Goal: Task Accomplishment & Management: Manage account settings

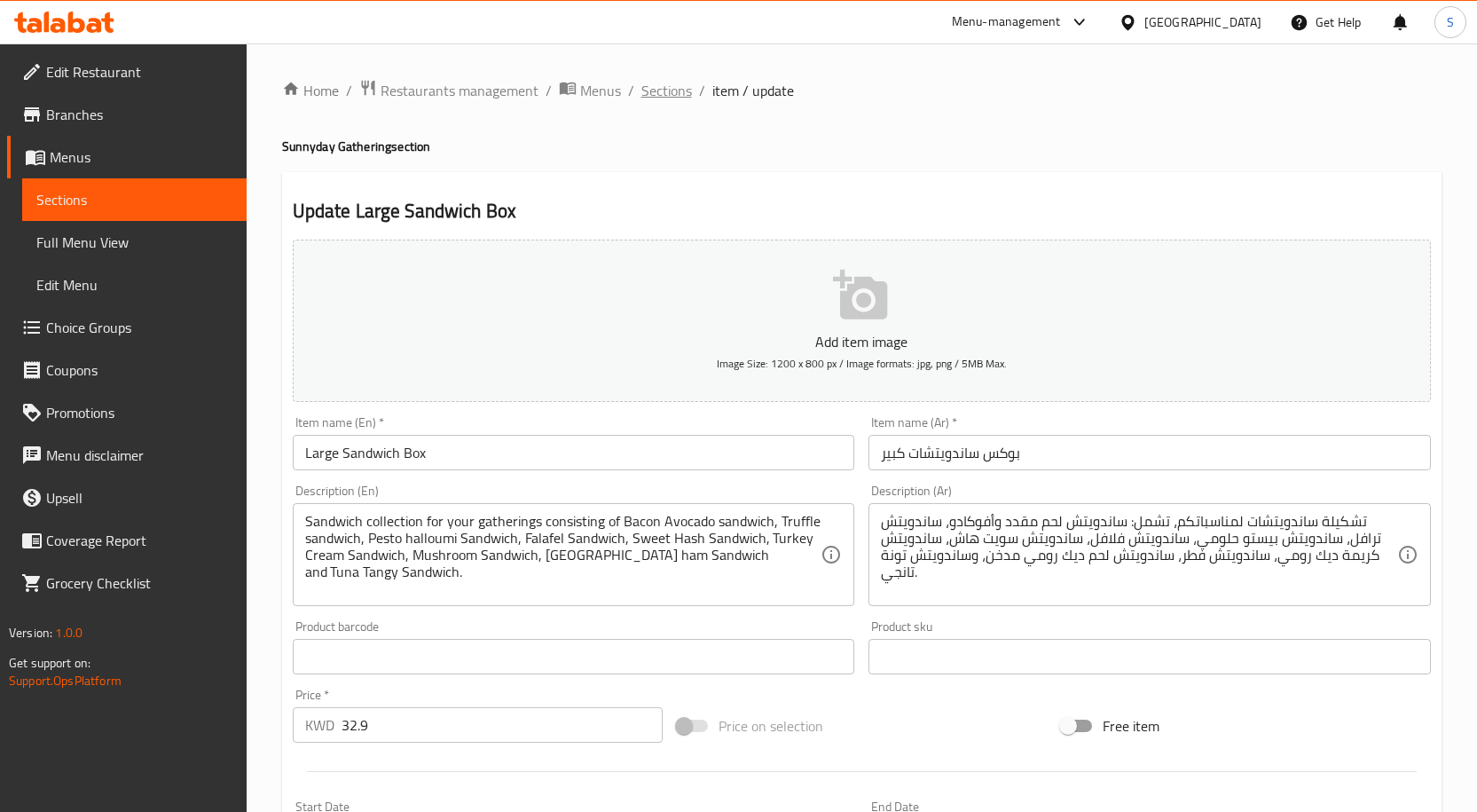
click at [652, 94] on span "Sections" at bounding box center [667, 90] width 51 height 21
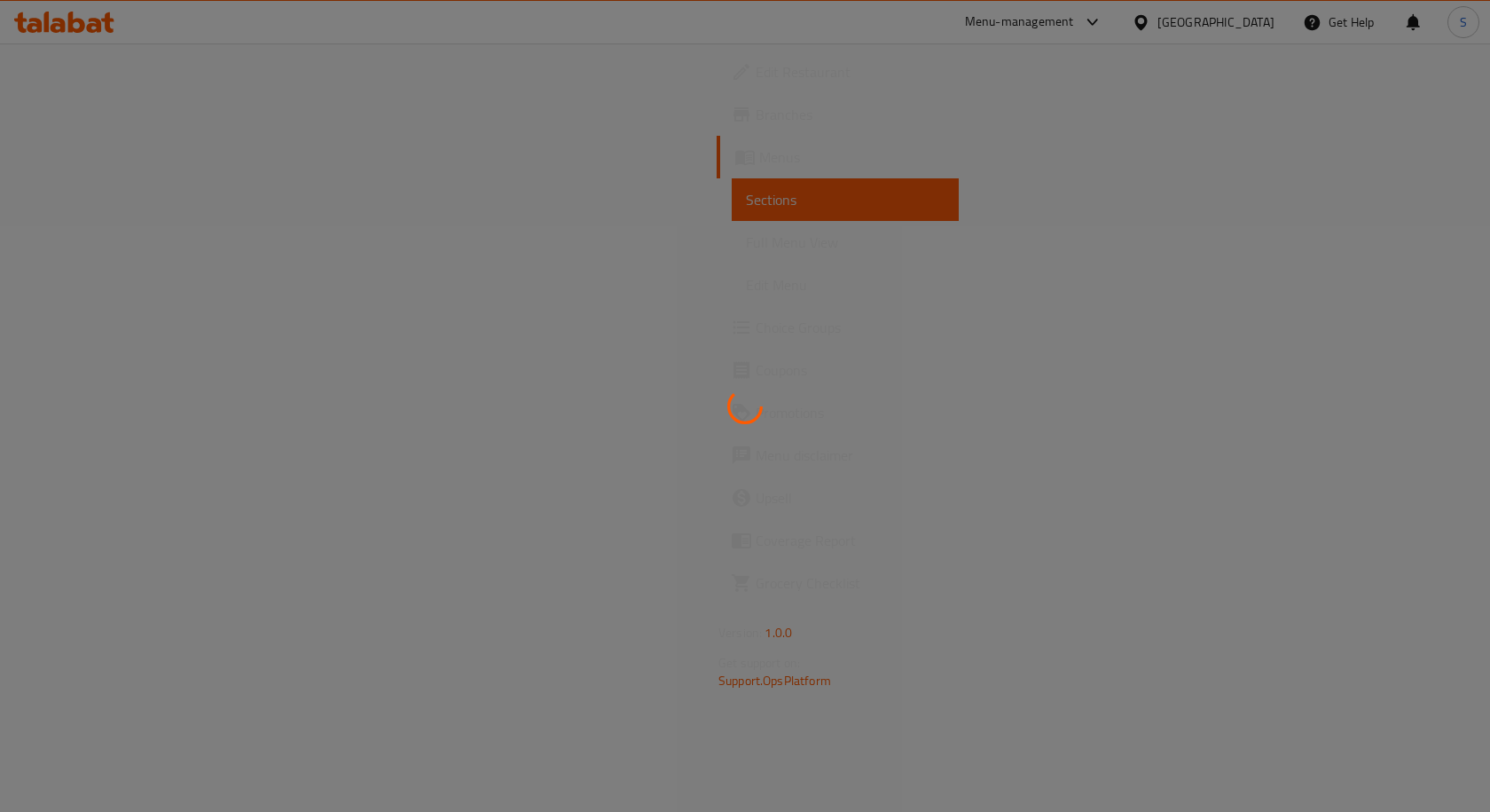
click at [1264, 12] on div at bounding box center [745, 406] width 1490 height 812
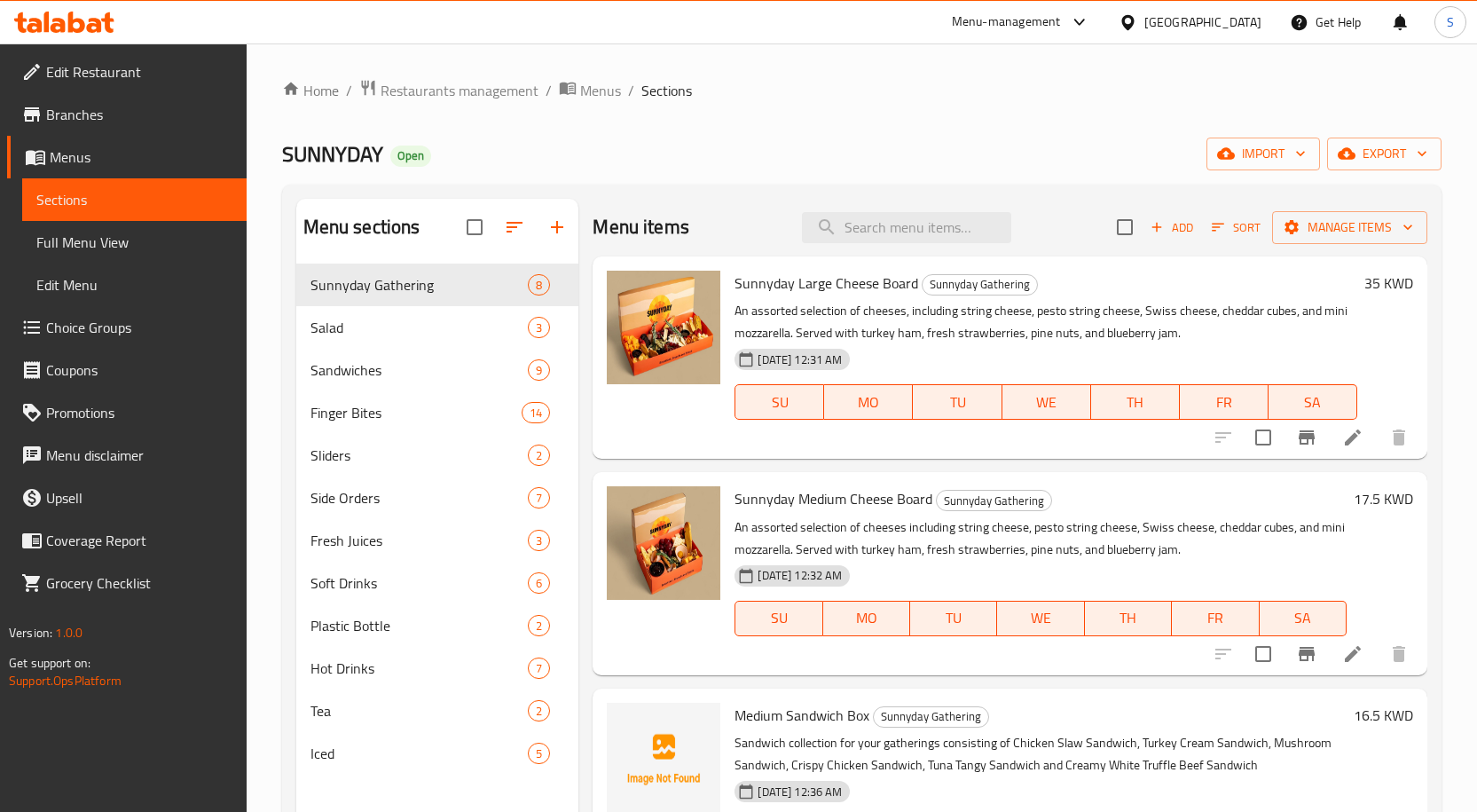
click at [1264, 12] on div "[GEOGRAPHIC_DATA]" at bounding box center [1190, 22] width 171 height 43
click at [1257, 12] on div "[GEOGRAPHIC_DATA]" at bounding box center [1203, 21] width 117 height 19
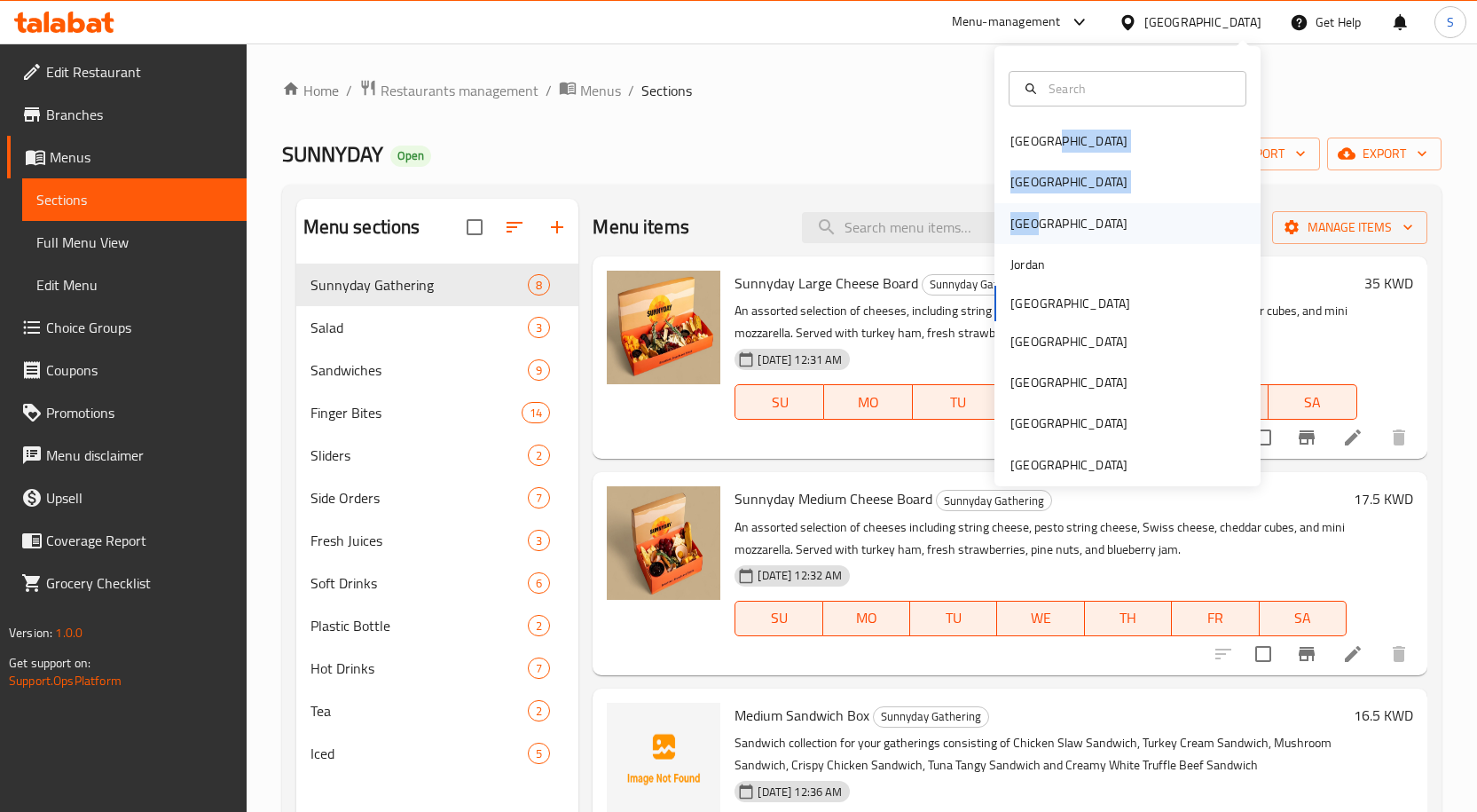
drag, startPoint x: 1062, startPoint y: 159, endPoint x: 1064, endPoint y: 206, distance: 47.0
click at [1064, 206] on div "[GEOGRAPHIC_DATA] [GEOGRAPHIC_DATA] [GEOGRAPHIC_DATA] [GEOGRAPHIC_DATA] [GEOGRA…" at bounding box center [1127, 303] width 266 height 365
click at [1067, 188] on div "[GEOGRAPHIC_DATA]" at bounding box center [1127, 181] width 266 height 41
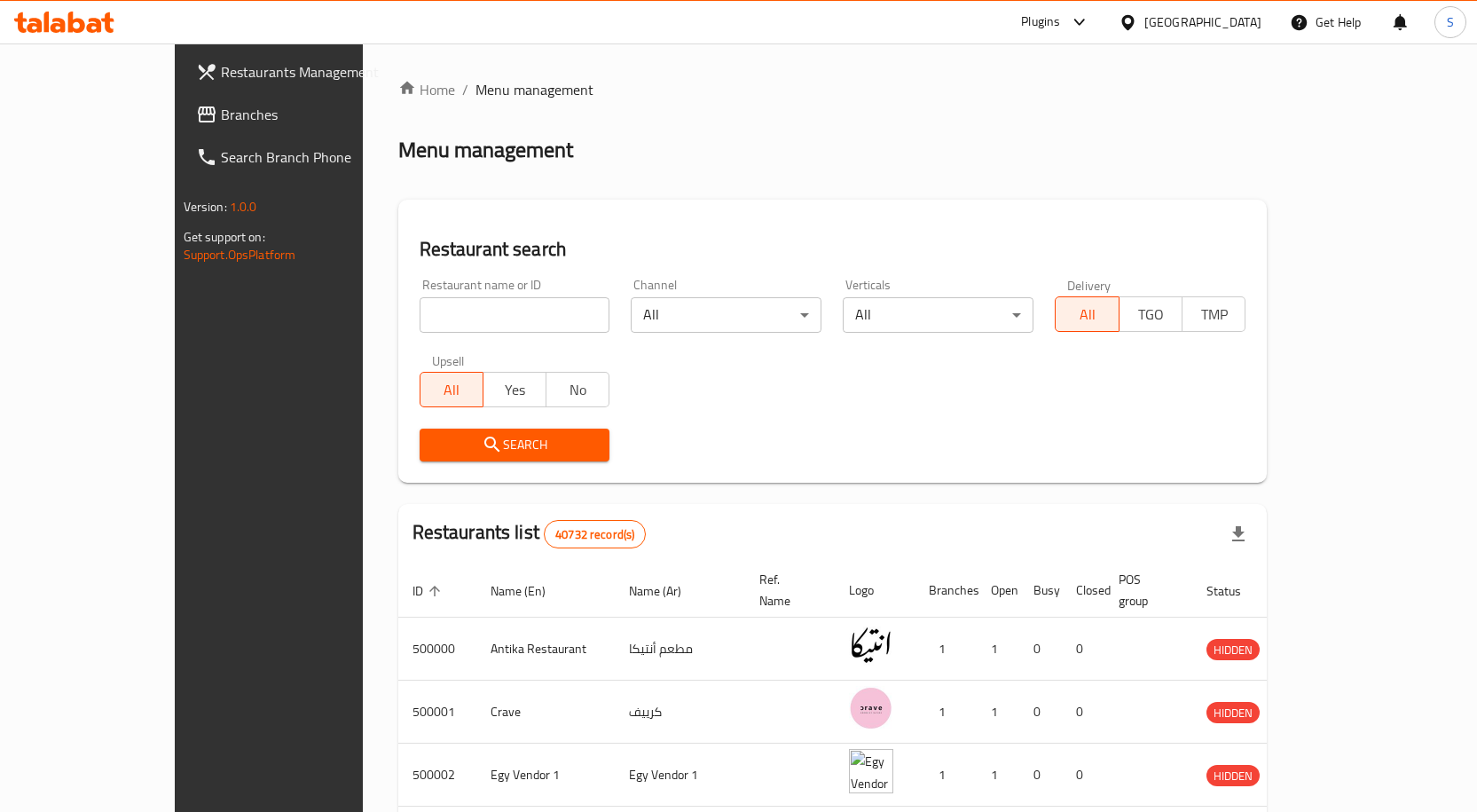
click at [221, 119] on span "Branches" at bounding box center [314, 114] width 186 height 21
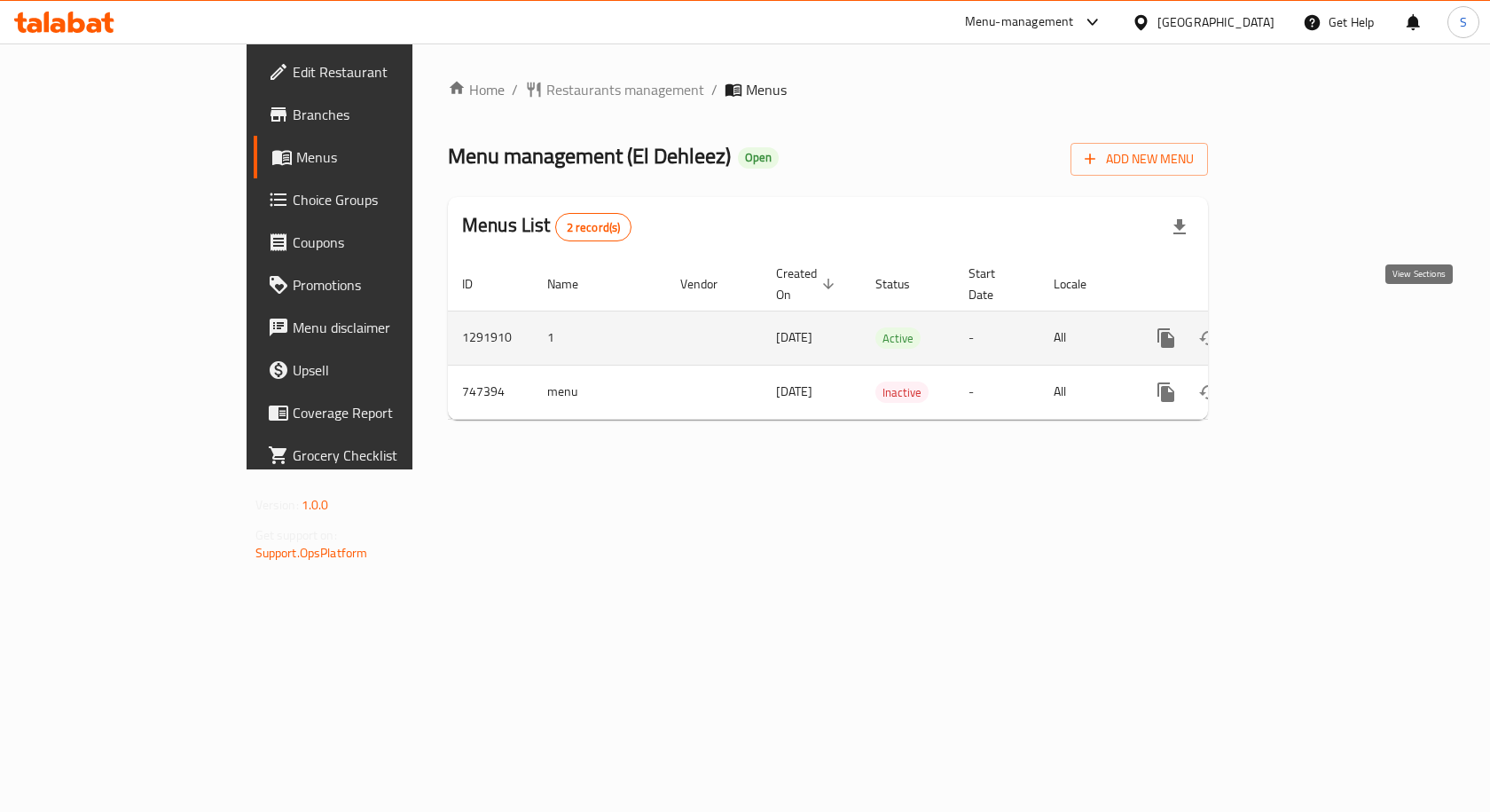
click at [1316, 323] on link "enhanced table" at bounding box center [1295, 338] width 43 height 43
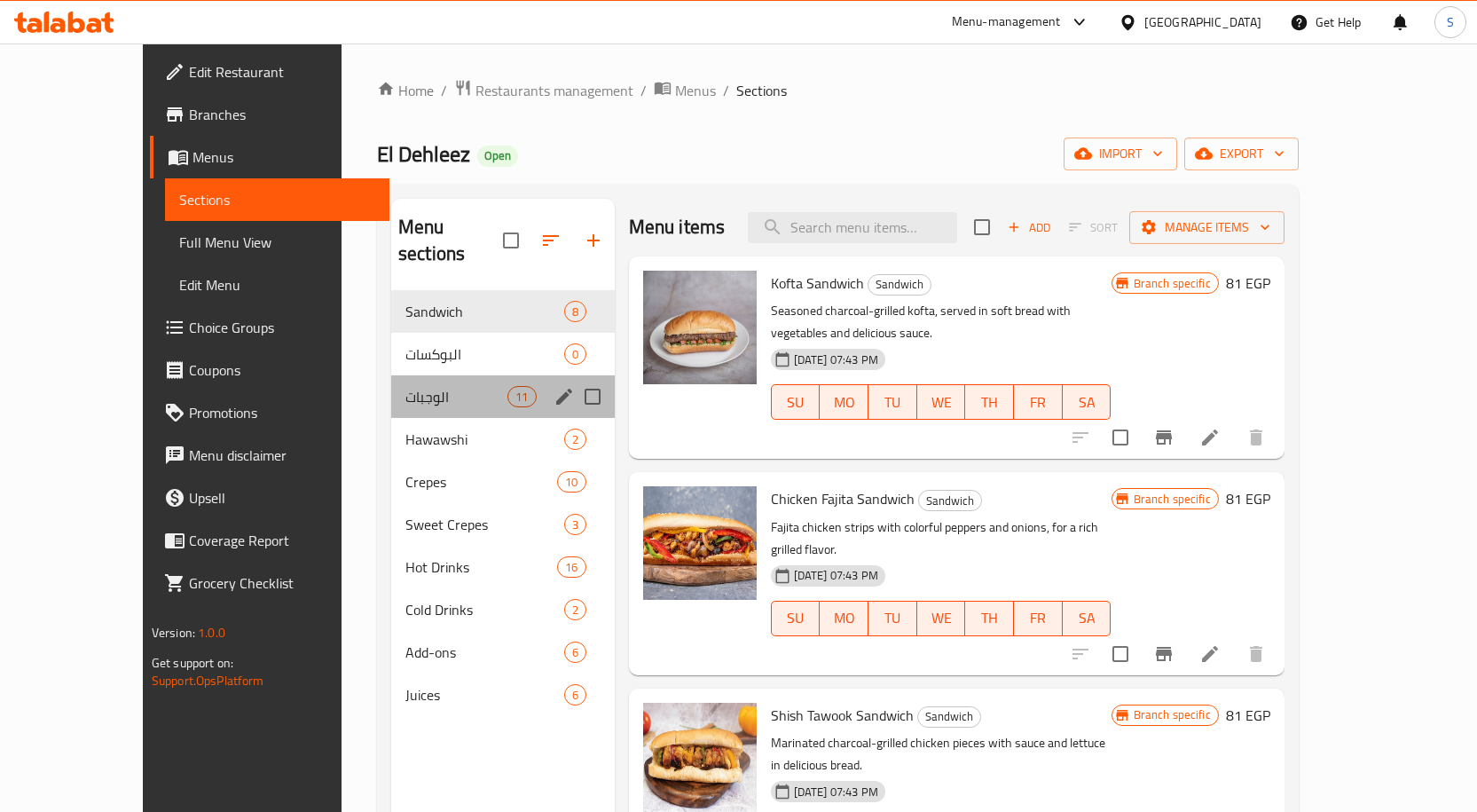
click at [391, 381] on div "الوجبات 11" at bounding box center [502, 396] width 223 height 43
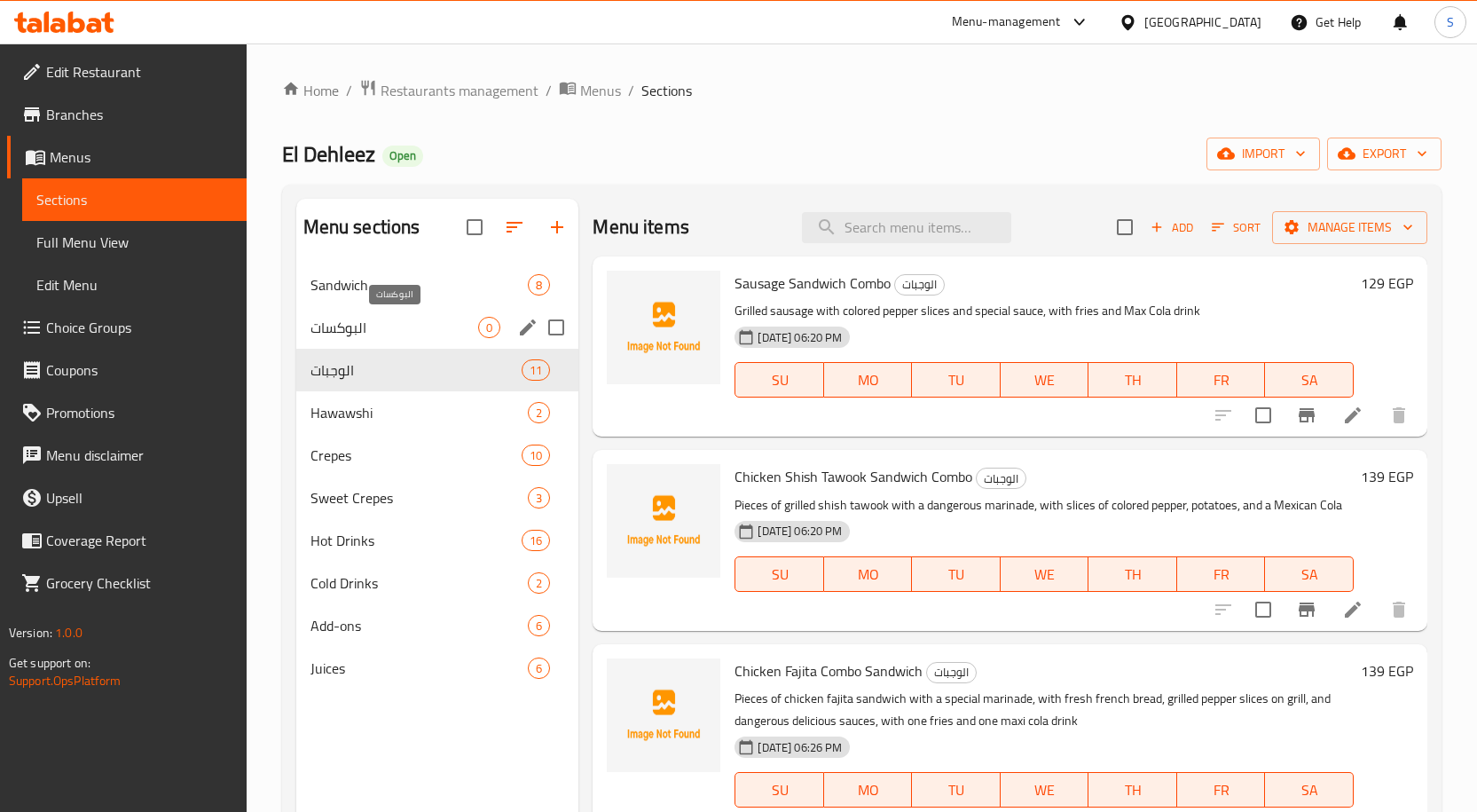
click at [380, 332] on span "البوكسات" at bounding box center [394, 327] width 169 height 21
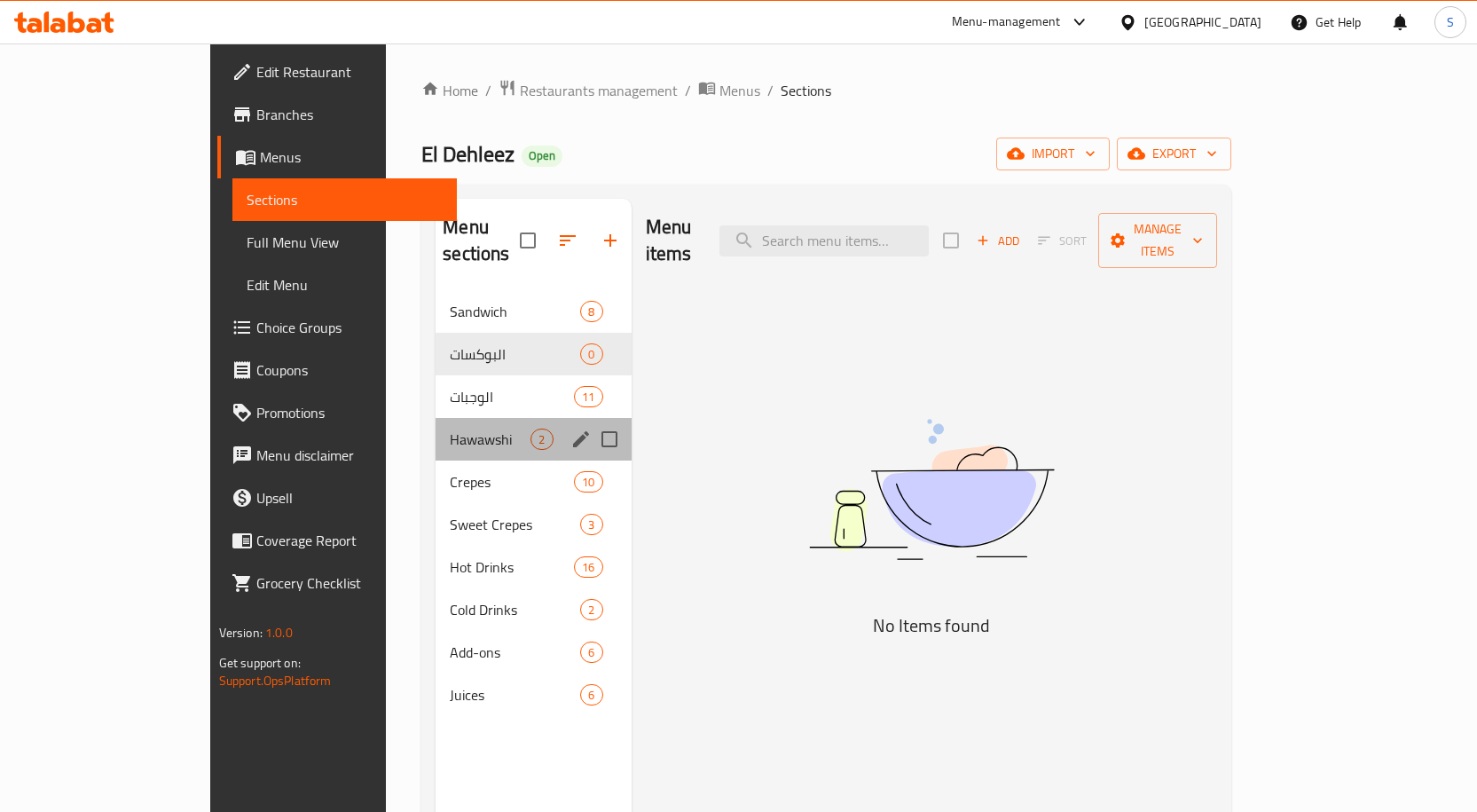
click at [435, 418] on div "Hawawshi 2" at bounding box center [532, 439] width 195 height 43
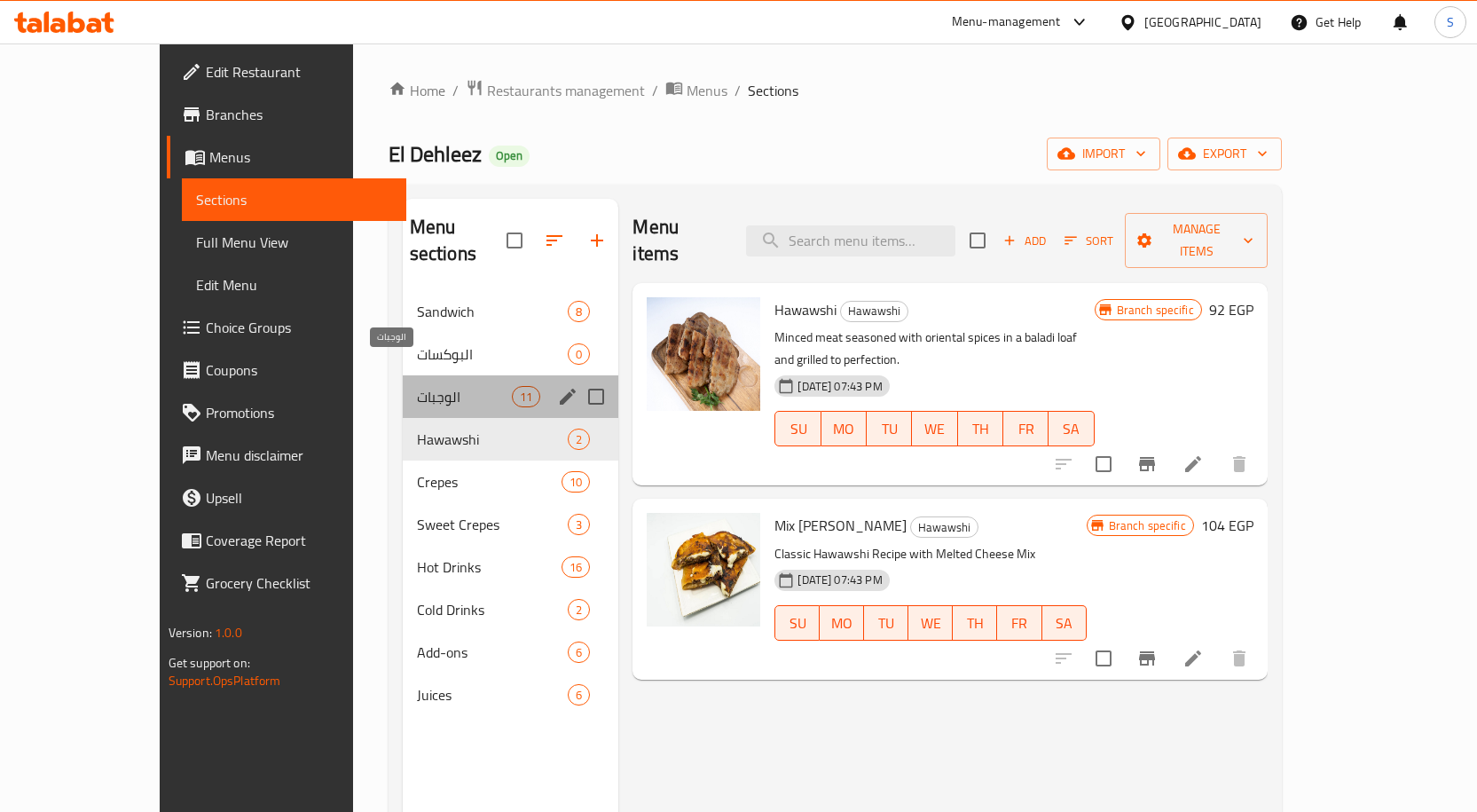
click at [417, 386] on span "الوجبات" at bounding box center [464, 396] width 95 height 21
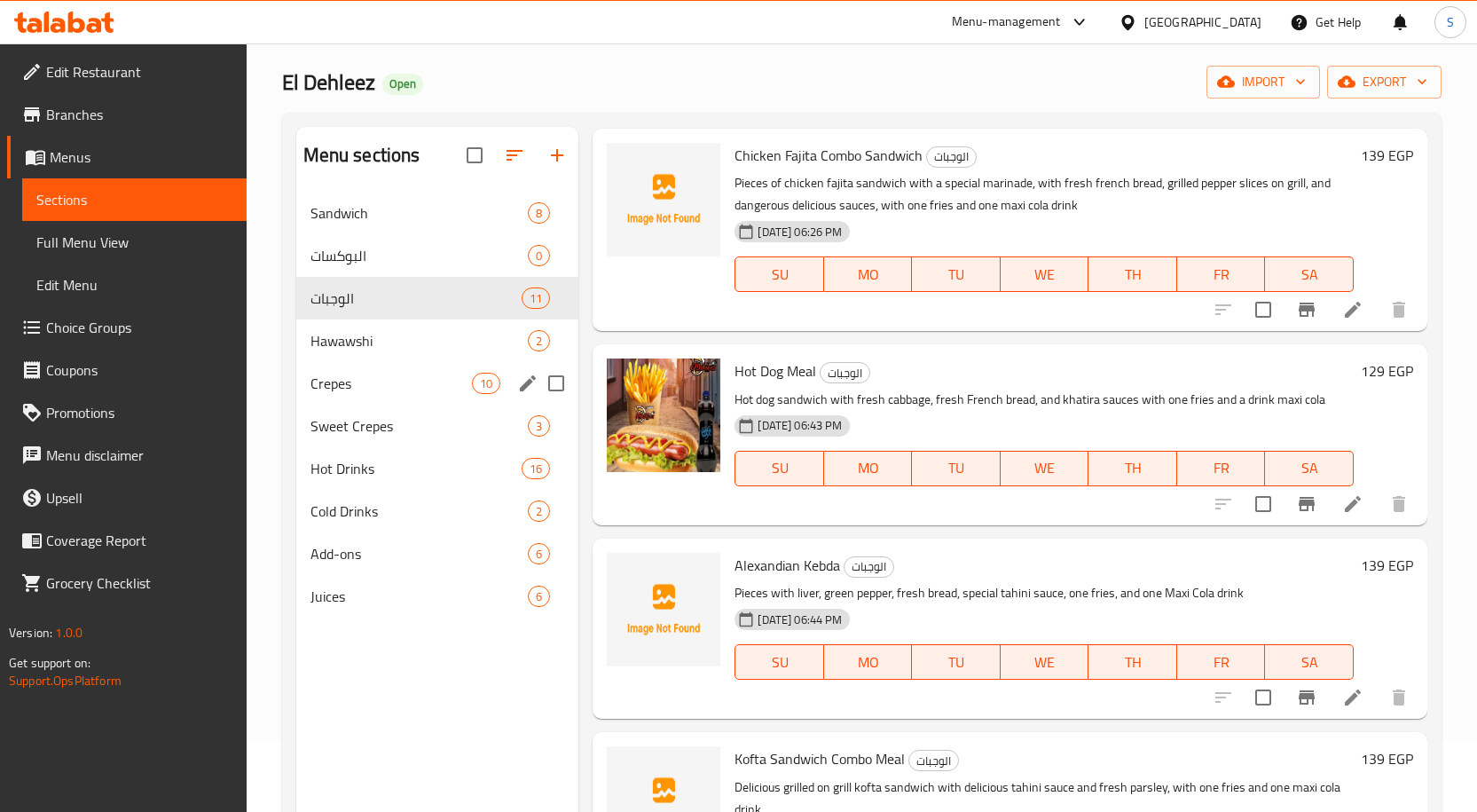
scroll to position [71, 0]
click at [392, 394] on span "Crepes" at bounding box center [391, 383] width 162 height 21
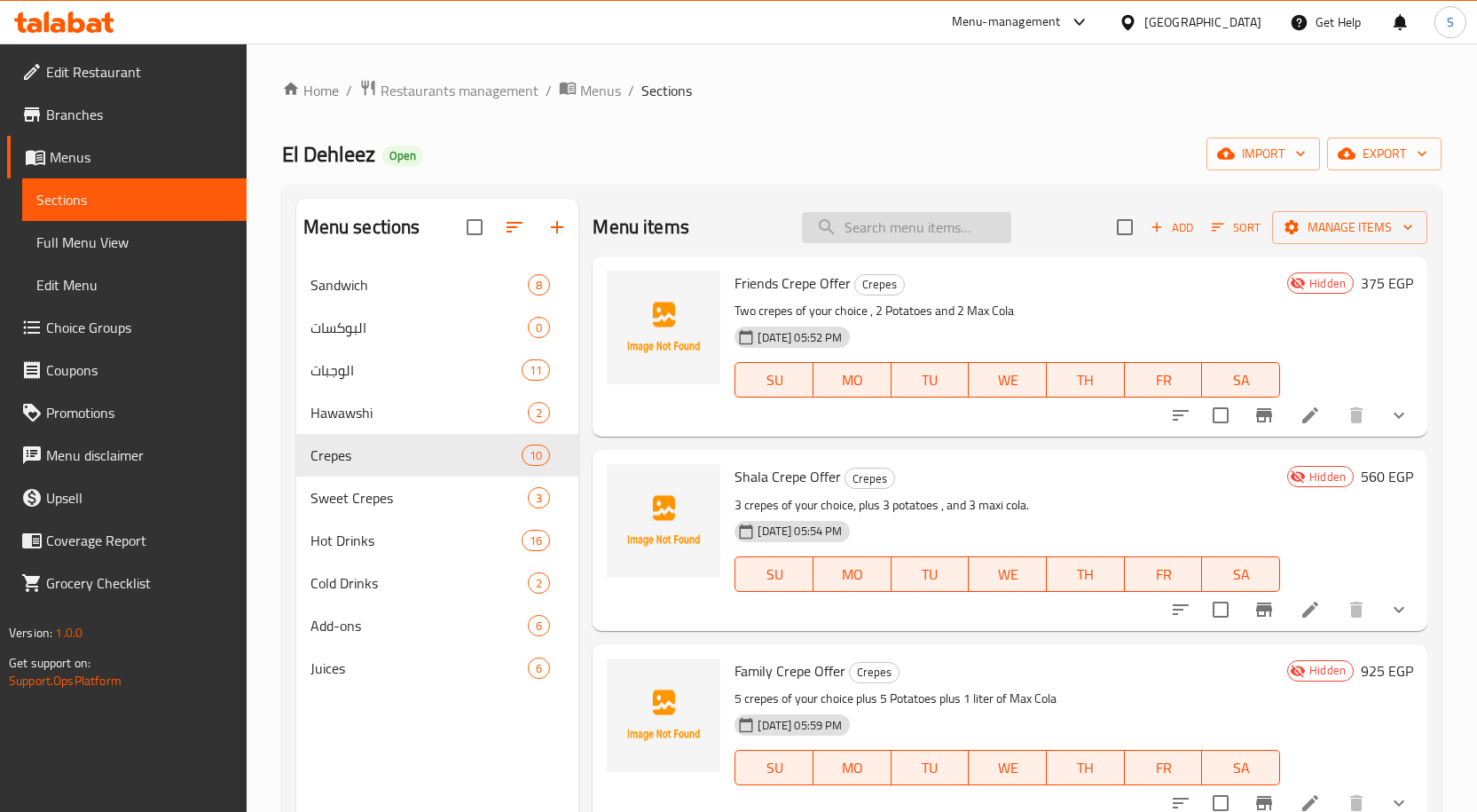
click at [965, 224] on input "search" at bounding box center [907, 228] width 209 height 31
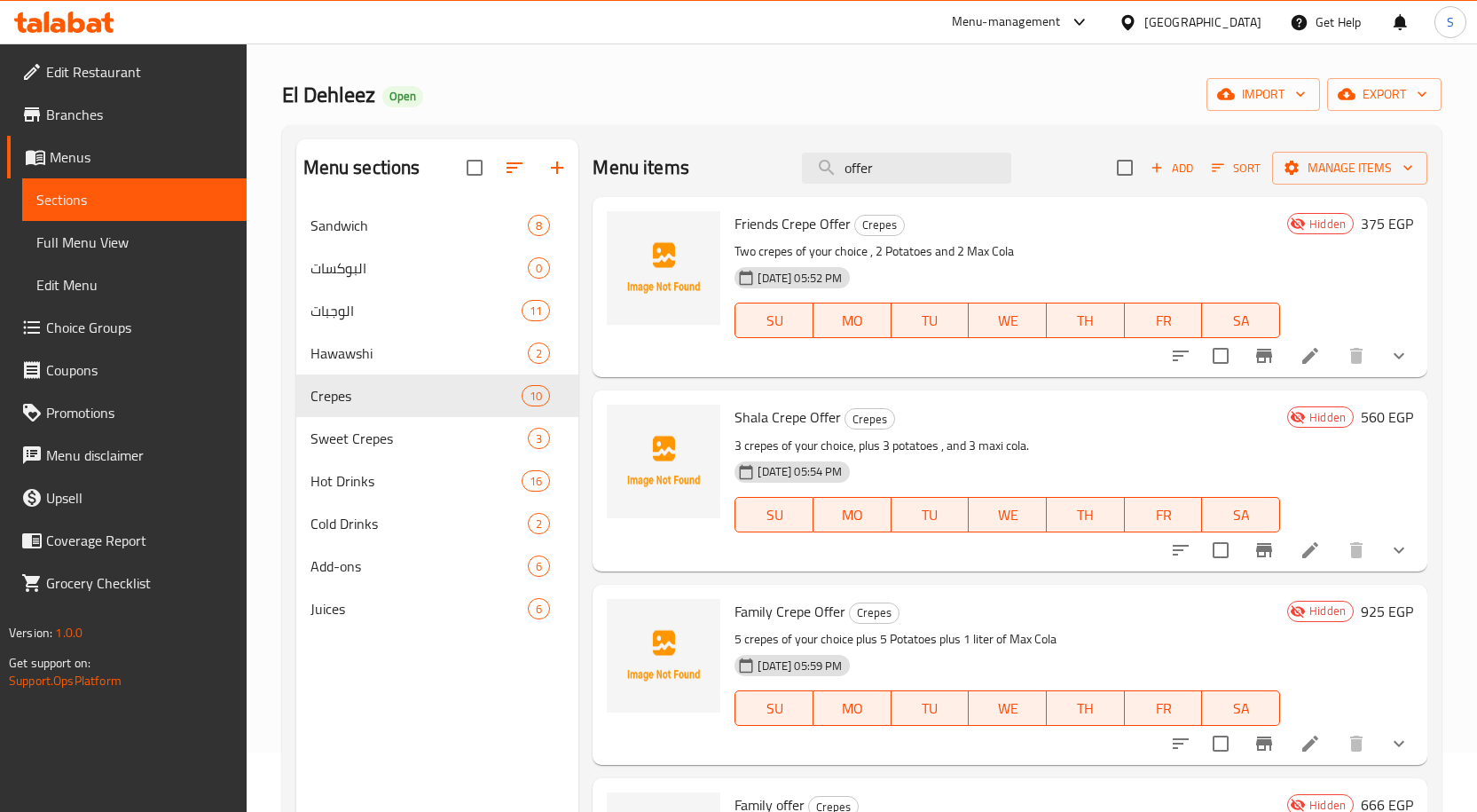
scroll to position [89, 0]
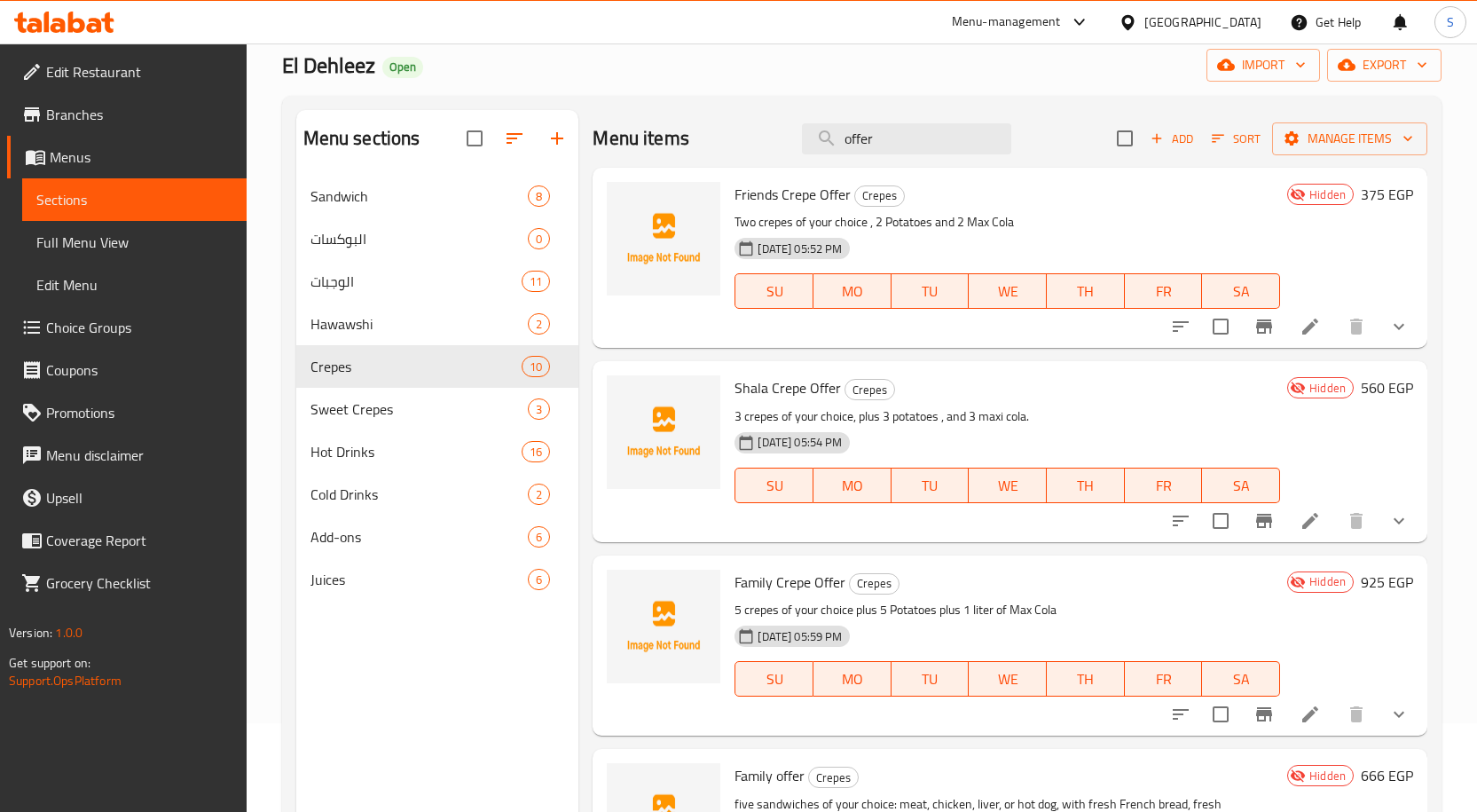
click at [1378, 321] on button "show more" at bounding box center [1399, 327] width 43 height 43
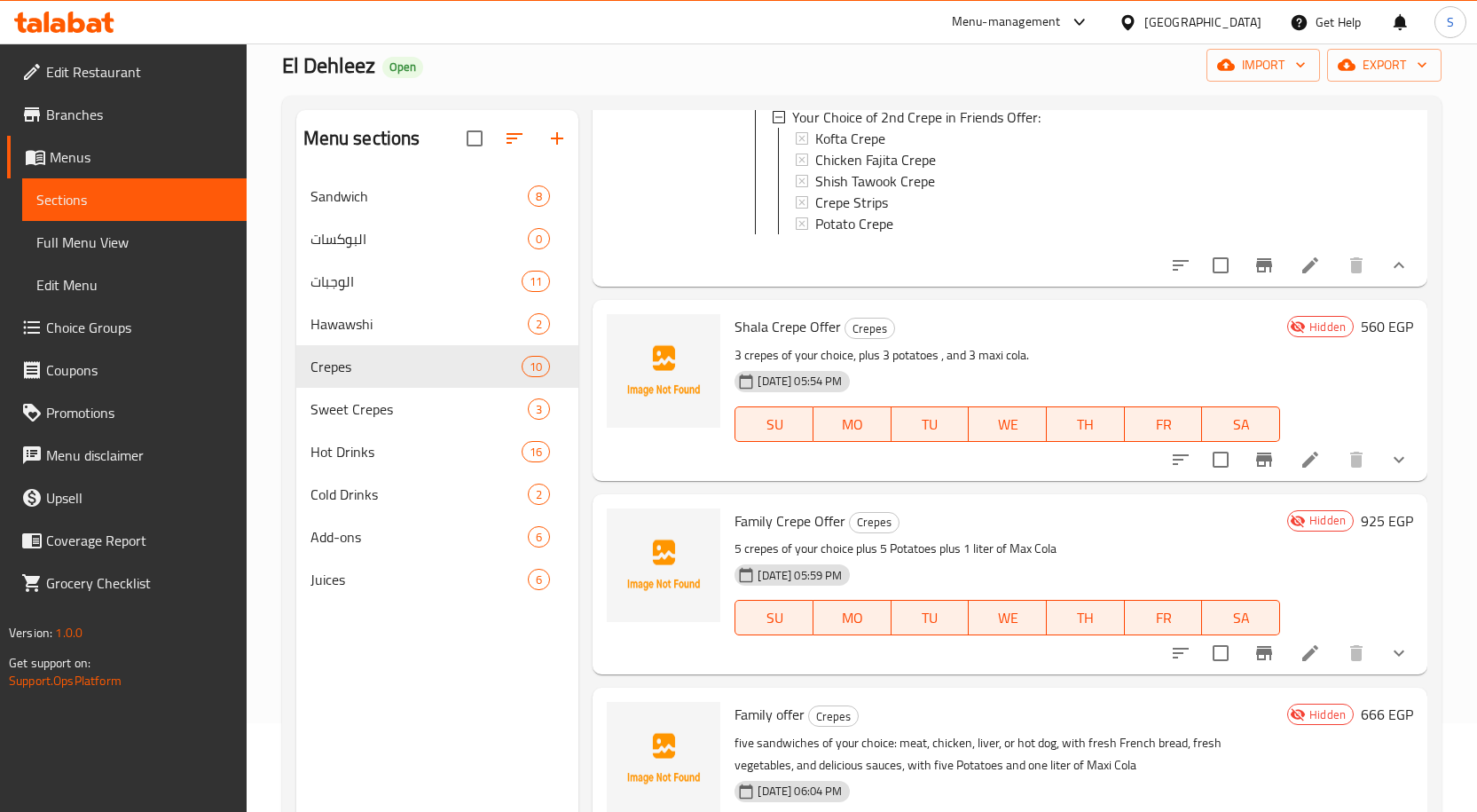
scroll to position [443, 0]
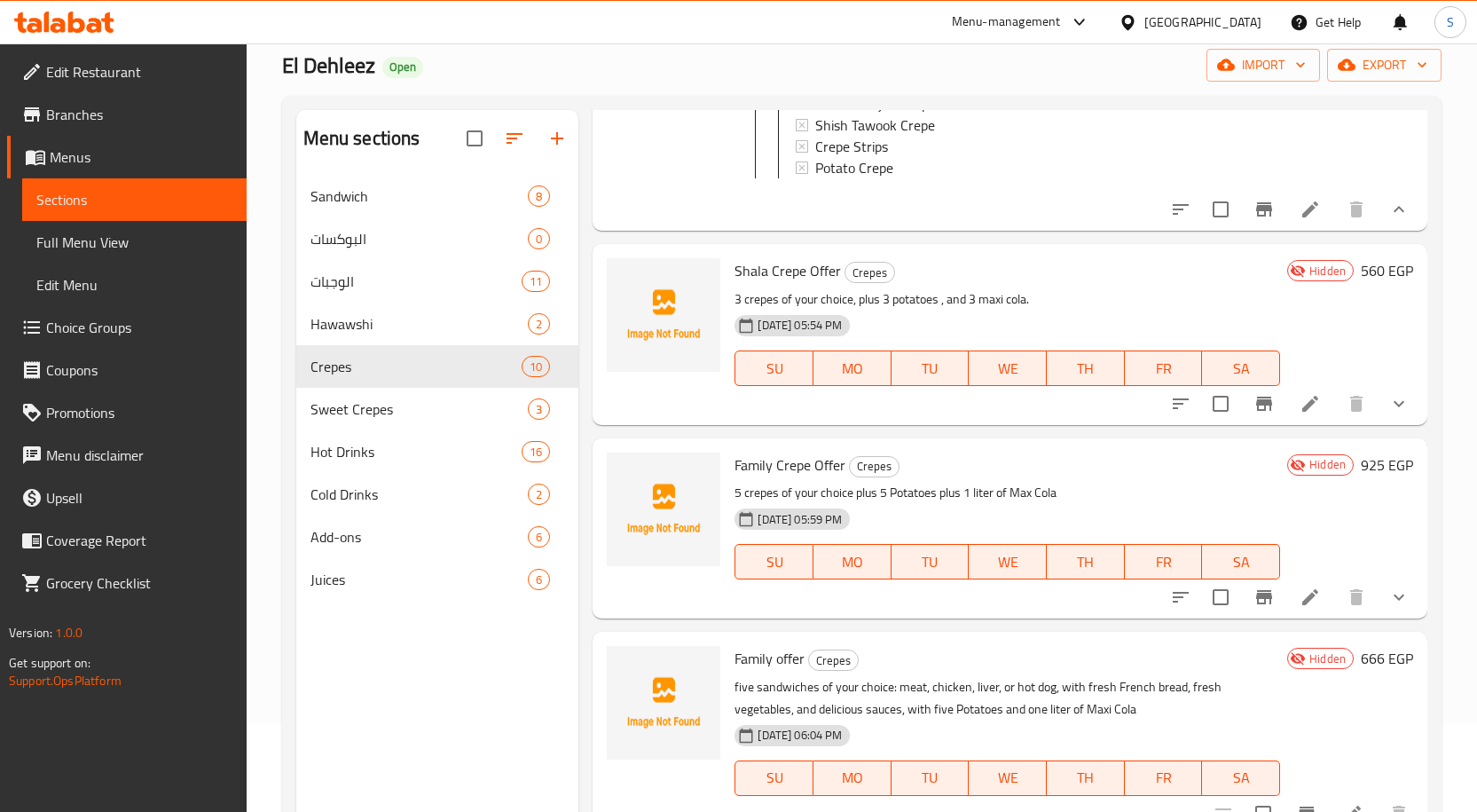
click at [1394, 601] on icon "show more" at bounding box center [1398, 597] width 10 height 6
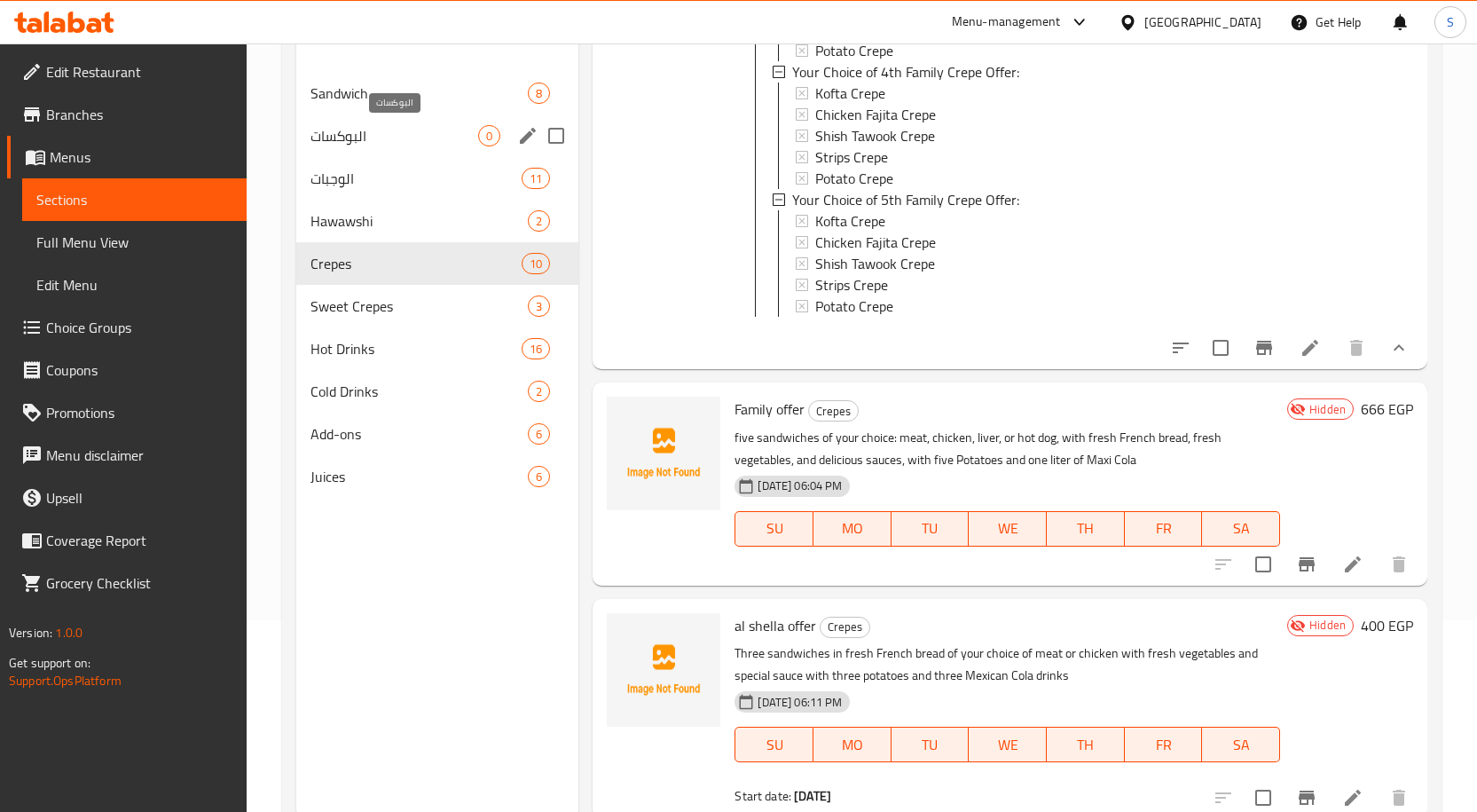
scroll to position [159, 0]
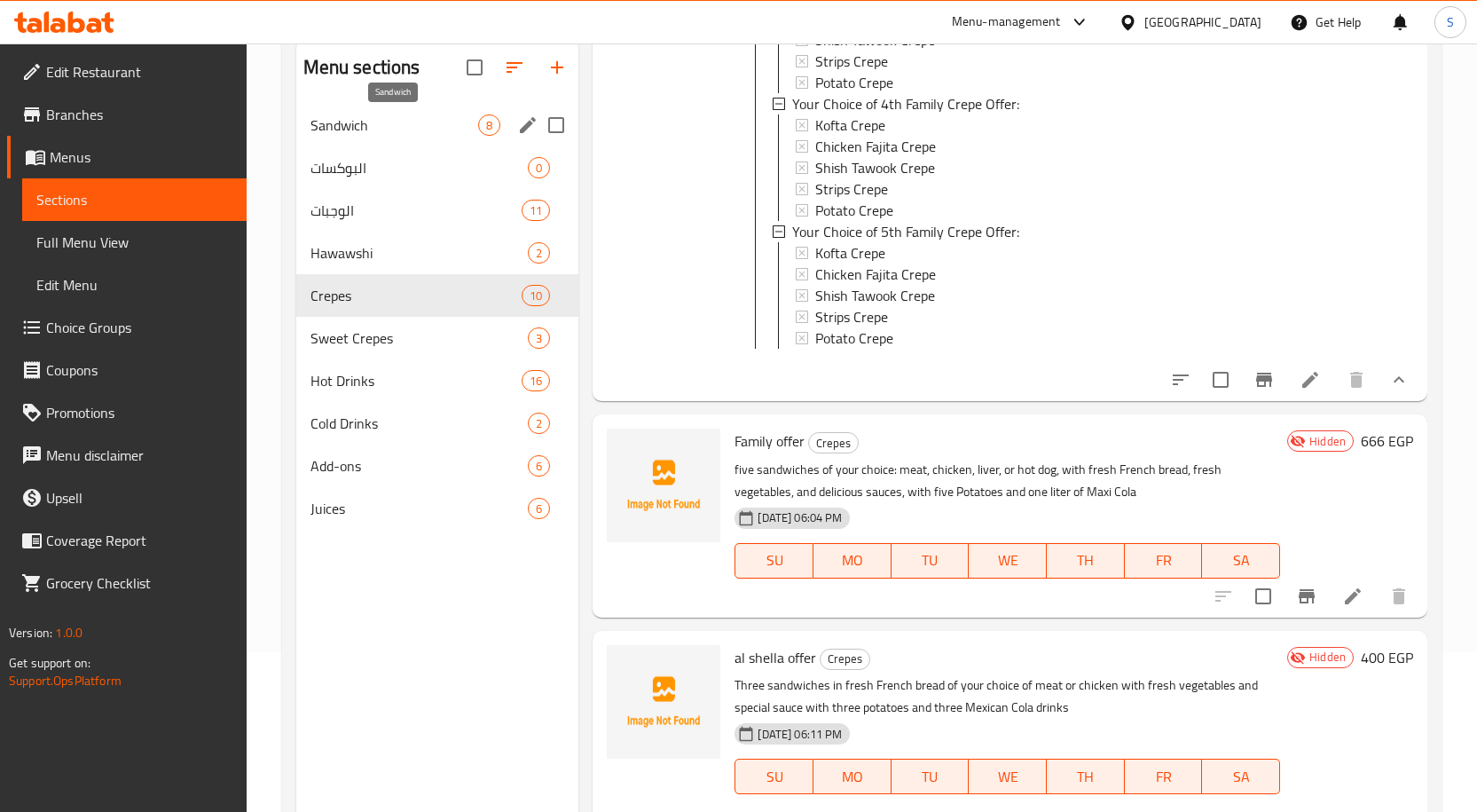
click at [383, 122] on span "Sandwich" at bounding box center [394, 125] width 169 height 21
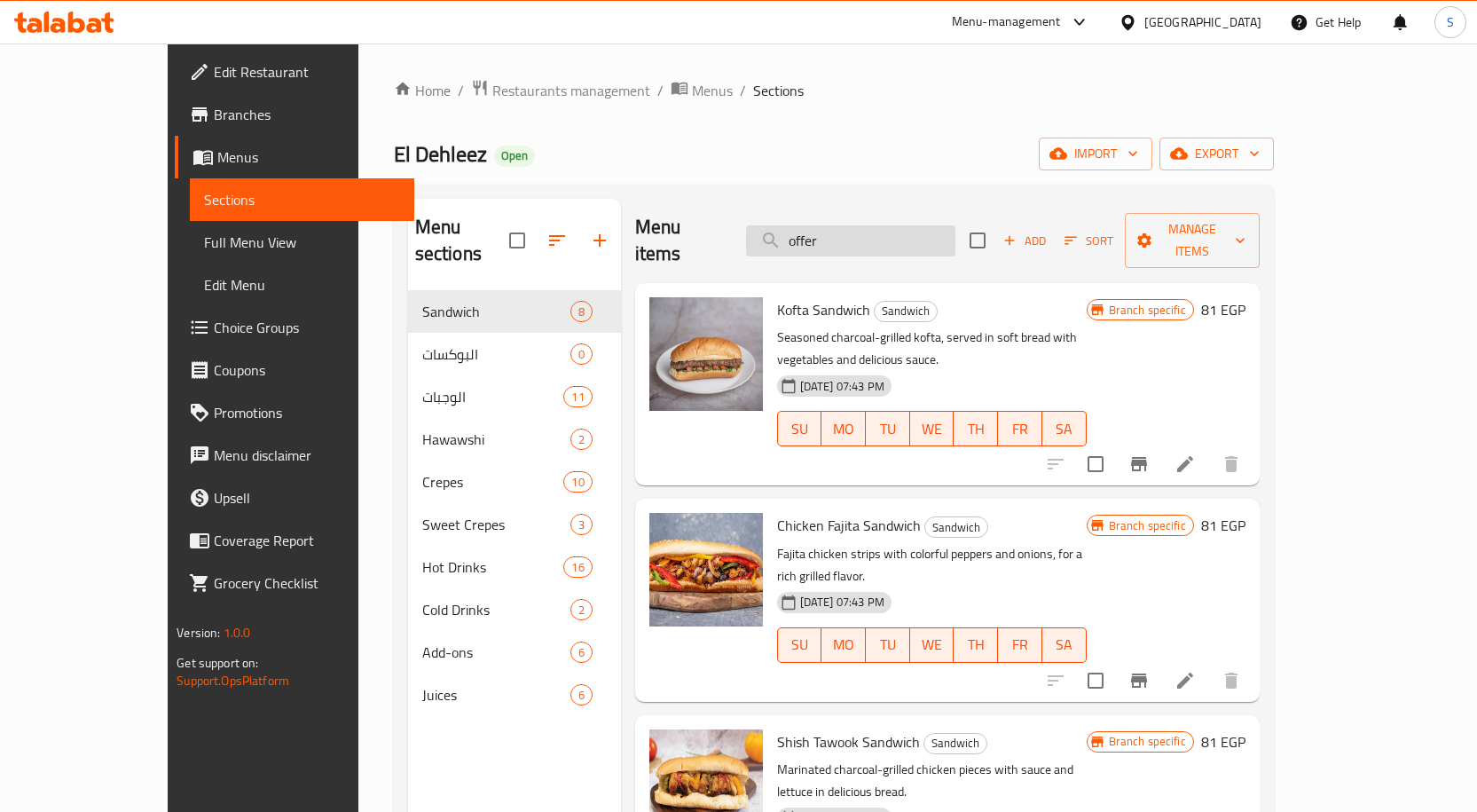
click at [956, 225] on input "offer" at bounding box center [851, 241] width 209 height 31
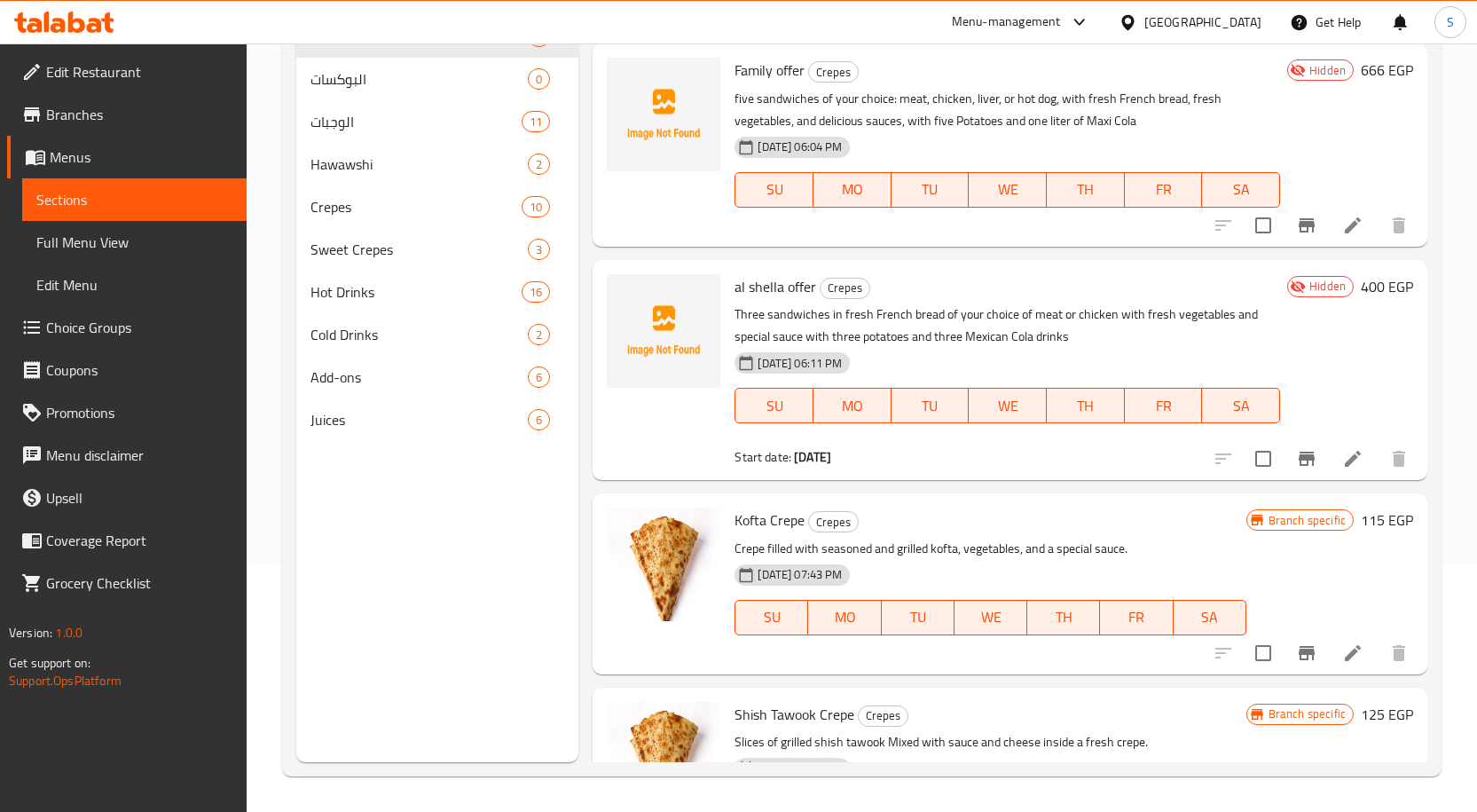
scroll to position [2899, 0]
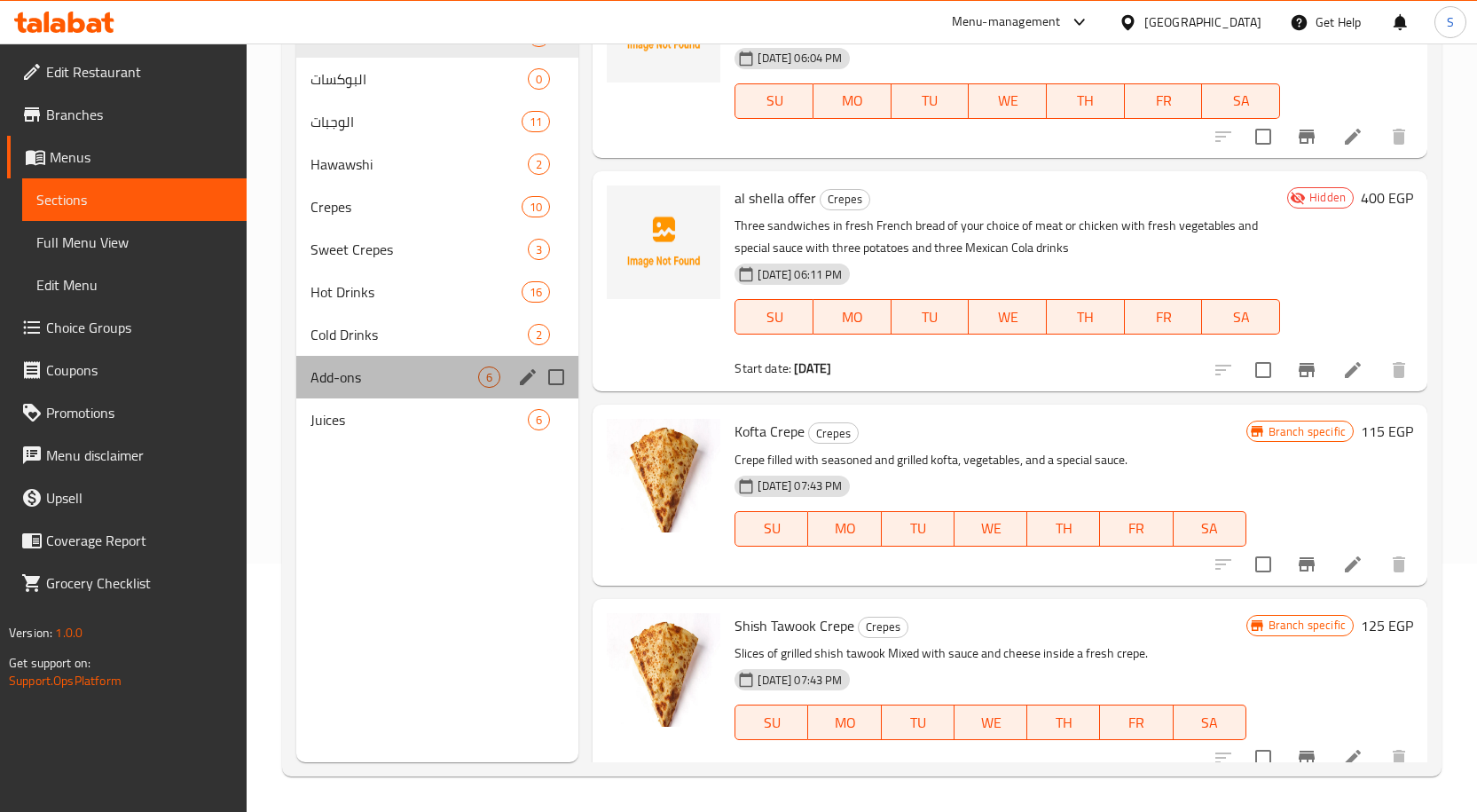
click at [387, 388] on div "Add-ons 6" at bounding box center [438, 377] width 283 height 43
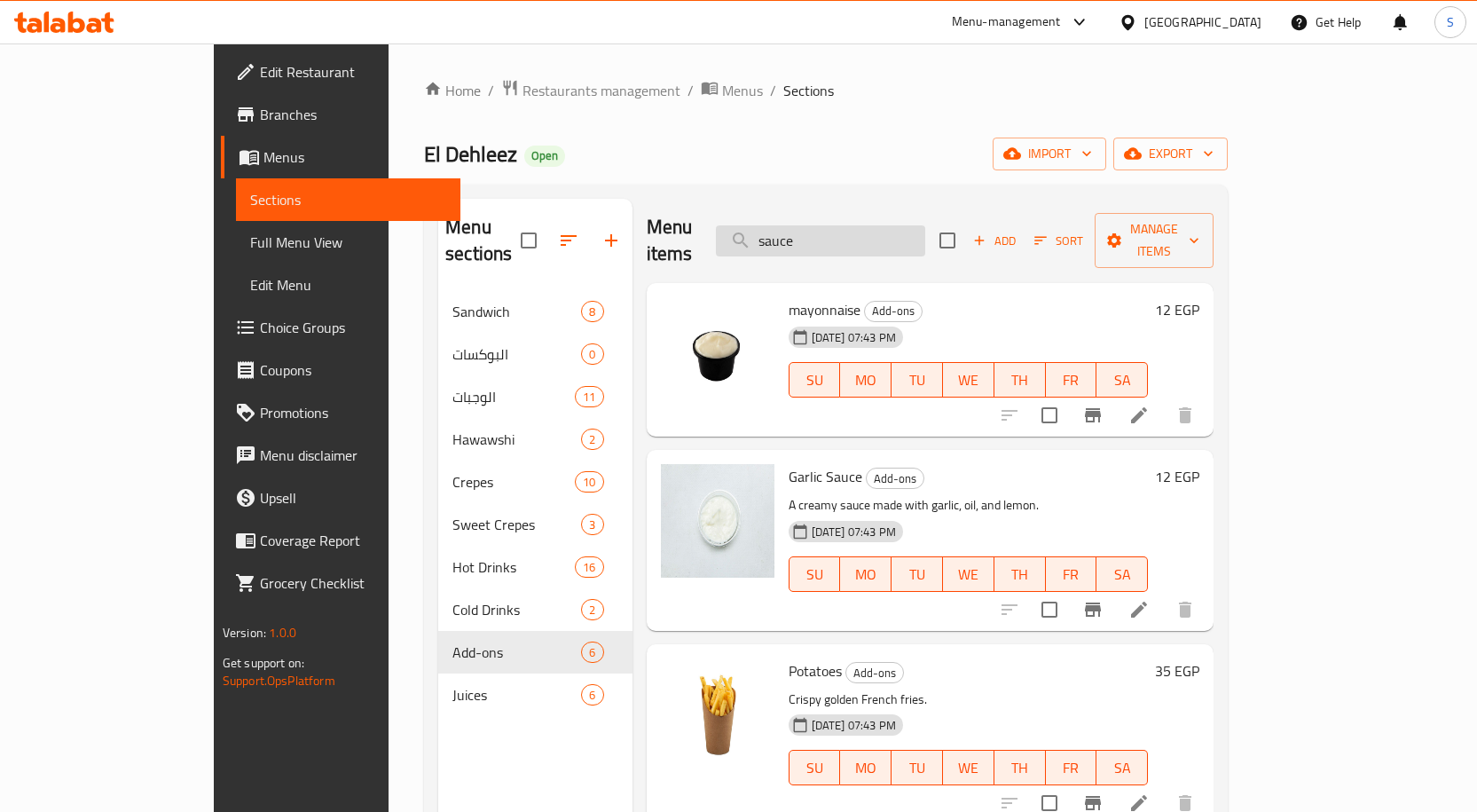
click at [907, 228] on input "sauce" at bounding box center [820, 241] width 209 height 31
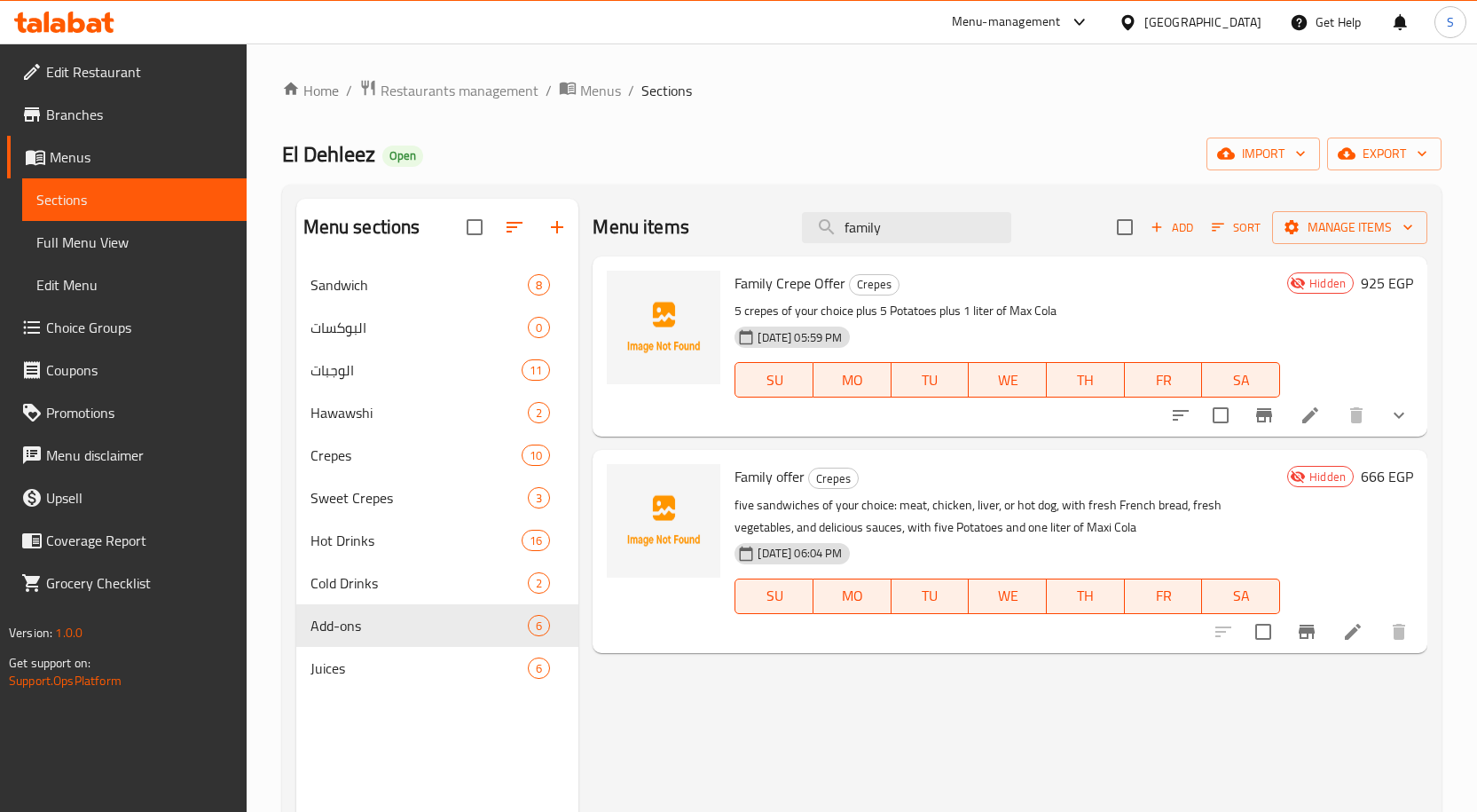
type input "family"
click at [377, 268] on div "Sandwich 8" at bounding box center [438, 285] width 283 height 43
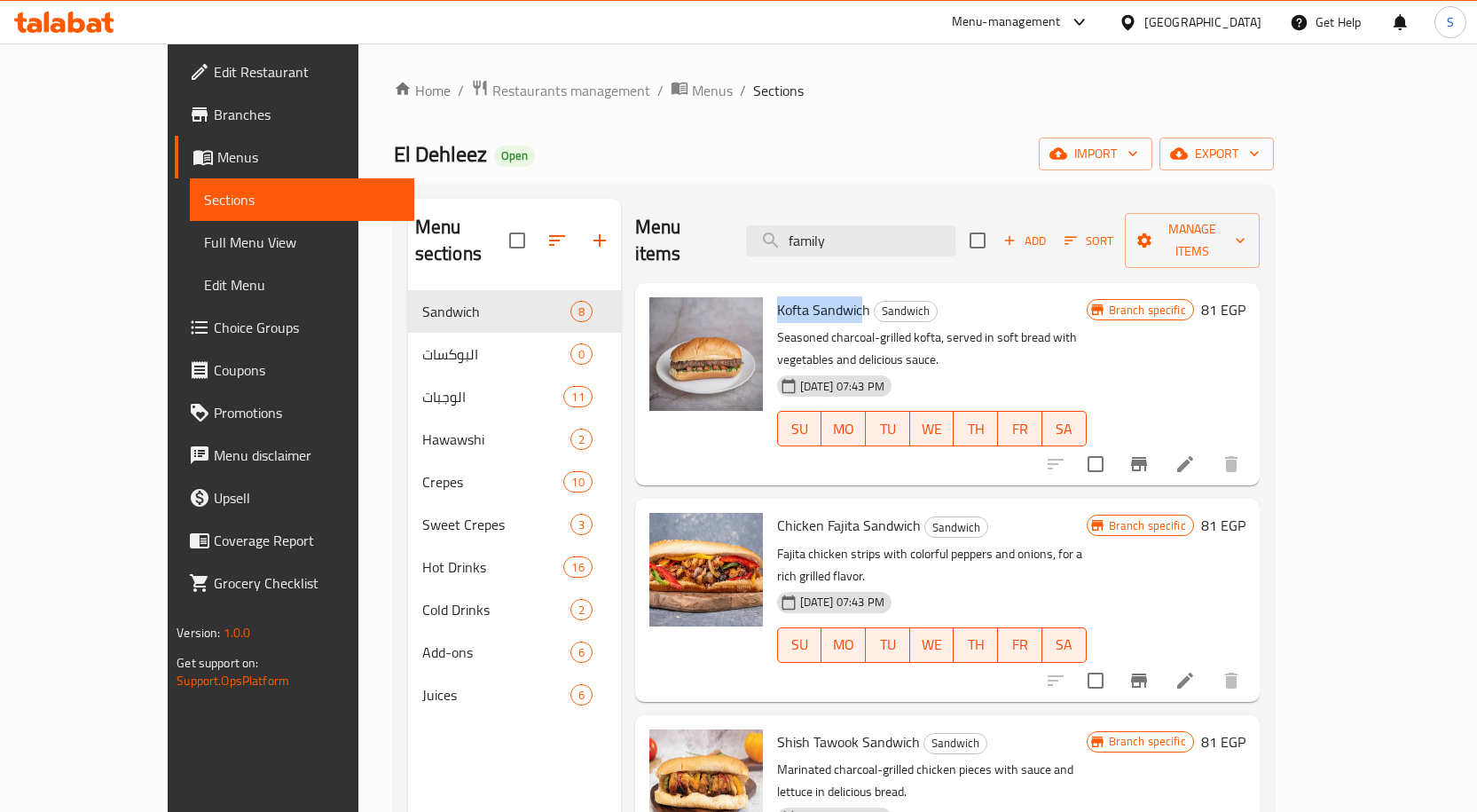
drag, startPoint x: 735, startPoint y: 280, endPoint x: 823, endPoint y: 281, distance: 88.0
click at [823, 296] on span "Kofta Sandwich" at bounding box center [823, 309] width 94 height 27
click at [190, 256] on link "Full Menu View" at bounding box center [302, 243] width 224 height 43
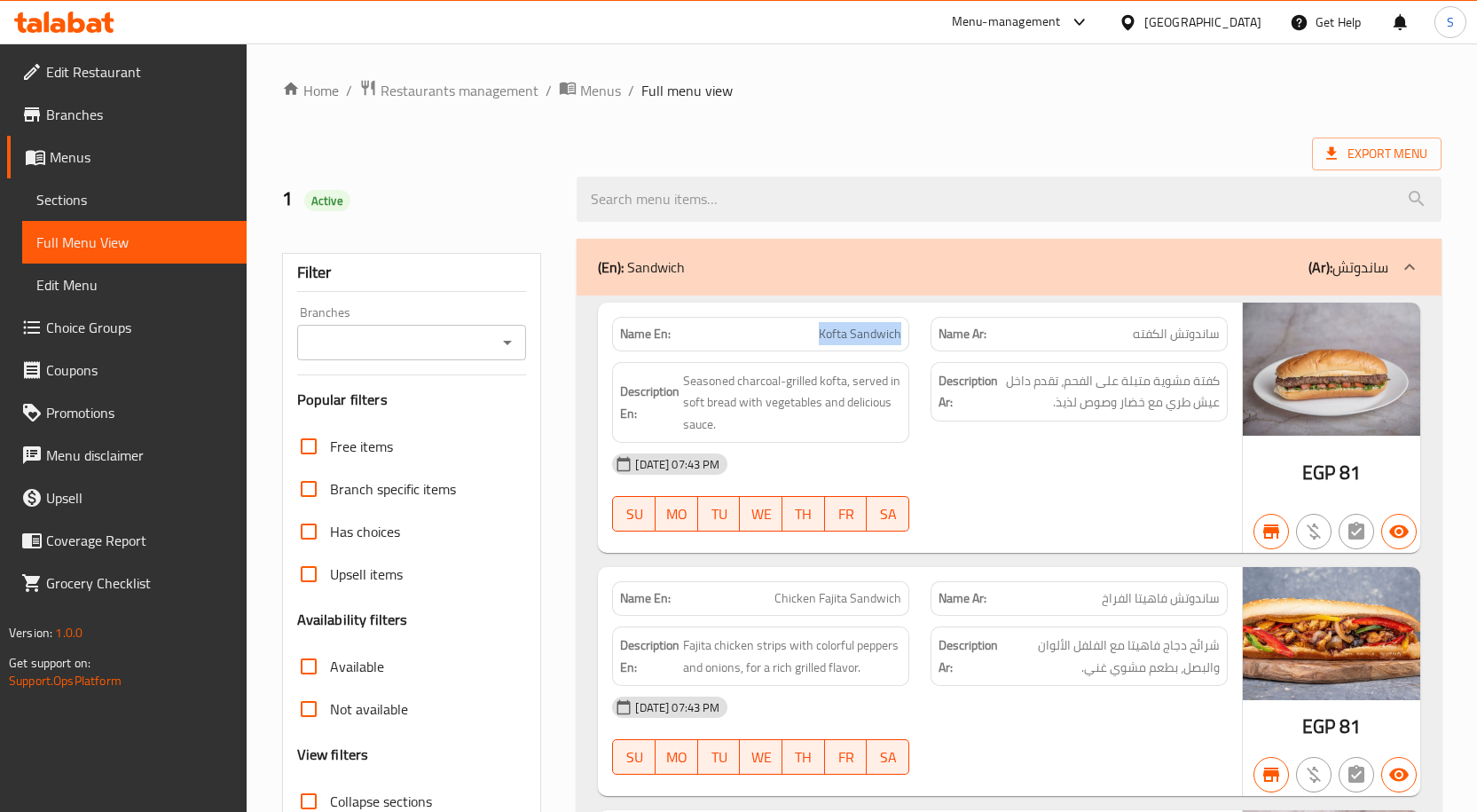
drag, startPoint x: 822, startPoint y: 332, endPoint x: 912, endPoint y: 340, distance: 90.4
click at [912, 340] on div "Name En: Kofta Sandwich" at bounding box center [761, 334] width 319 height 56
copy span "Kofta Sandwich"
drag, startPoint x: 1132, startPoint y: 338, endPoint x: 1216, endPoint y: 341, distance: 84.1
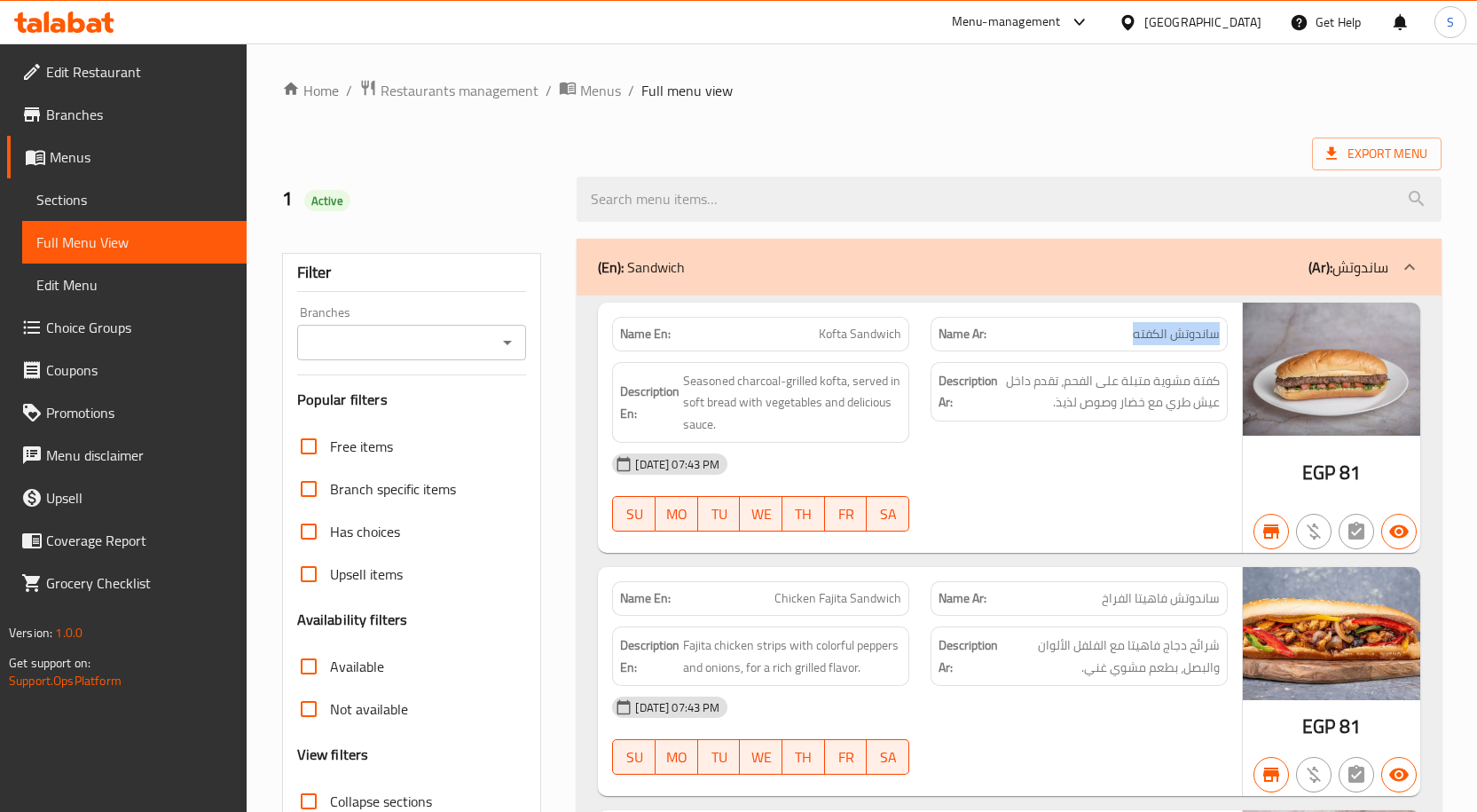
click at [1216, 341] on p "Name Ar: ساندوتش الكفته" at bounding box center [1080, 334] width 282 height 19
copy span "ساندوتش الكفته"
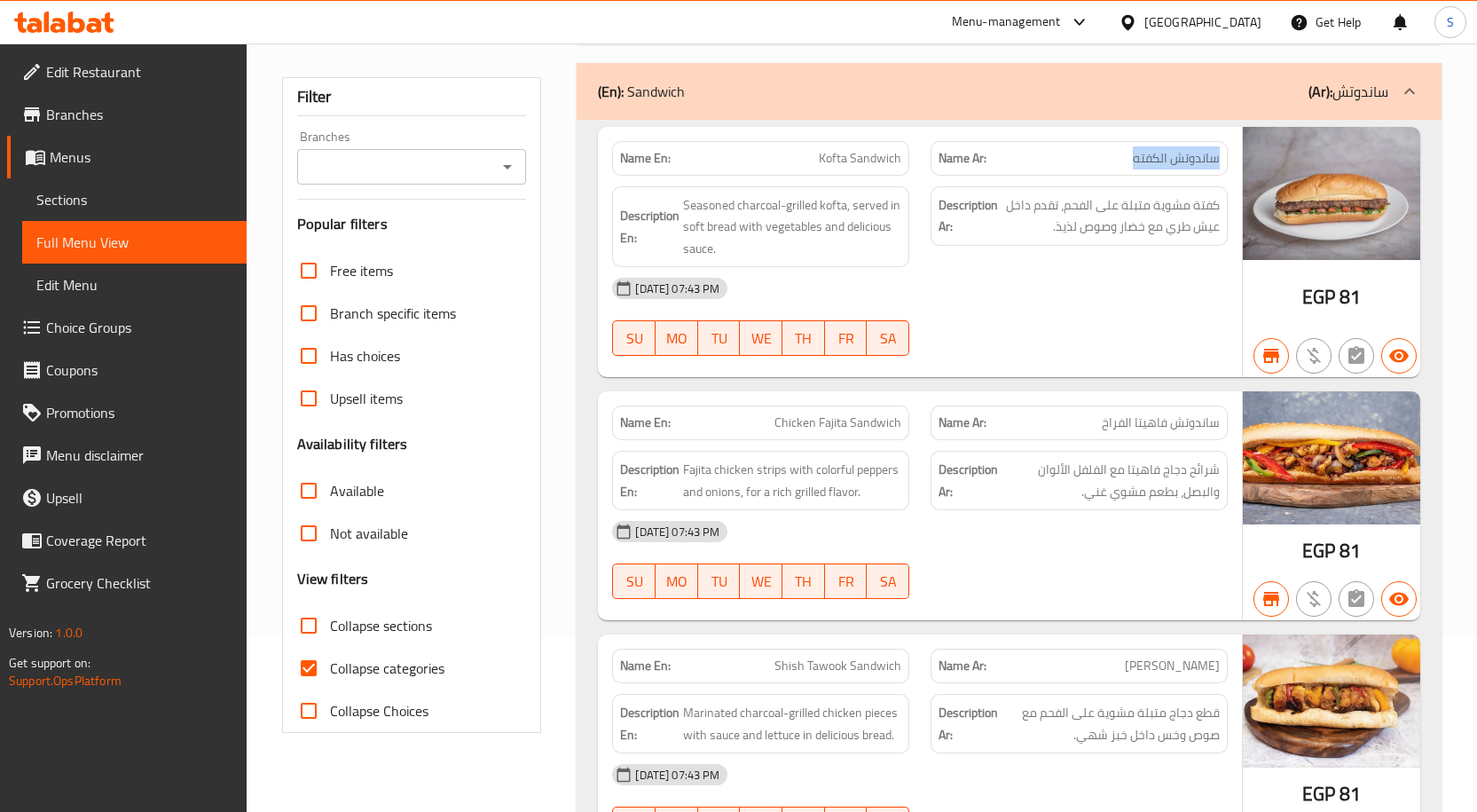
scroll to position [178, 0]
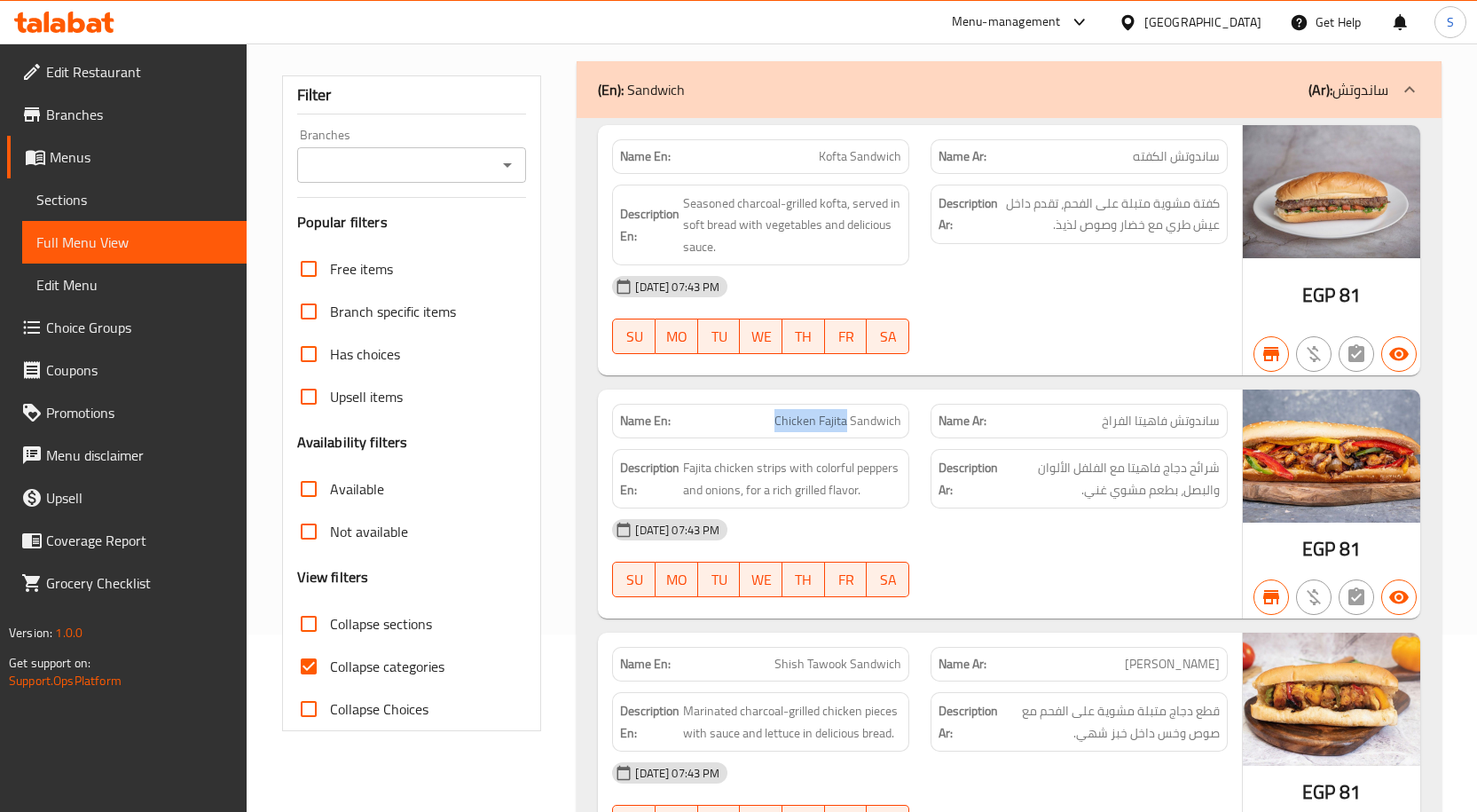
drag, startPoint x: 775, startPoint y: 424, endPoint x: 846, endPoint y: 433, distance: 71.6
click at [846, 433] on div "Name En: Chicken Fajita Sandwich" at bounding box center [760, 420] width 297 height 34
copy span "Chicken Fajita"
drag, startPoint x: 1137, startPoint y: 424, endPoint x: 1229, endPoint y: 428, distance: 92.1
click at [1229, 428] on div "Name Ar: ساندوتش فاهيتا الفراخ" at bounding box center [1079, 420] width 319 height 56
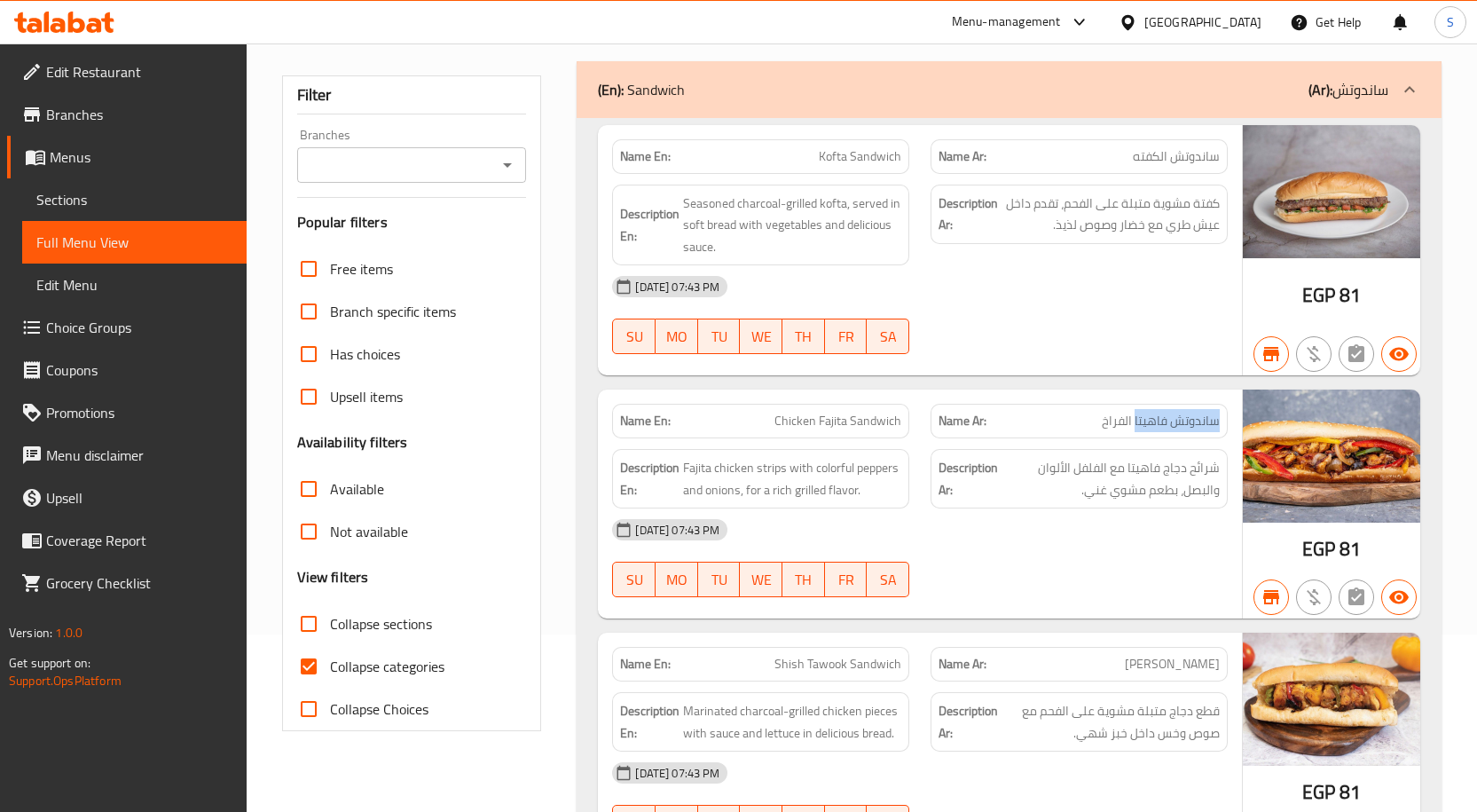
copy span "ساندوتش فاهيتا"
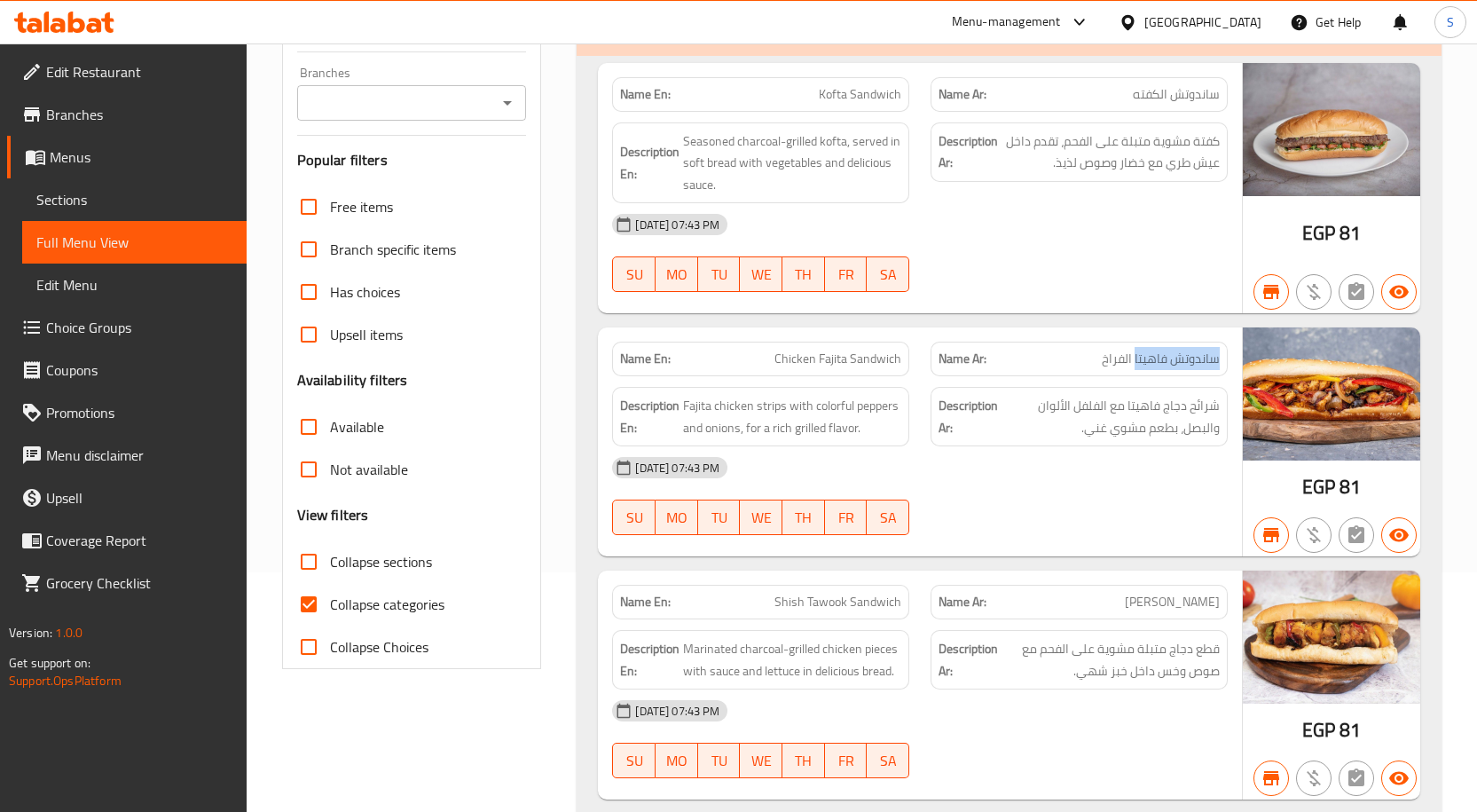
scroll to position [266, 0]
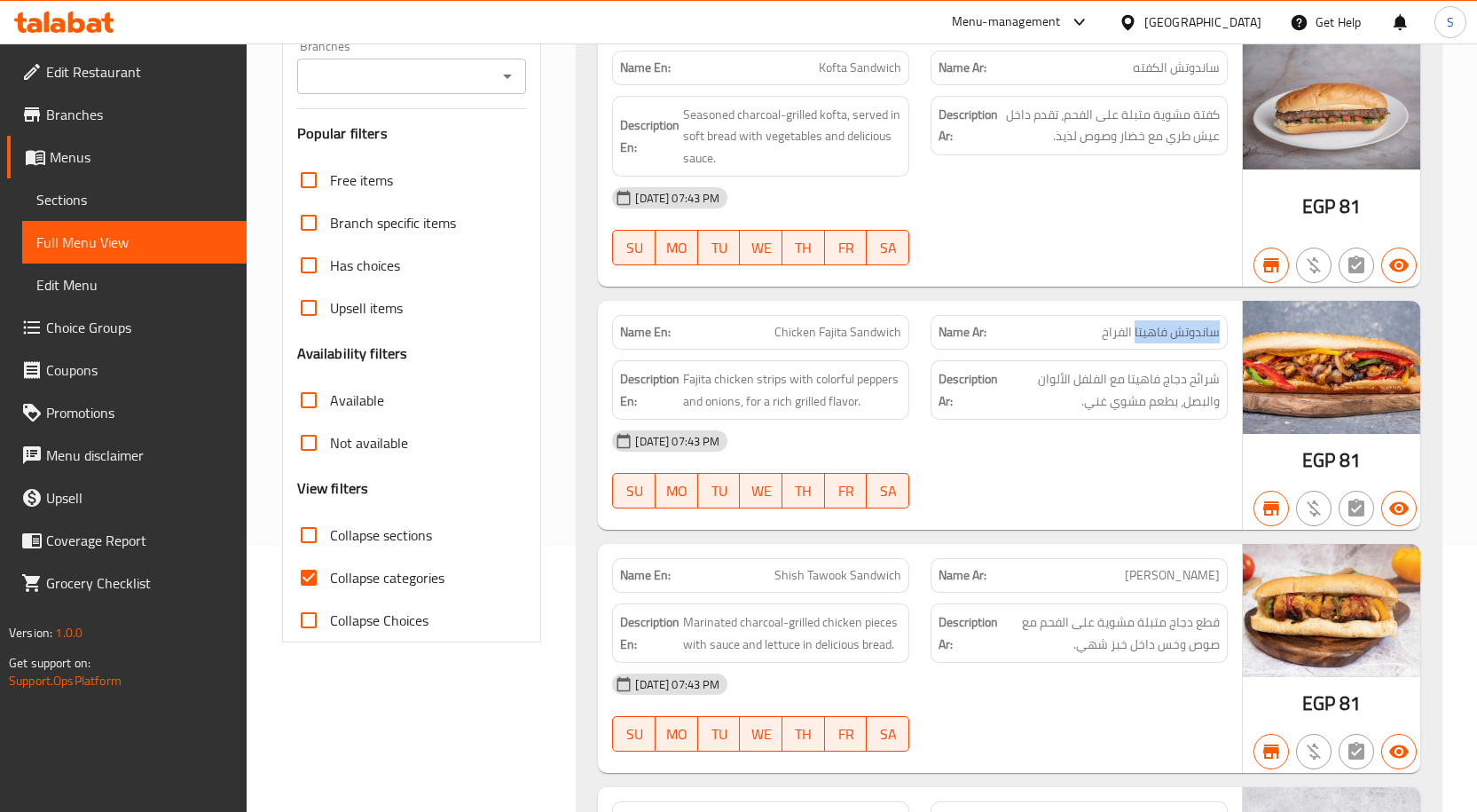
drag, startPoint x: 1217, startPoint y: 580, endPoint x: 1105, endPoint y: 573, distance: 112.2
click at [1125, 573] on span "ساندوتش شيش طاووق" at bounding box center [1172, 575] width 95 height 19
copy span "ساندوتش شيش طاووق"
drag, startPoint x: 779, startPoint y: 578, endPoint x: 907, endPoint y: 581, distance: 128.0
click at [907, 581] on div "Name En: Shish Tawook Sandwich" at bounding box center [760, 575] width 297 height 34
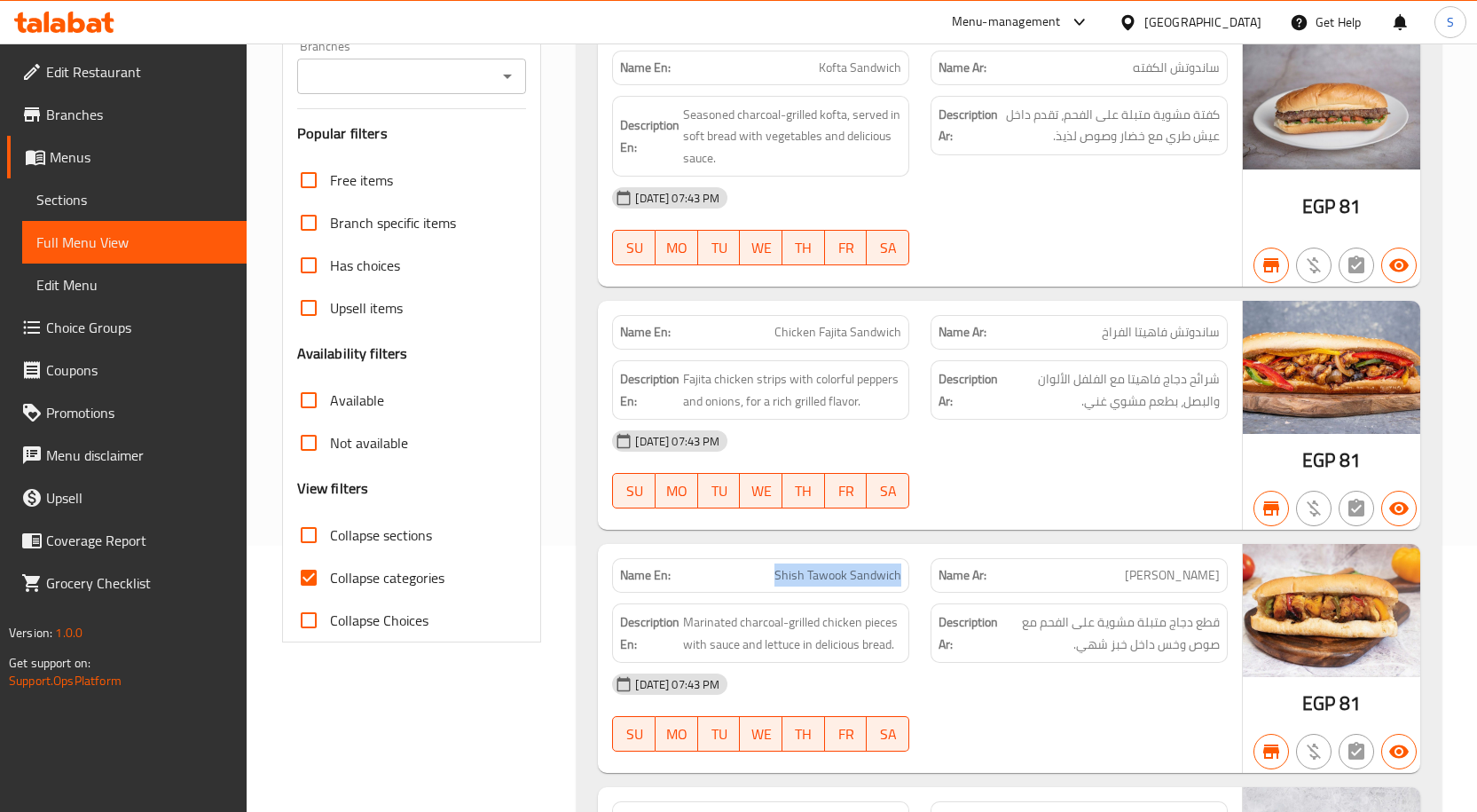
copy span "Shish Tawook Sandwich"
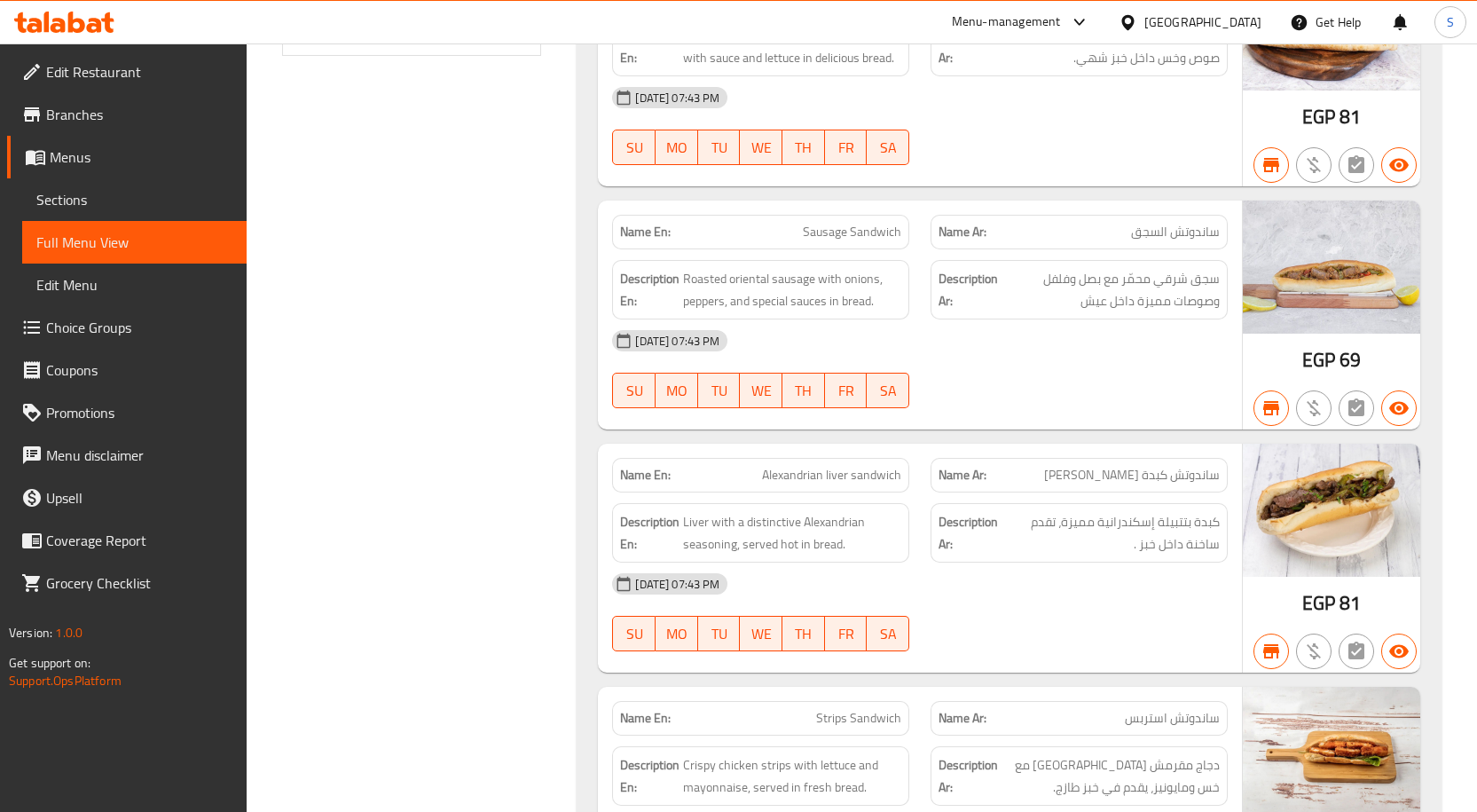
scroll to position [887, 0]
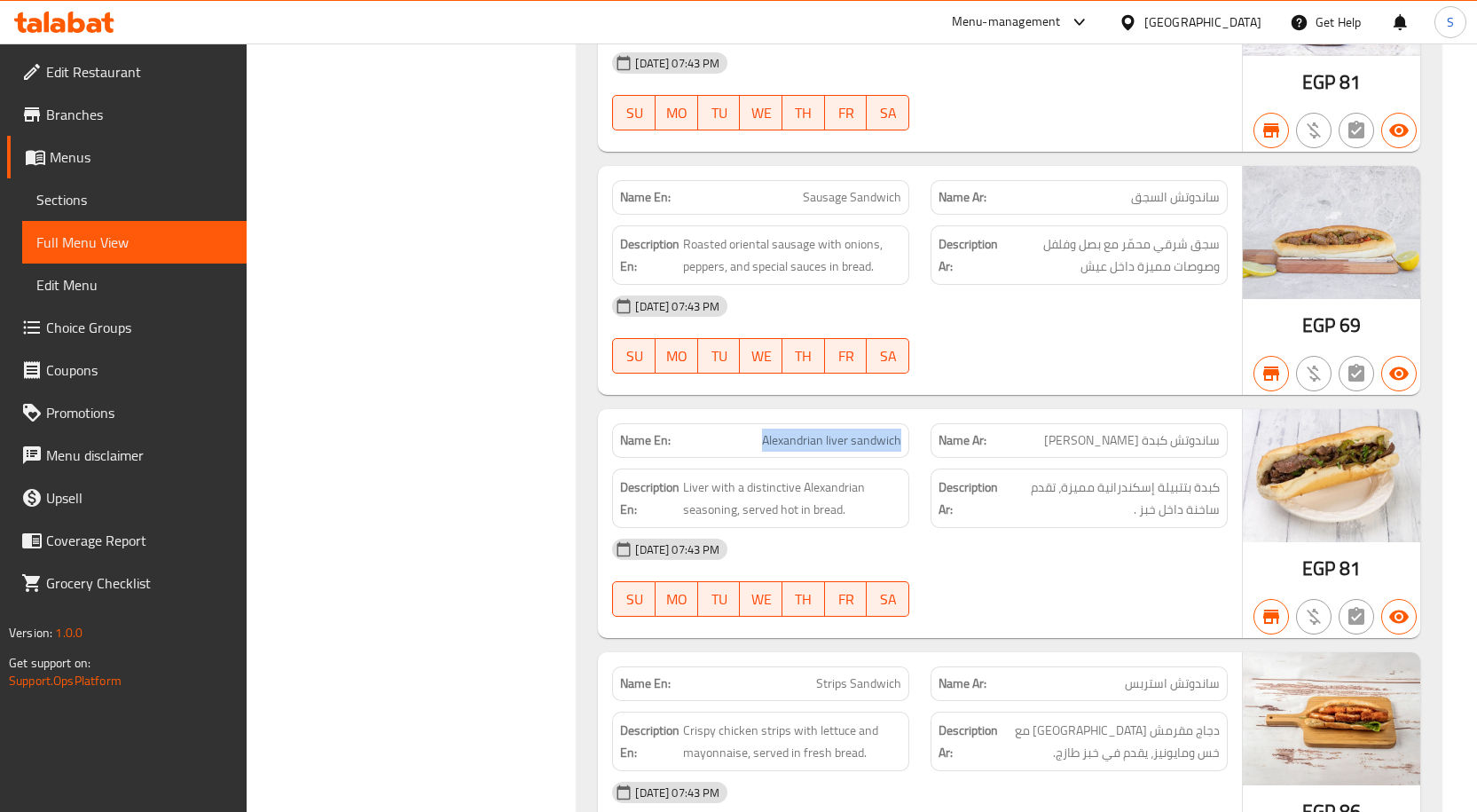
drag, startPoint x: 764, startPoint y: 443, endPoint x: 904, endPoint y: 455, distance: 140.5
click at [904, 455] on div "Name En: Alexandrian liver sandwich" at bounding box center [760, 440] width 297 height 34
copy span "Alexandrian liver sandwich"
drag, startPoint x: 1088, startPoint y: 445, endPoint x: 1230, endPoint y: 431, distance: 142.7
click at [1230, 431] on div "Name Ar: ساندوتش كبدة اسكندراني" at bounding box center [1079, 440] width 319 height 56
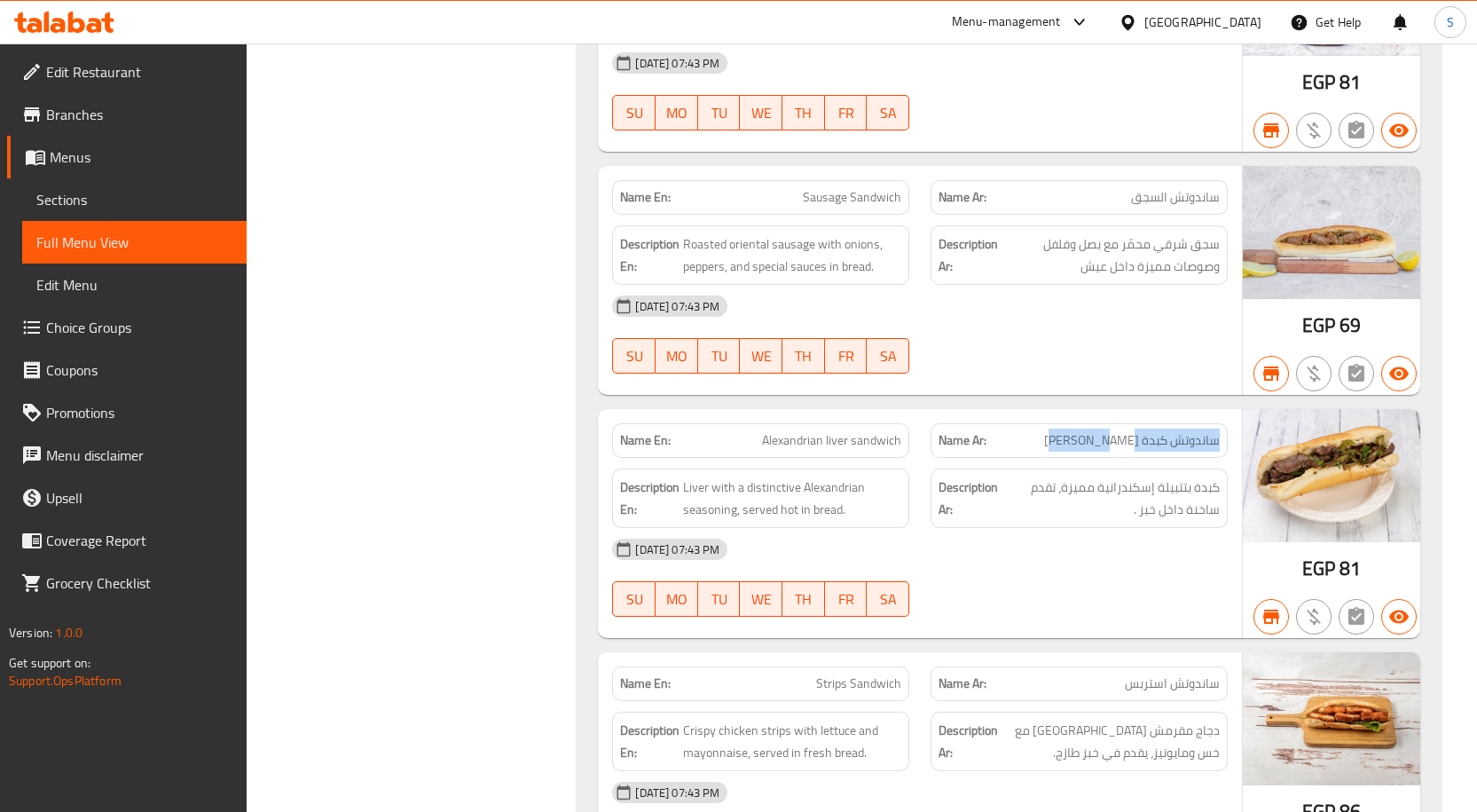
copy span "ساندوتش كبدة اسكندراني"
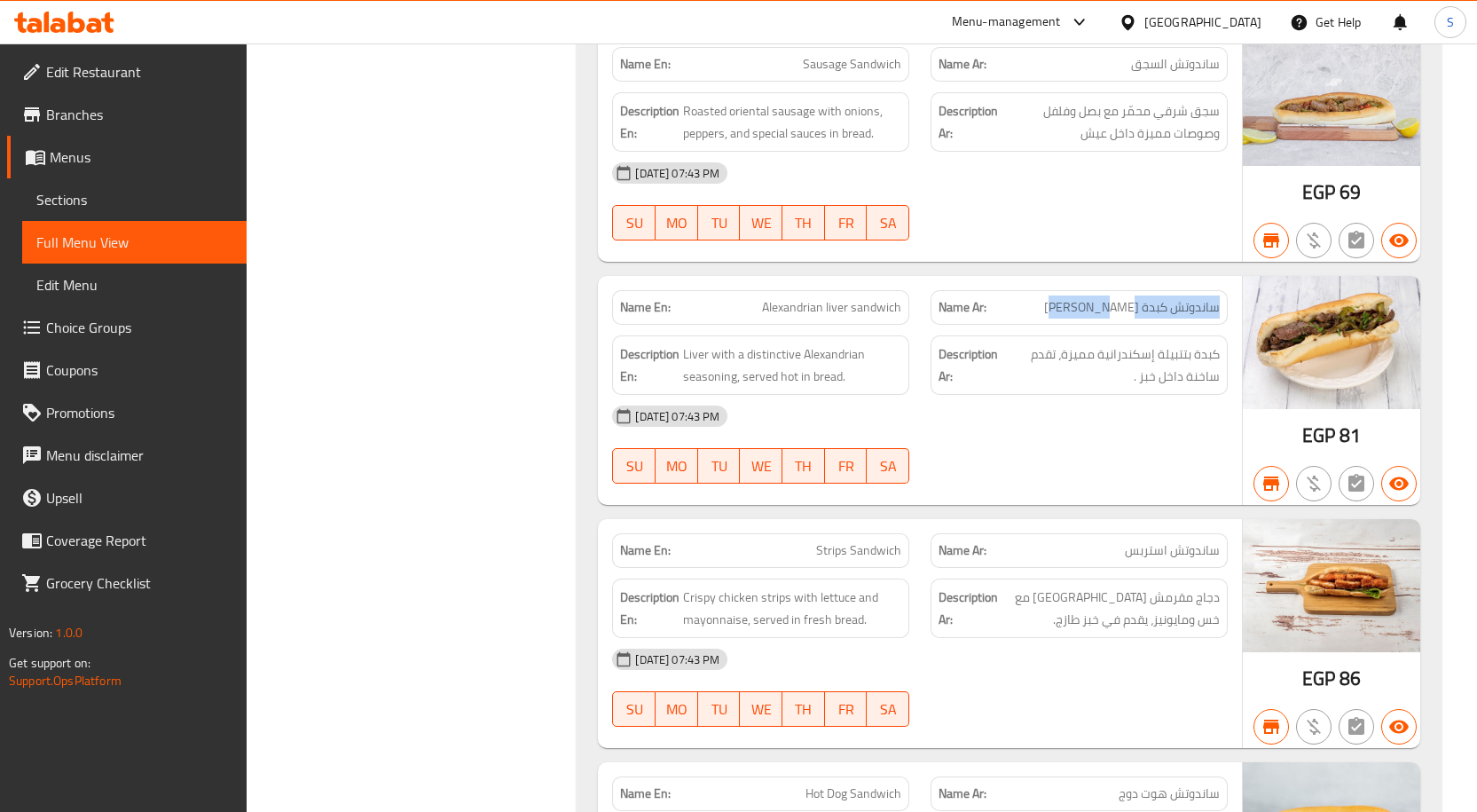
scroll to position [1065, 0]
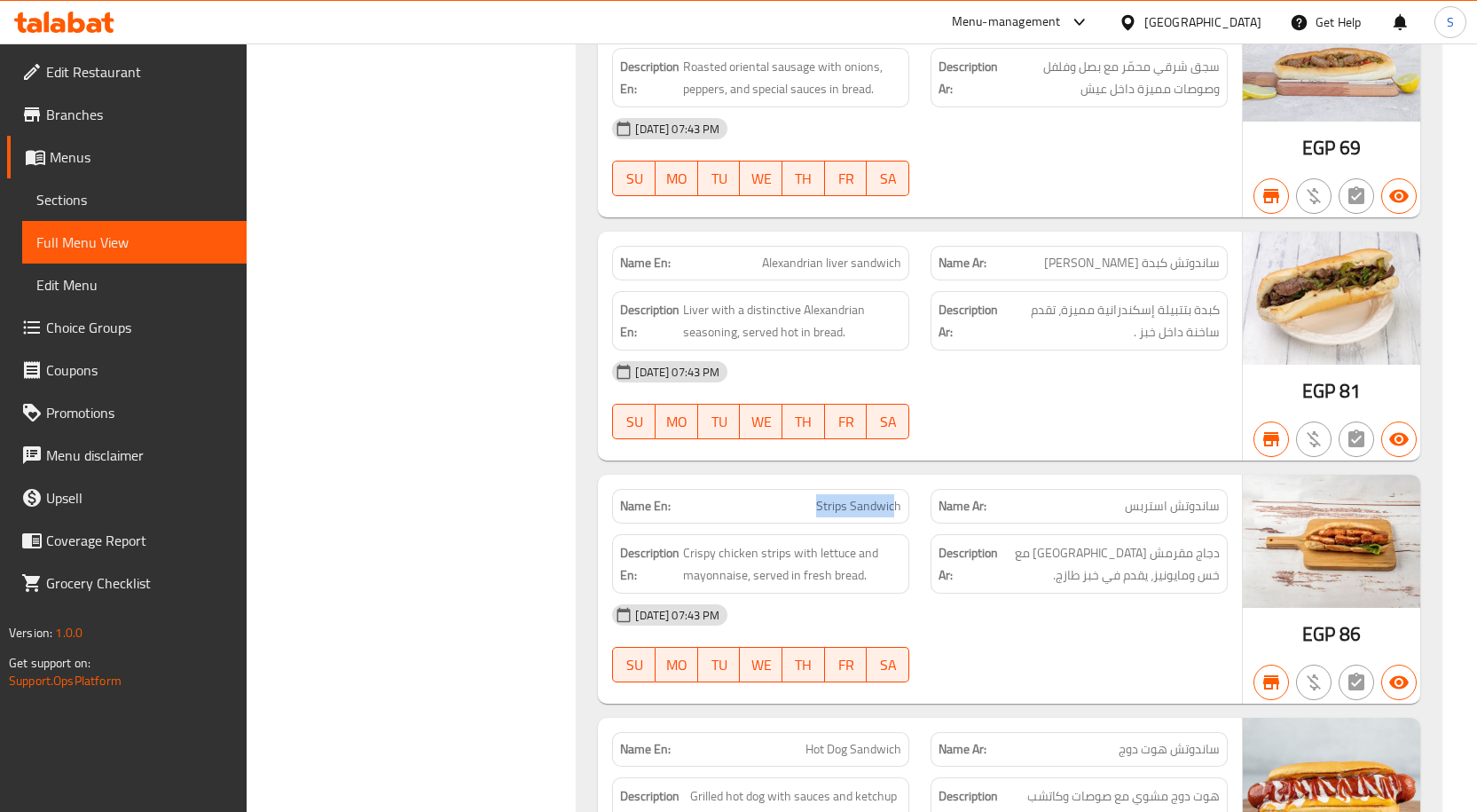
drag, startPoint x: 818, startPoint y: 508, endPoint x: 893, endPoint y: 520, distance: 76.0
click at [893, 520] on div "Name En: Strips Sandwich" at bounding box center [760, 506] width 297 height 34
click at [902, 509] on div "Name En: Strips Sandwich" at bounding box center [760, 506] width 297 height 34
drag, startPoint x: 902, startPoint y: 509, endPoint x: 822, endPoint y: 495, distance: 81.2
click at [822, 495] on div "Name En: Strips Sandwich" at bounding box center [760, 506] width 297 height 34
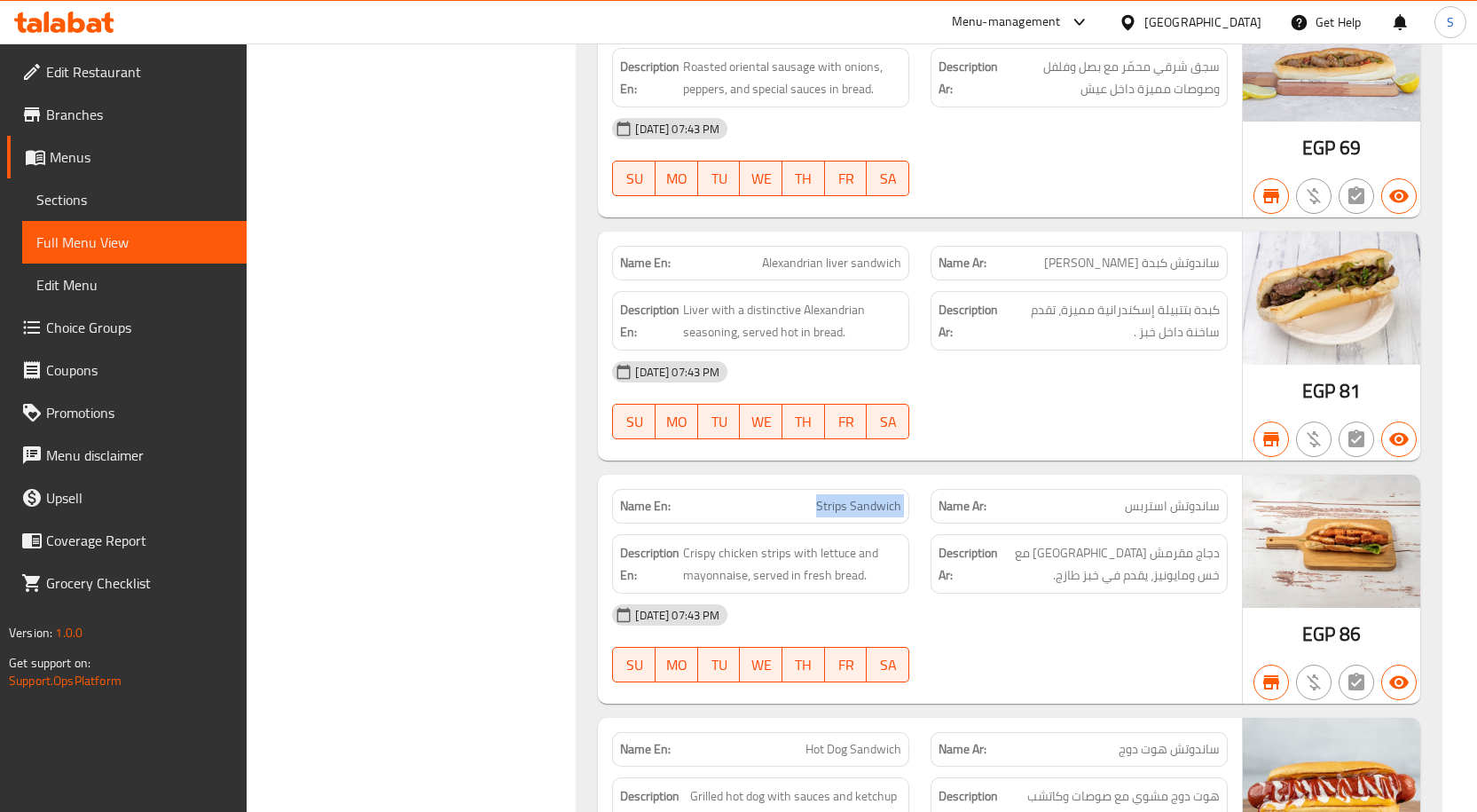
copy span "Strips Sandwich"
drag, startPoint x: 1129, startPoint y: 512, endPoint x: 1221, endPoint y: 512, distance: 92.0
click at [1221, 512] on div "Name Ar: ساندوتش استربس" at bounding box center [1079, 506] width 297 height 34
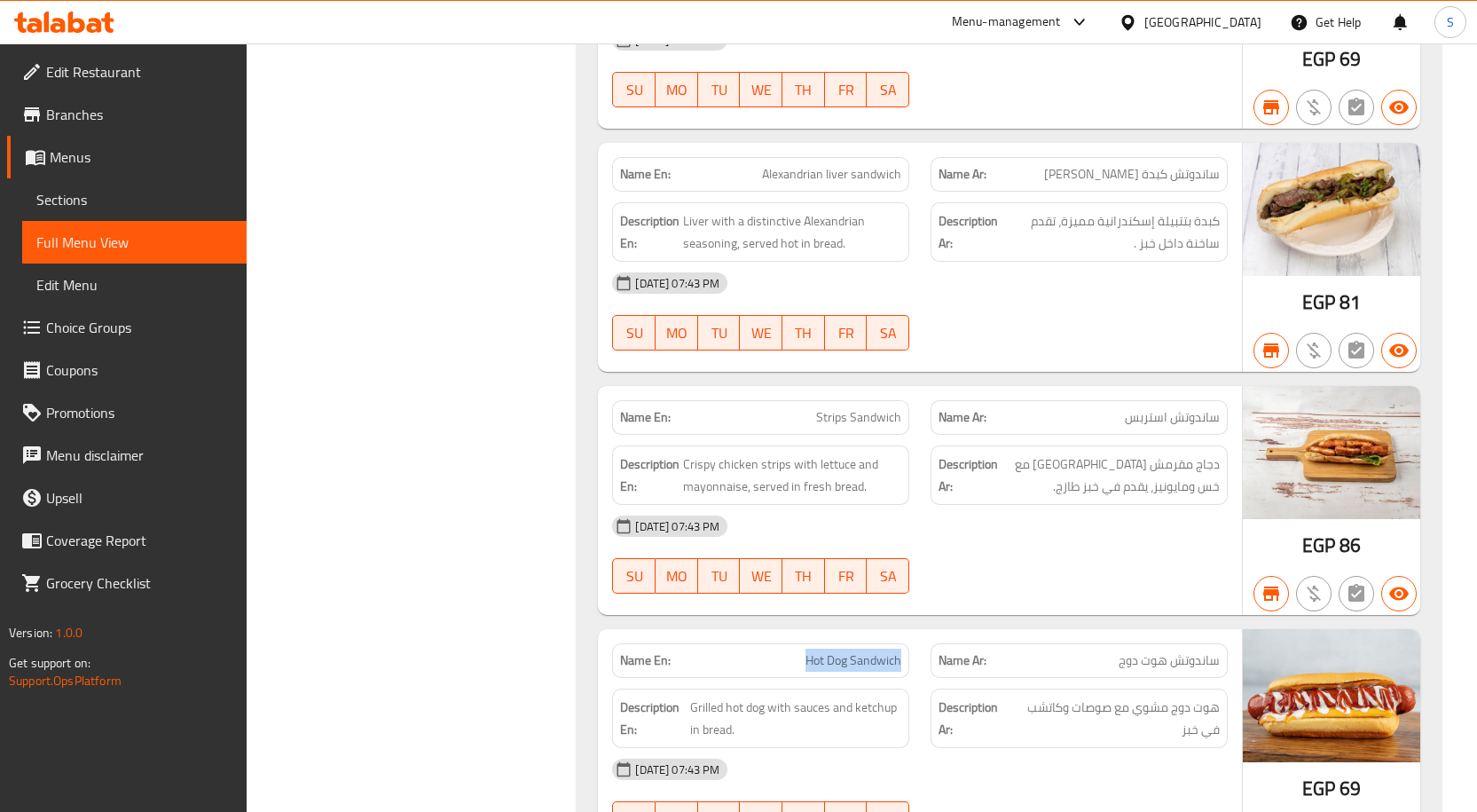
drag, startPoint x: 807, startPoint y: 664, endPoint x: 900, endPoint y: 669, distance: 93.1
click at [900, 669] on p "Name En: Hot Dog Sandwich" at bounding box center [761, 660] width 282 height 19
drag, startPoint x: 1120, startPoint y: 666, endPoint x: 1219, endPoint y: 667, distance: 99.0
click at [1219, 667] on span "ساندوتش هوت دوج" at bounding box center [1169, 660] width 101 height 19
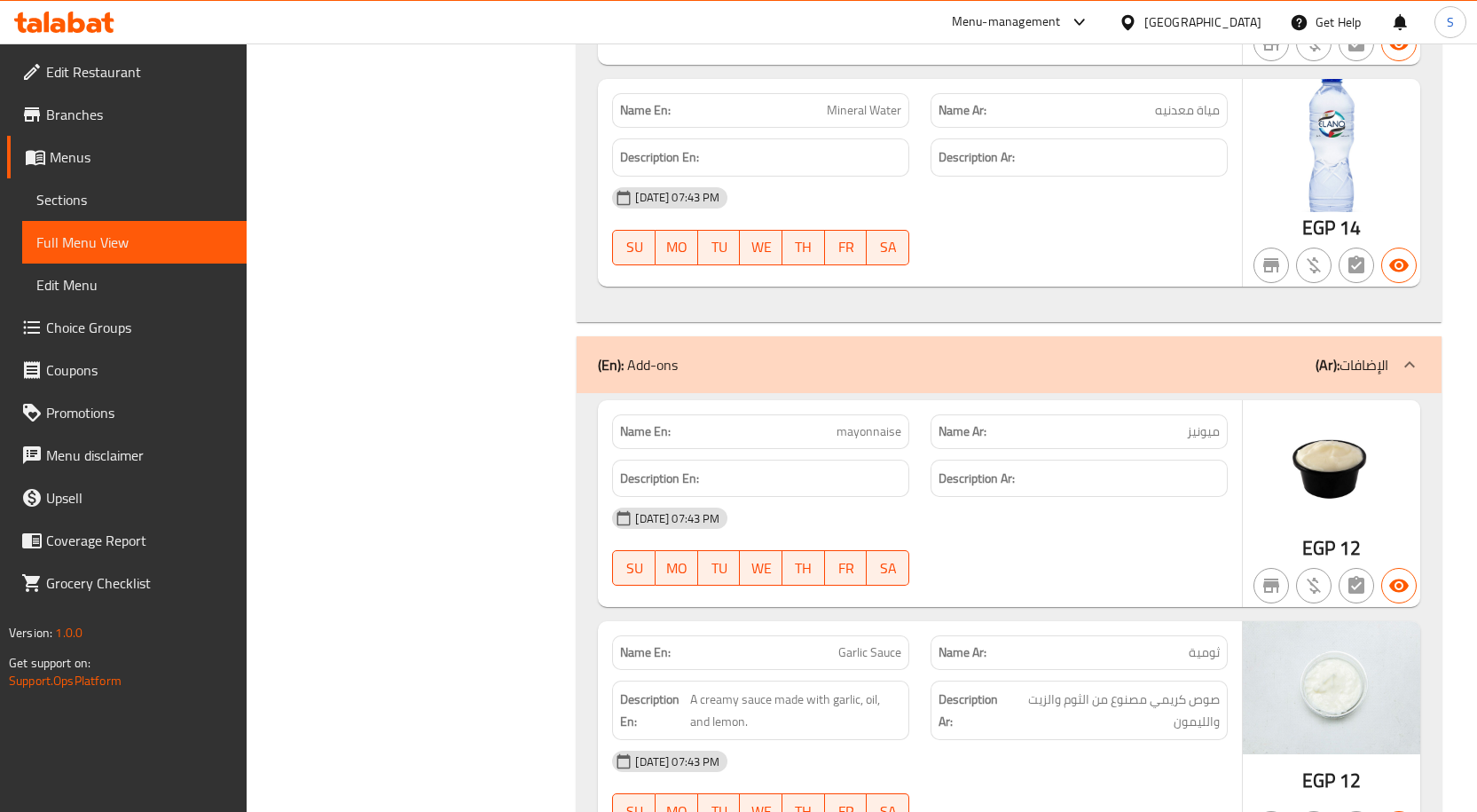
scroll to position [14370, 0]
drag, startPoint x: 836, startPoint y: 344, endPoint x: 902, endPoint y: 360, distance: 67.9
drag, startPoint x: 1170, startPoint y: 353, endPoint x: 1217, endPoint y: 349, distance: 47.2
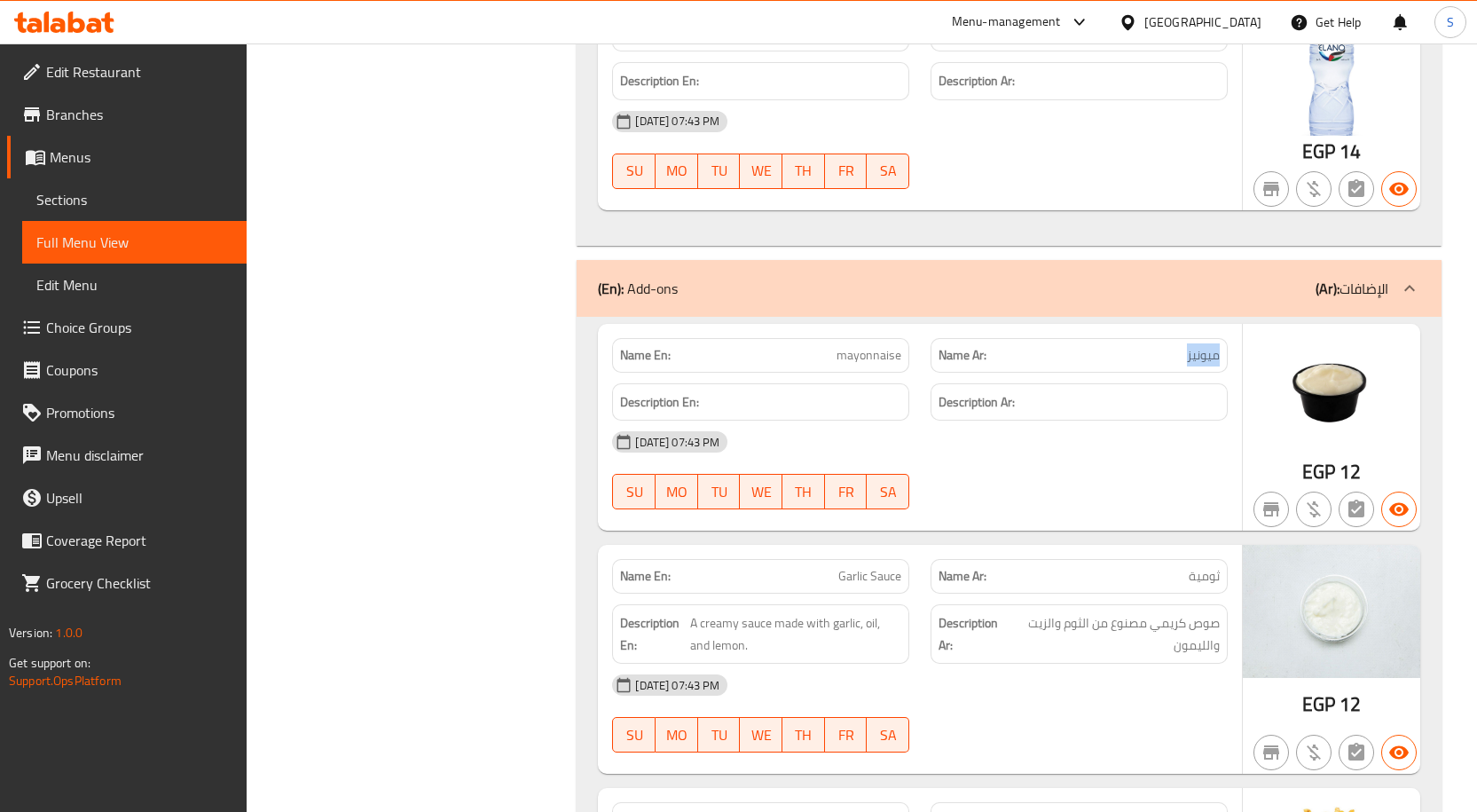
scroll to position [14547, 0]
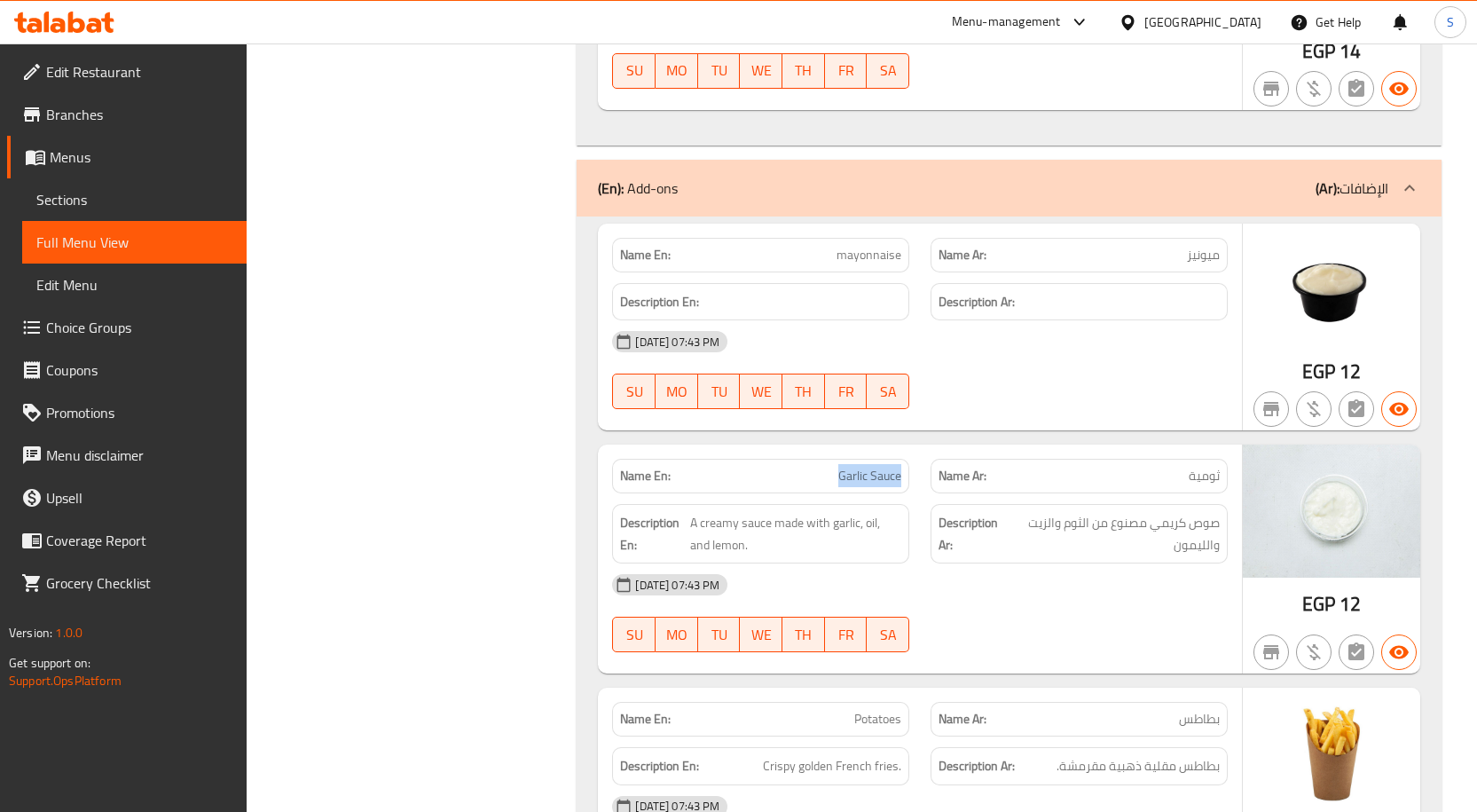
drag, startPoint x: 797, startPoint y: 394, endPoint x: 904, endPoint y: 392, distance: 107.0
drag, startPoint x: 1128, startPoint y: 394, endPoint x: 1220, endPoint y: 399, distance: 92.1
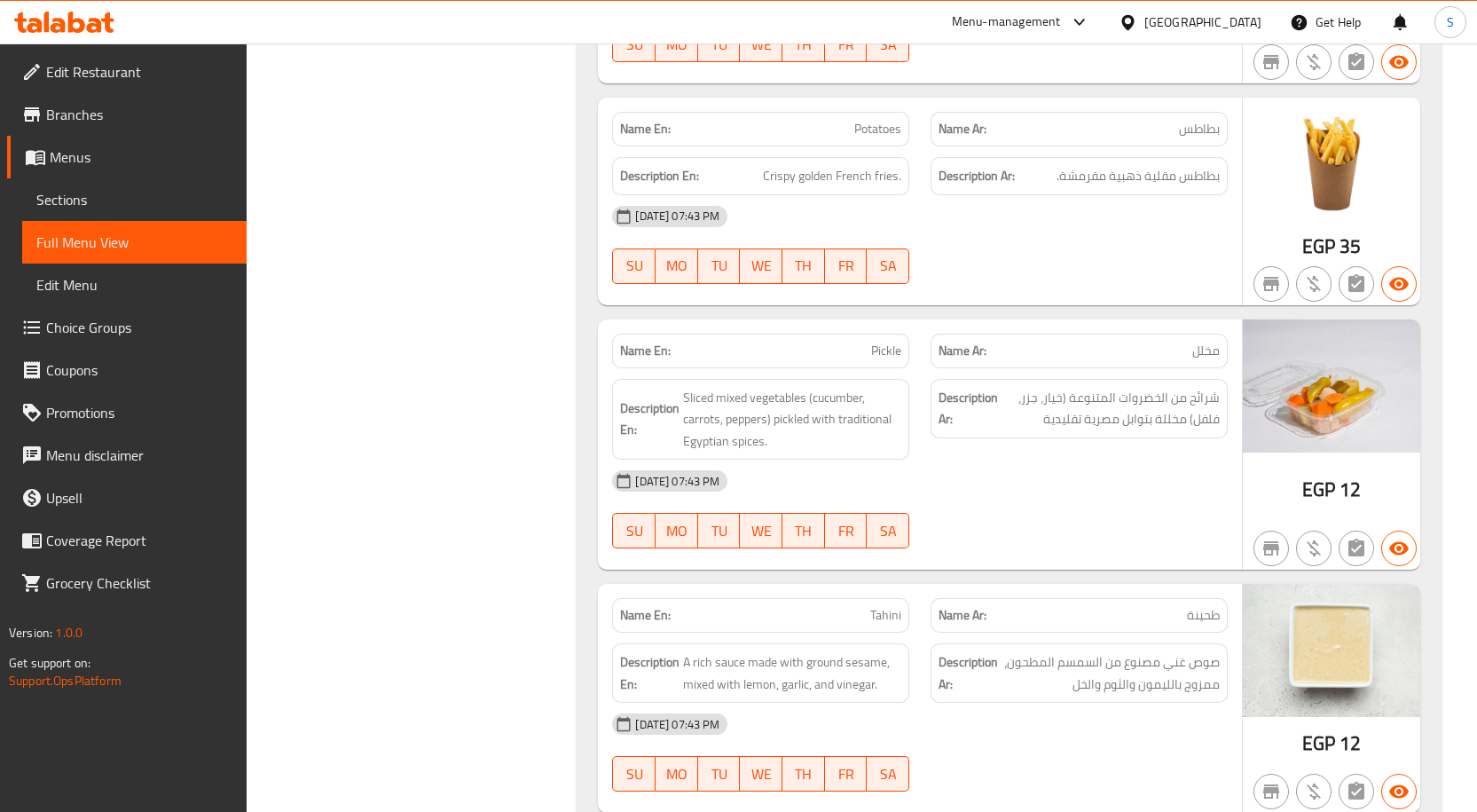
scroll to position [15168, 0]
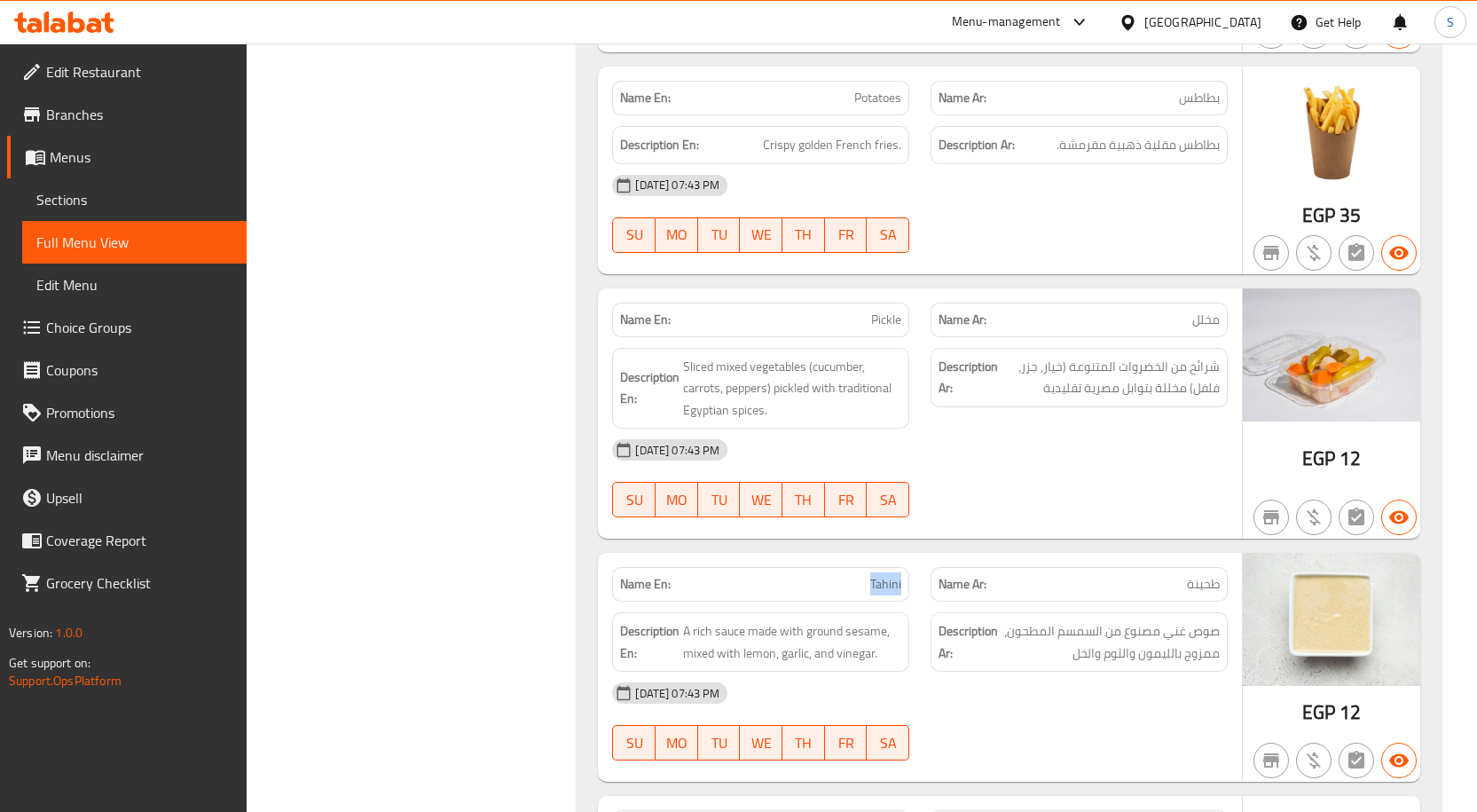
drag, startPoint x: 793, startPoint y: 492, endPoint x: 906, endPoint y: 511, distance: 114.6
drag, startPoint x: 1188, startPoint y: 498, endPoint x: 1225, endPoint y: 506, distance: 37.9
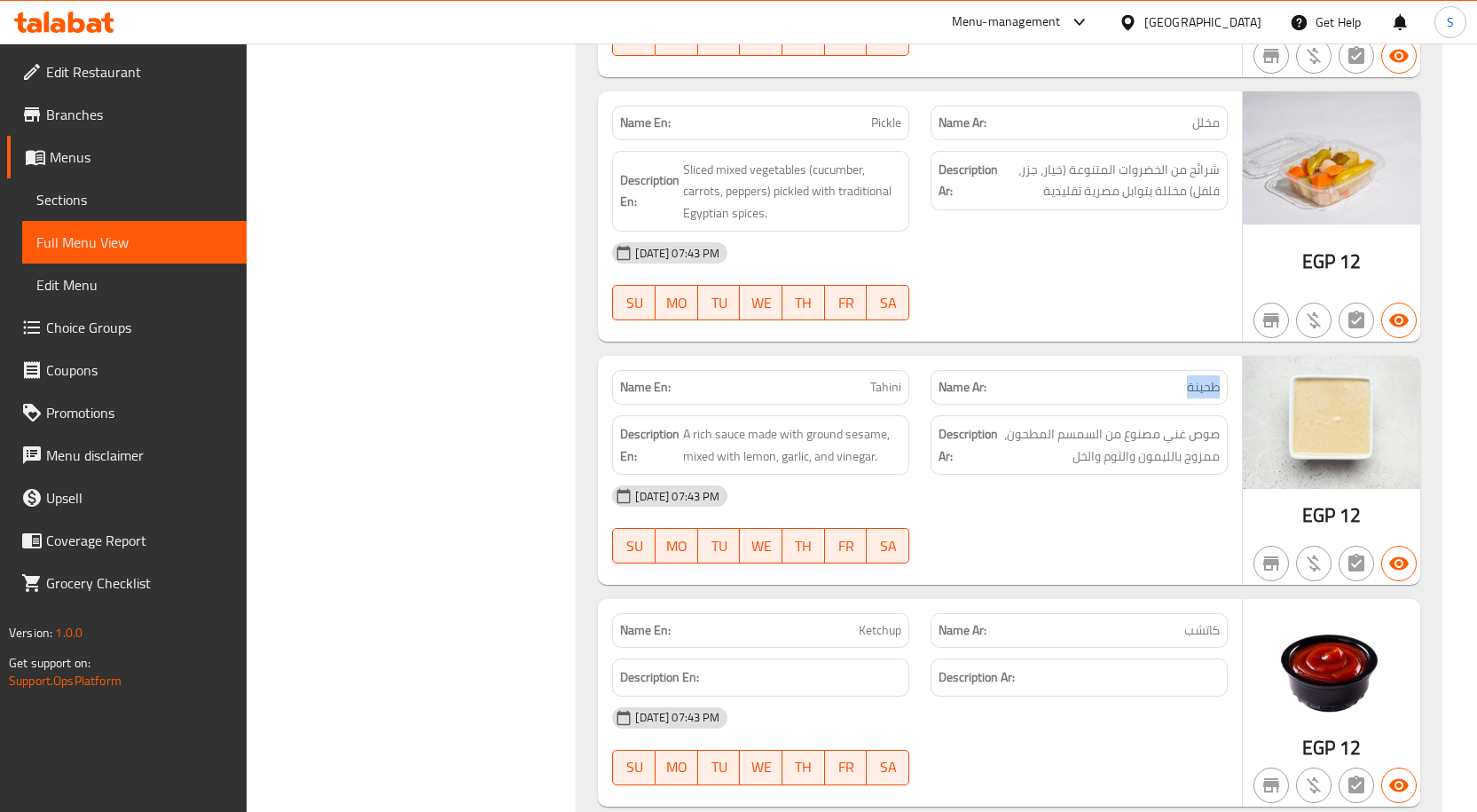
scroll to position [15434, 0]
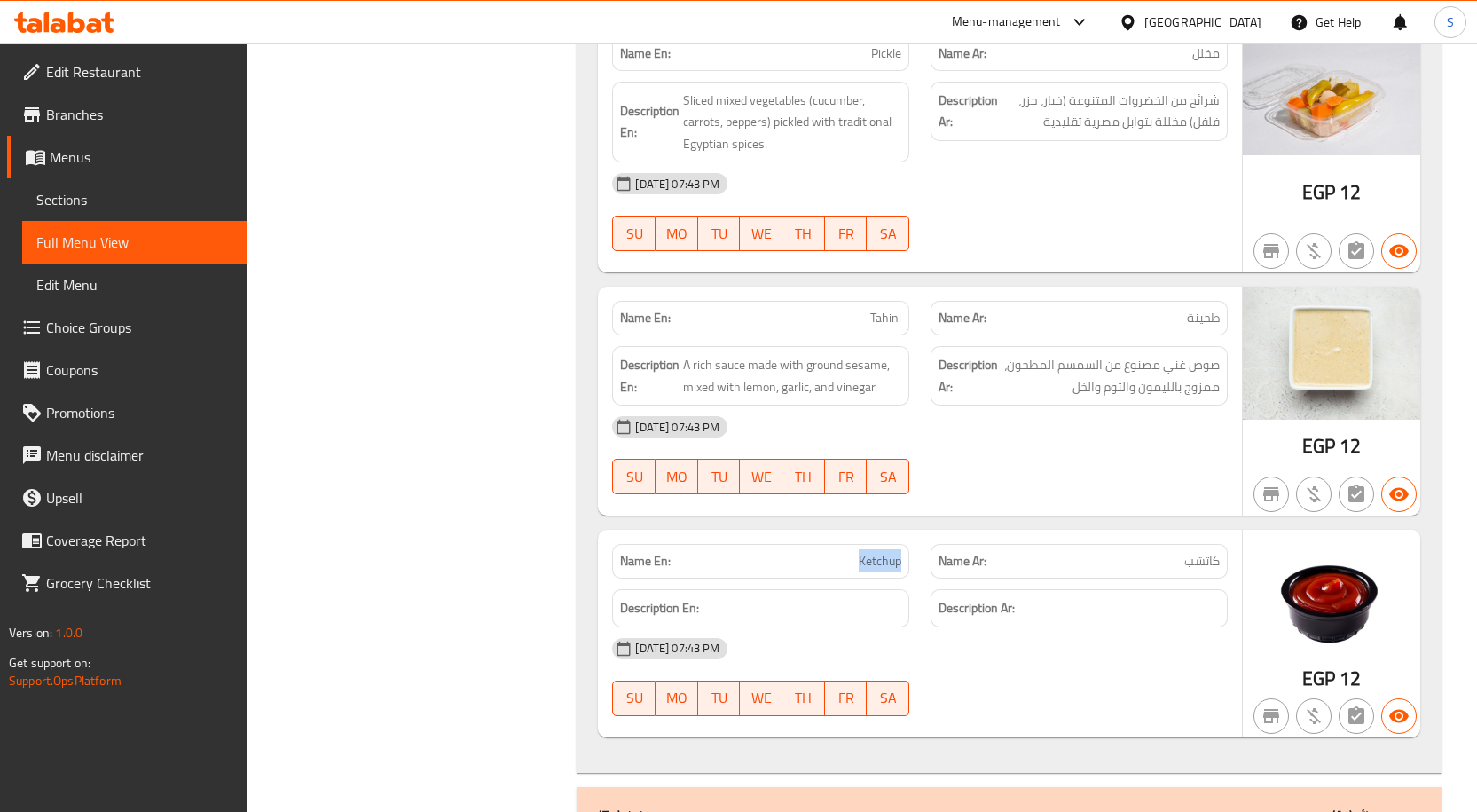
drag, startPoint x: 819, startPoint y: 476, endPoint x: 888, endPoint y: 486, distance: 69.7
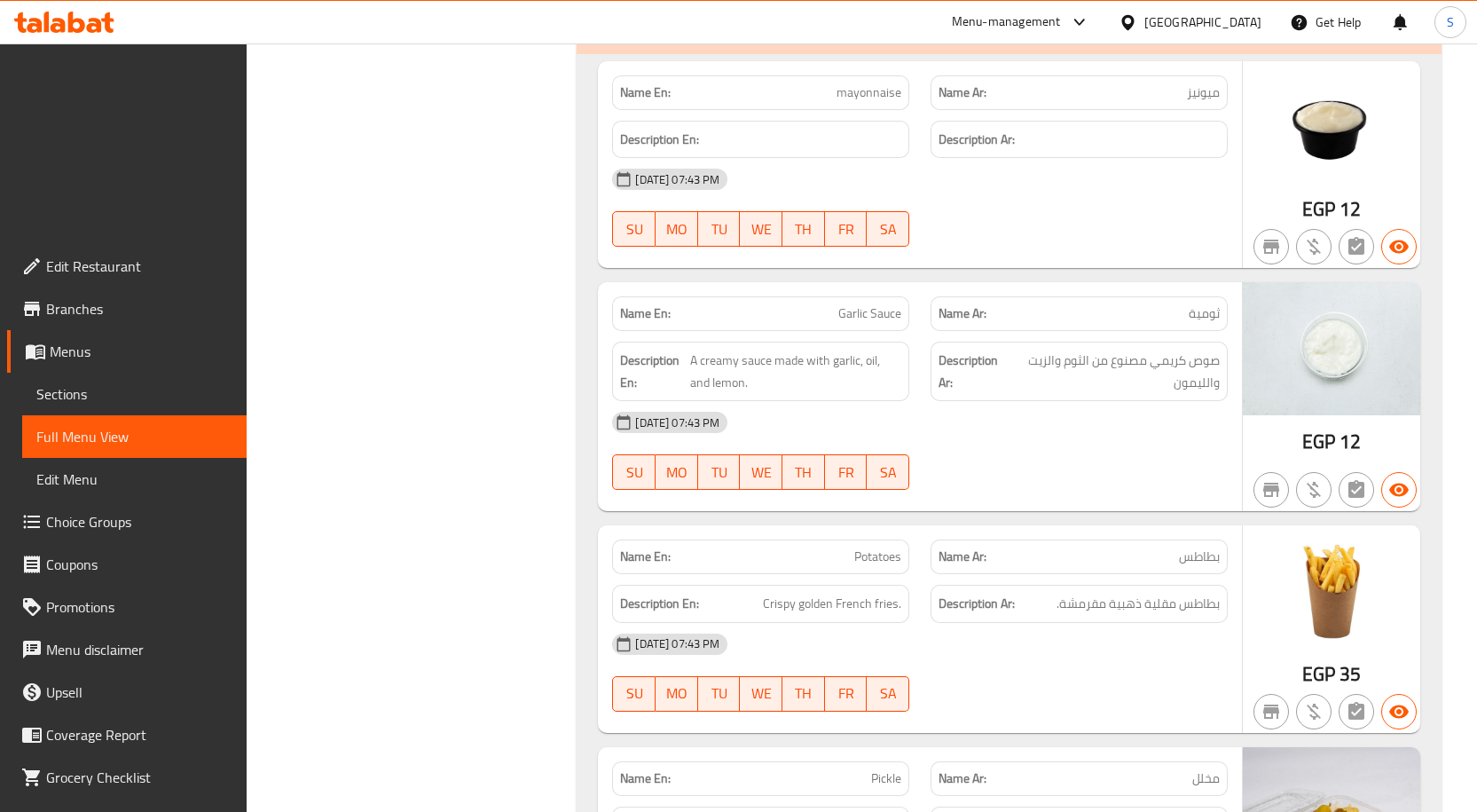
scroll to position [14902, 0]
click at [111, 298] on span "Branches" at bounding box center [139, 308] width 186 height 21
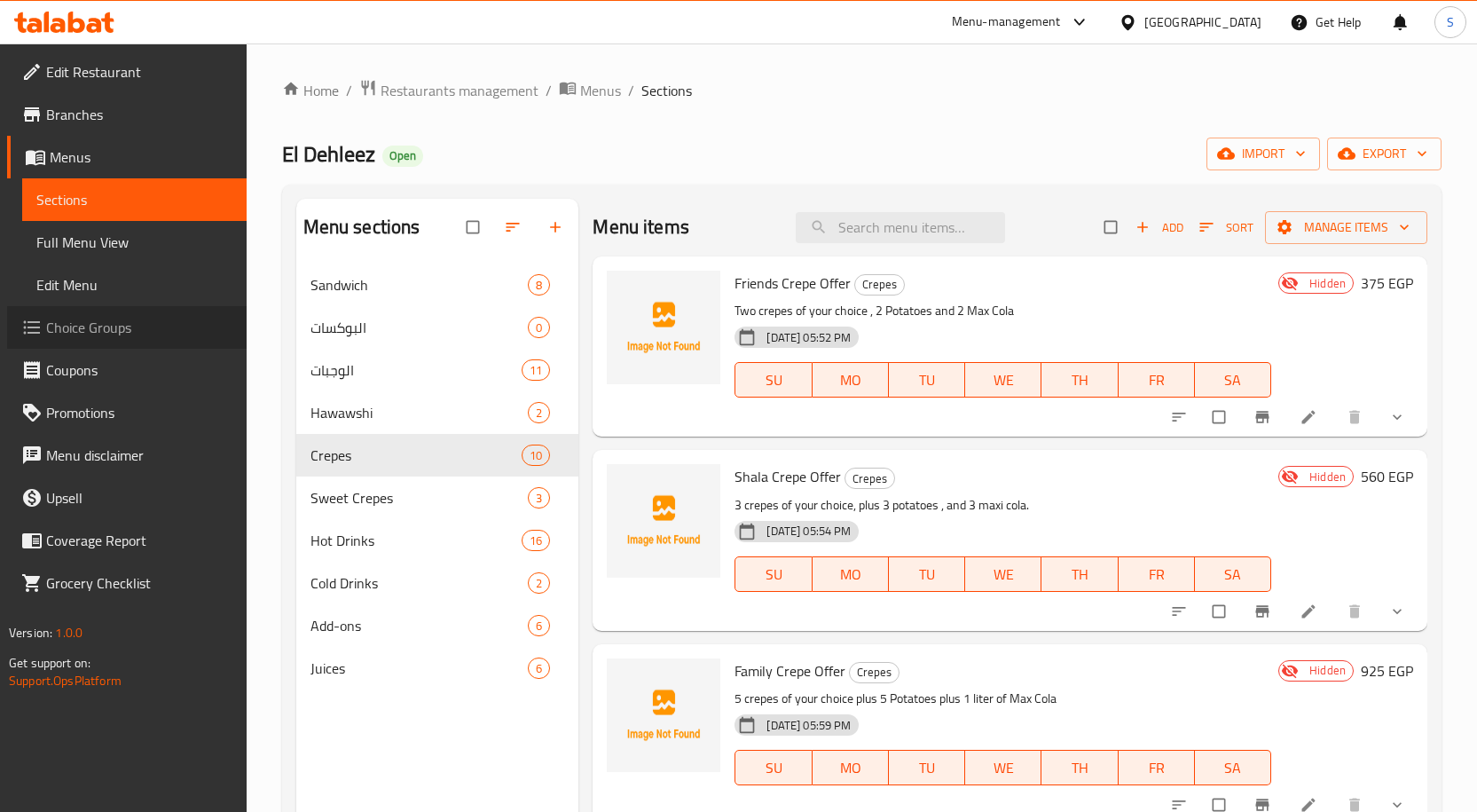
click at [131, 318] on span "Choice Groups" at bounding box center [139, 327] width 186 height 21
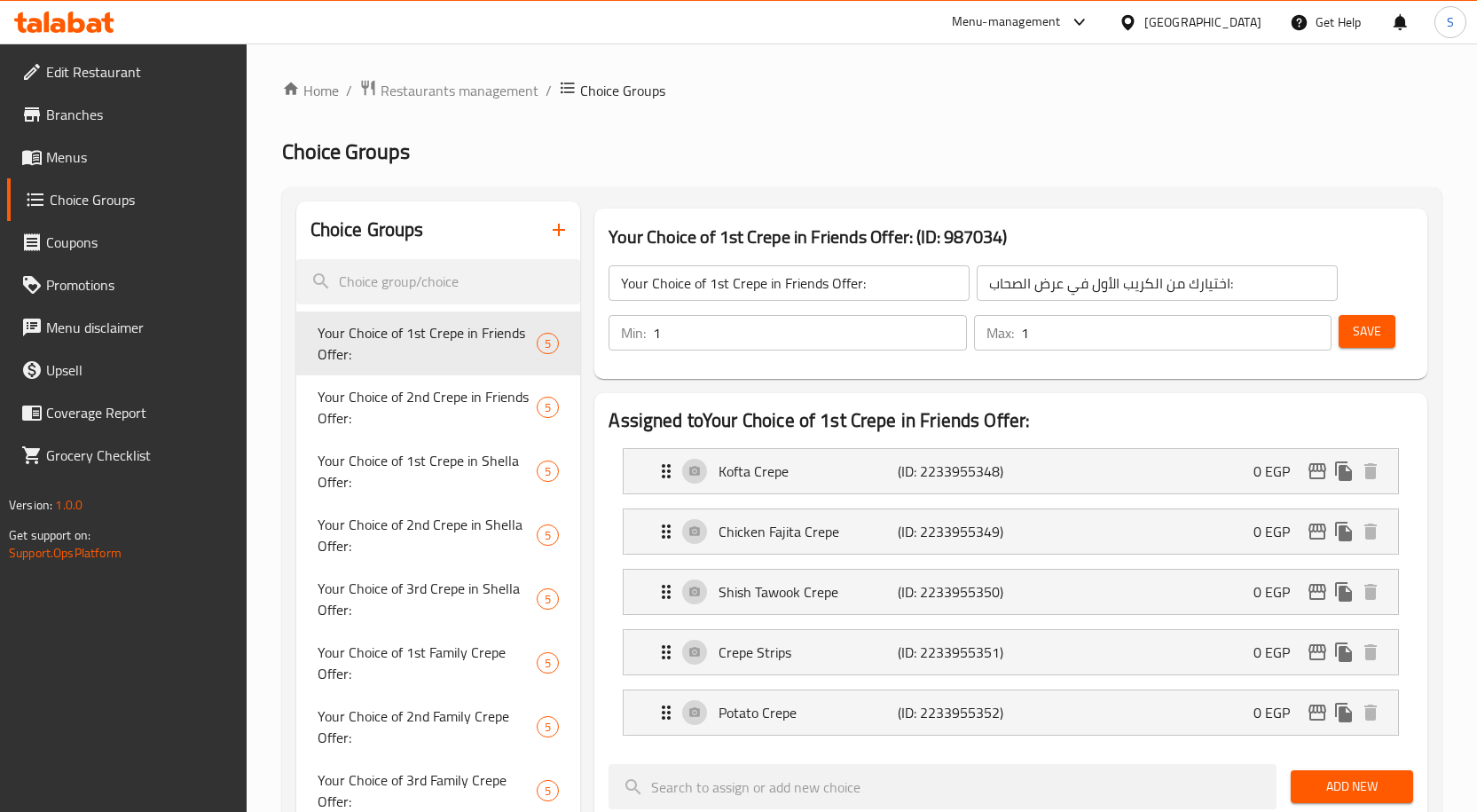
click at [562, 231] on icon "button" at bounding box center [558, 229] width 12 height 12
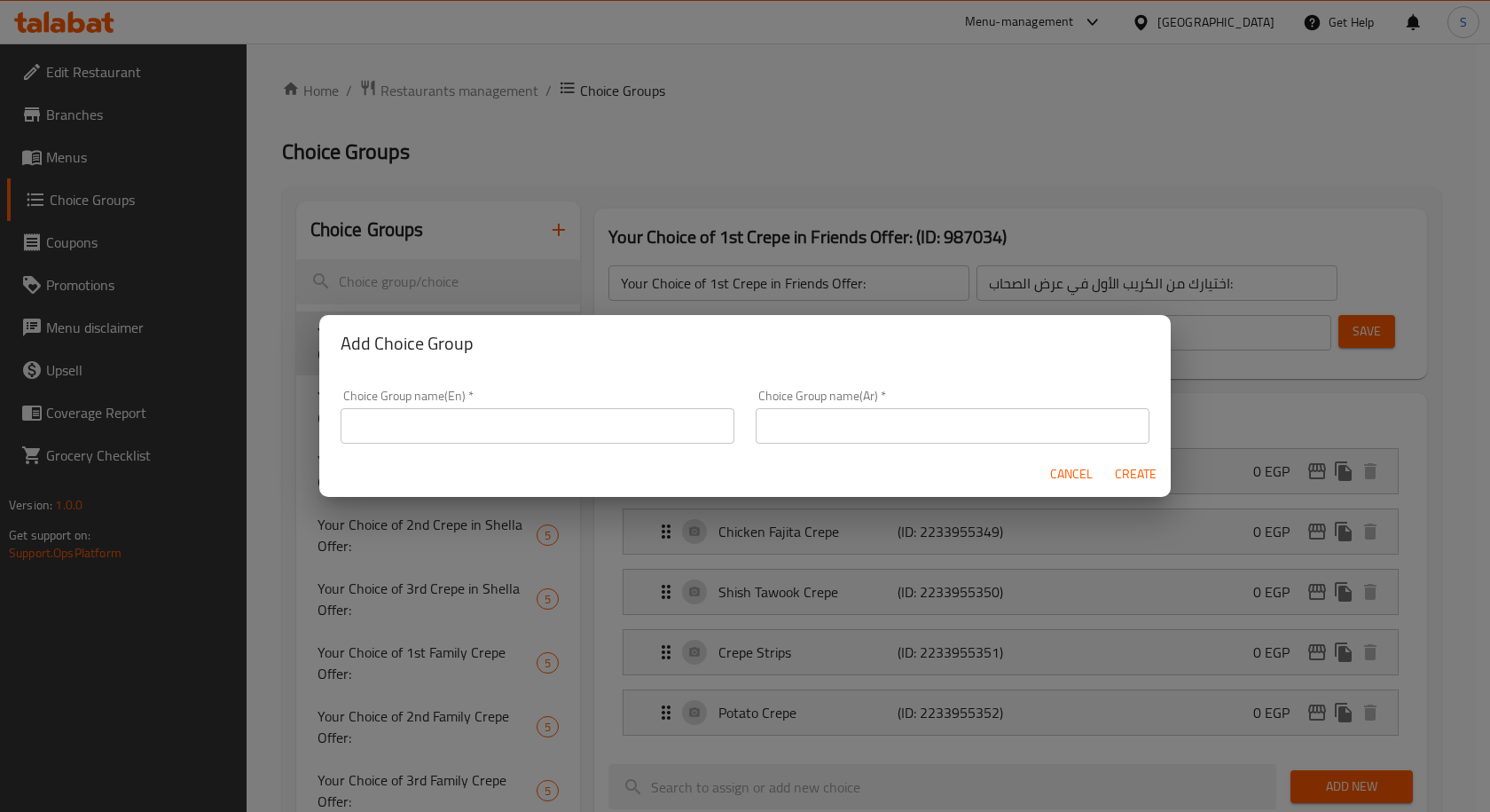
click at [566, 417] on input "text" at bounding box center [537, 426] width 394 height 35
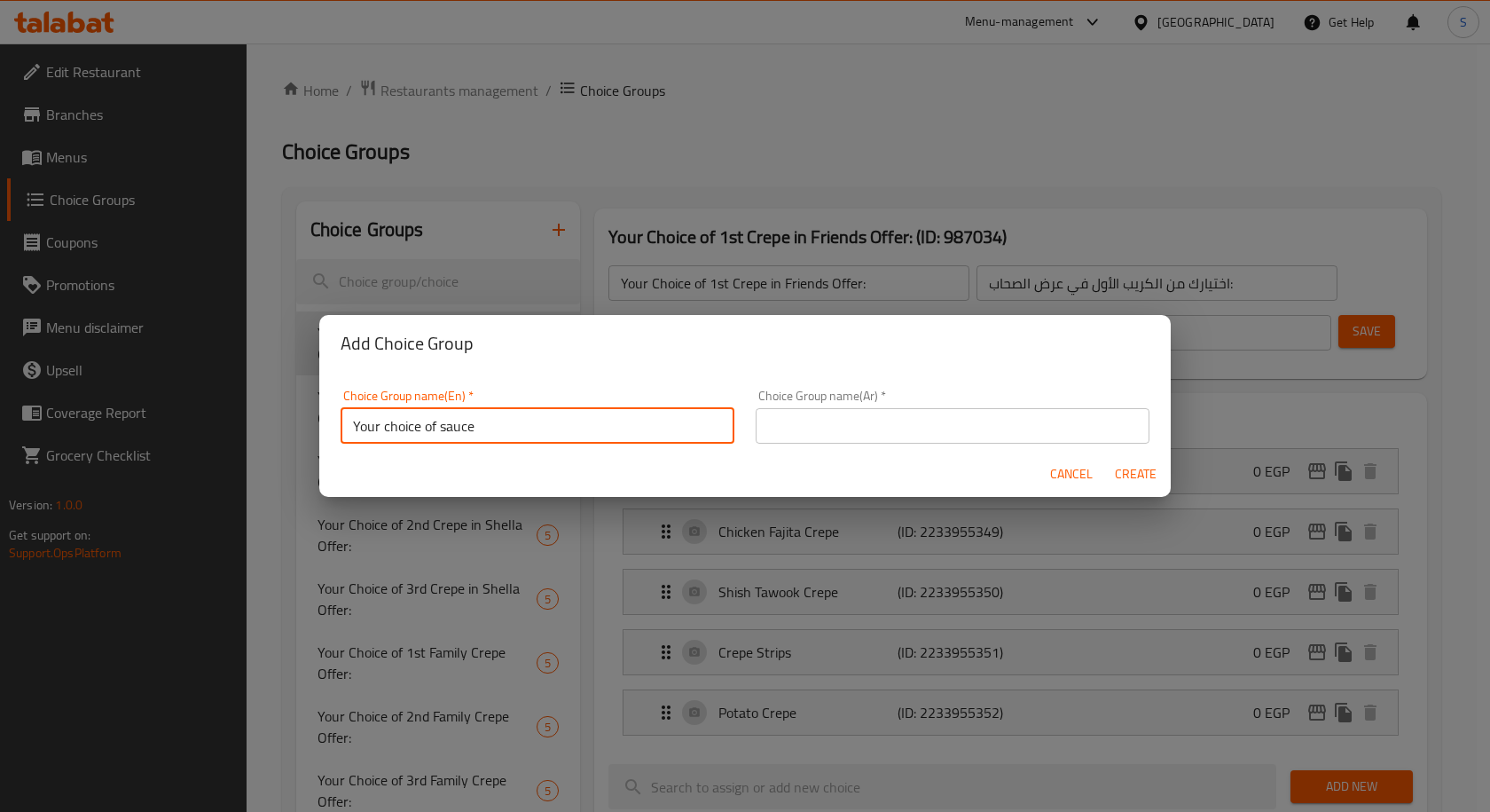
click at [520, 433] on input "Your choice of sauce" at bounding box center [537, 426] width 394 height 35
type input "Your choice of 1st sandwich"
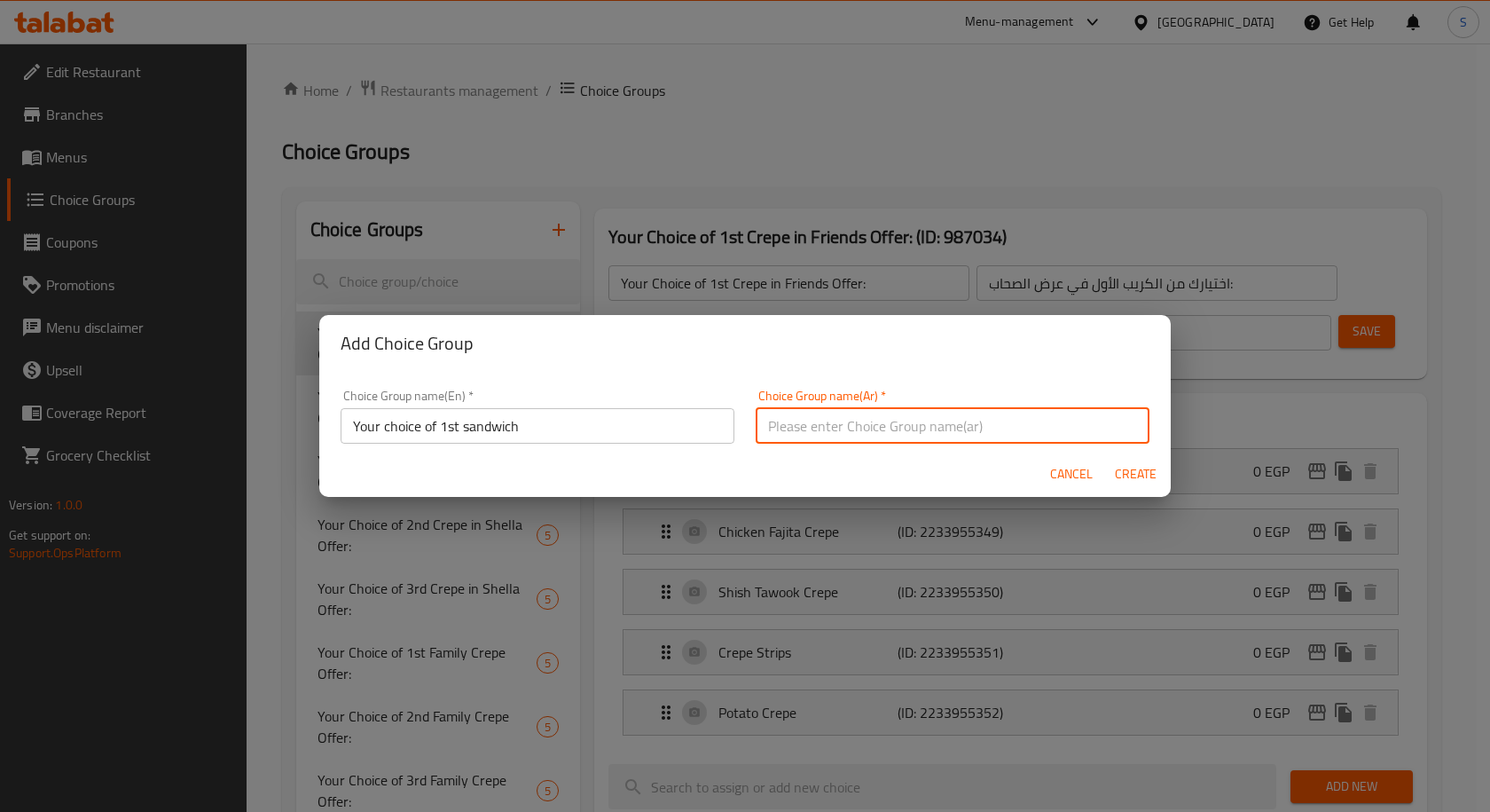
click at [845, 429] on input "text" at bounding box center [952, 426] width 394 height 35
drag, startPoint x: 795, startPoint y: 426, endPoint x: 732, endPoint y: 429, distance: 63.1
click at [732, 429] on div "Choice Group name(En)   * Your choice of 1st sandwich Choice Group name(En) * C…" at bounding box center [745, 416] width 831 height 75
type input "اختيارك من الساندوتش الأول"
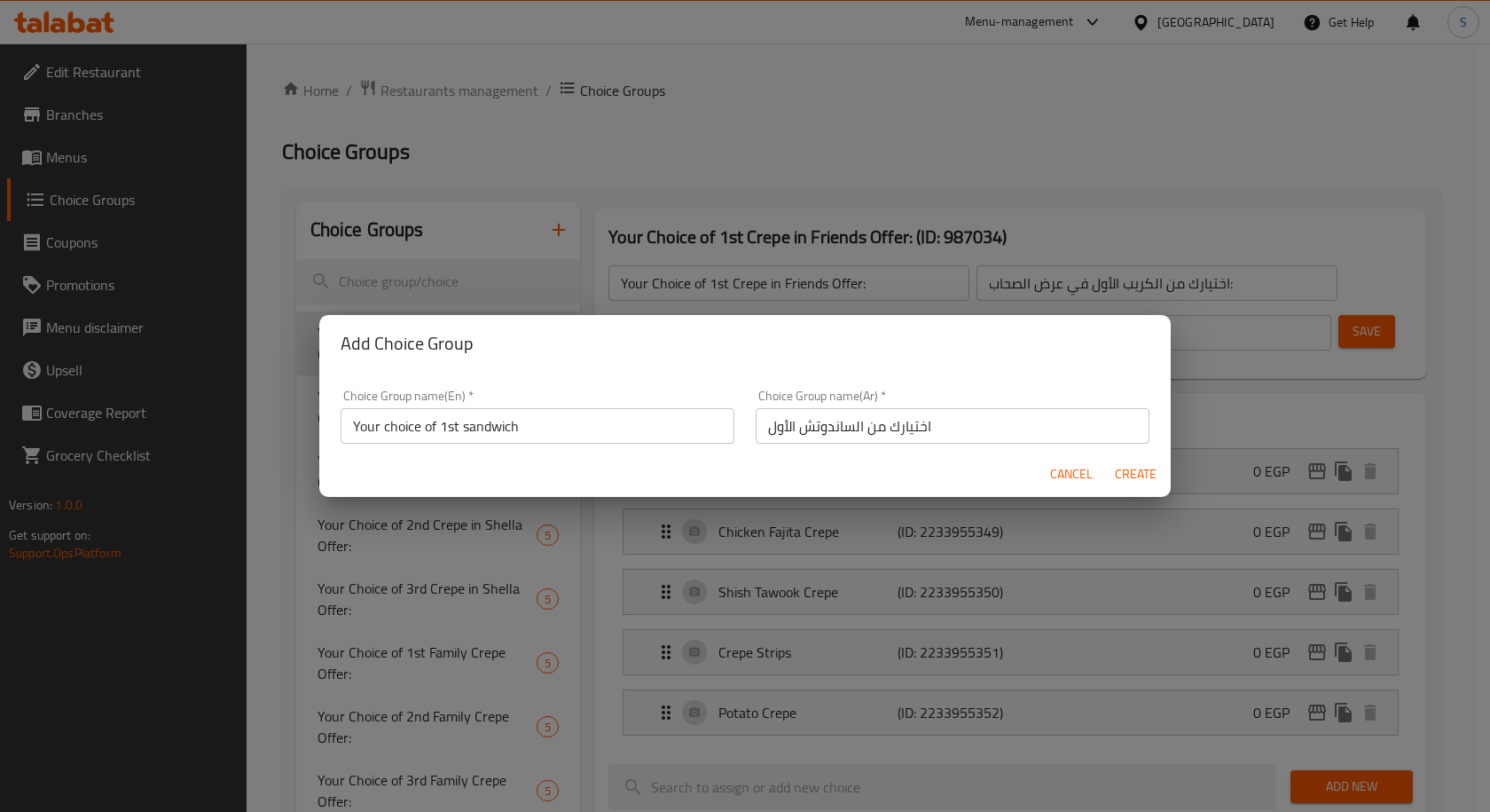
click at [921, 443] on div "Choice Group name(Ar)   * اختيارك من الساندوتش الأول Choice Group name(Ar) *" at bounding box center [953, 416] width 415 height 75
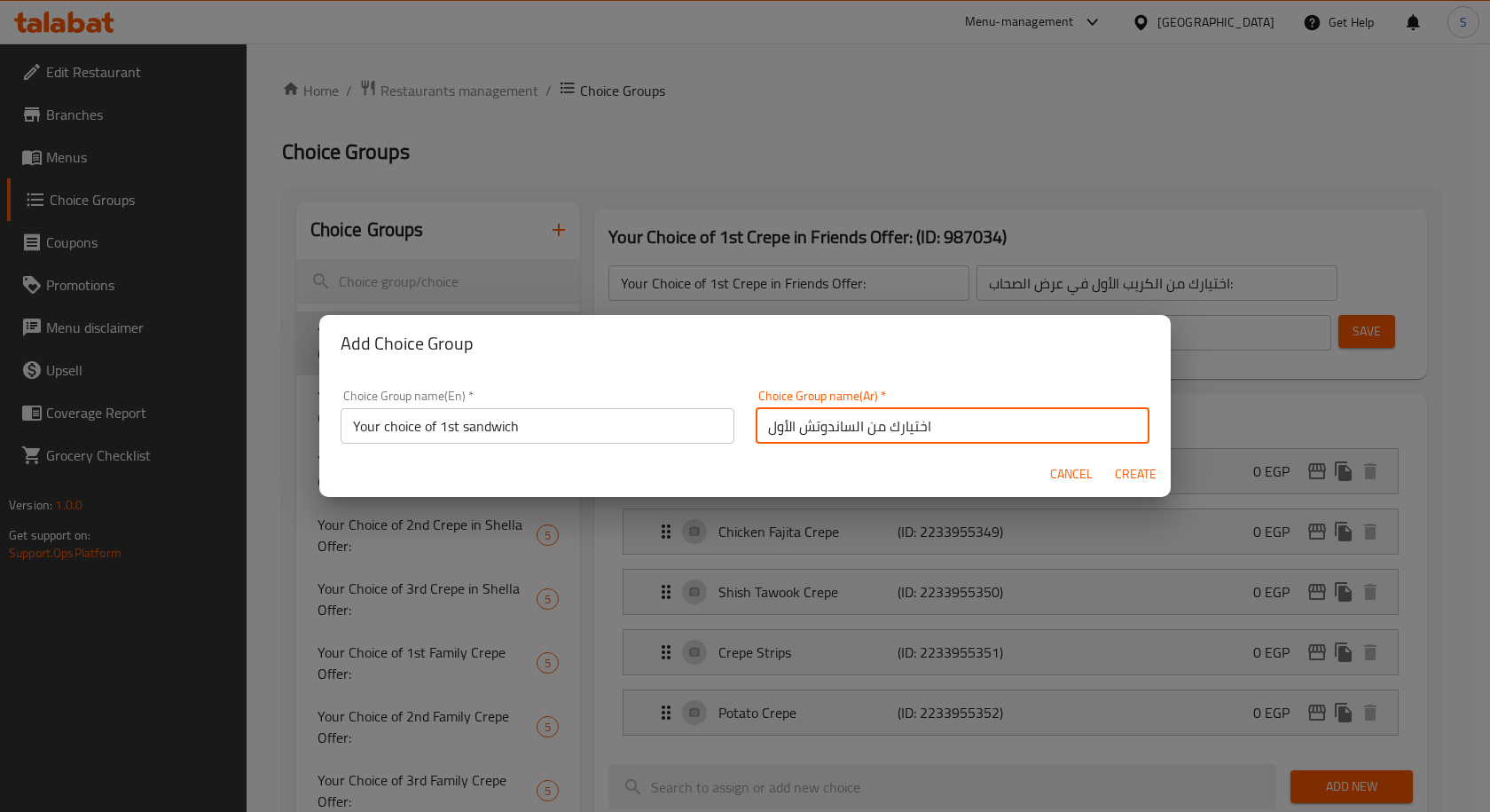
click at [932, 420] on input "اختيارك من الساندوتش الأول" at bounding box center [952, 426] width 394 height 35
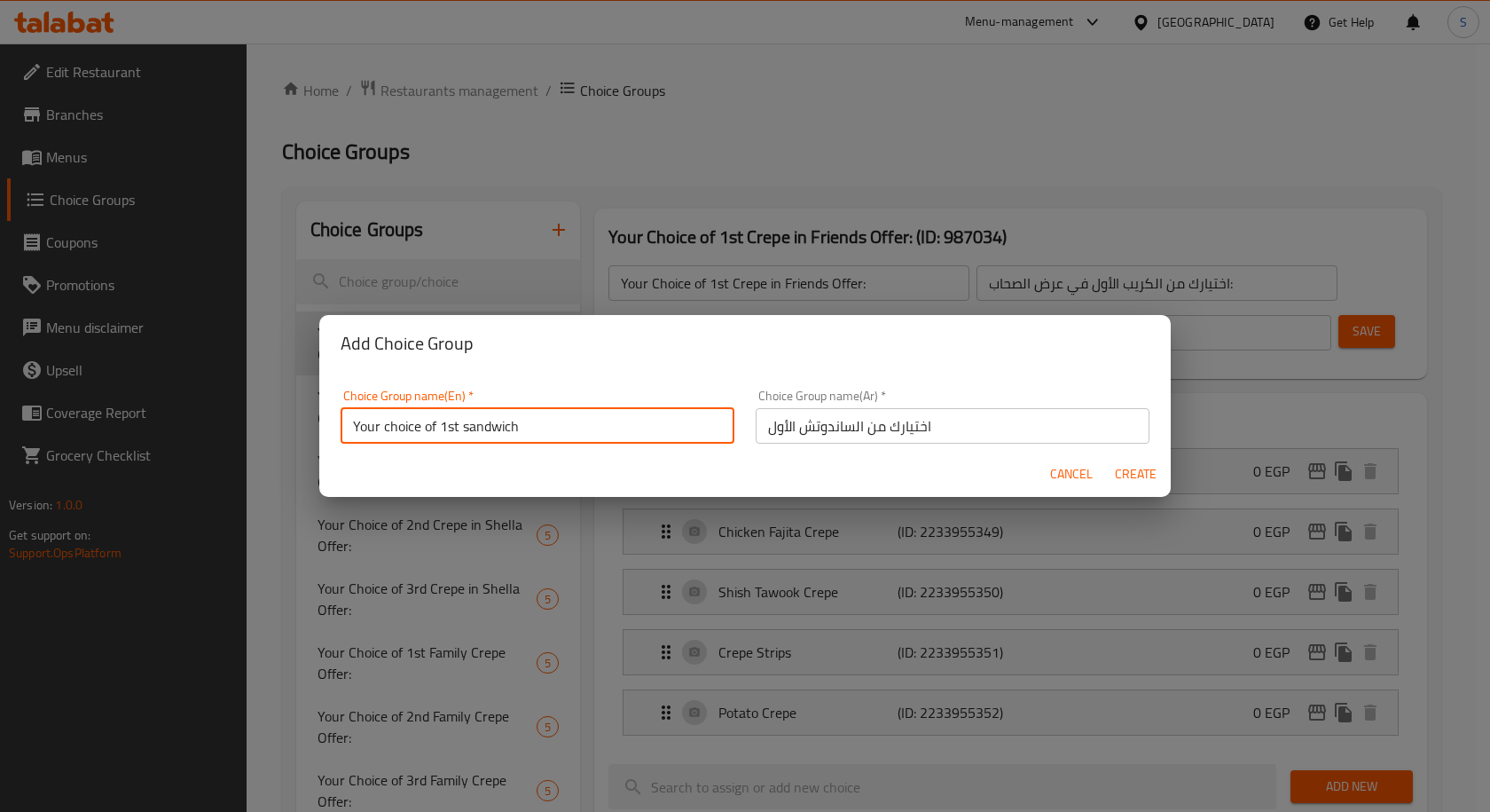
click at [630, 419] on input "Your choice of 1st sandwich" at bounding box center [537, 426] width 394 height 35
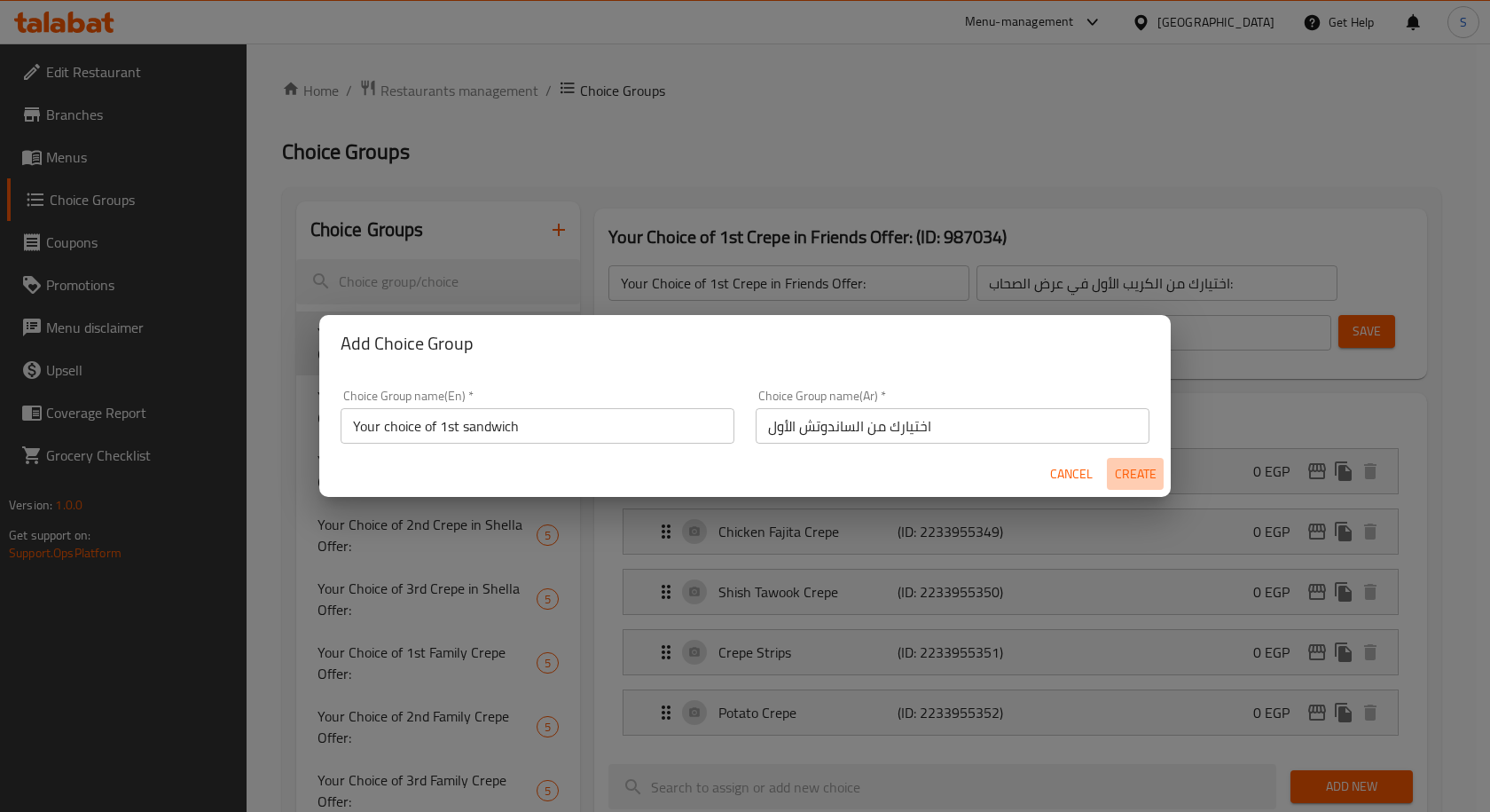
click at [1150, 477] on span "Create" at bounding box center [1135, 474] width 43 height 22
type input "Your choice of 1st sandwich"
type input "اختيارك من الساندوتش الأول"
type input "0"
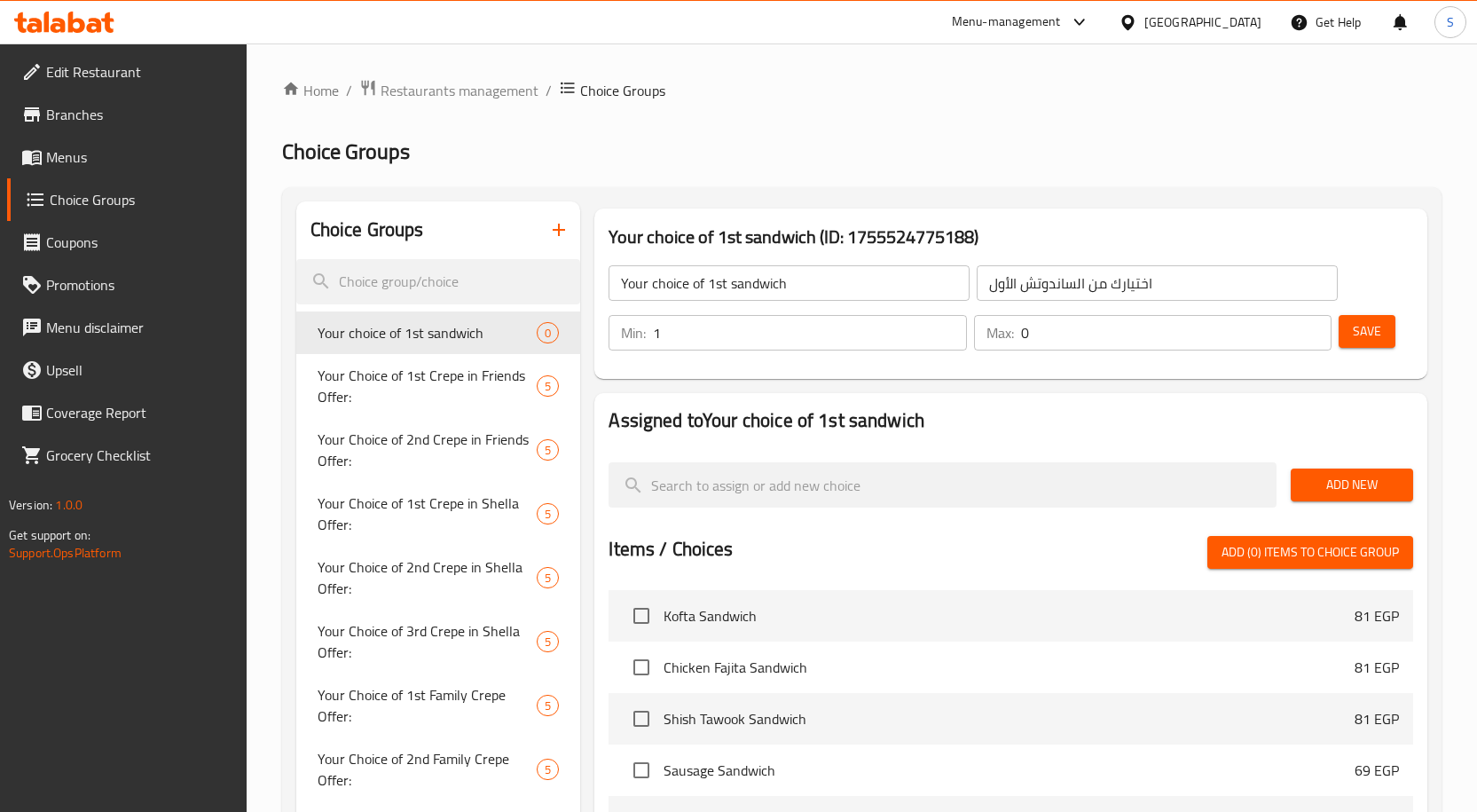
type input "1"
click at [945, 324] on input "1" at bounding box center [809, 332] width 314 height 35
type input "1"
click at [1316, 325] on input "1" at bounding box center [1177, 332] width 311 height 35
click at [1342, 483] on span "Add New" at bounding box center [1352, 485] width 94 height 22
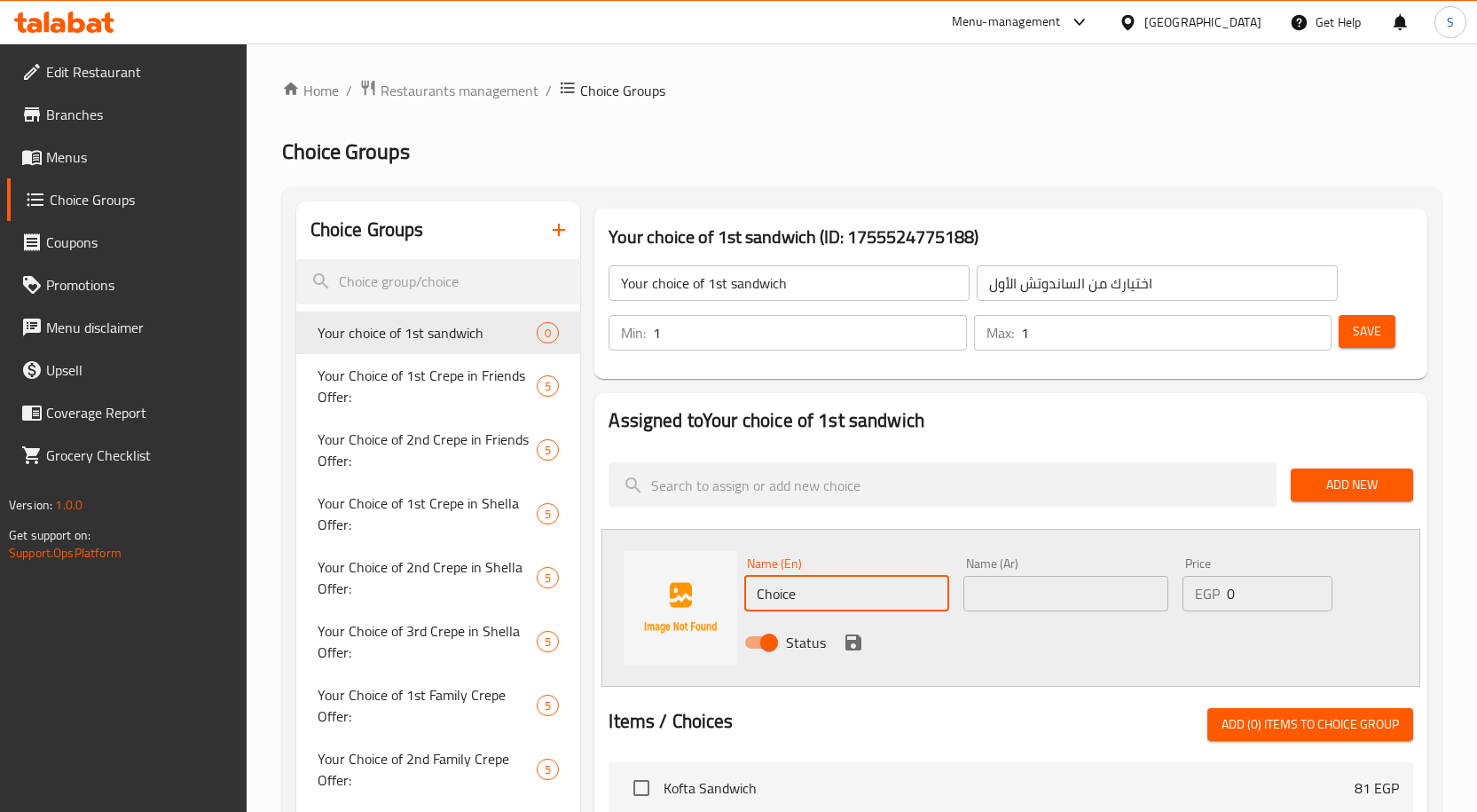
click at [828, 588] on input "Choice" at bounding box center [846, 593] width 205 height 35
paste input "Kofta Sandwich"
type input "Kofta Sandwich"
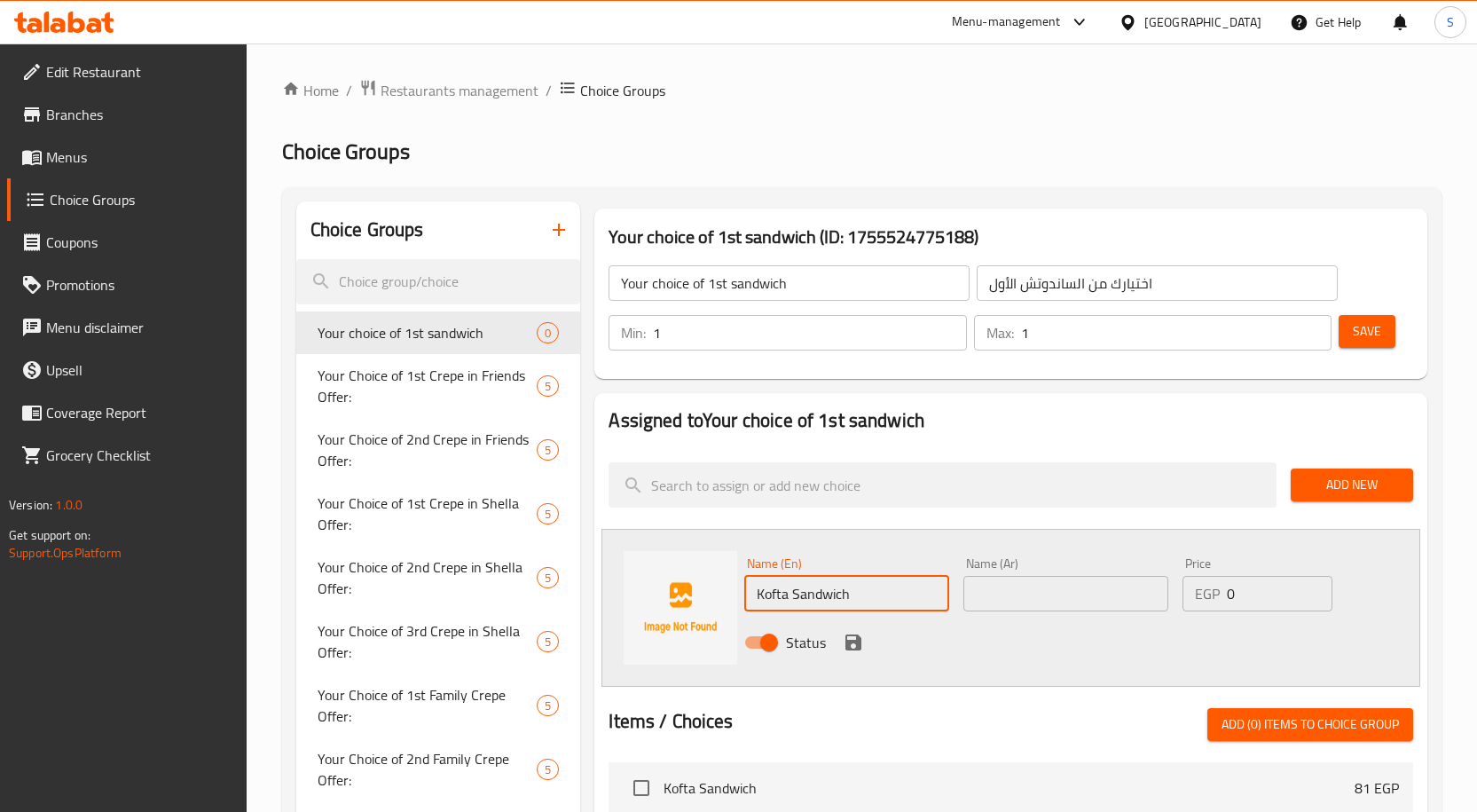
click at [1014, 585] on input "text" at bounding box center [1065, 593] width 205 height 35
paste input "ساندوتش الكفته"
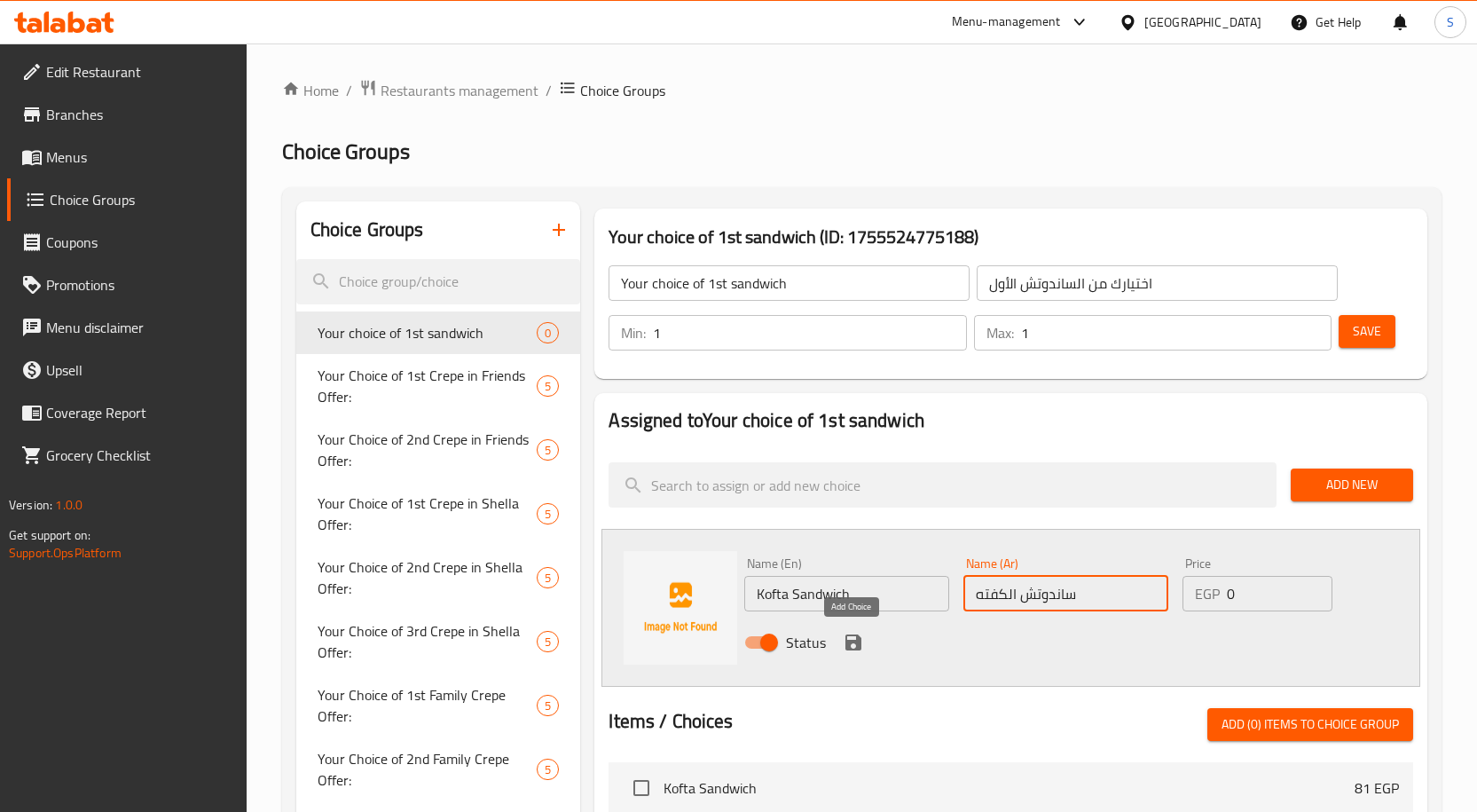
type input "ساندوتش الكفته"
click at [852, 650] on icon "save" at bounding box center [853, 642] width 21 height 21
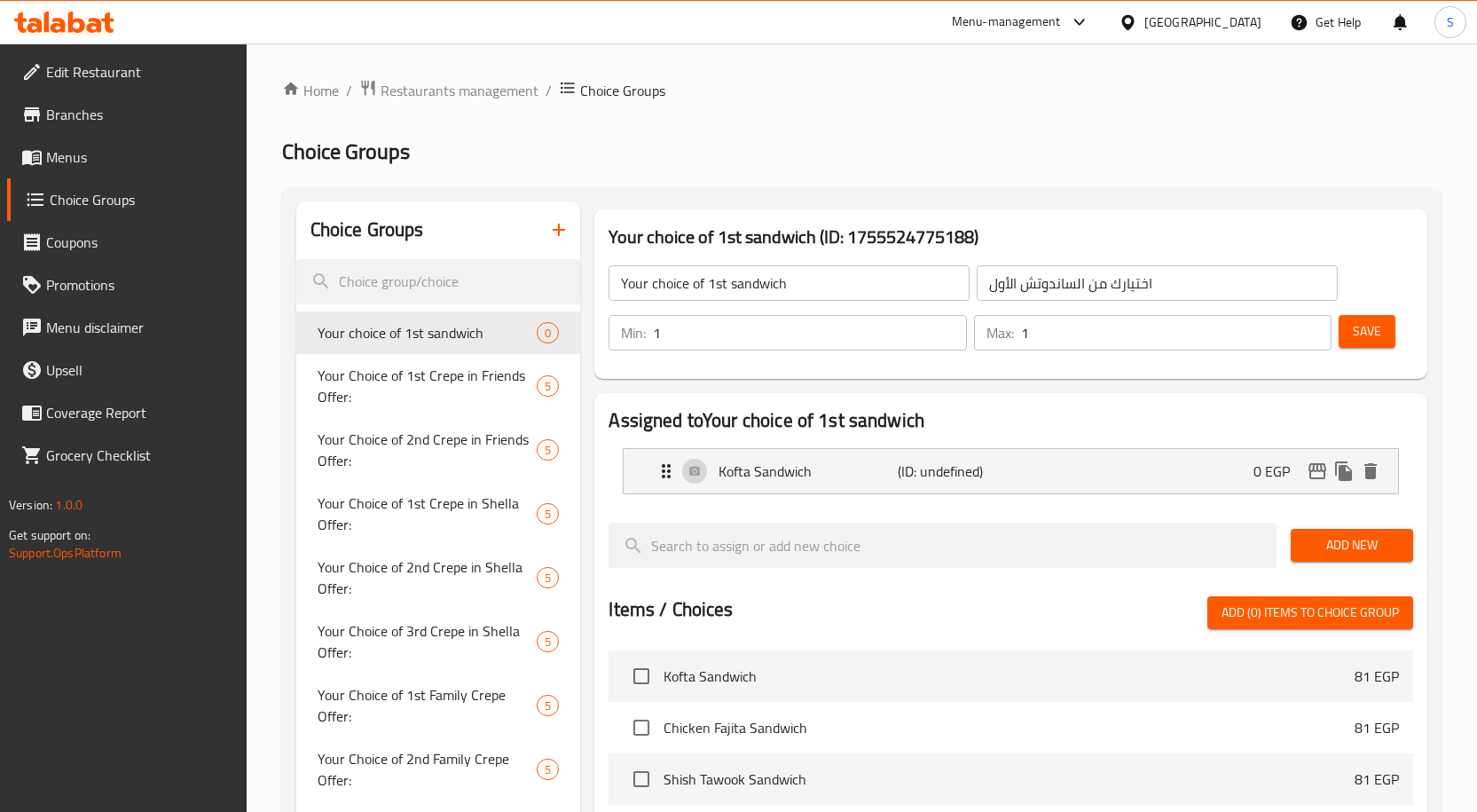
click at [1326, 543] on span "Add New" at bounding box center [1352, 545] width 94 height 22
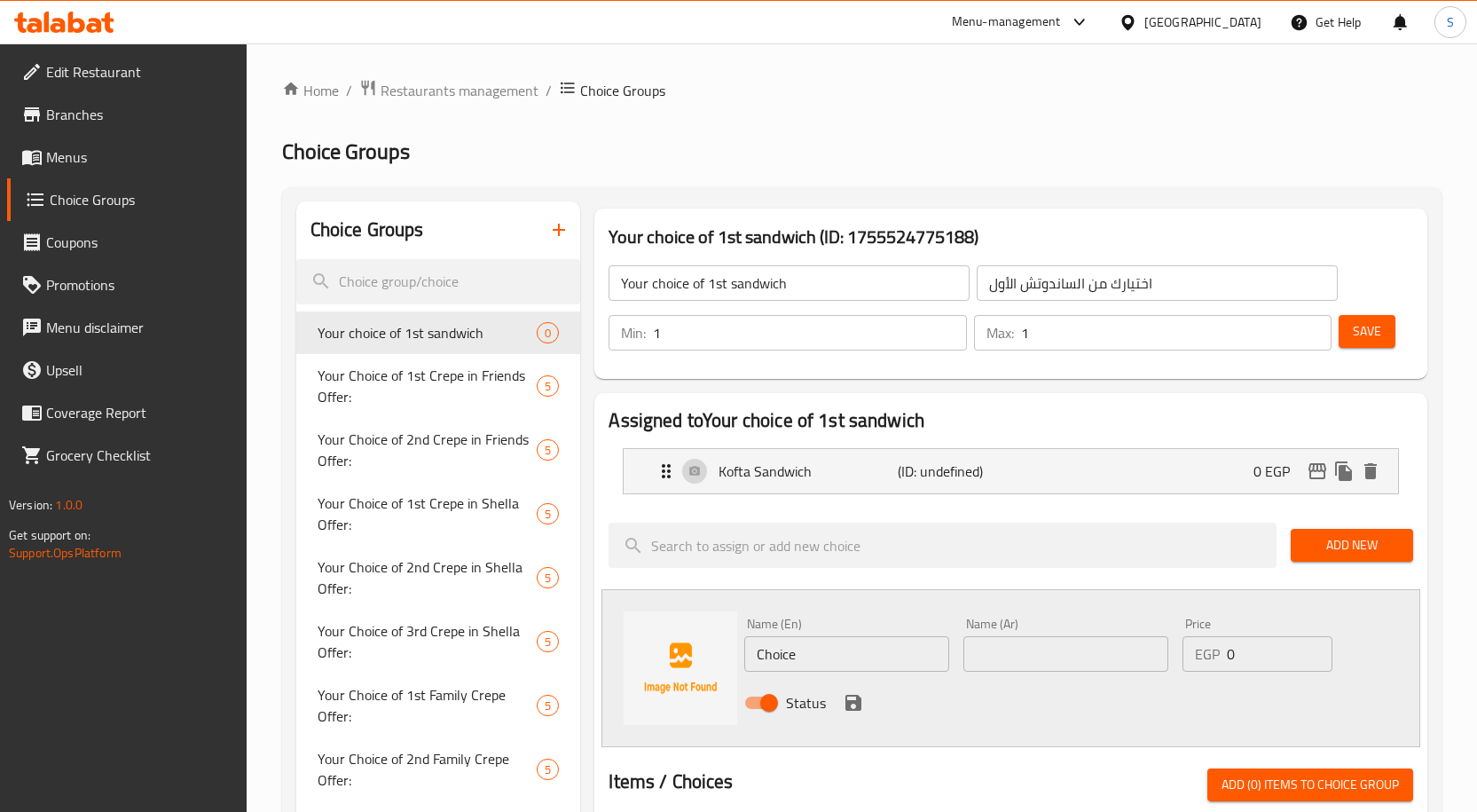
click at [829, 645] on input "Choice" at bounding box center [846, 654] width 205 height 35
paste input "icken Fajita"
type input "Chicken Fajita"
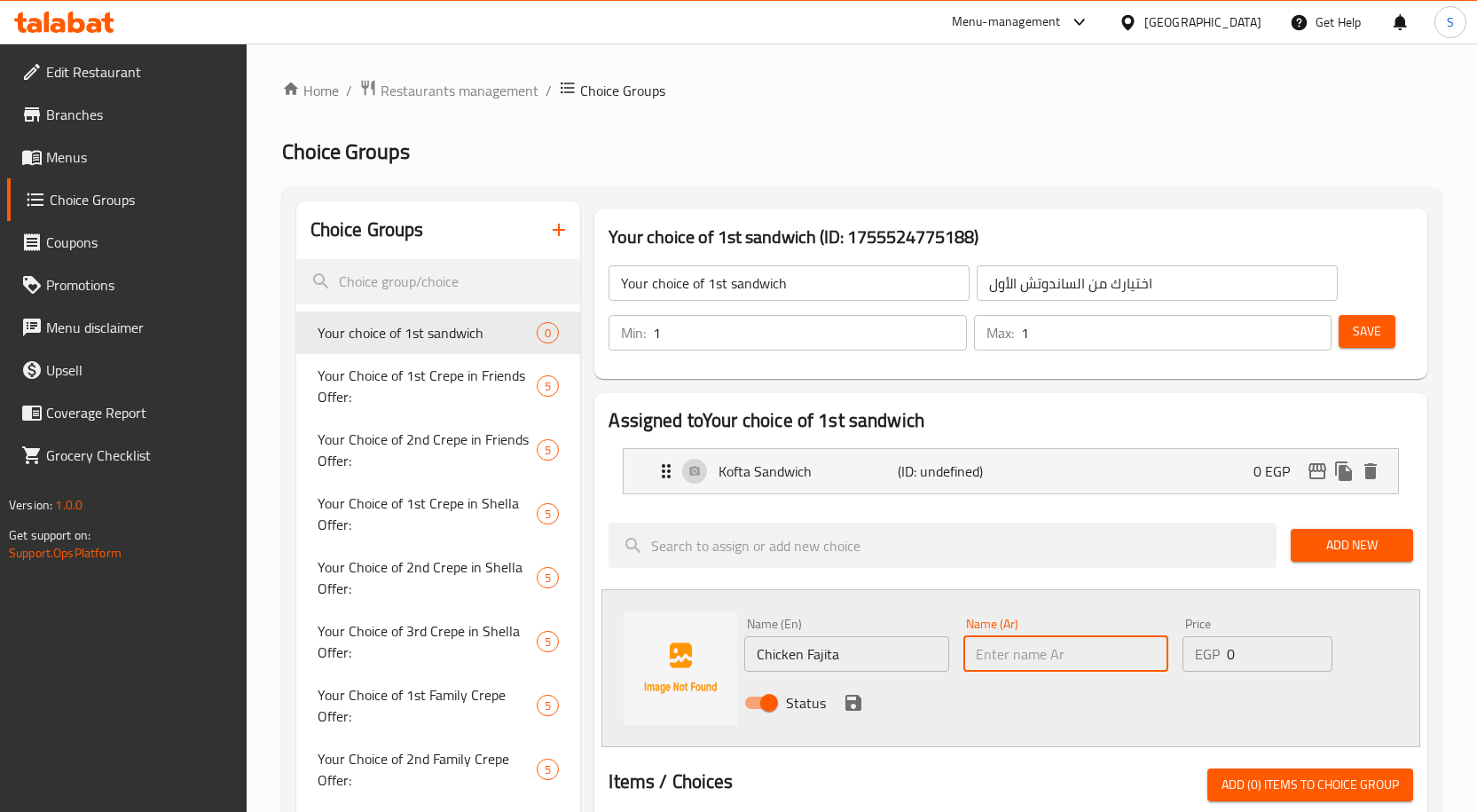
click at [1025, 646] on input "text" at bounding box center [1065, 654] width 205 height 35
paste input "ساندوتش فاهيتا"
type input "ساندوتش فاهيتا"
click at [864, 698] on button "save" at bounding box center [853, 702] width 27 height 27
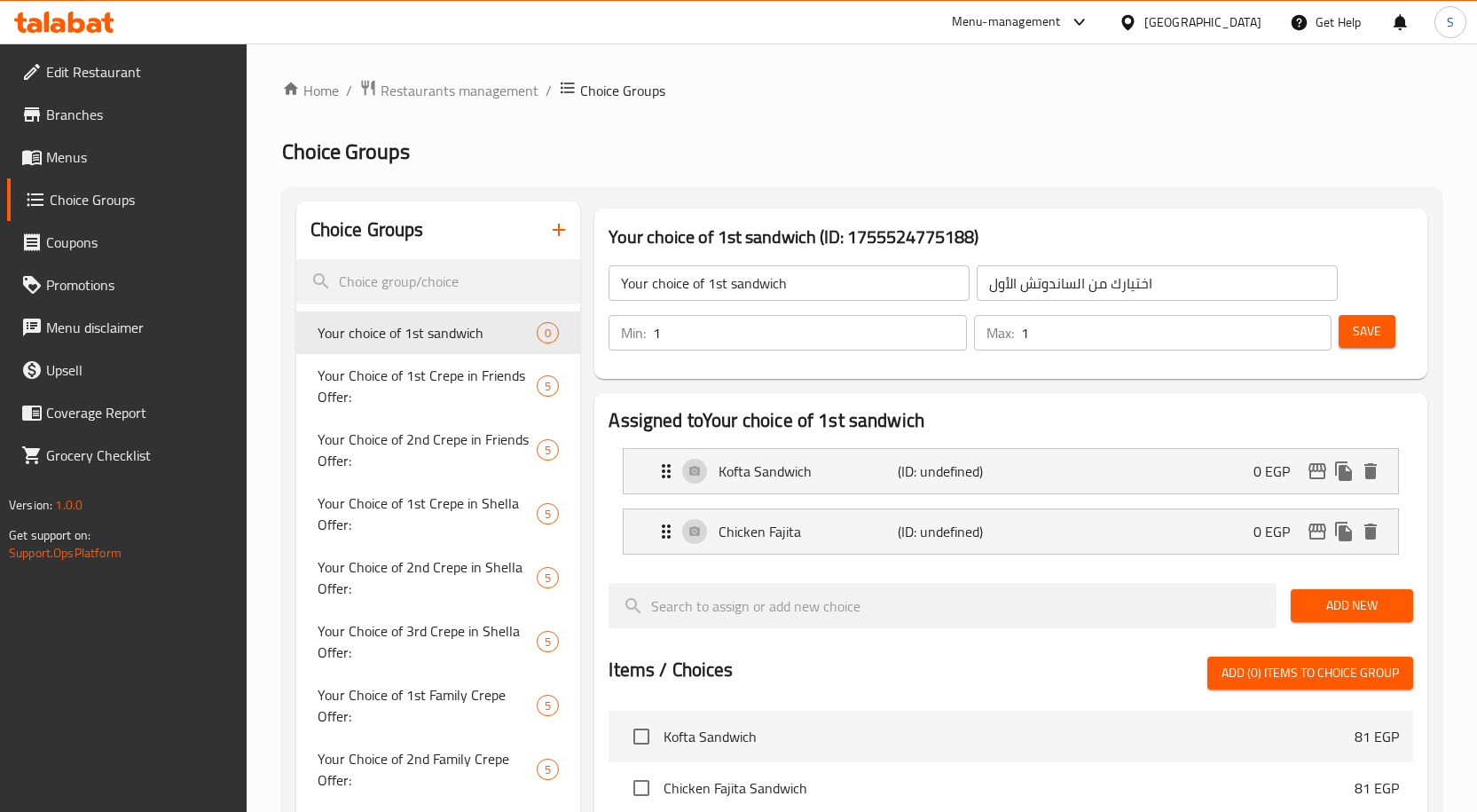
click at [1290, 603] on div "Add New" at bounding box center [1352, 606] width 137 height 59
click at [1334, 606] on span "Add New" at bounding box center [1352, 606] width 94 height 22
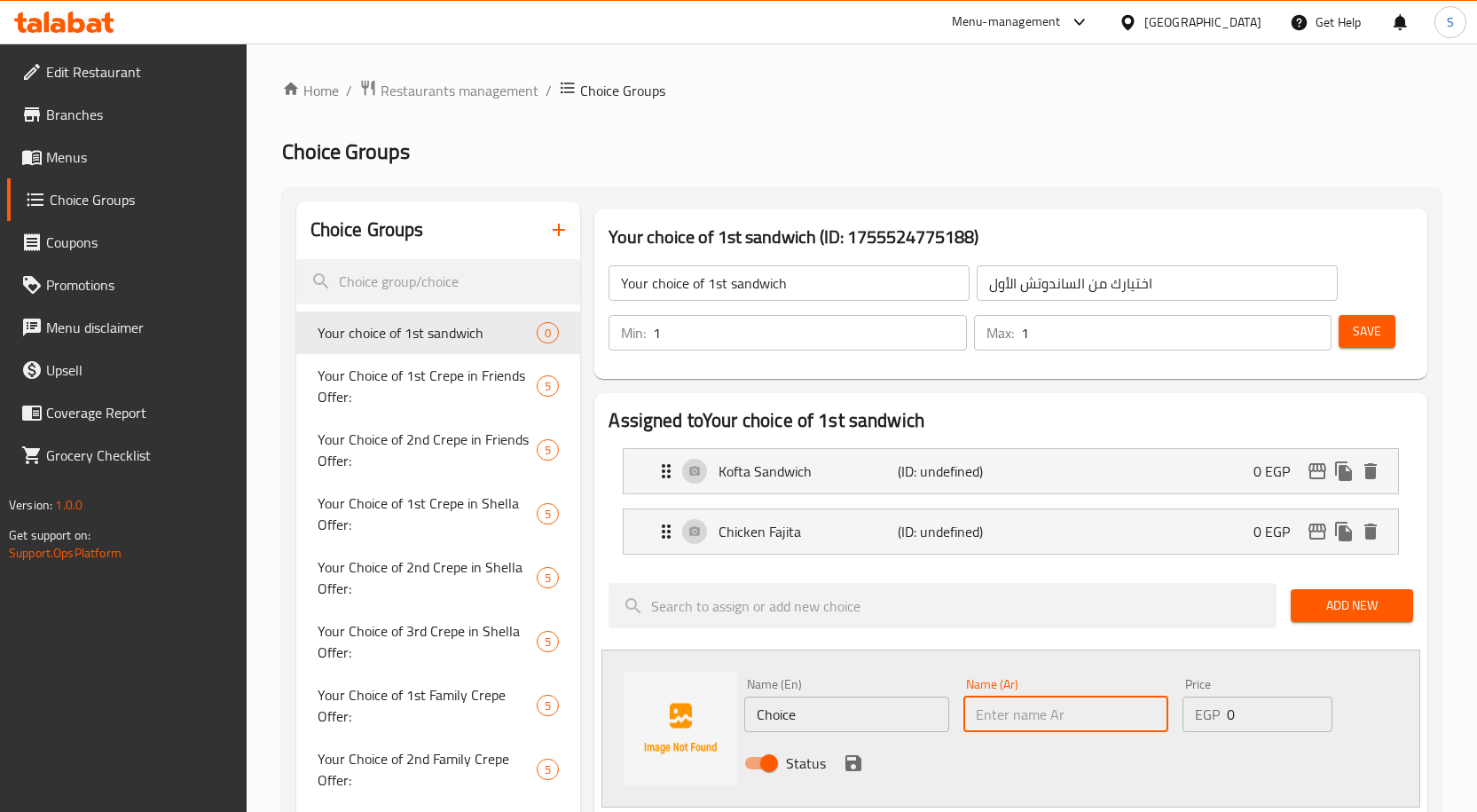
click at [1070, 710] on input "text" at bounding box center [1065, 714] width 205 height 35
paste input "ساندوتش شيش طاووق"
type input "ساندوتش شيش طاووق"
click at [865, 724] on input "Choice" at bounding box center [846, 714] width 205 height 35
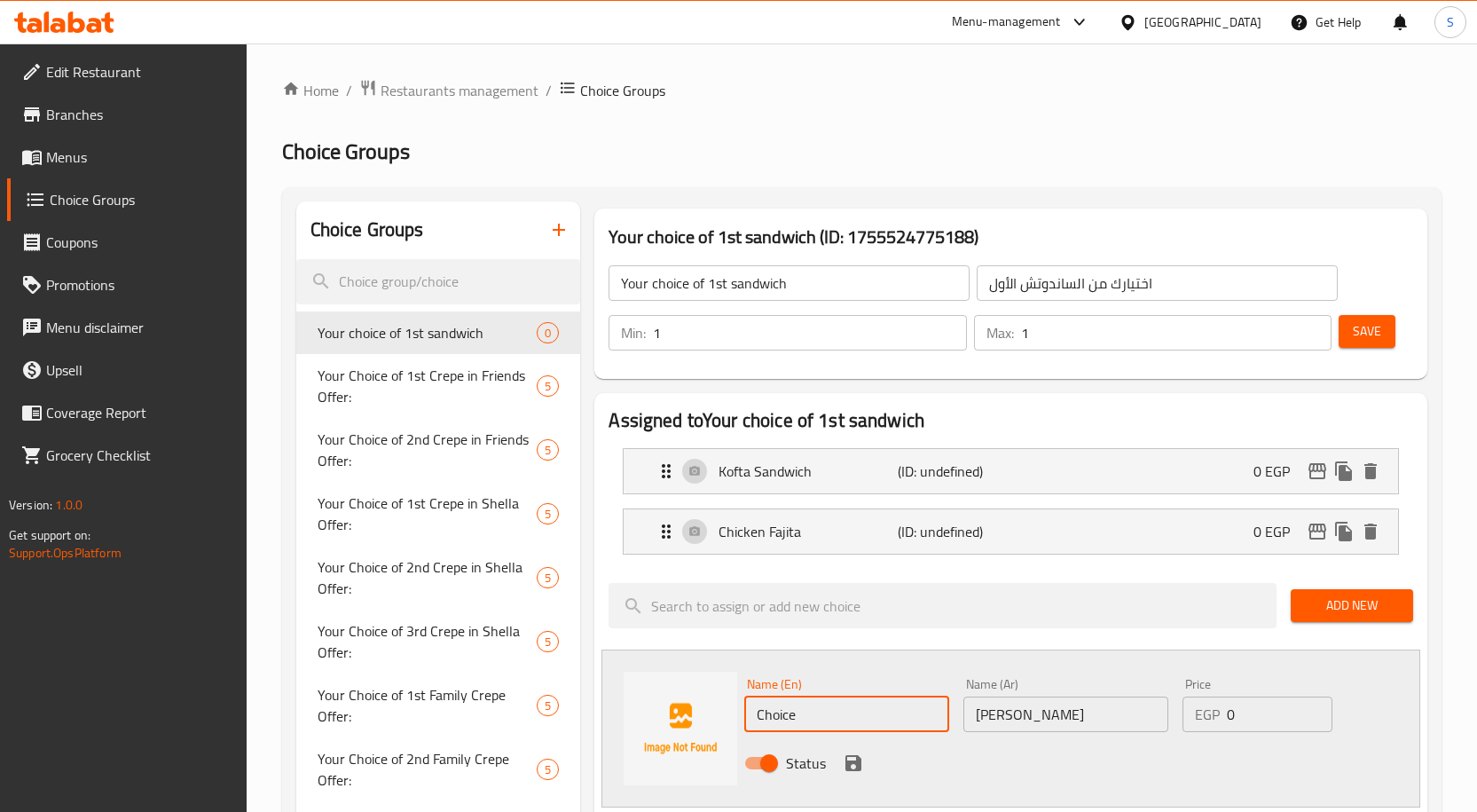
click at [865, 724] on input "Choice" at bounding box center [846, 714] width 205 height 35
paste input "Shish Tawook Sandwich"
type input "Shish Tawook Sandwich"
click at [849, 762] on icon "save" at bounding box center [853, 762] width 16 height 16
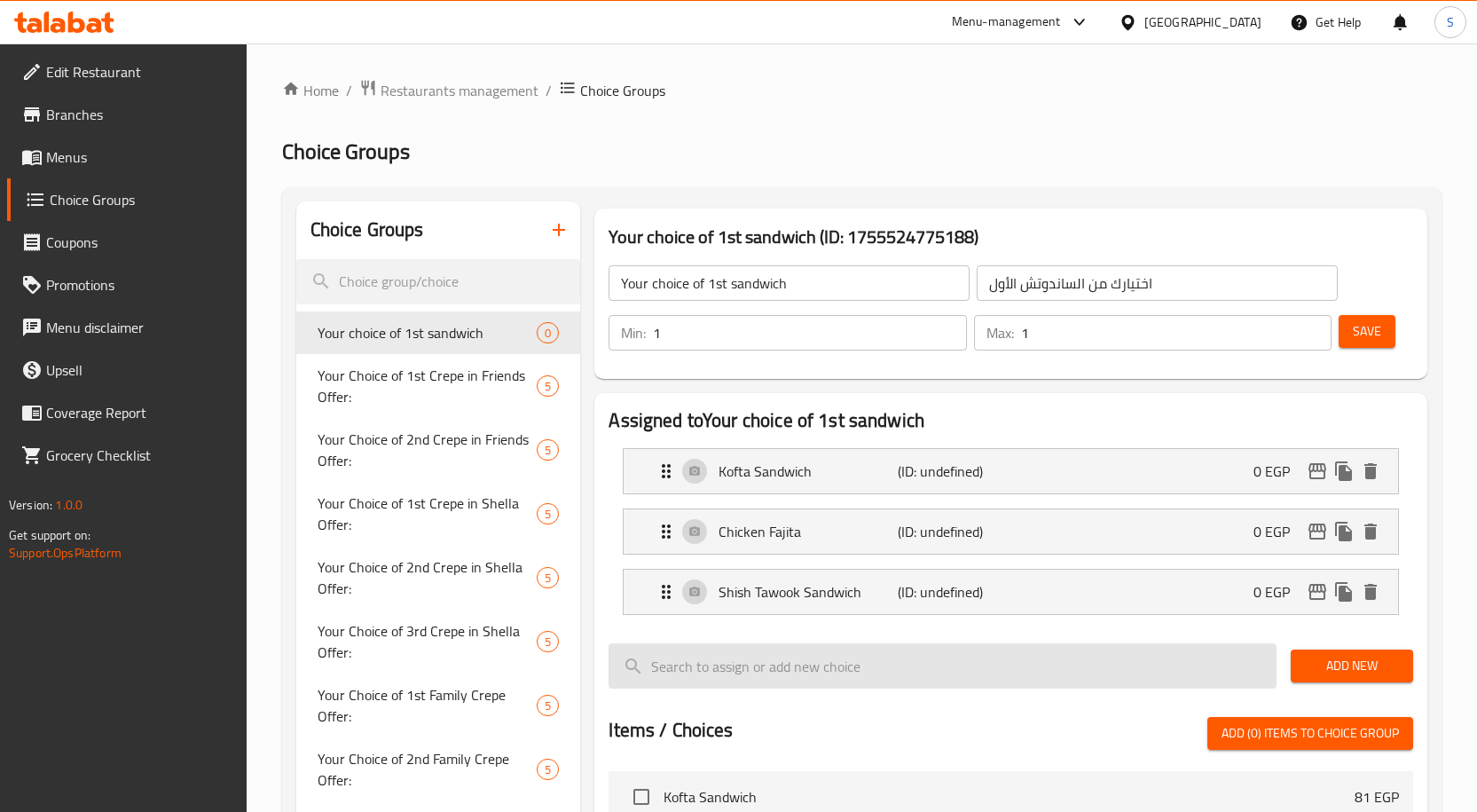
click at [1274, 664] on input "search" at bounding box center [942, 666] width 668 height 45
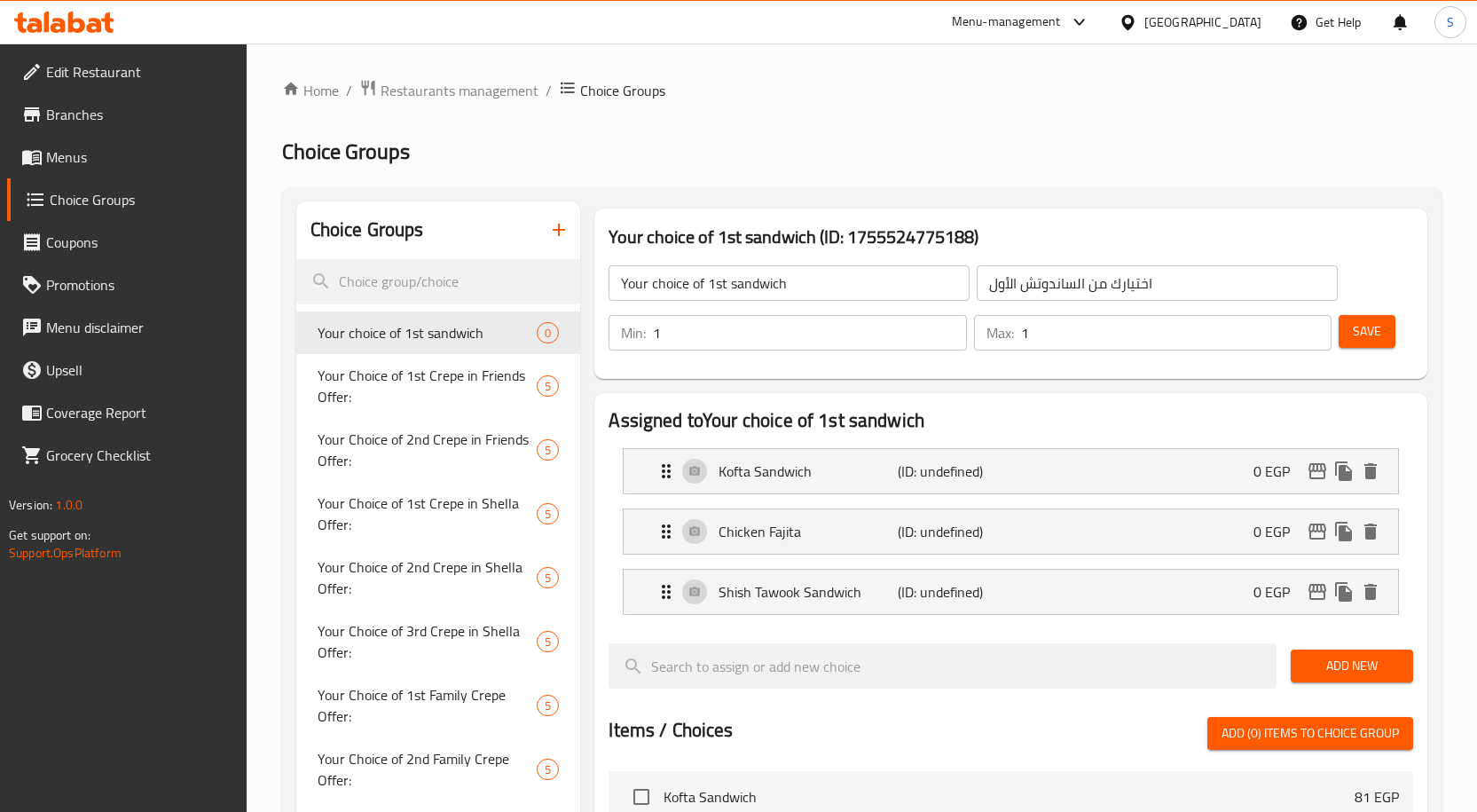
click at [1333, 667] on span "Add New" at bounding box center [1352, 666] width 94 height 22
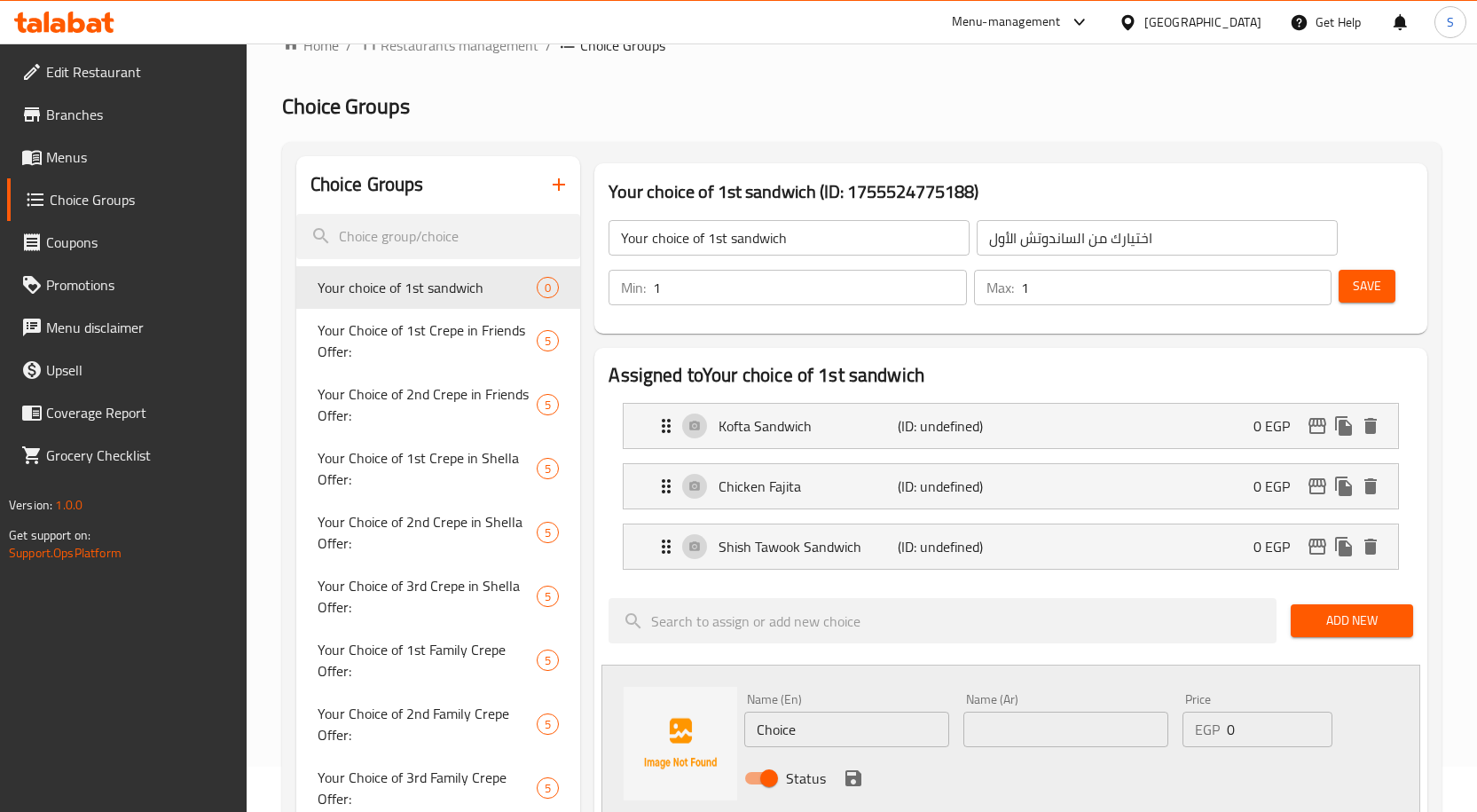
scroll to position [89, 0]
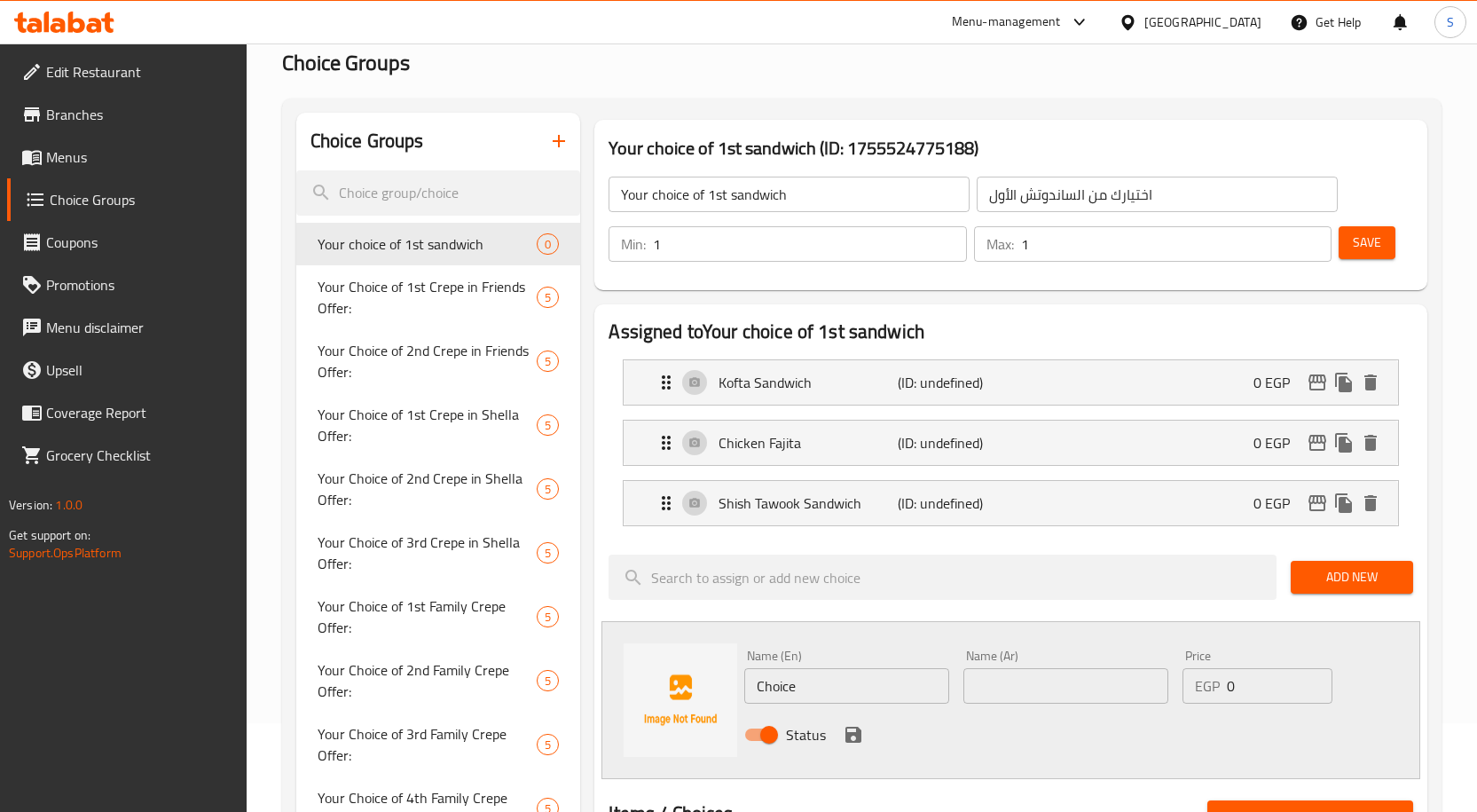
click at [824, 702] on input "Choice" at bounding box center [846, 685] width 205 height 35
paste input "Alexandrian liver sandwich"
type input "Alexandrian liver sandwich"
click at [1044, 678] on input "text" at bounding box center [1065, 685] width 205 height 35
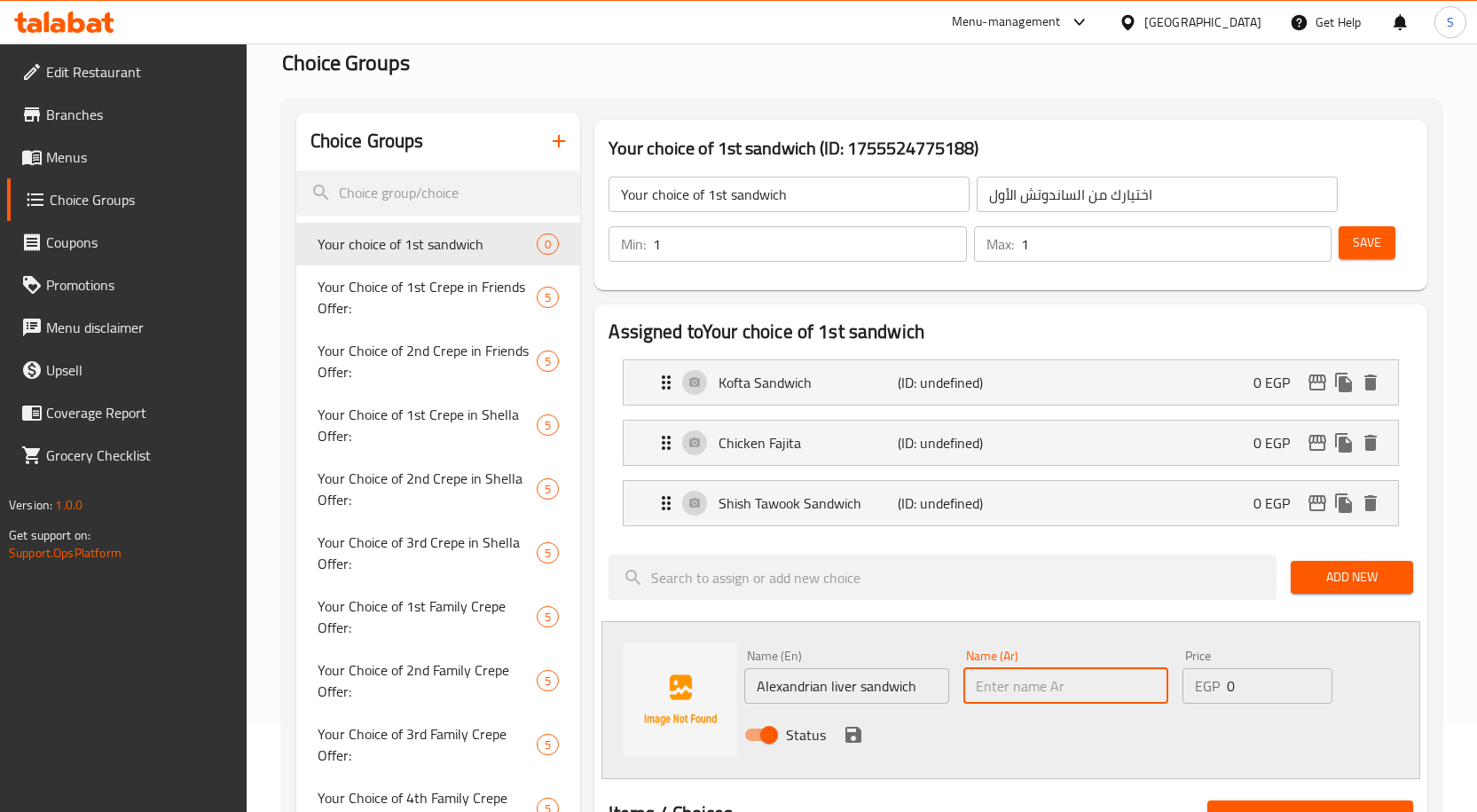
paste input "ساندوتش كبدة اسكندراني"
type input "ساندوتش كبدة اسكندراني"
click at [856, 729] on icon "save" at bounding box center [853, 734] width 21 height 21
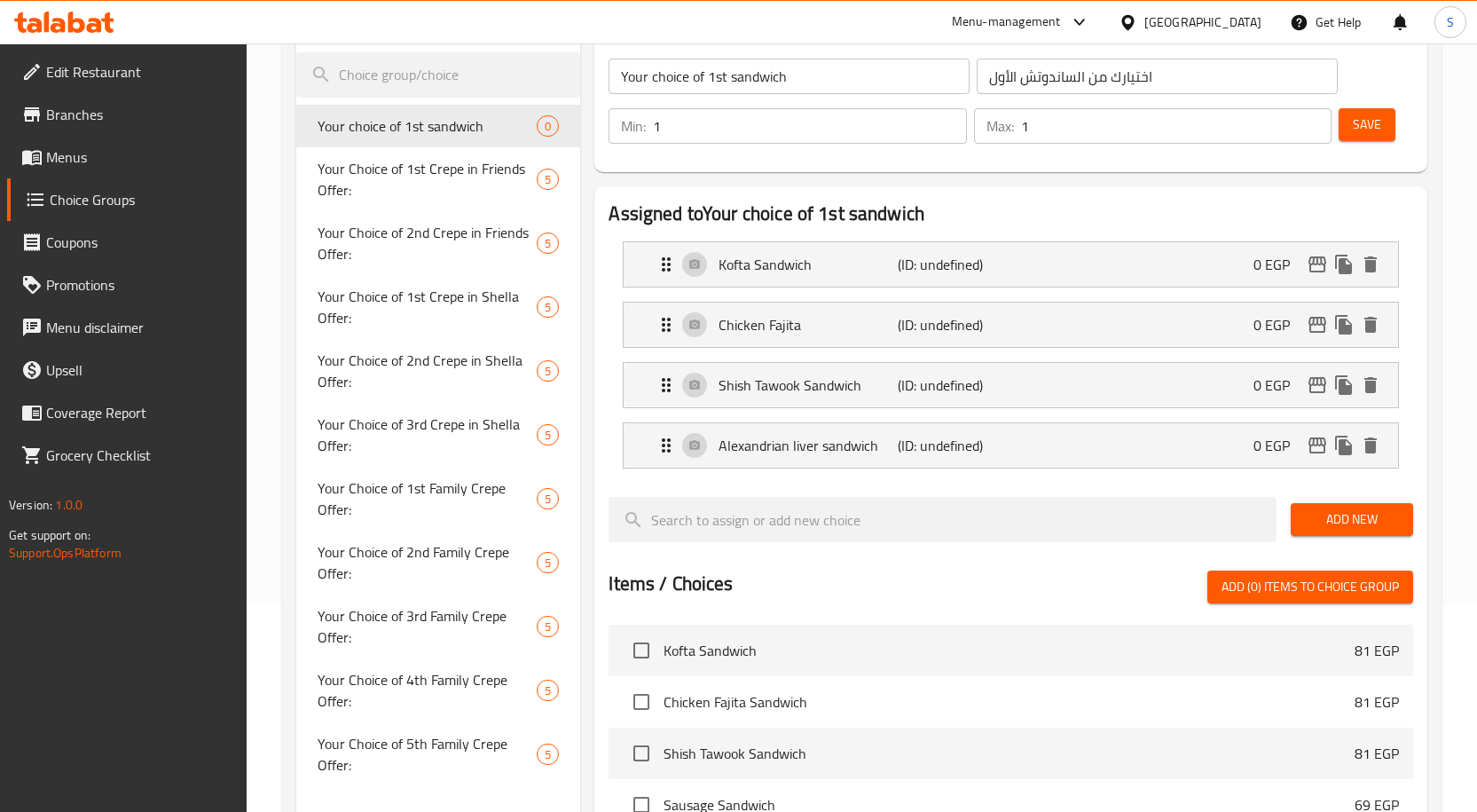
scroll to position [266, 0]
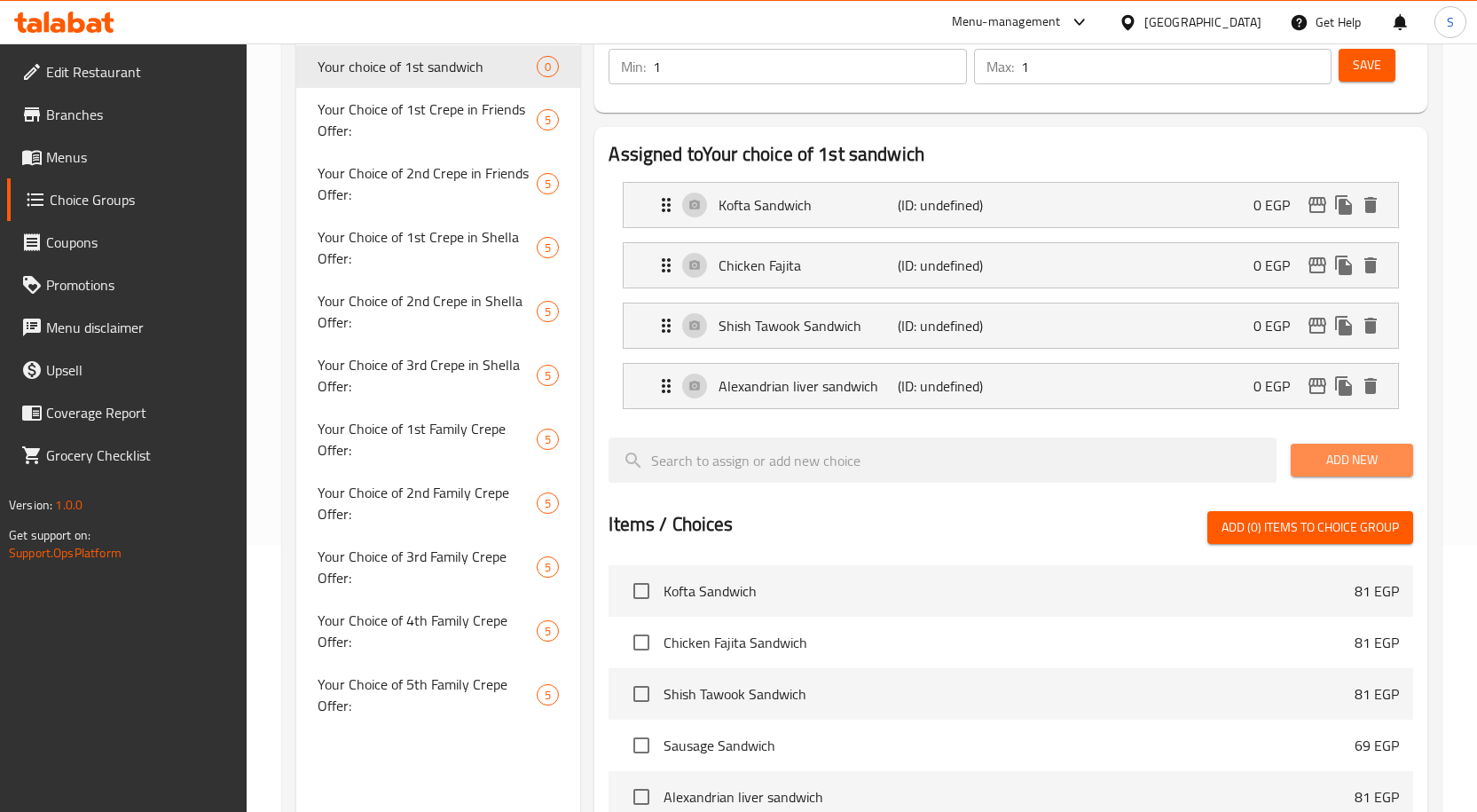
click at [1324, 472] on button "Add New" at bounding box center [1352, 459] width 122 height 32
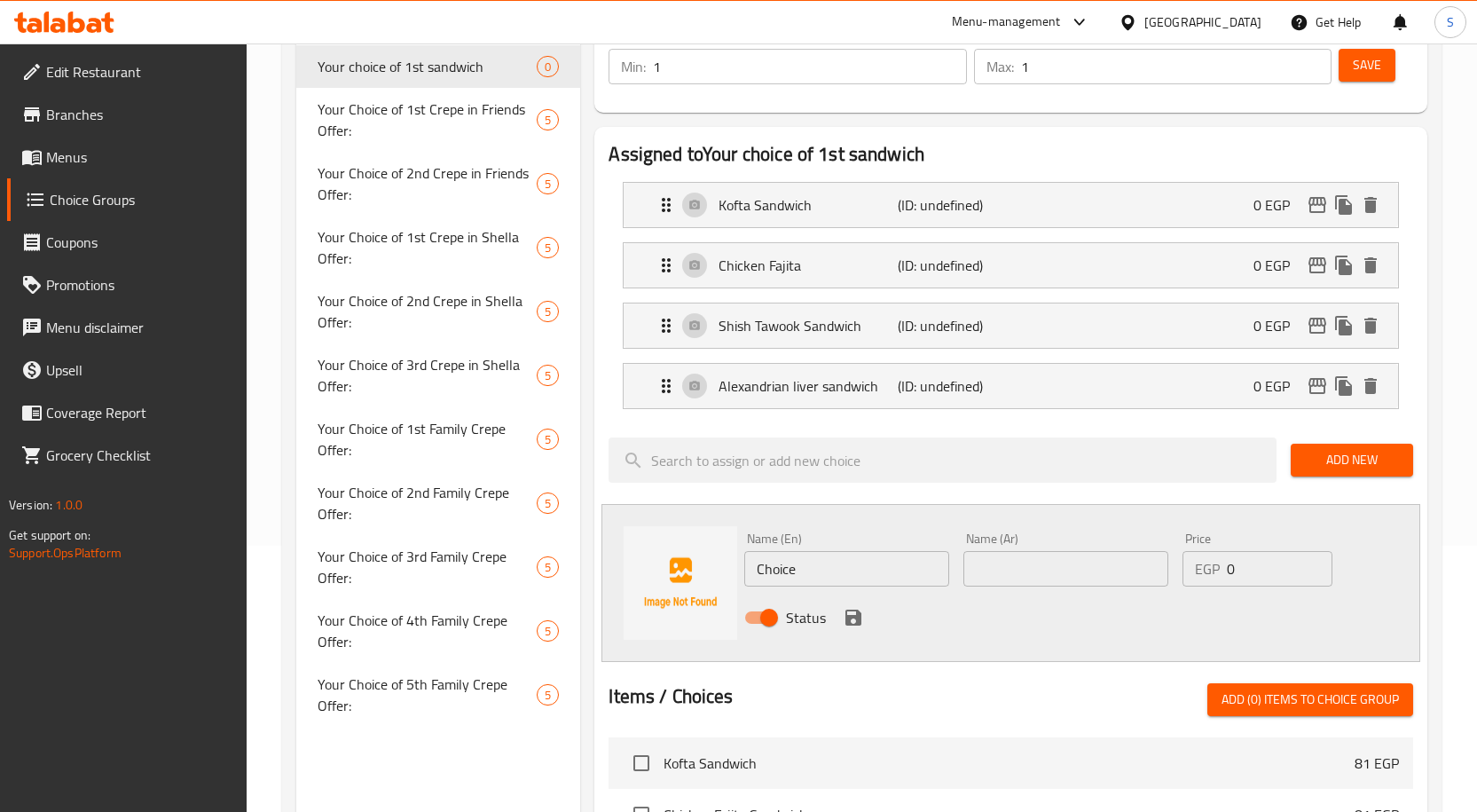
click at [838, 568] on input "Choice" at bounding box center [846, 568] width 205 height 35
paste input "Strips Sandwich"
type input "Strips Sandwich"
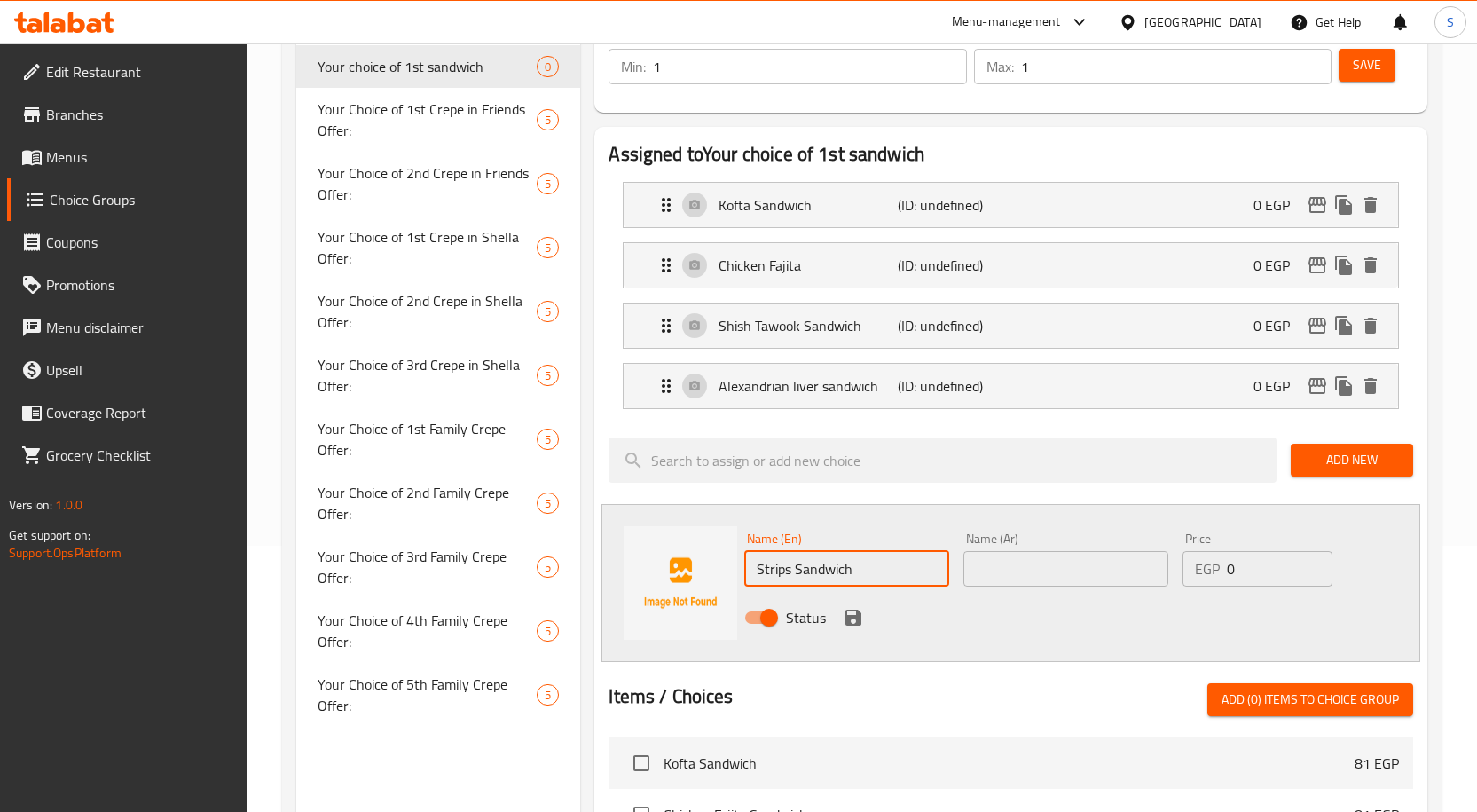
click at [1127, 582] on input "text" at bounding box center [1065, 568] width 205 height 35
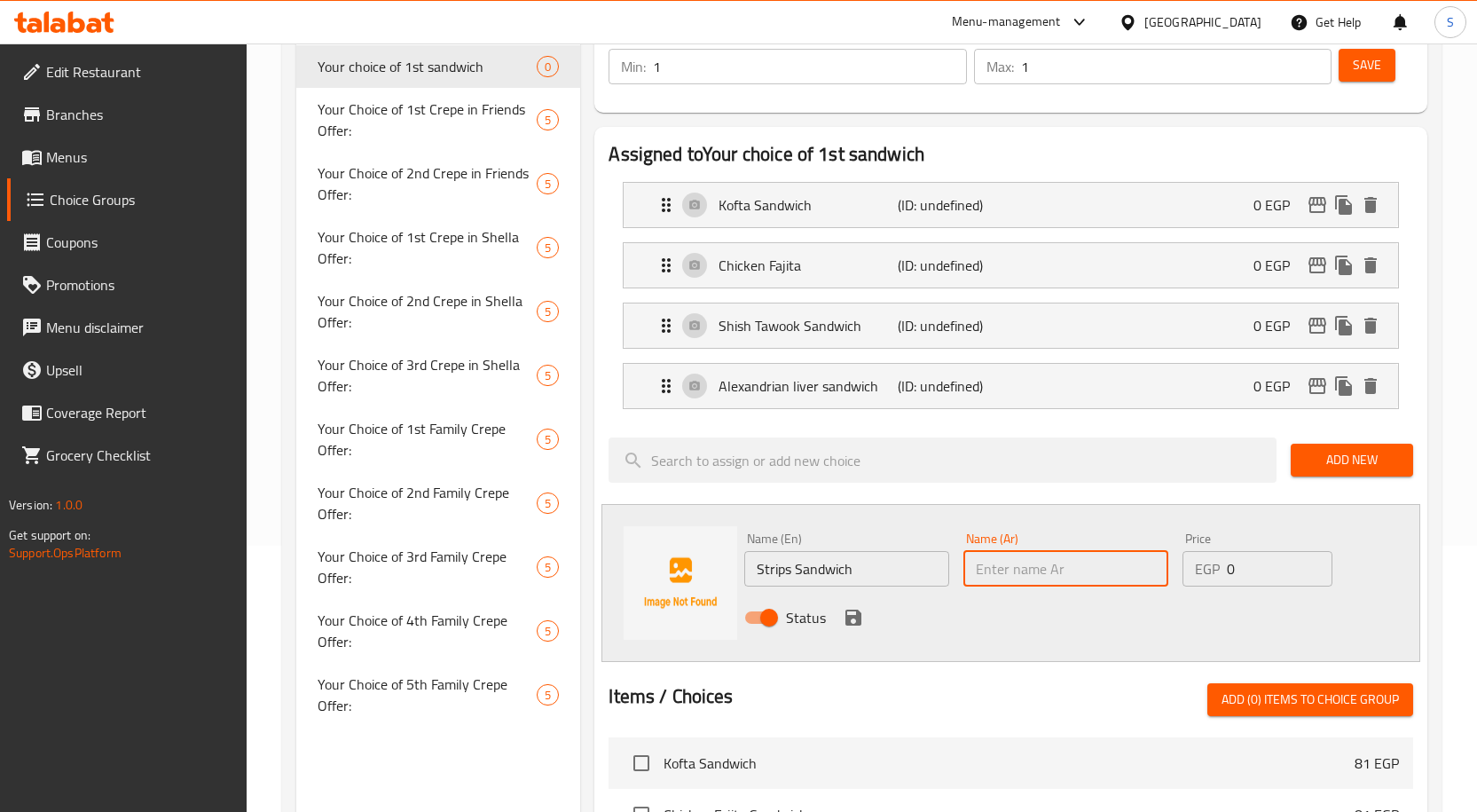
paste input "ساندوتش استربس"
type input "ساندوتش استربس"
click at [859, 618] on icon "save" at bounding box center [853, 617] width 16 height 16
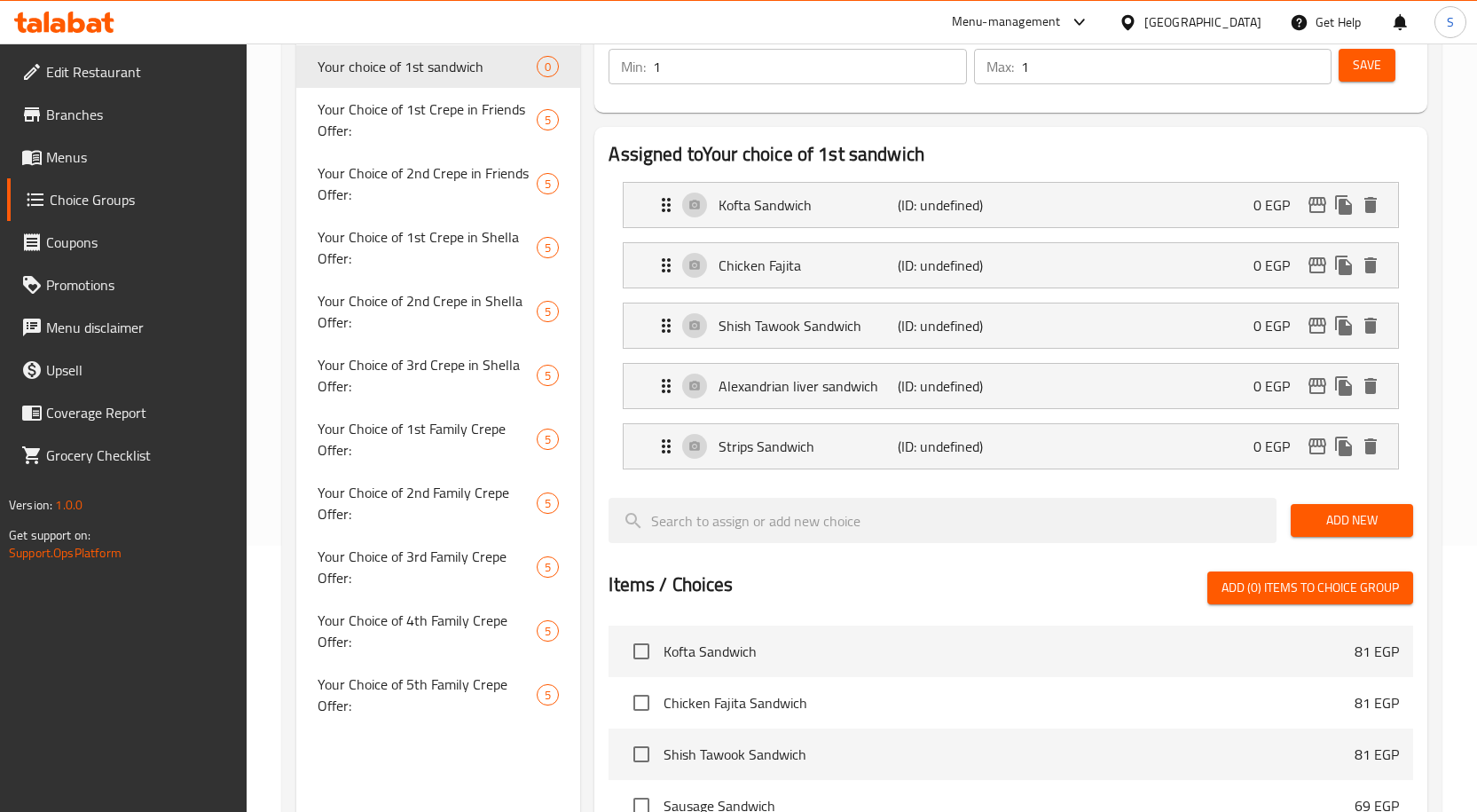
click at [1342, 532] on button "Add New" at bounding box center [1352, 519] width 122 height 32
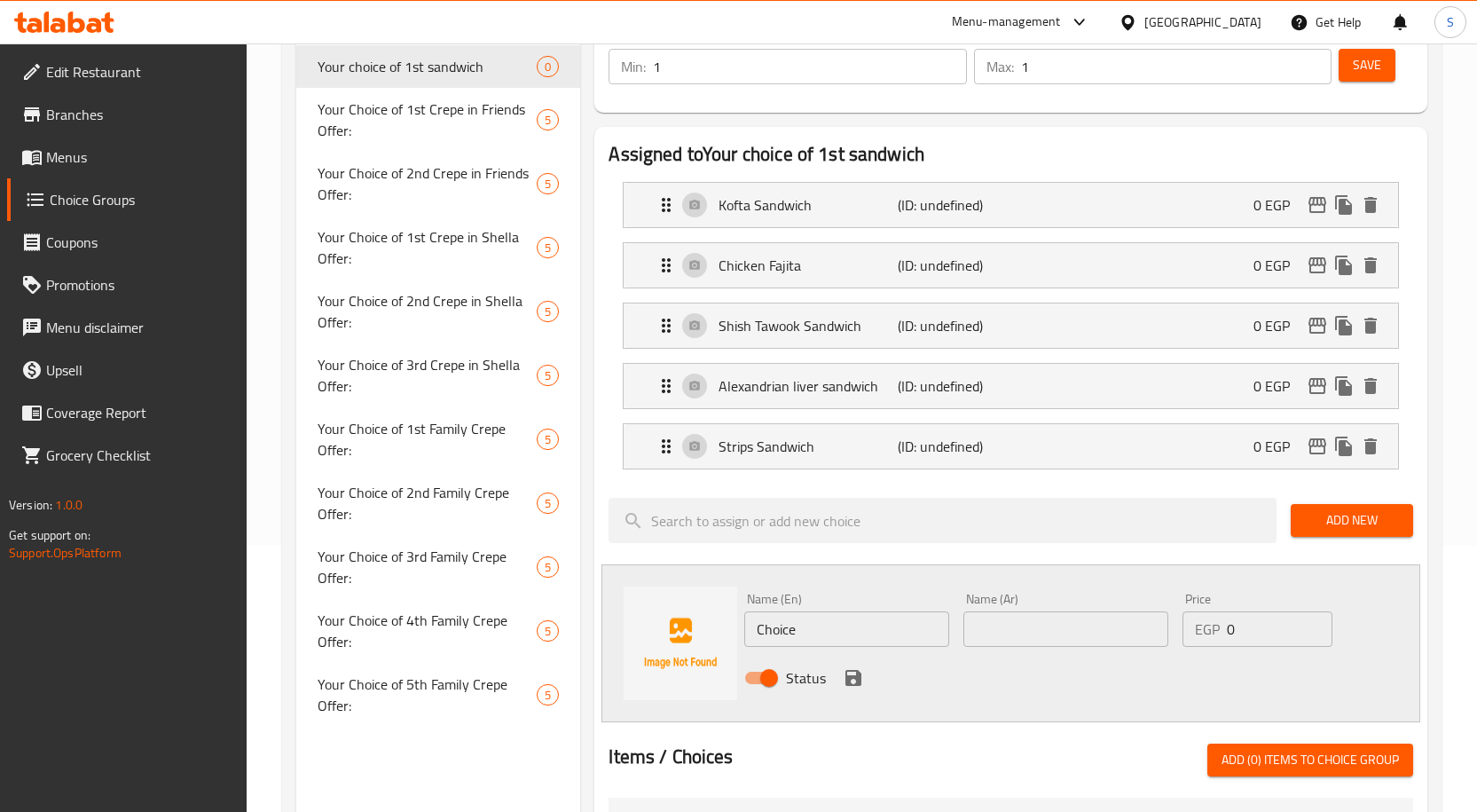
click at [876, 616] on input "Choice" at bounding box center [846, 629] width 205 height 35
paste input "Hot Dog Sandwich"
type input "Hot Dog Sandwich"
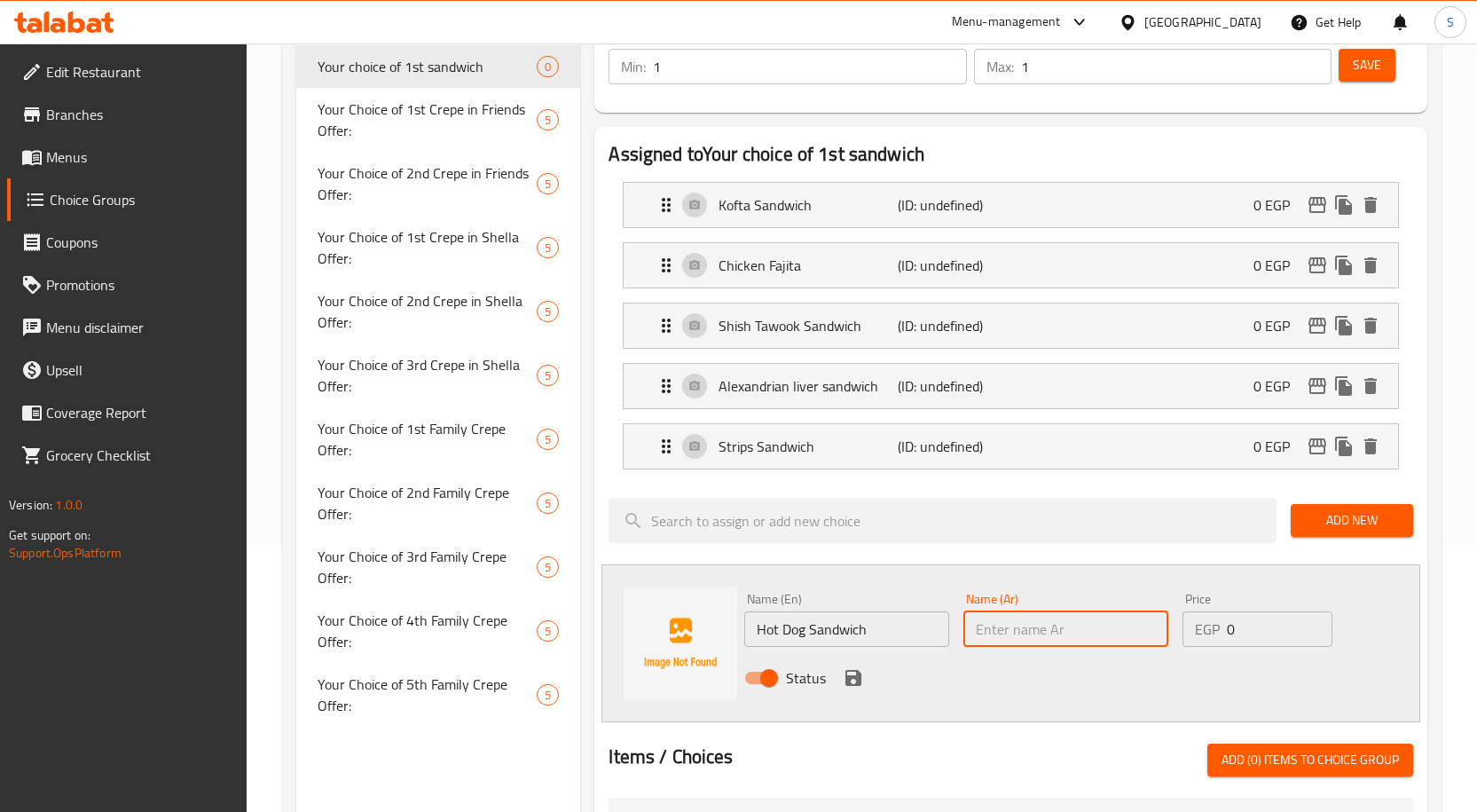
click at [1072, 630] on input "text" at bounding box center [1065, 629] width 205 height 35
paste input "ساندوتش هوت دوج"
type input "ساندوتش هوت دوج"
click at [855, 682] on icon "save" at bounding box center [853, 677] width 21 height 21
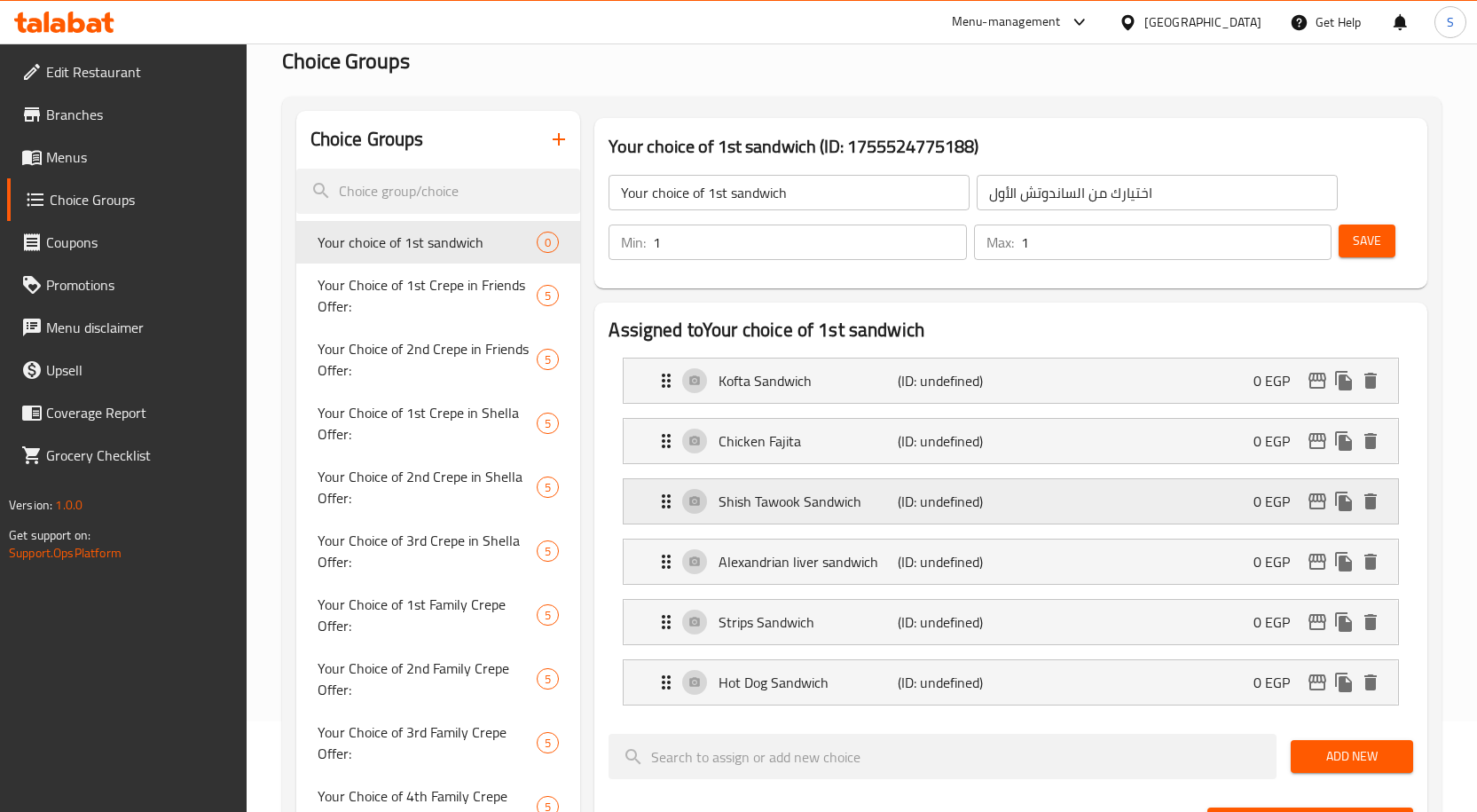
scroll to position [89, 0]
click at [1363, 253] on span "Save" at bounding box center [1367, 243] width 29 height 22
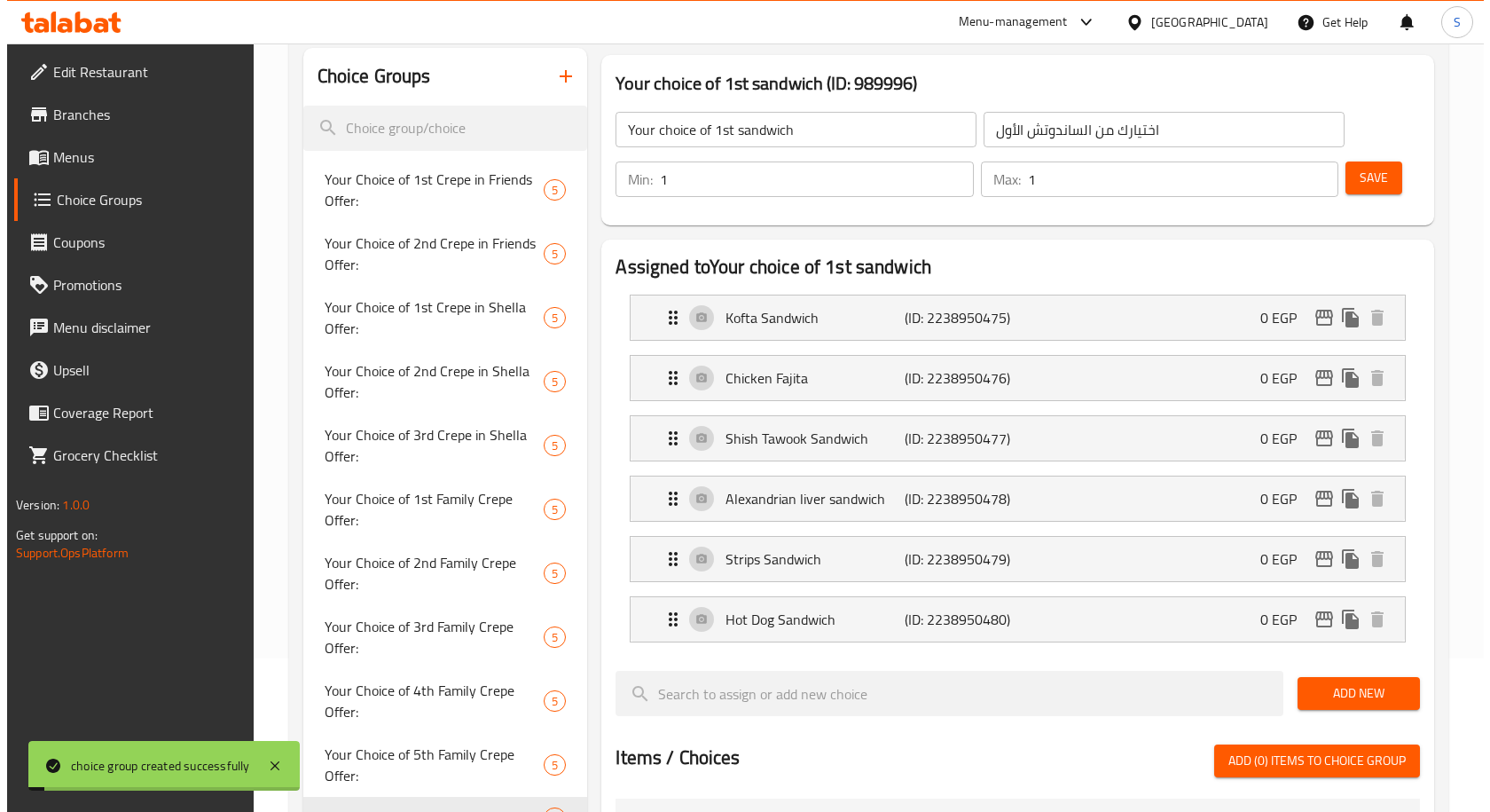
scroll to position [266, 0]
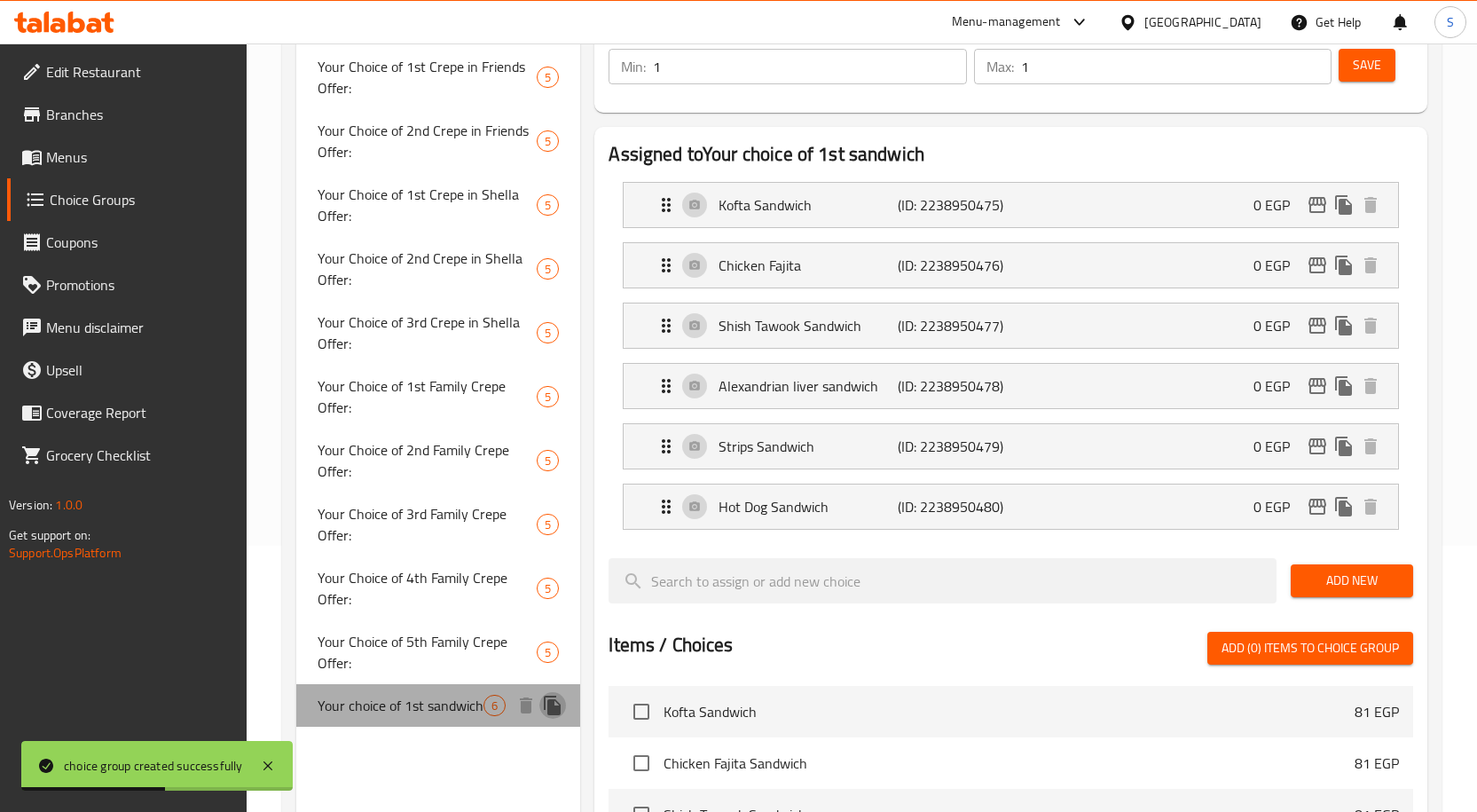
click at [554, 708] on icon "duplicate" at bounding box center [552, 705] width 17 height 19
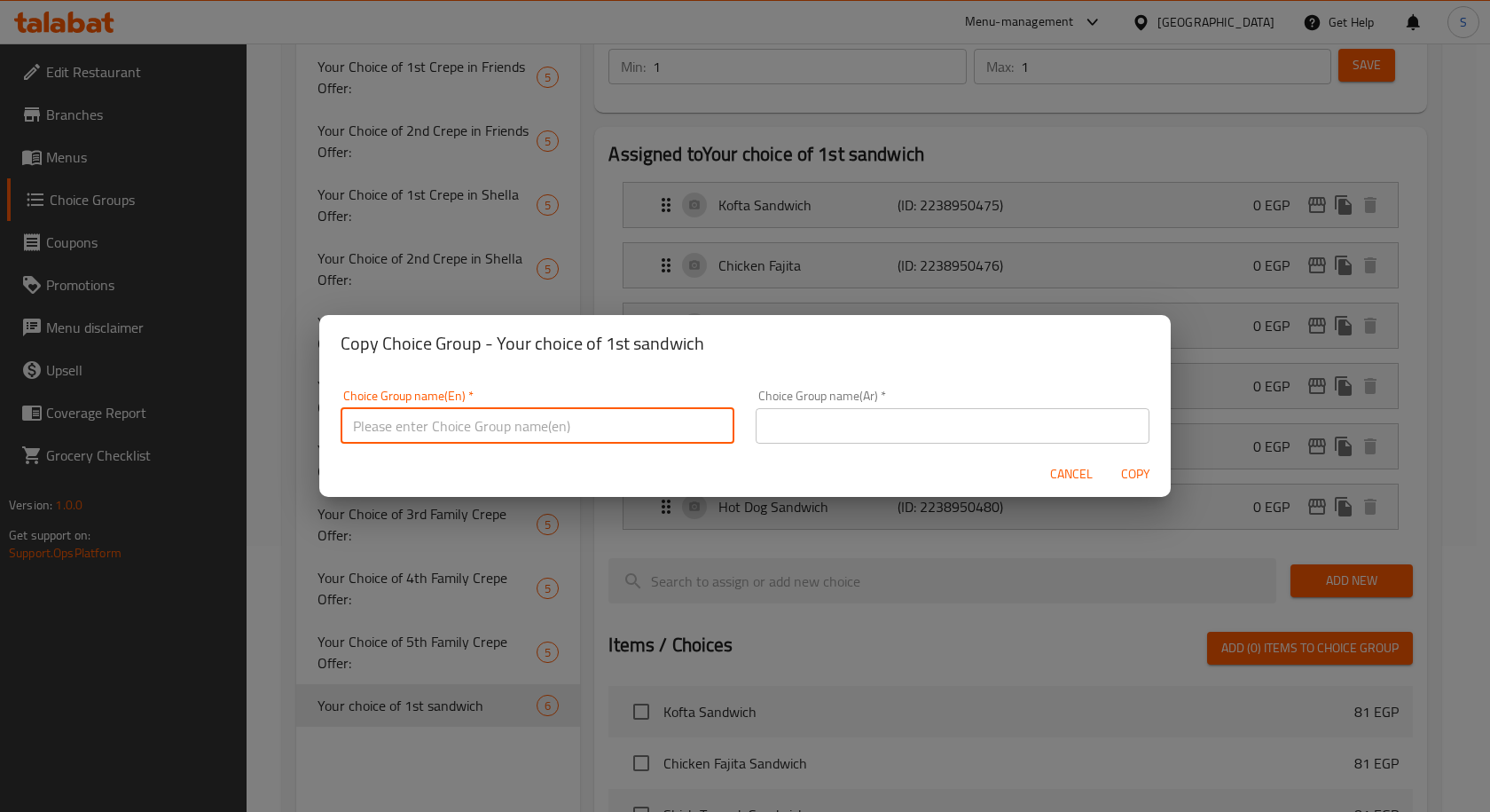
click at [554, 424] on input "text" at bounding box center [537, 426] width 394 height 35
paste input "Your choice of 1st sandwich"
type input "Your choice of 1st sandwich"
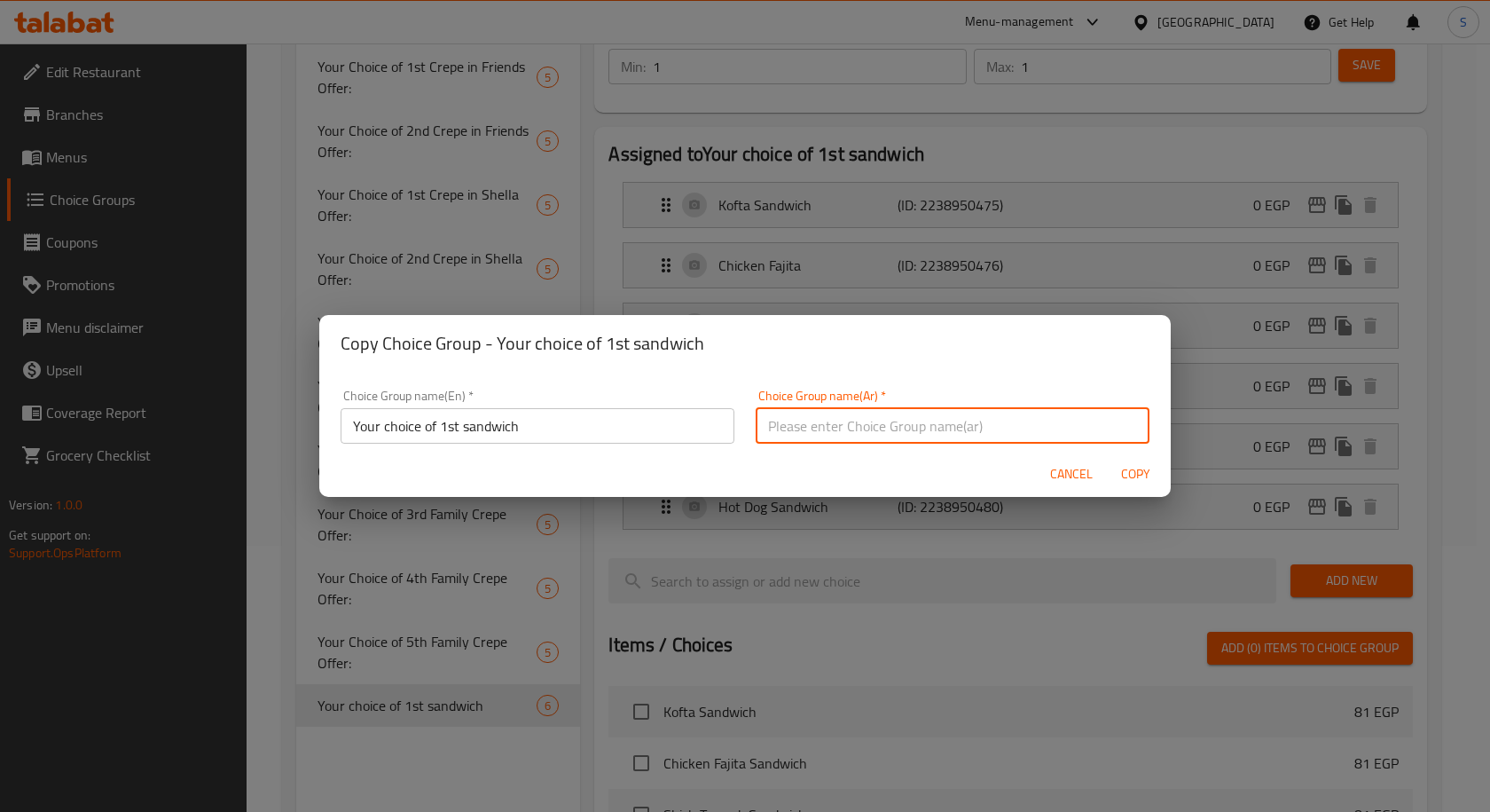
click at [878, 434] on input "text" at bounding box center [952, 426] width 394 height 35
paste input "اختيارك من الساندوتش الأول"
click at [987, 425] on input "اختيارك من الساندوتش الأول" at bounding box center [952, 426] width 394 height 35
drag, startPoint x: 985, startPoint y: 425, endPoint x: 932, endPoint y: 428, distance: 53.1
click at [932, 428] on input "اختيارك من الساندوتش الأول" at bounding box center [952, 426] width 394 height 35
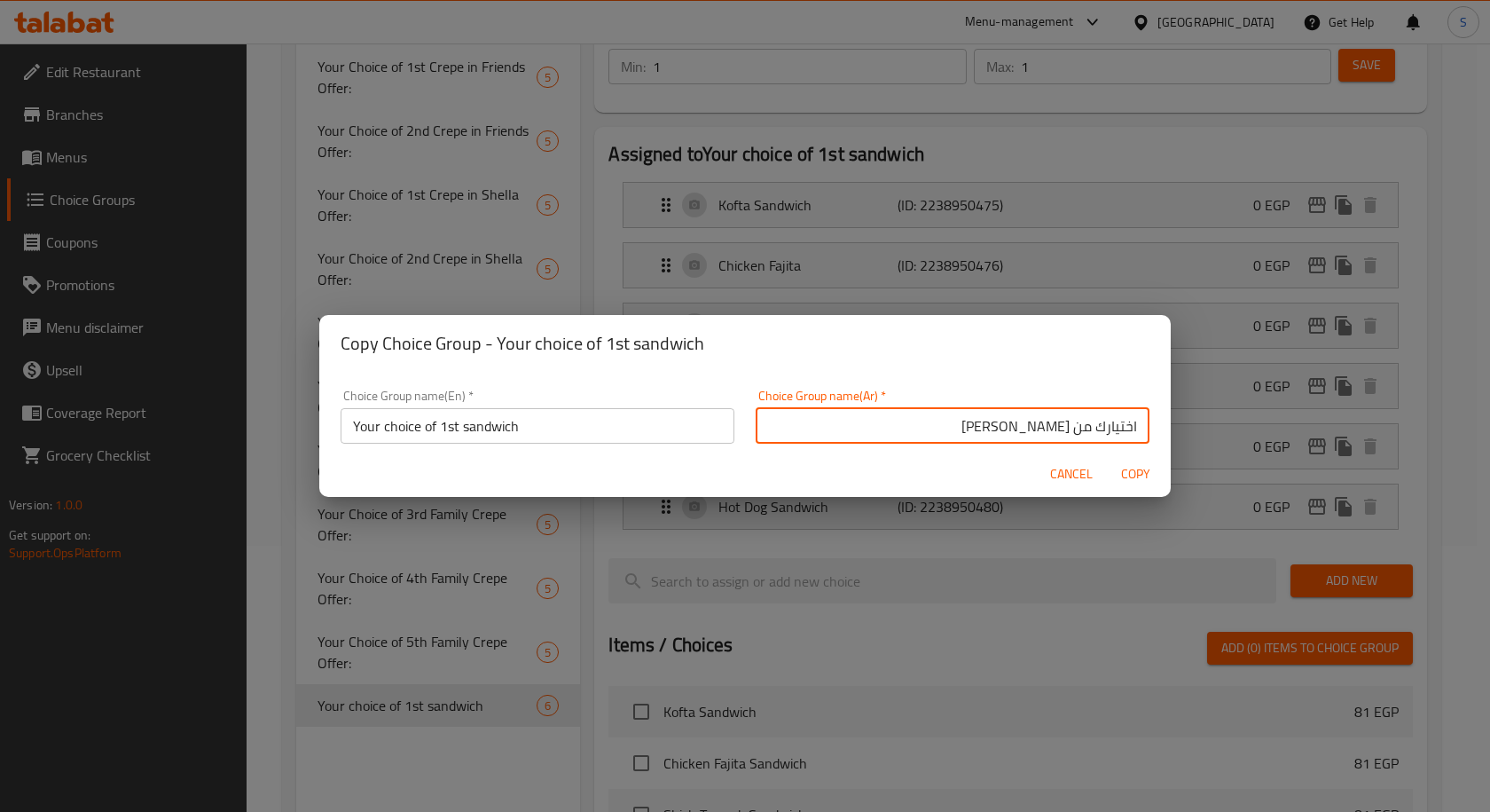
type input "اختيارك من الساندوتش اثاني"
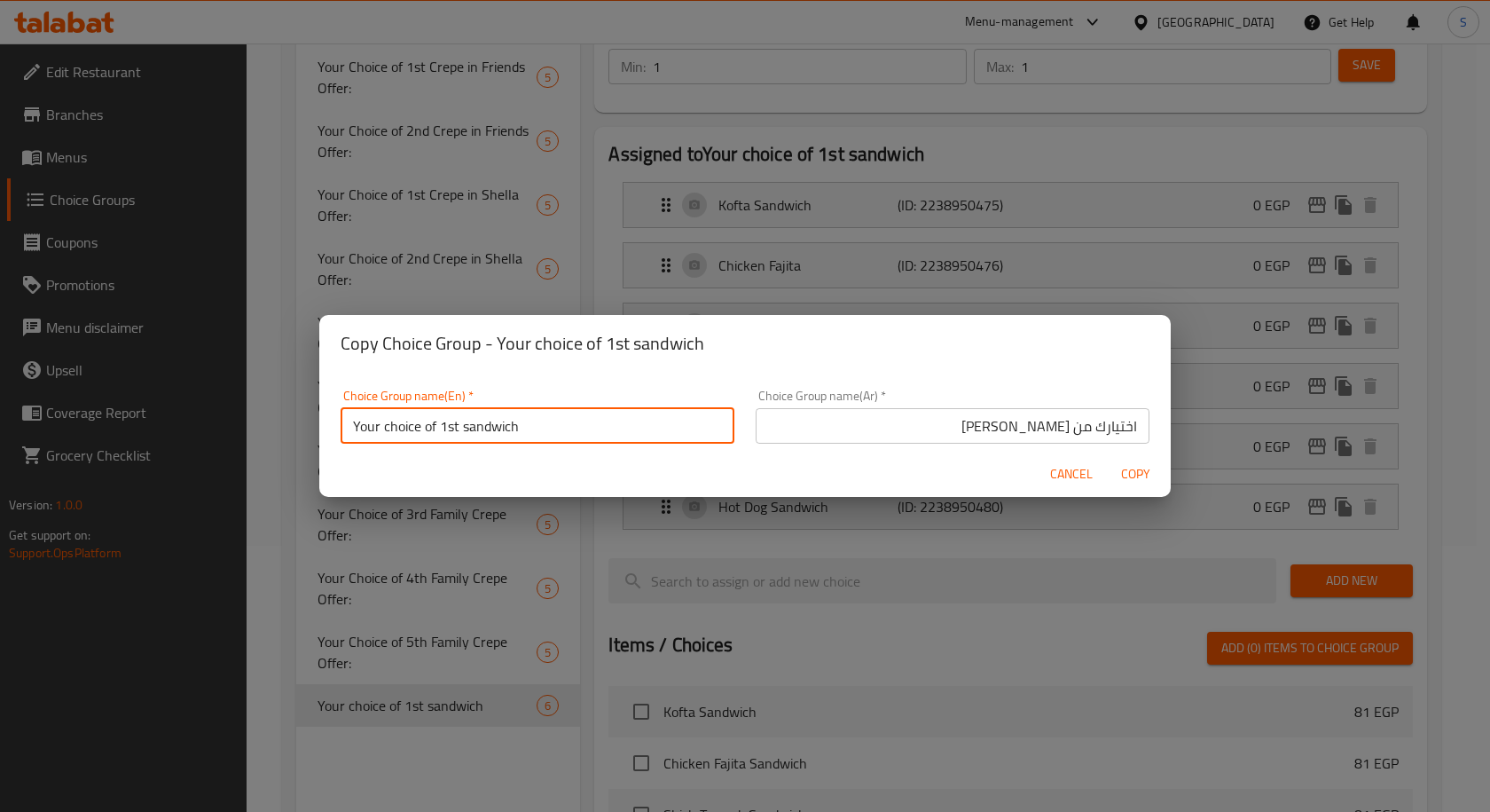
scroll to position [6, 0]
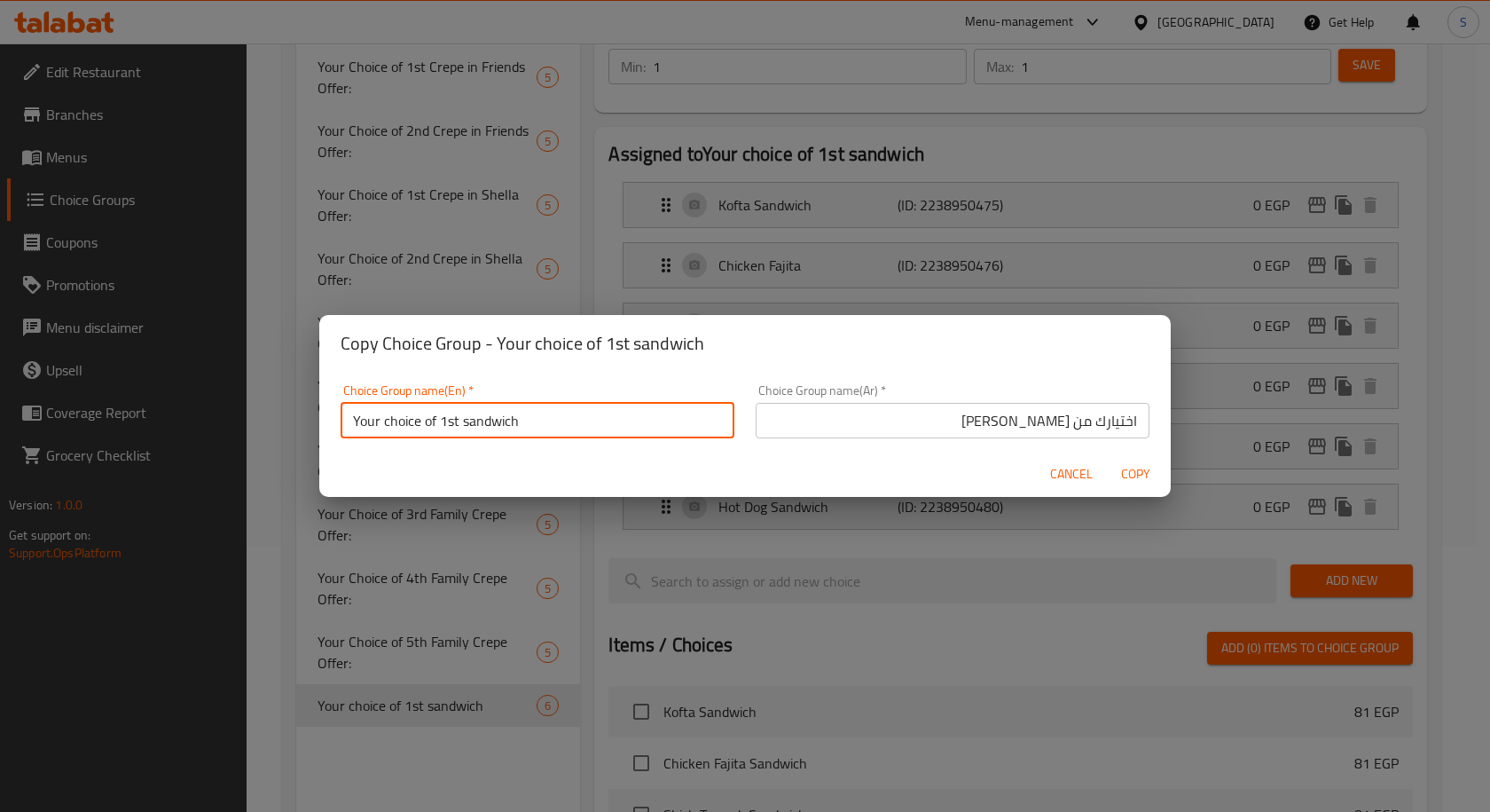
drag, startPoint x: 444, startPoint y: 427, endPoint x: 457, endPoint y: 434, distance: 14.8
click at [457, 434] on input "Your choice of 1st sandwich" at bounding box center [537, 420] width 394 height 35
type input "Your choice of 2nd sandwich"
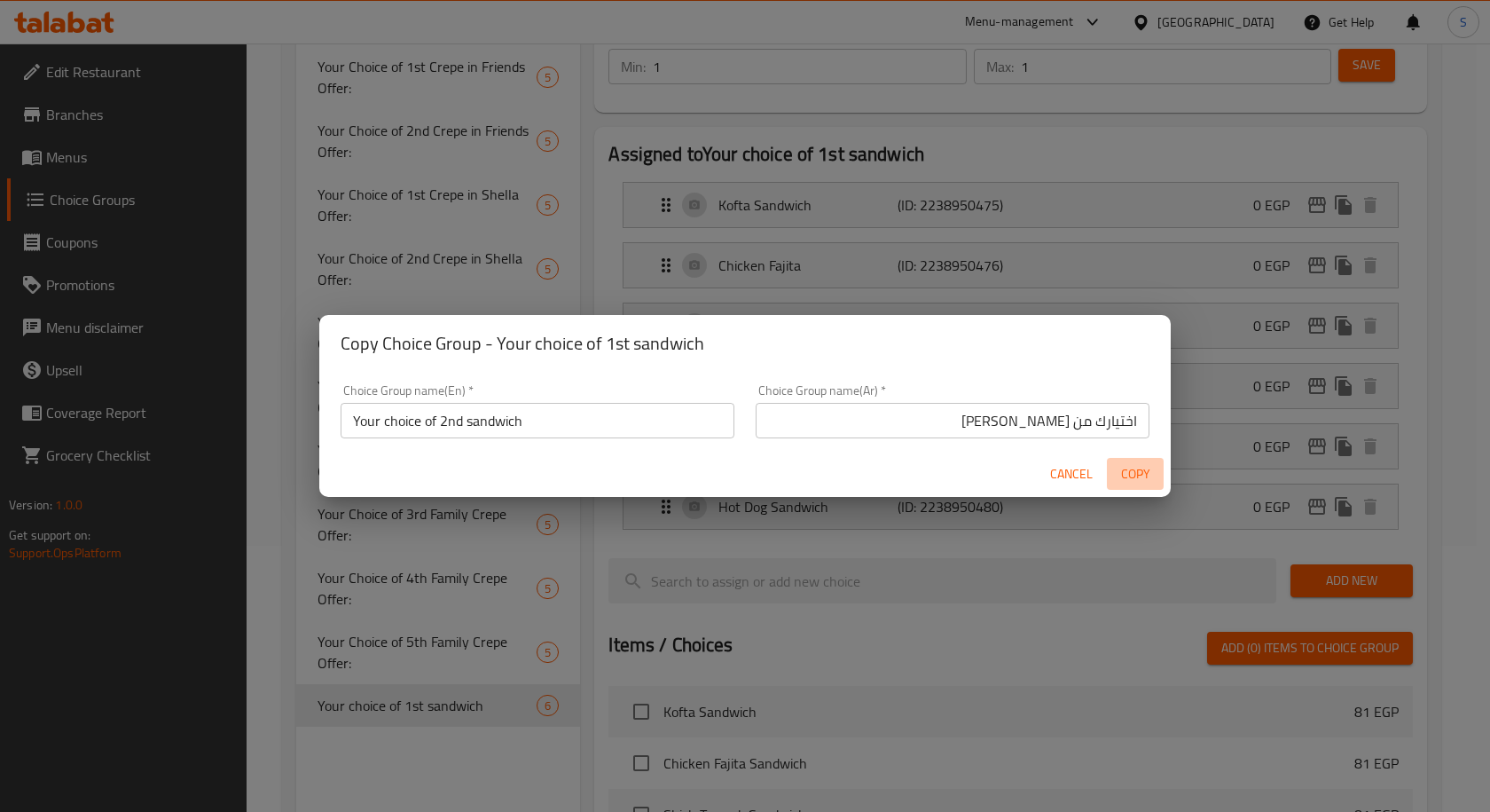
click at [1140, 474] on span "Copy" at bounding box center [1135, 474] width 43 height 22
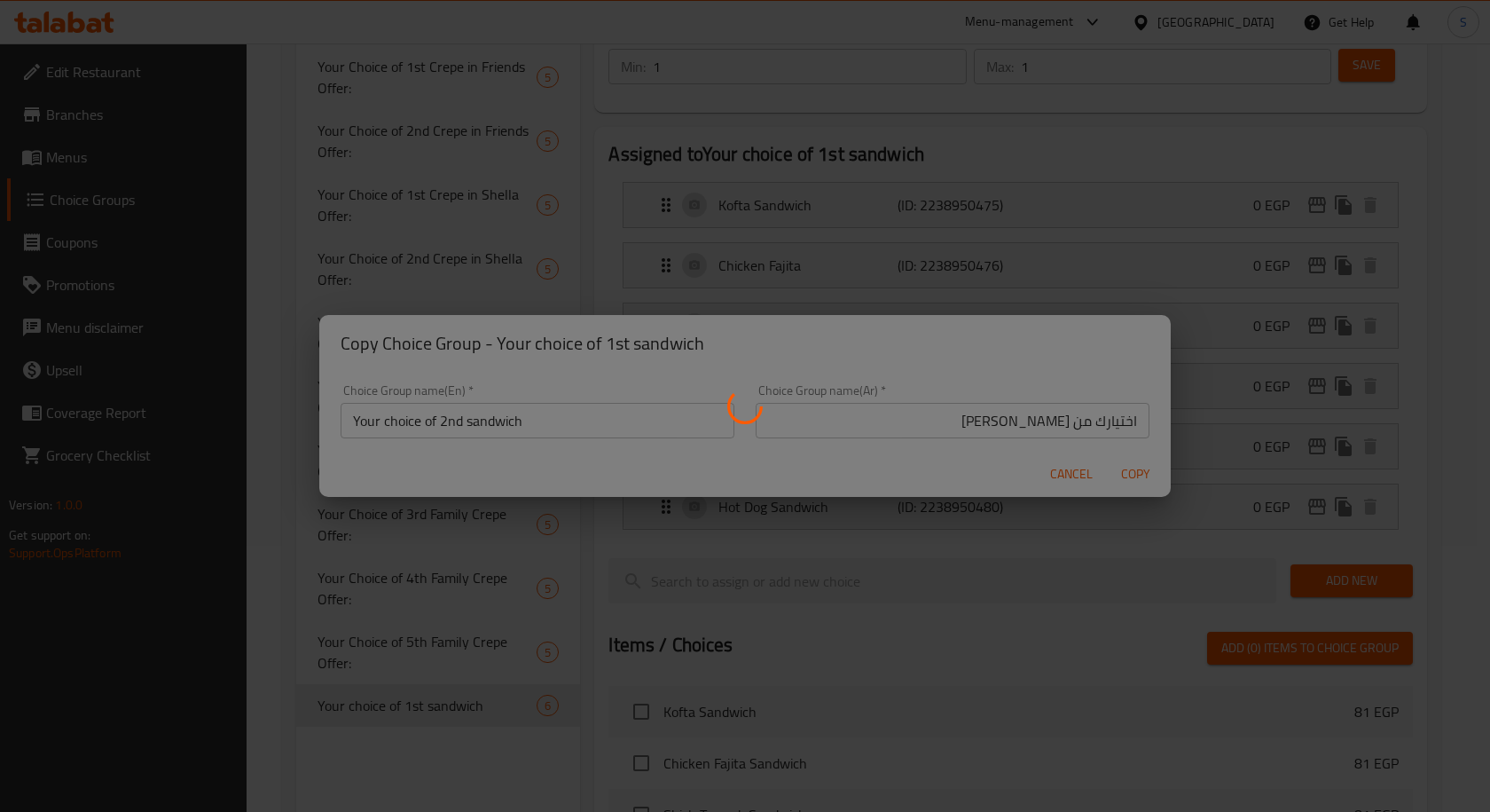
type input "Your choice of 2nd sandwich"
type input "اختيارك من الساندوتش اثاني"
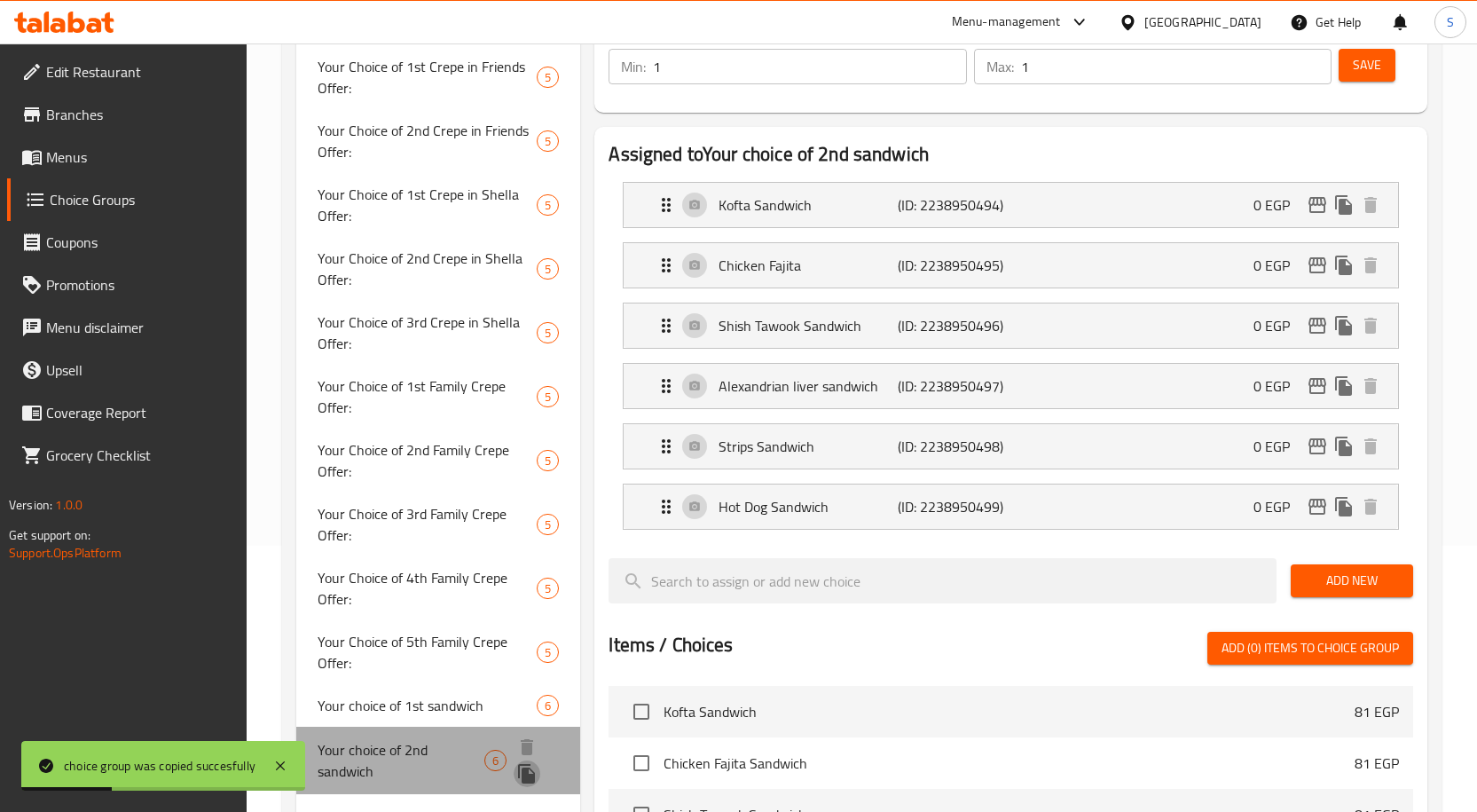
click at [532, 778] on icon "duplicate" at bounding box center [526, 773] width 17 height 19
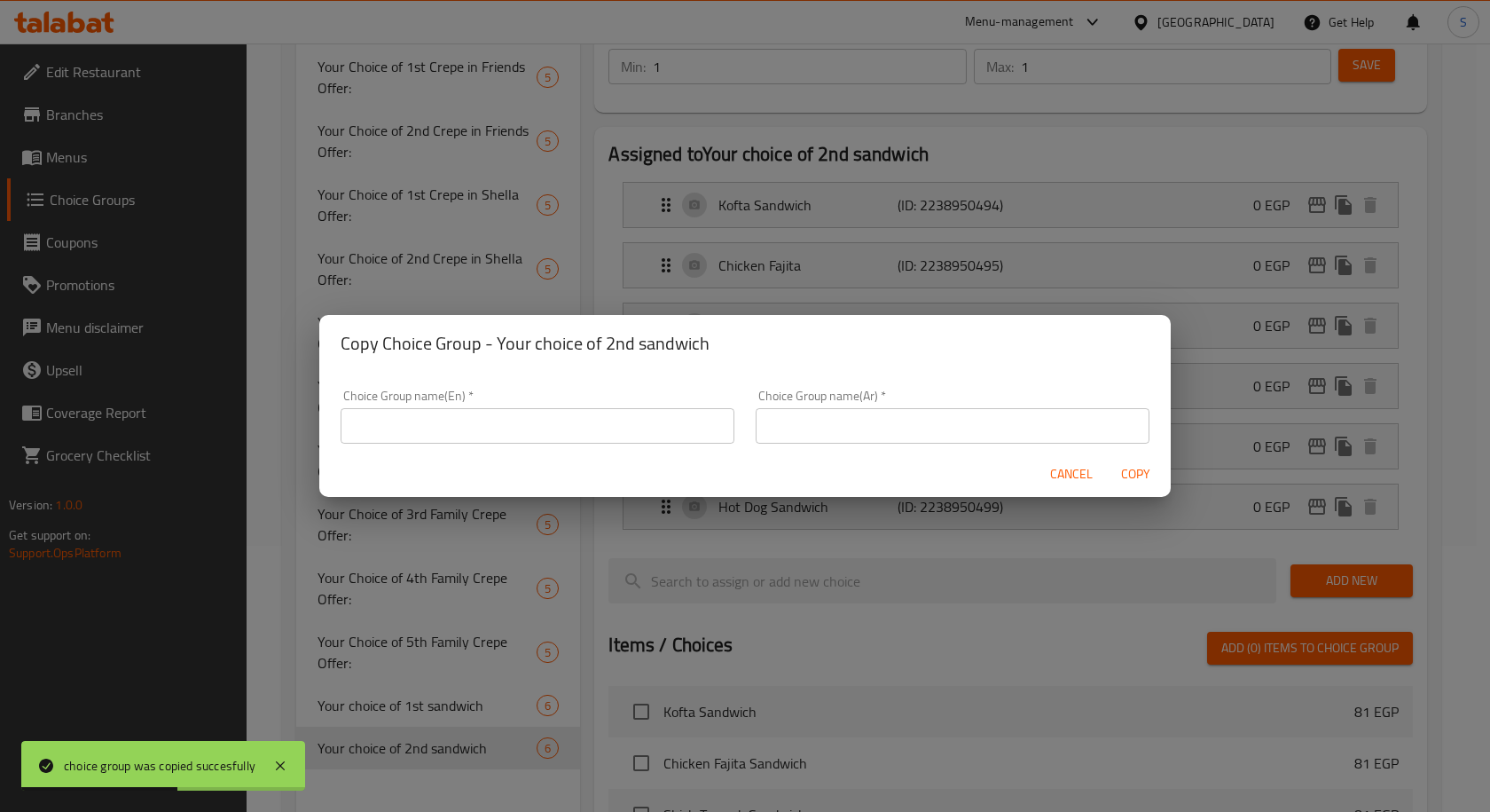
click at [605, 431] on input "text" at bounding box center [537, 426] width 394 height 35
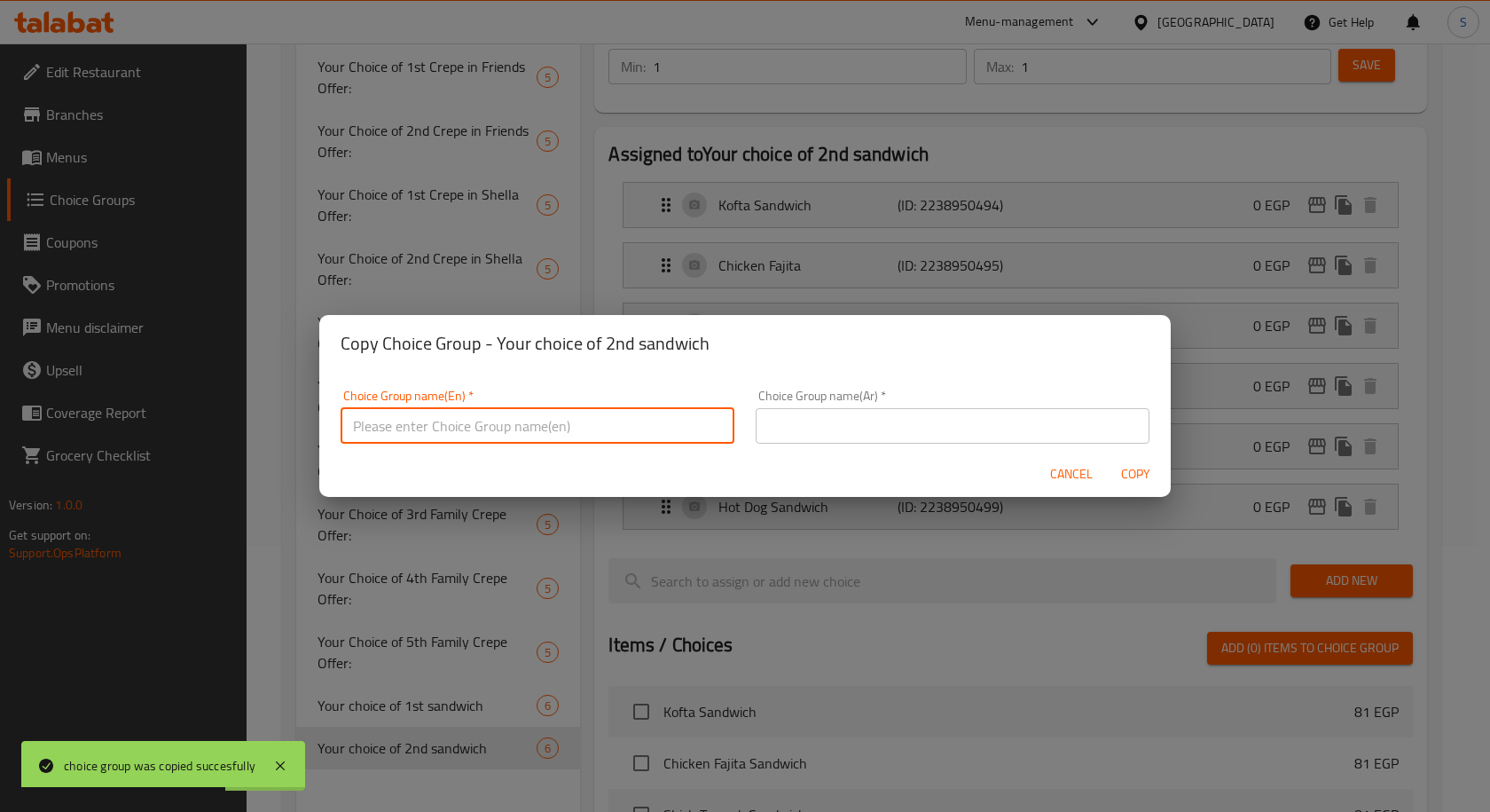
type input "Your choice of 1st sandwich"
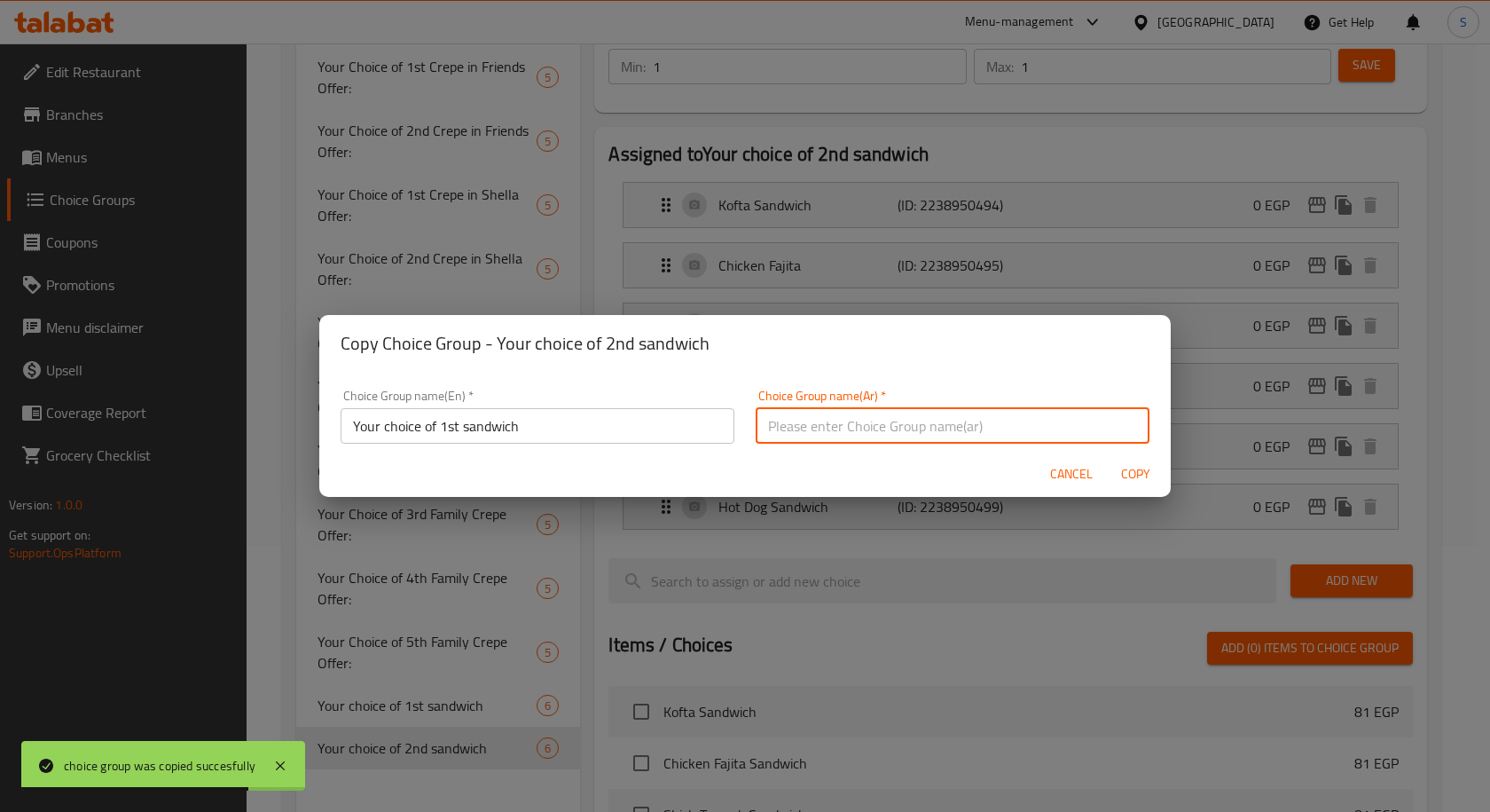
click at [864, 426] on input "text" at bounding box center [952, 426] width 394 height 35
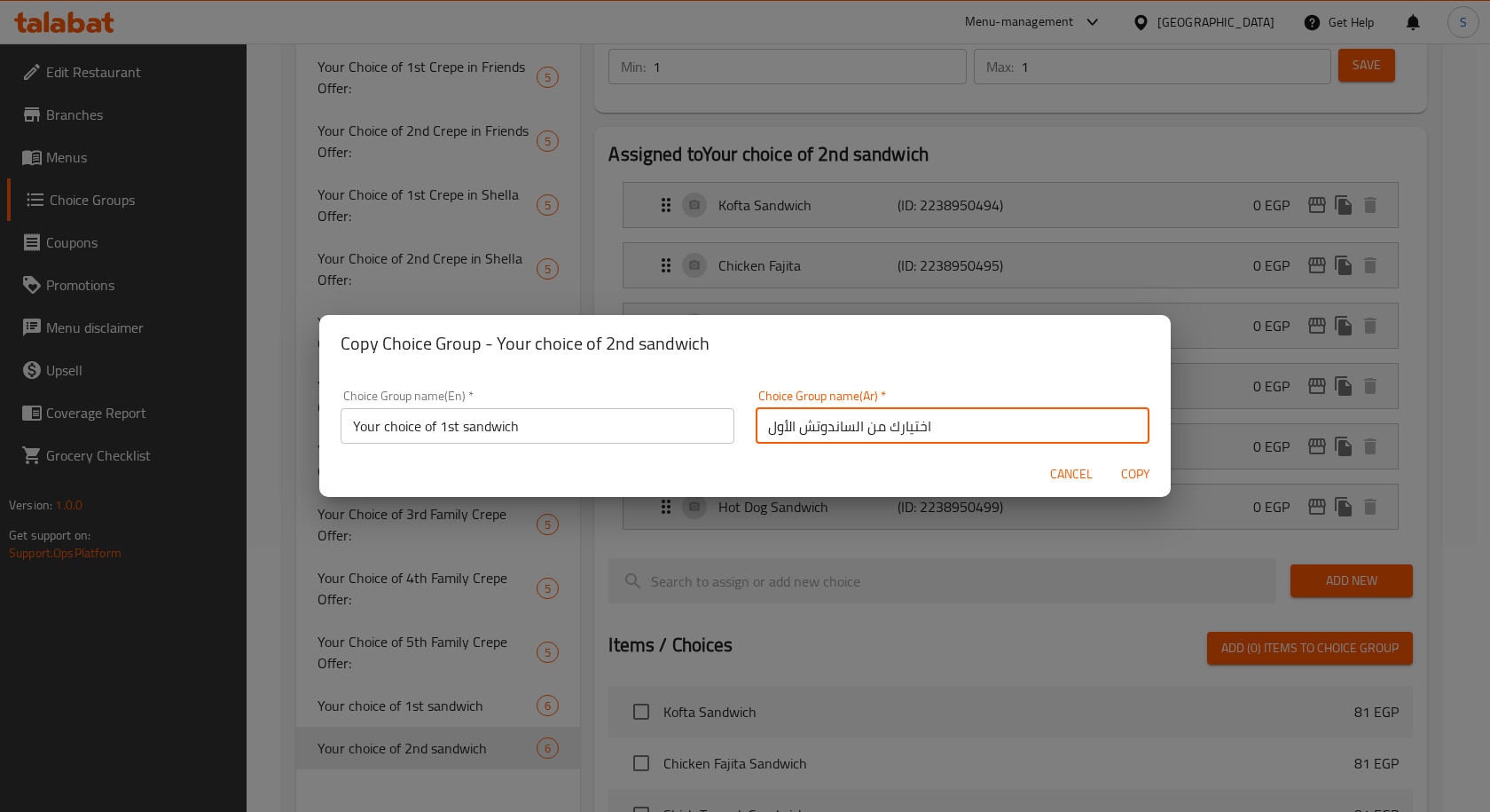
drag, startPoint x: 783, startPoint y: 426, endPoint x: 743, endPoint y: 433, distance: 40.6
click at [745, 433] on div "Choice Group name(Ar)   * اختيارك من الساندوتش الأول Choice Group name(Ar) *" at bounding box center [953, 416] width 415 height 75
type input "اختيارك من الساندوتش الثالث"
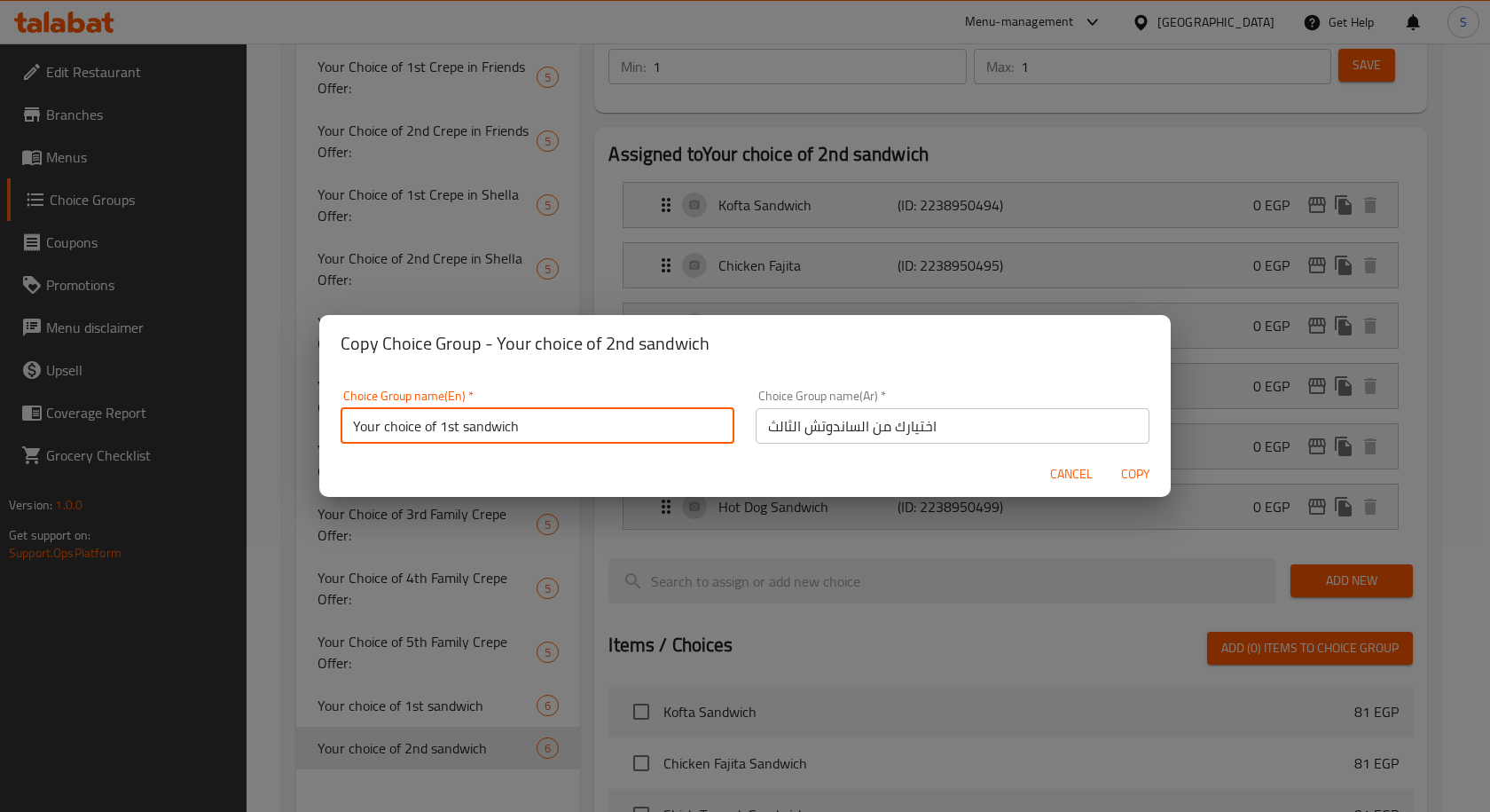
click at [455, 431] on input "Your choice of 1st sandwich" at bounding box center [537, 426] width 394 height 35
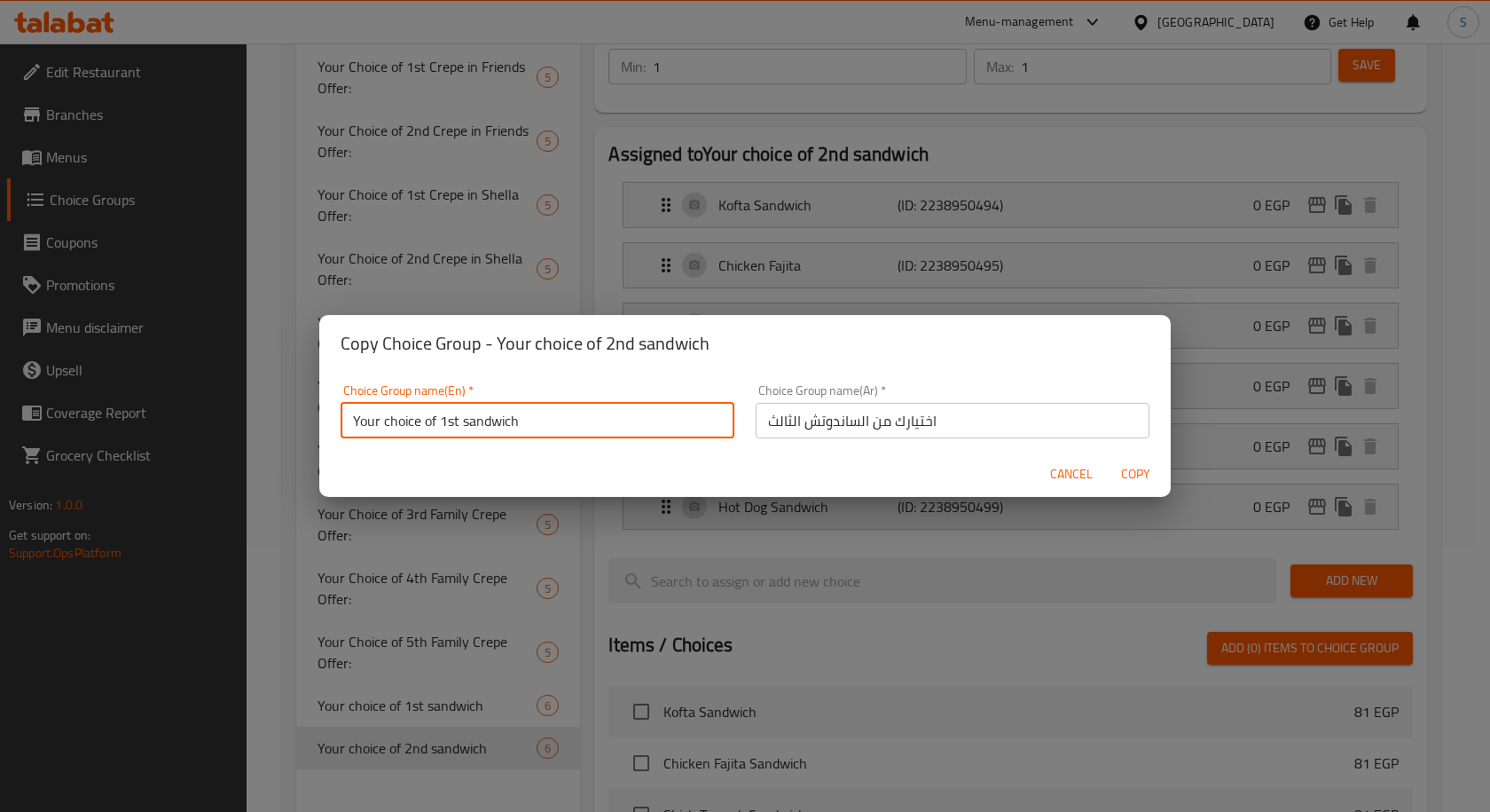
drag, startPoint x: 441, startPoint y: 429, endPoint x: 457, endPoint y: 442, distance: 20.6
click at [457, 442] on div "Choice Group name(En)   * Your choice of 1st sandwich Choice Group name(En) *" at bounding box center [537, 410] width 415 height 75
type input "Your choice of 3rd sandwich"
click at [1122, 466] on span "Copy" at bounding box center [1135, 474] width 43 height 22
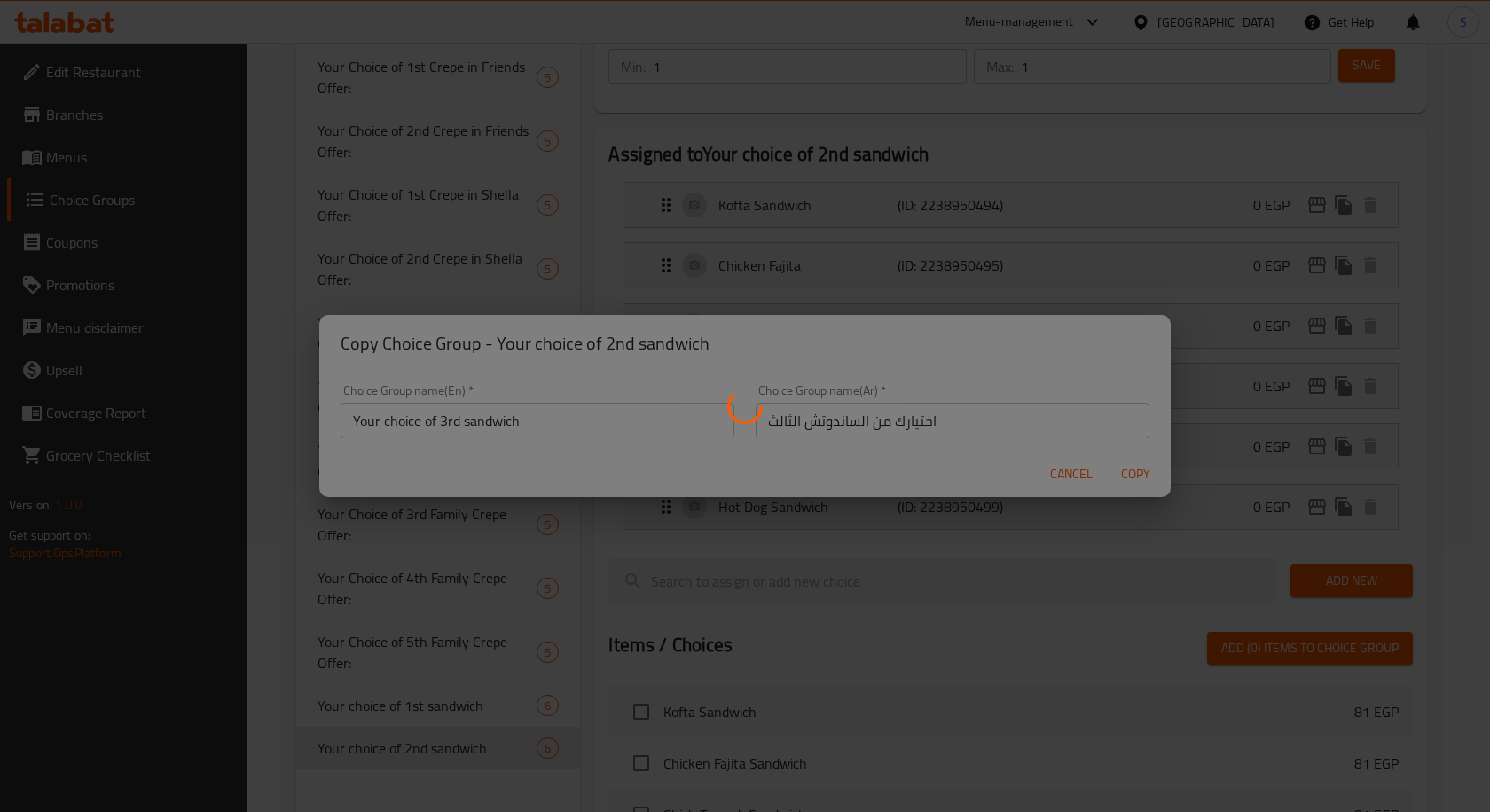
type input "Your choice of 3rd sandwich"
type input "اختيارك من الساندوتش الثالث"
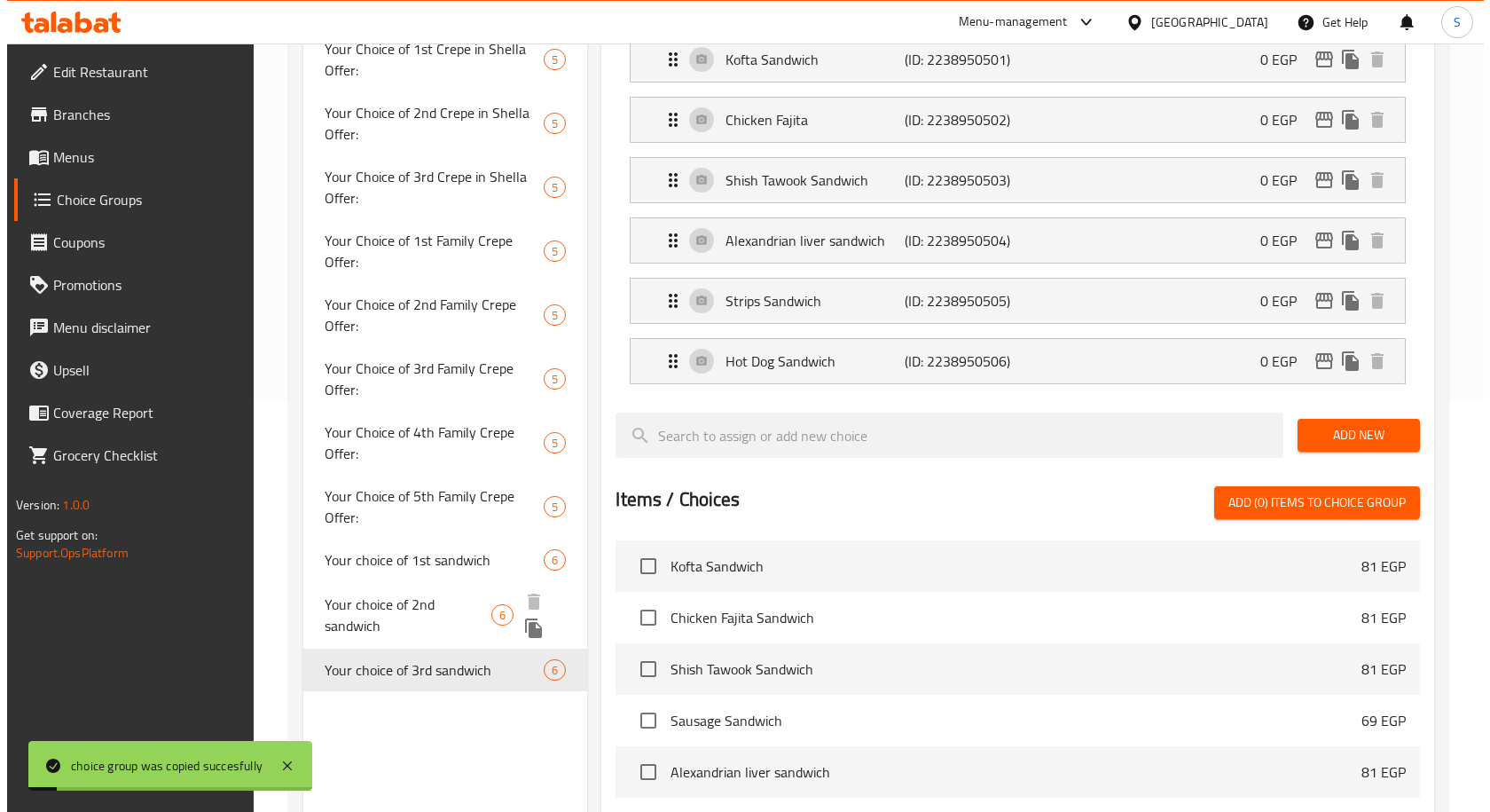
scroll to position [443, 0]
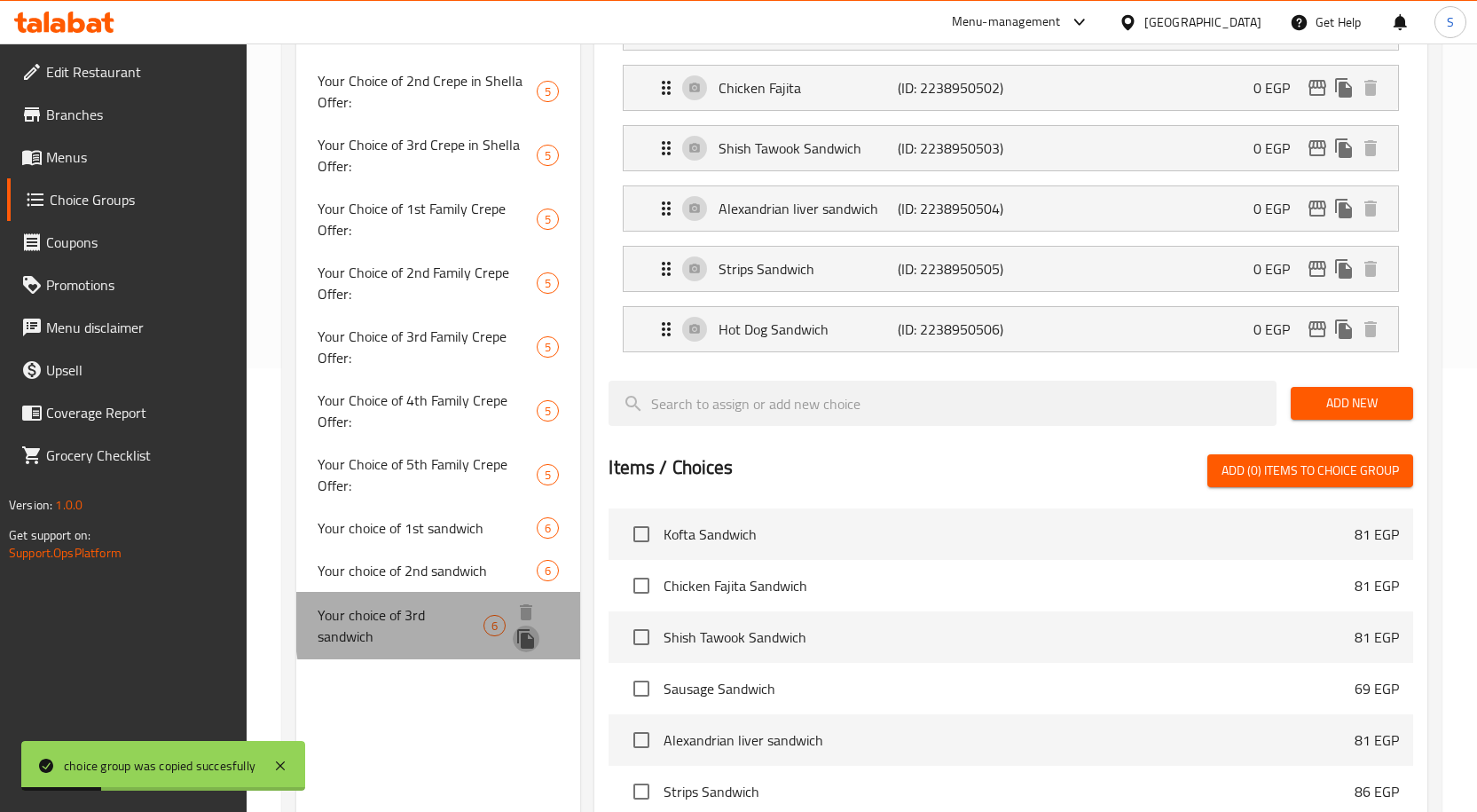
click at [534, 629] on icon "duplicate" at bounding box center [526, 638] width 17 height 19
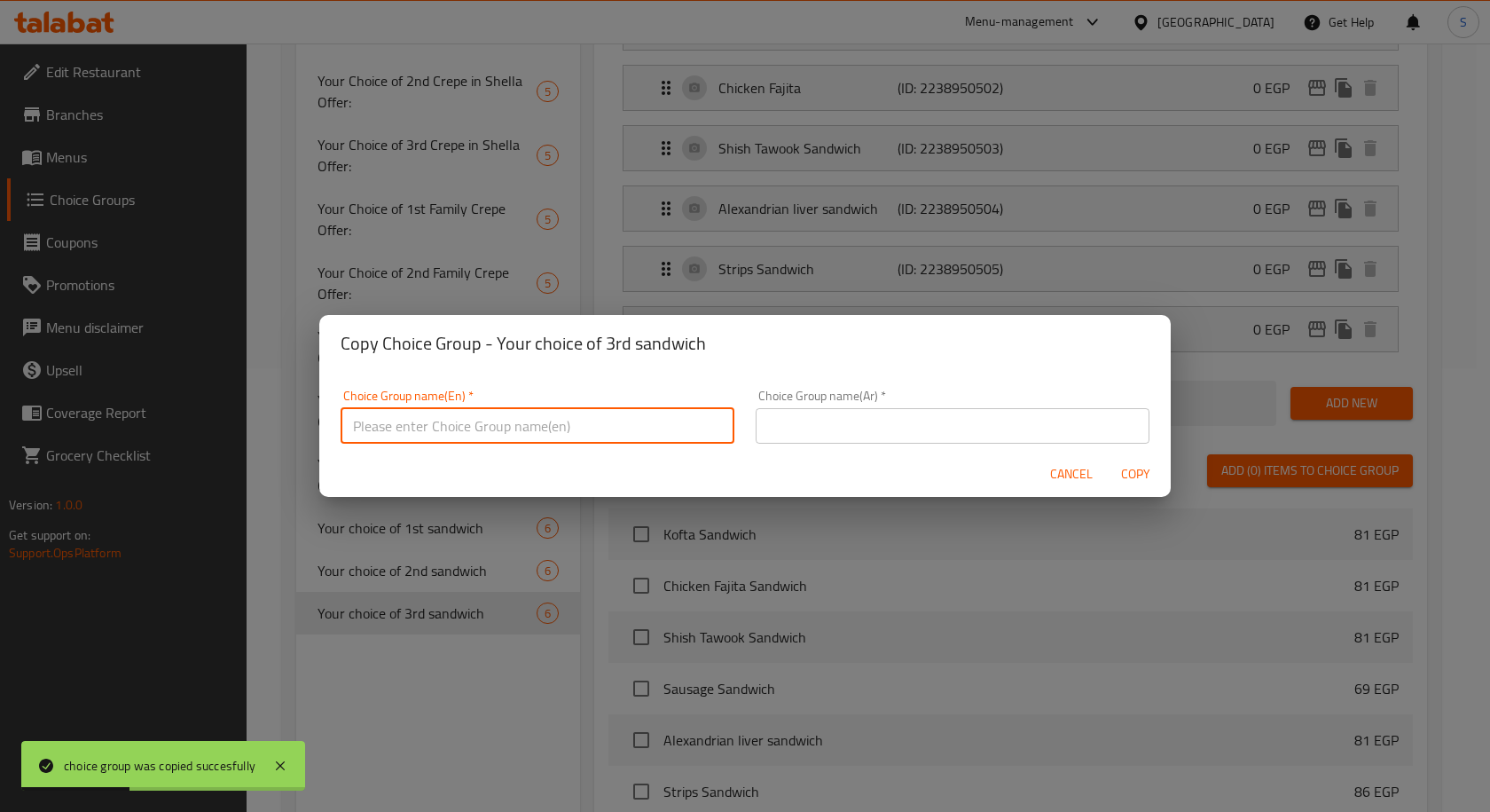
click at [626, 412] on input "text" at bounding box center [537, 426] width 394 height 35
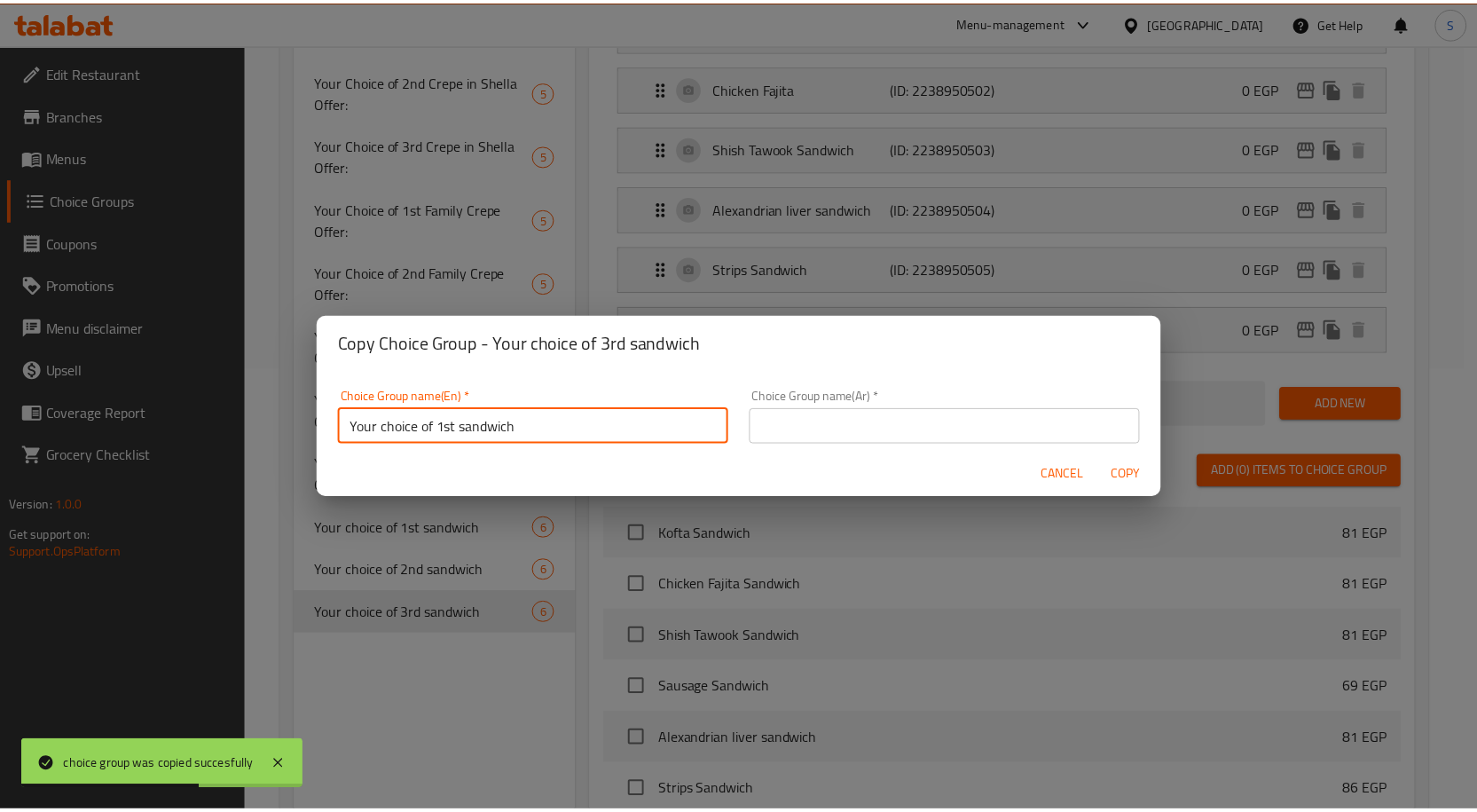
scroll to position [6, 0]
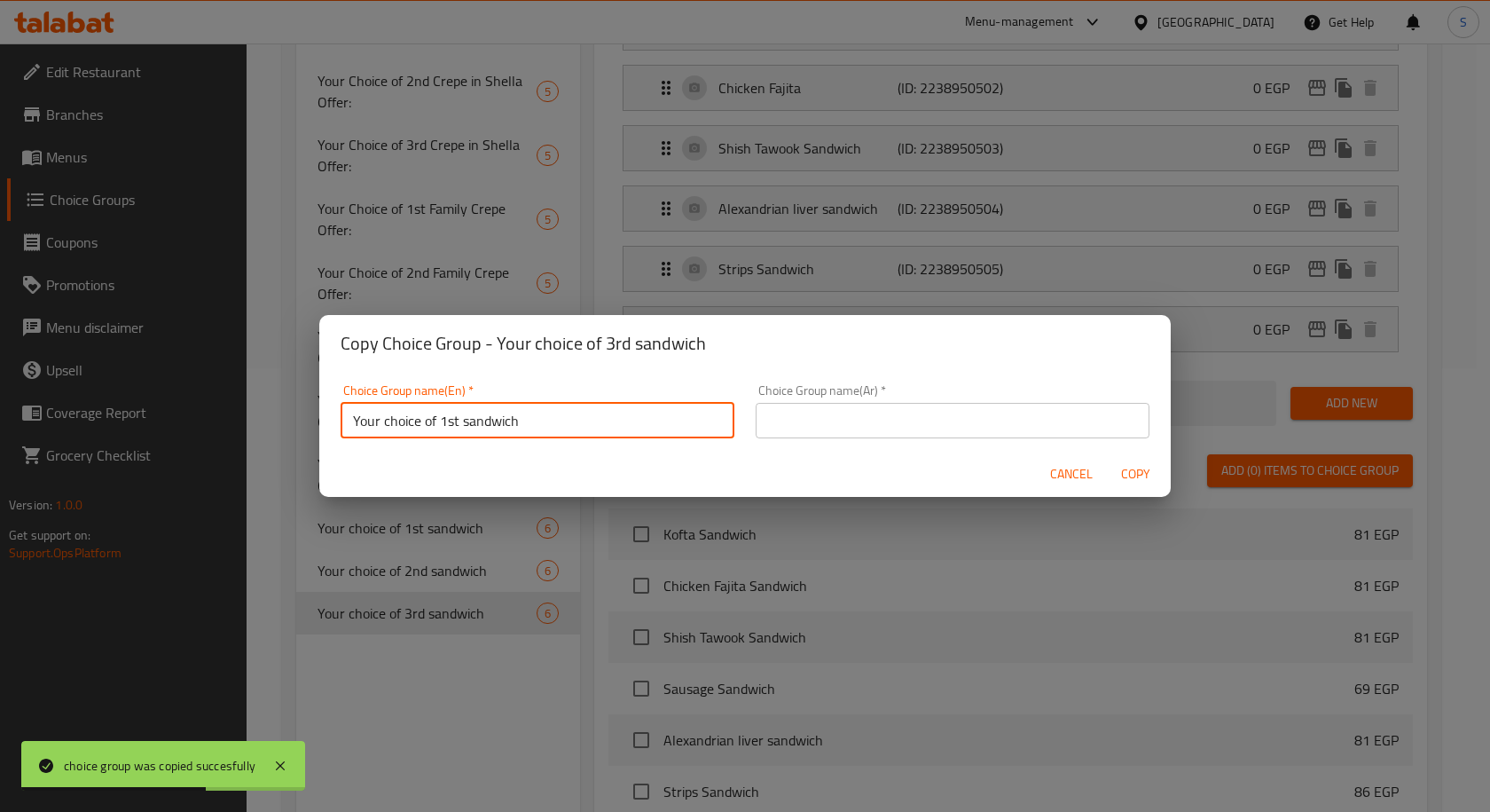
drag, startPoint x: 440, startPoint y: 424, endPoint x: 457, endPoint y: 433, distance: 19.2
click at [457, 433] on input "Your choice of 1st sandwich" at bounding box center [537, 420] width 394 height 35
type input "Your choice of 4th sandwich"
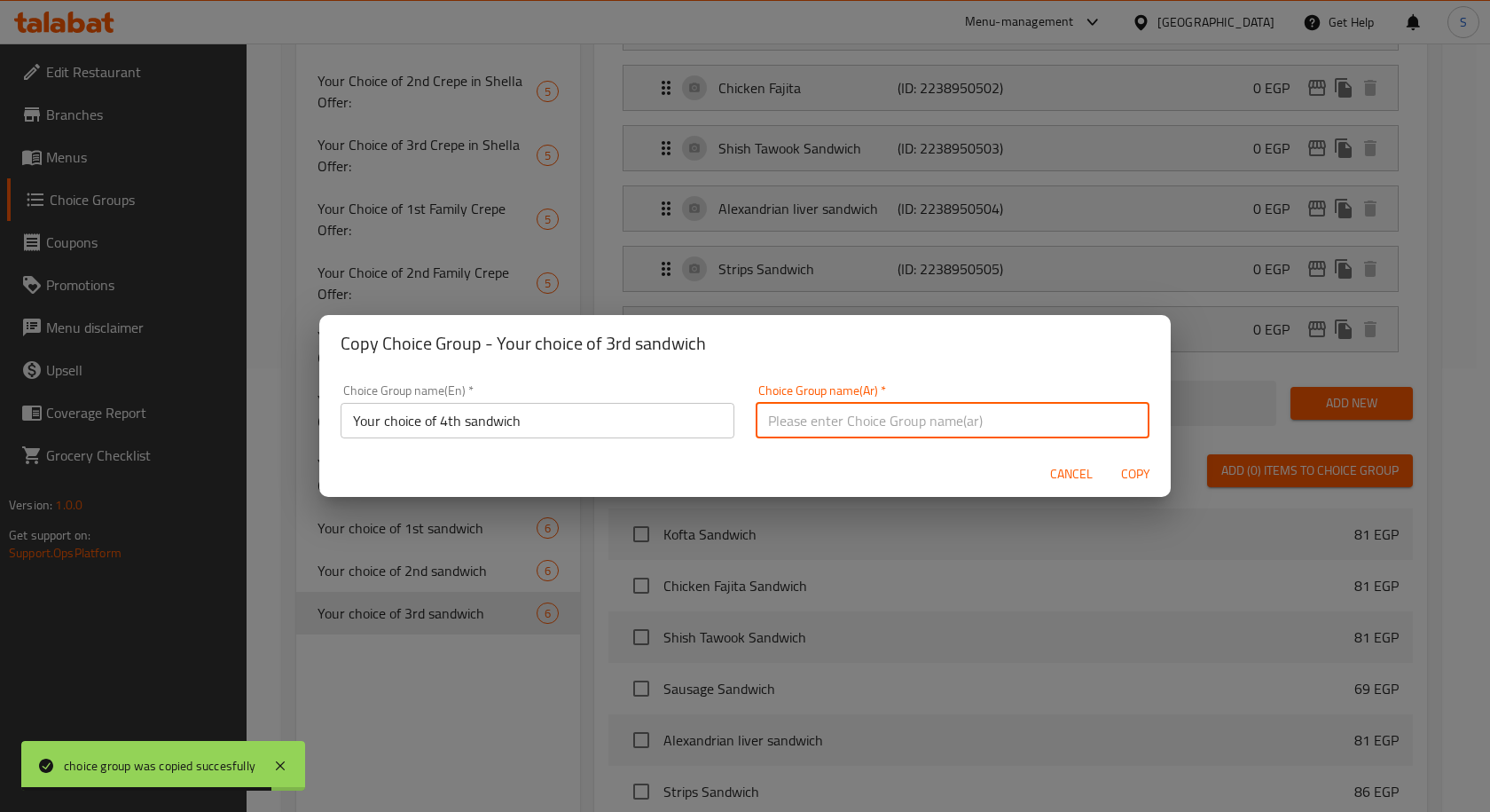
click at [779, 424] on input "text" at bounding box center [952, 420] width 394 height 35
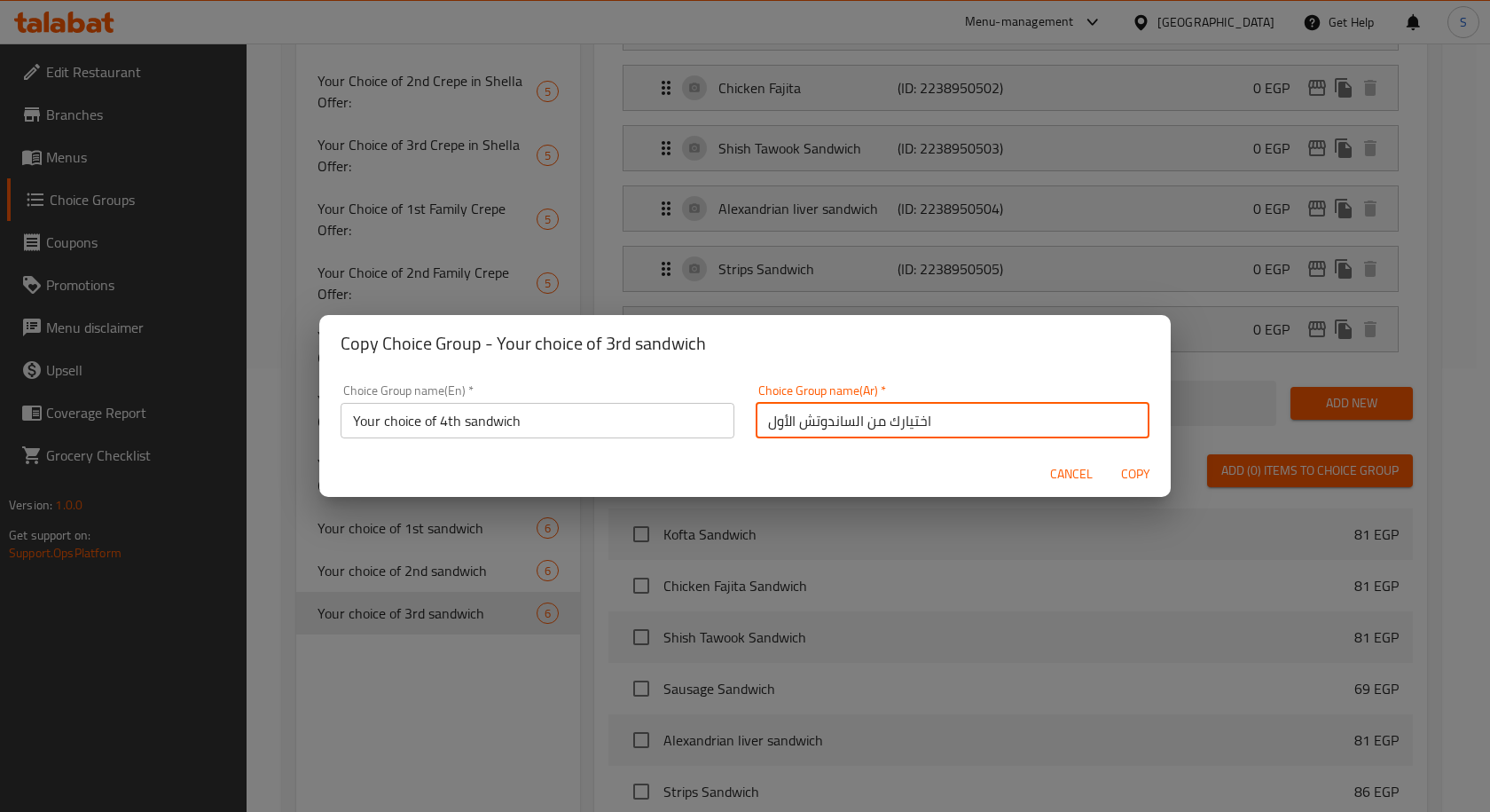
drag, startPoint x: 786, startPoint y: 428, endPoint x: 744, endPoint y: 425, distance: 42.1
click at [745, 425] on div "Choice Group name(Ar)   * اختيارك من الساندوتش الأول Choice Group name(Ar) *" at bounding box center [953, 410] width 415 height 75
click at [783, 419] on input "اختيارك من الساندوتش ارابع" at bounding box center [952, 420] width 394 height 35
type input "اختيارك من الساندوتش الرابع"
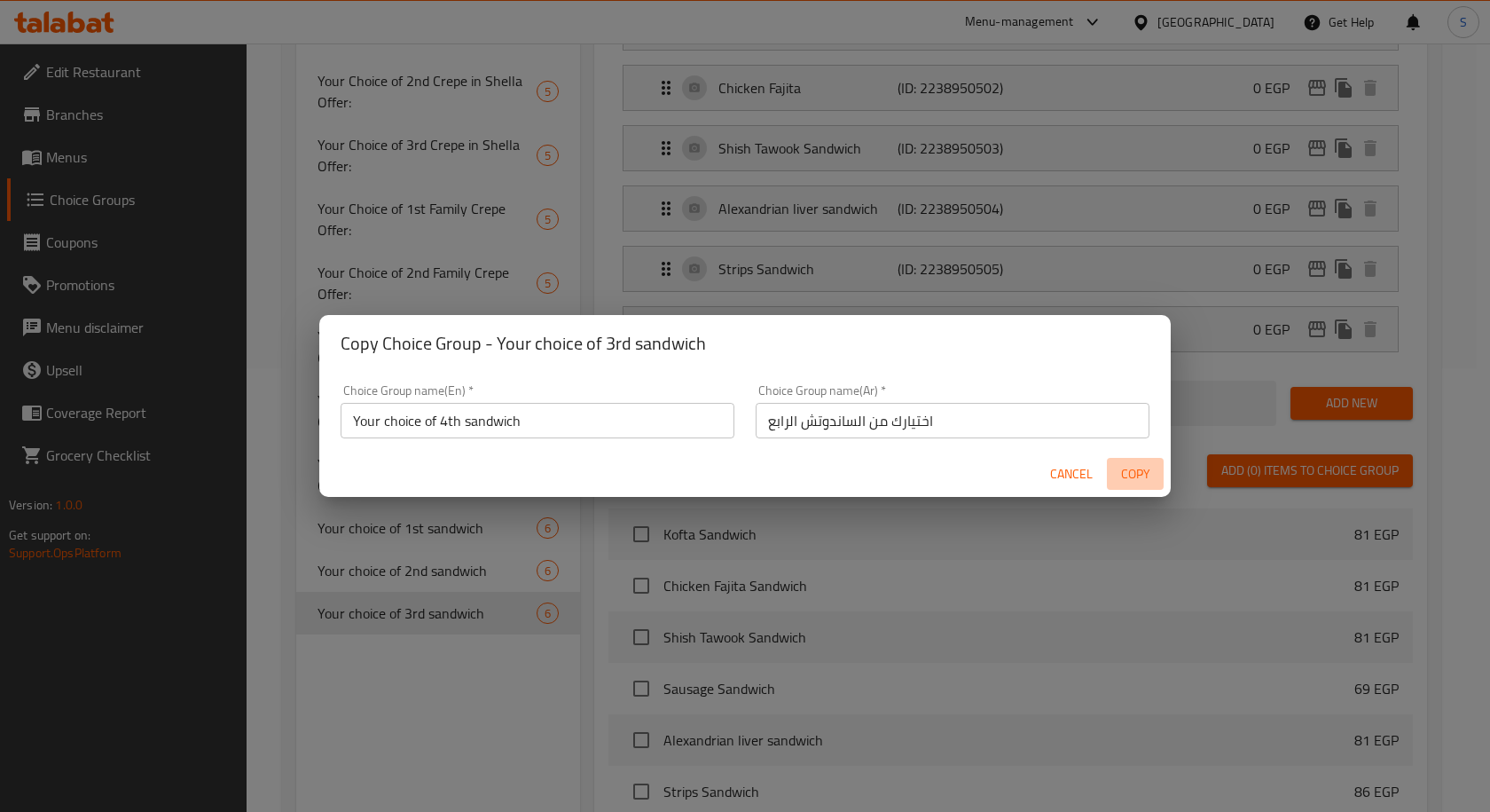
click at [1131, 468] on span "Copy" at bounding box center [1135, 474] width 43 height 22
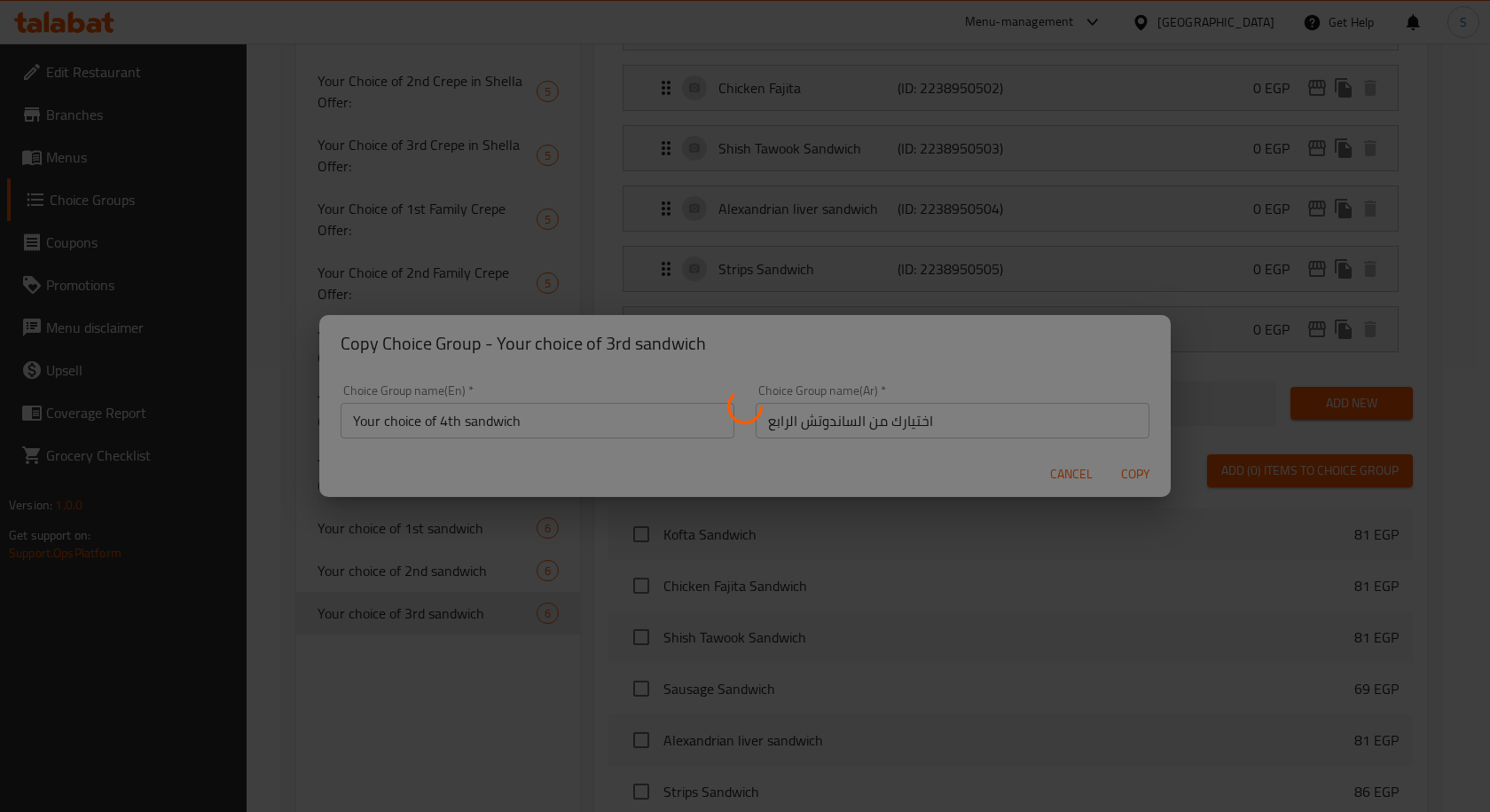
type input "Your choice of 4th sandwich"
type input "اختيارك من الساندوتش الرابع"
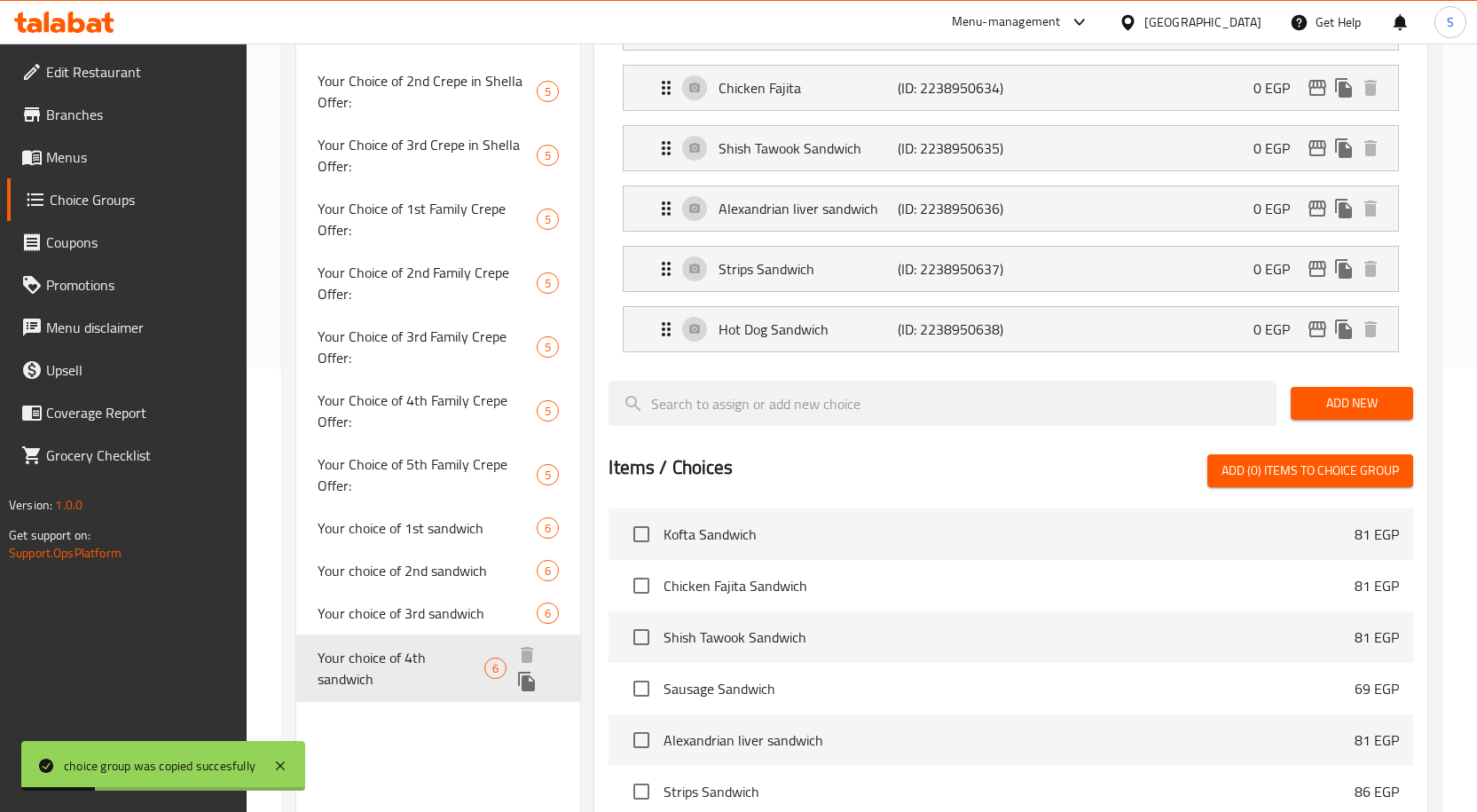
click at [538, 670] on icon "duplicate" at bounding box center [527, 681] width 21 height 21
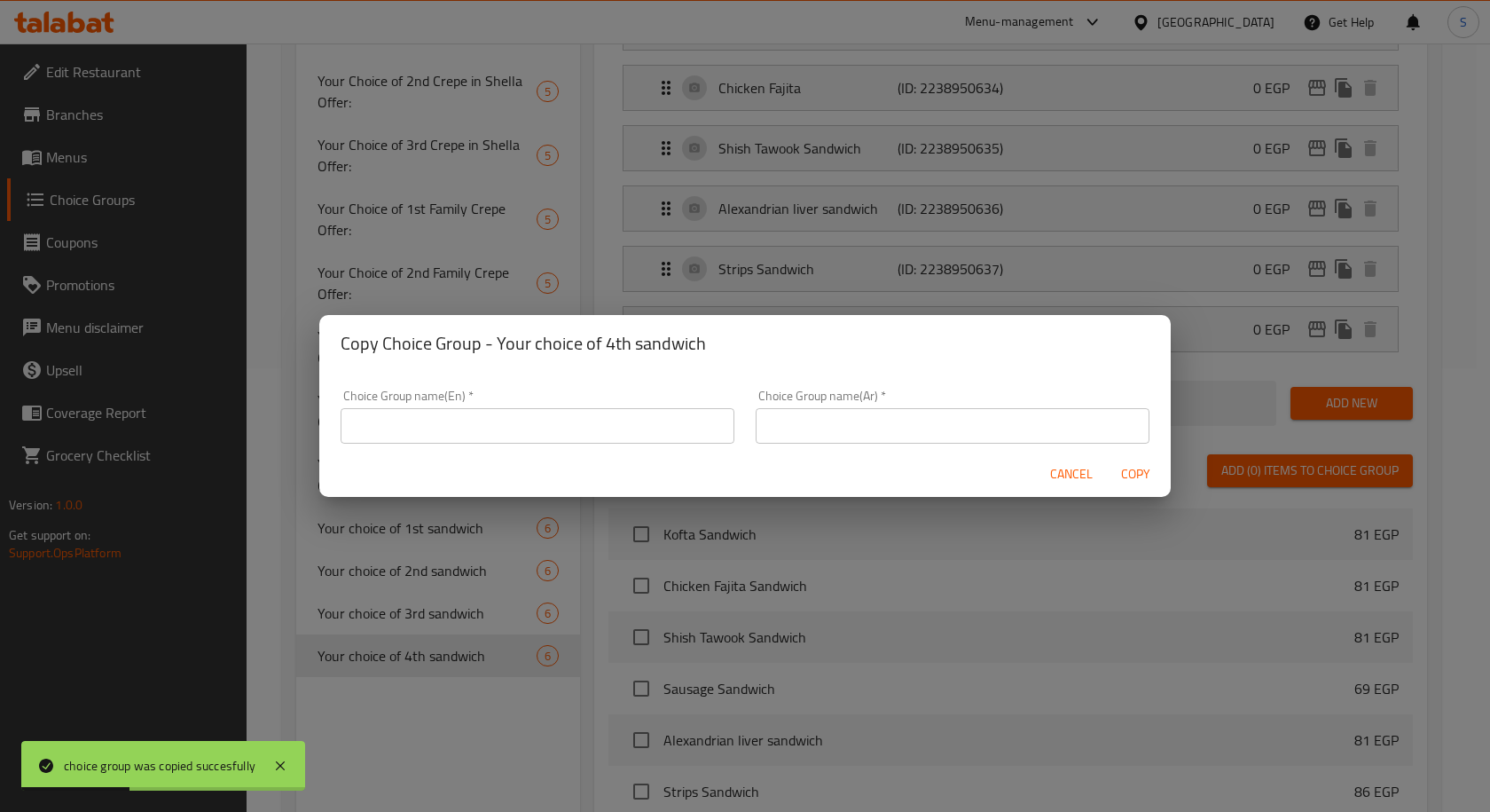
click at [584, 403] on div "Choice Group name(En)   * Choice Group name(En) *" at bounding box center [537, 417] width 394 height 54
click at [591, 413] on input "text" at bounding box center [537, 426] width 394 height 35
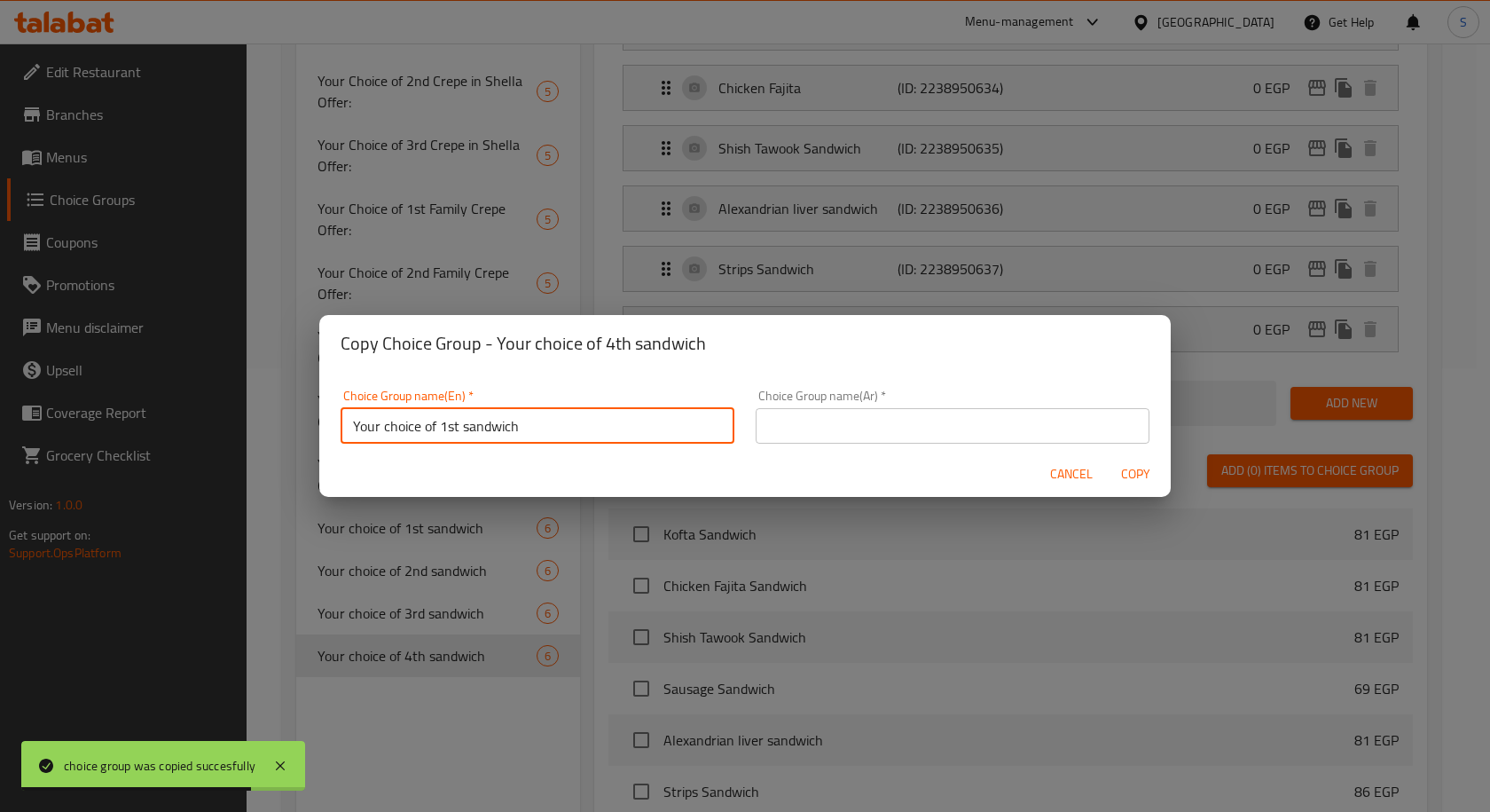
drag, startPoint x: 457, startPoint y: 430, endPoint x: 443, endPoint y: 422, distance: 16.1
click at [443, 422] on input "Your choice of 1st sandwich" at bounding box center [537, 426] width 394 height 35
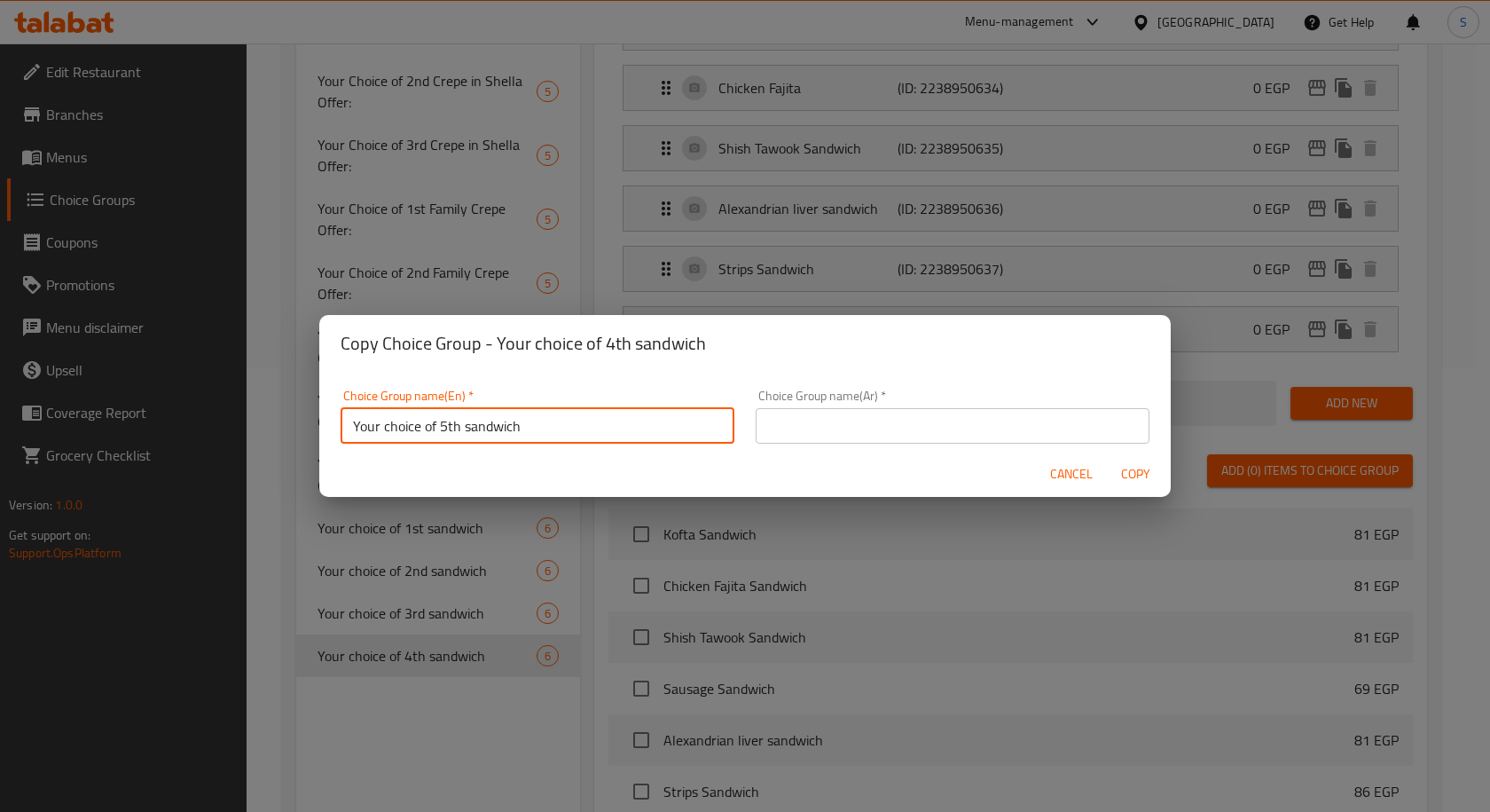
type input "Your choice of 5th sandwich"
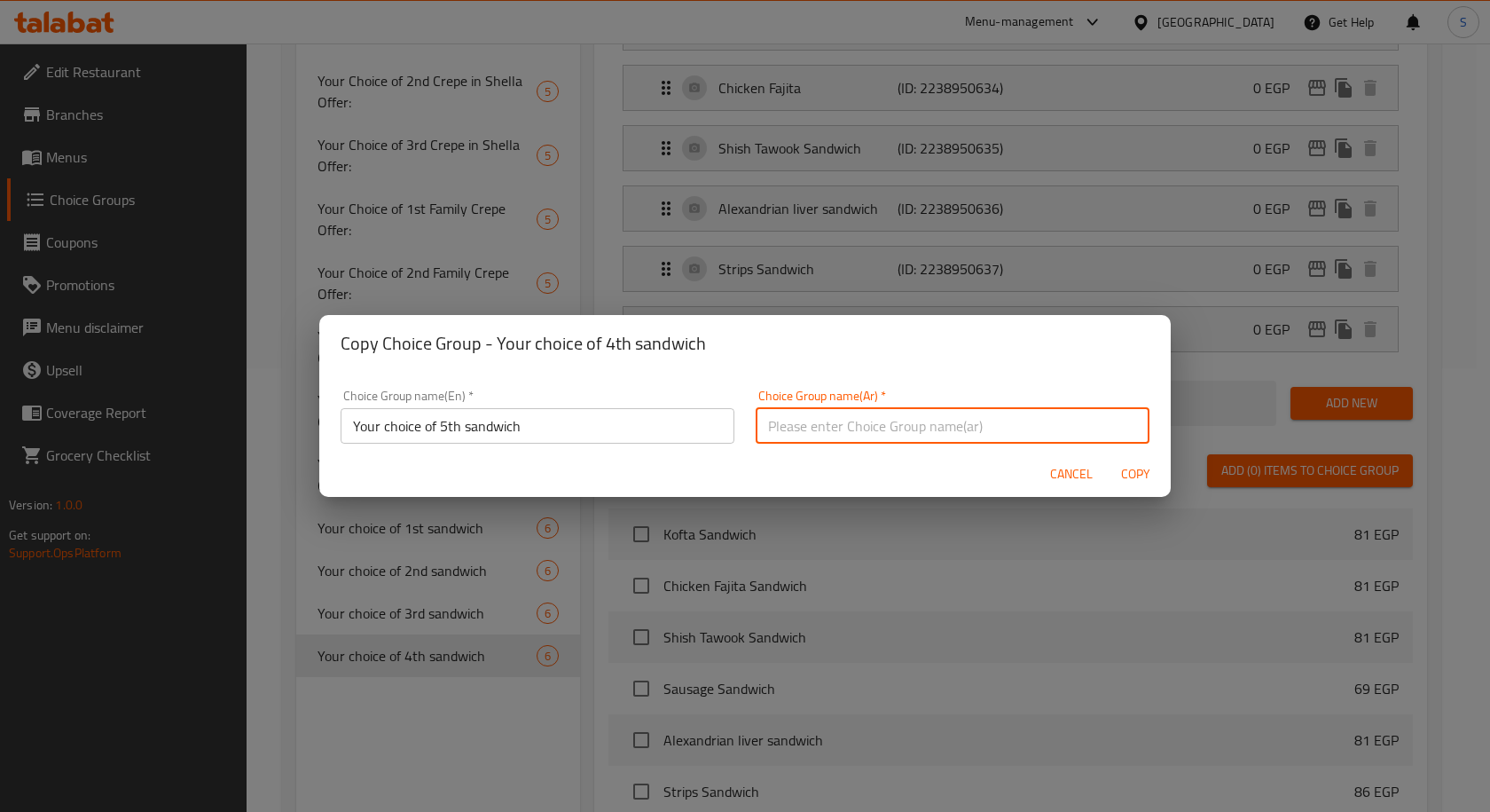
click at [1040, 425] on input "text" at bounding box center [952, 426] width 394 height 35
drag, startPoint x: 784, startPoint y: 426, endPoint x: 748, endPoint y: 425, distance: 36.0
click at [748, 425] on div "Choice Group name(Ar)   * اختيارك من الساندوتش الأول Choice Group name(Ar) *" at bounding box center [953, 416] width 415 height 75
type input "اختيارك من الساندوتش الخامس"
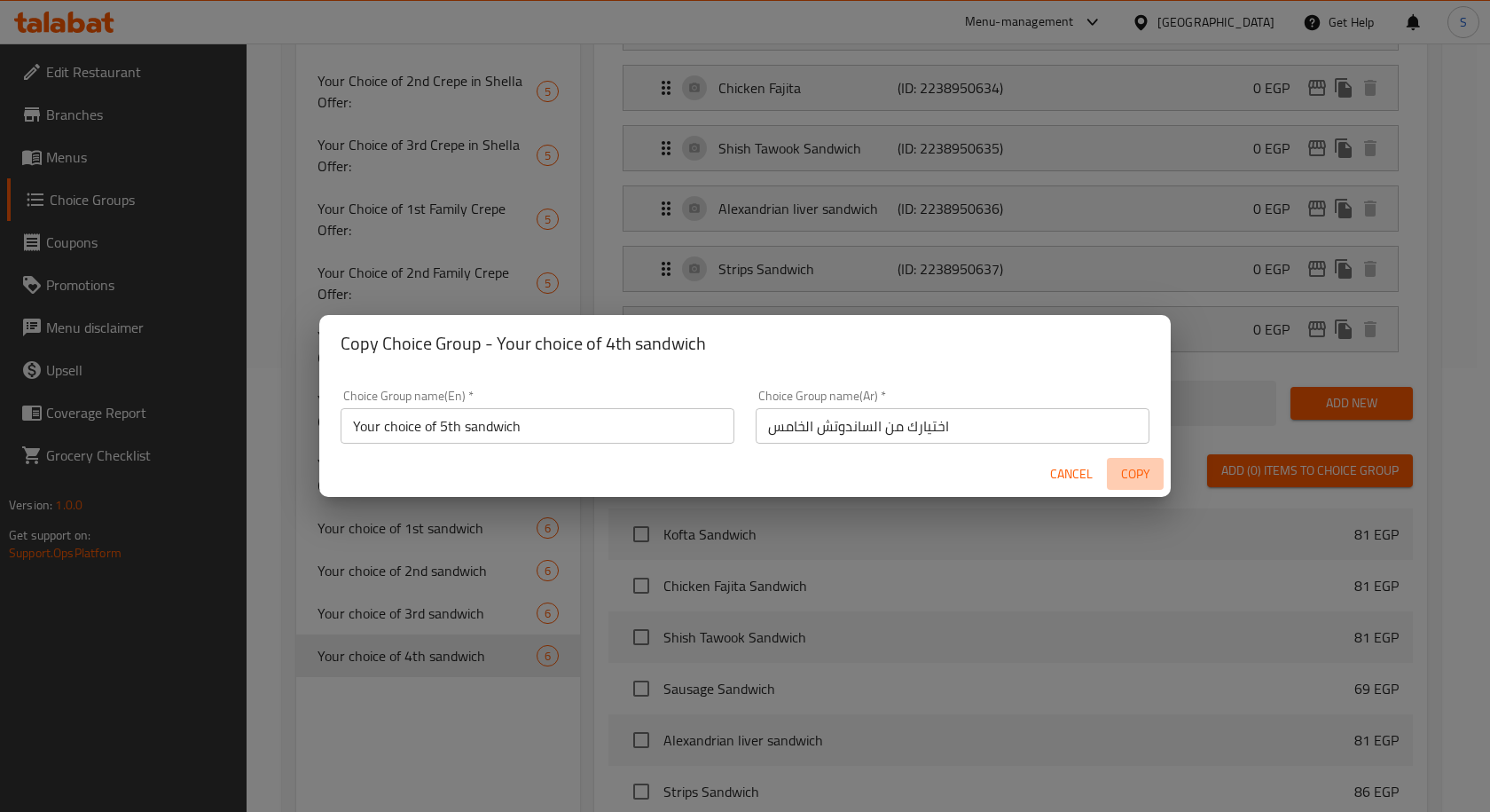
click at [1146, 468] on span "Copy" at bounding box center [1135, 474] width 43 height 22
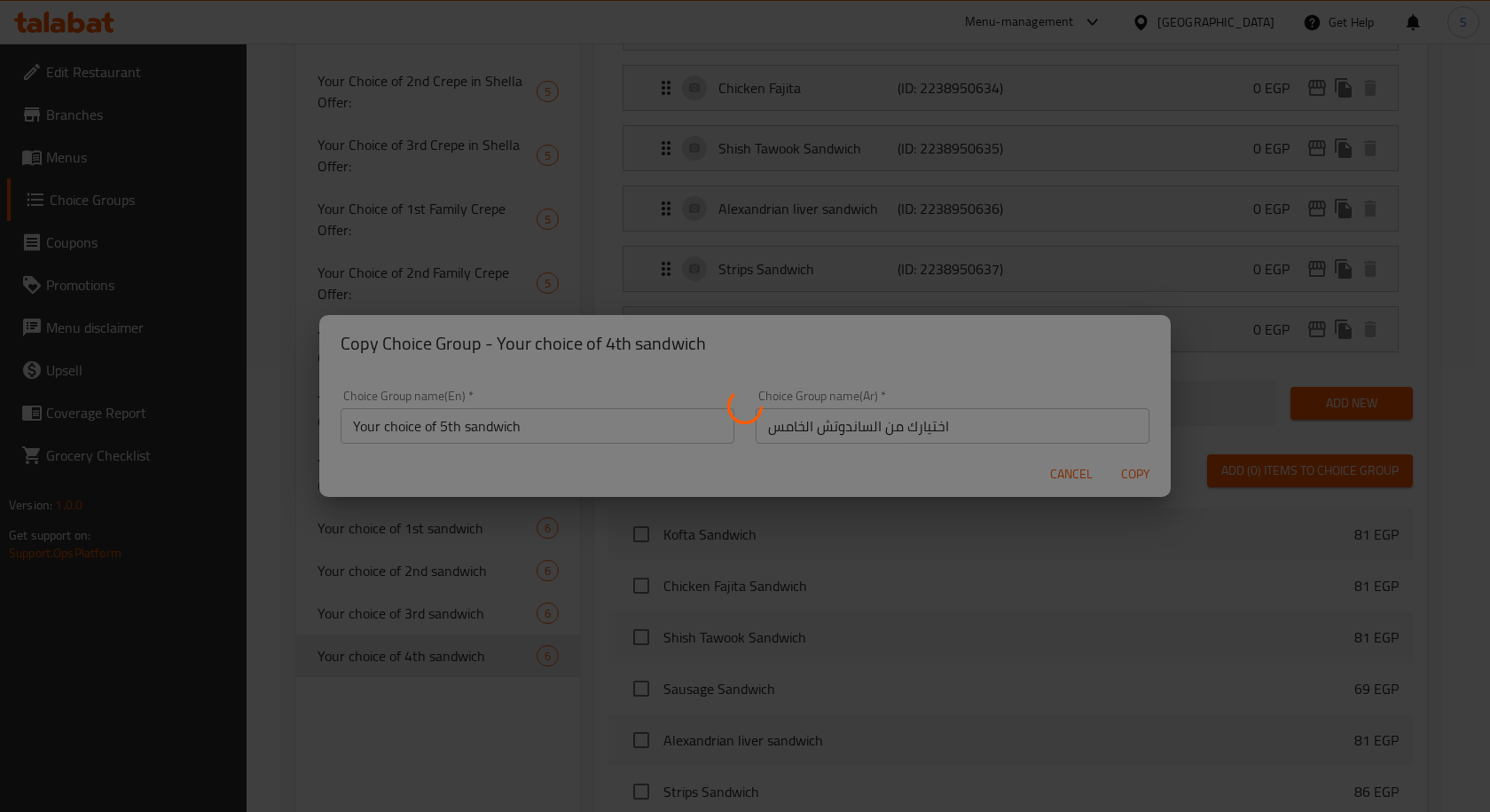
type input "Your choice of 5th sandwich"
type input "اختيارك من الساندوتش الخامس"
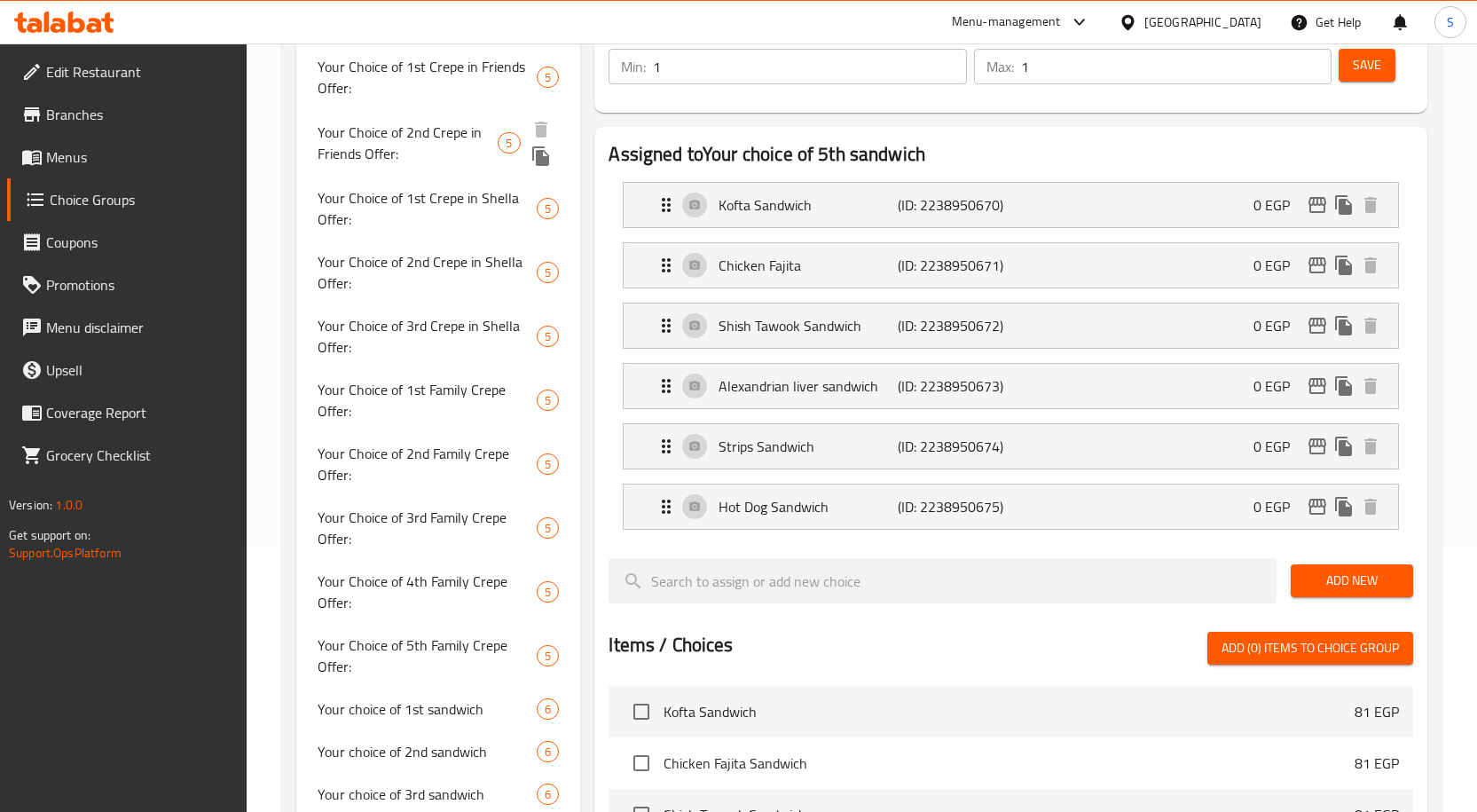
scroll to position [89, 0]
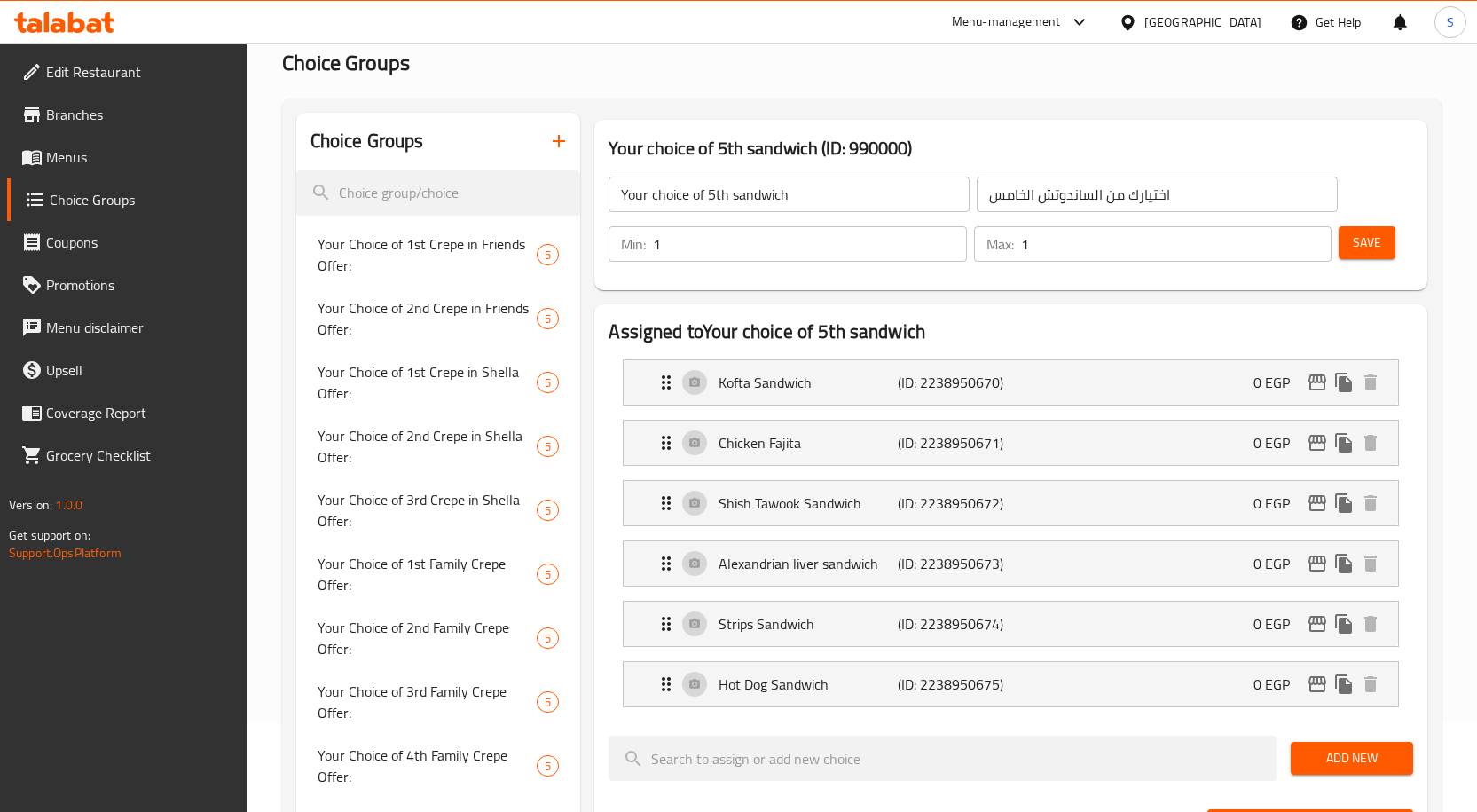
click at [561, 145] on icon "button" at bounding box center [558, 141] width 21 height 21
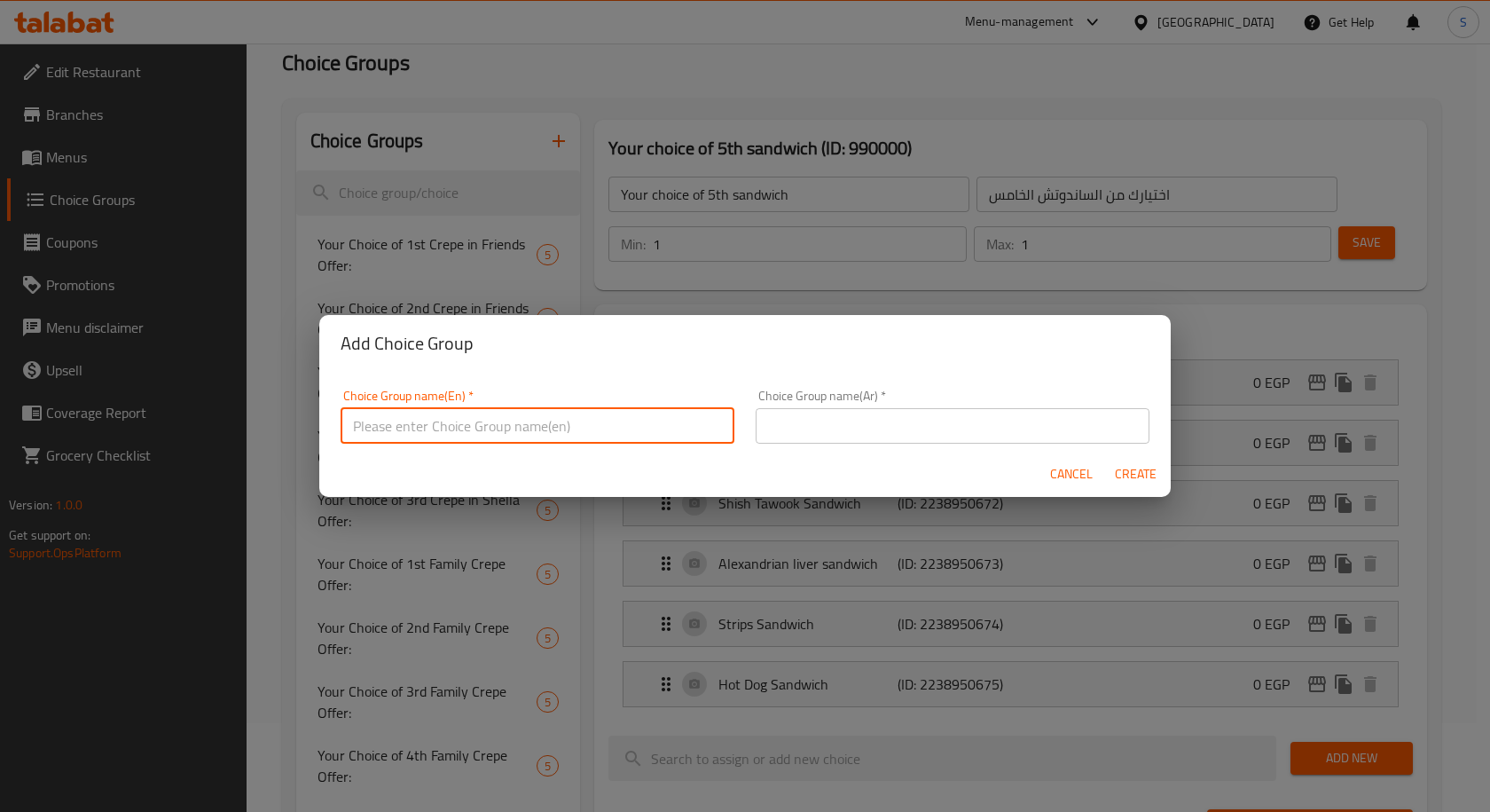
click at [640, 410] on input "text" at bounding box center [537, 426] width 394 height 35
type input "Your choice of sauce"
click at [851, 436] on input "text" at bounding box center [952, 426] width 394 height 35
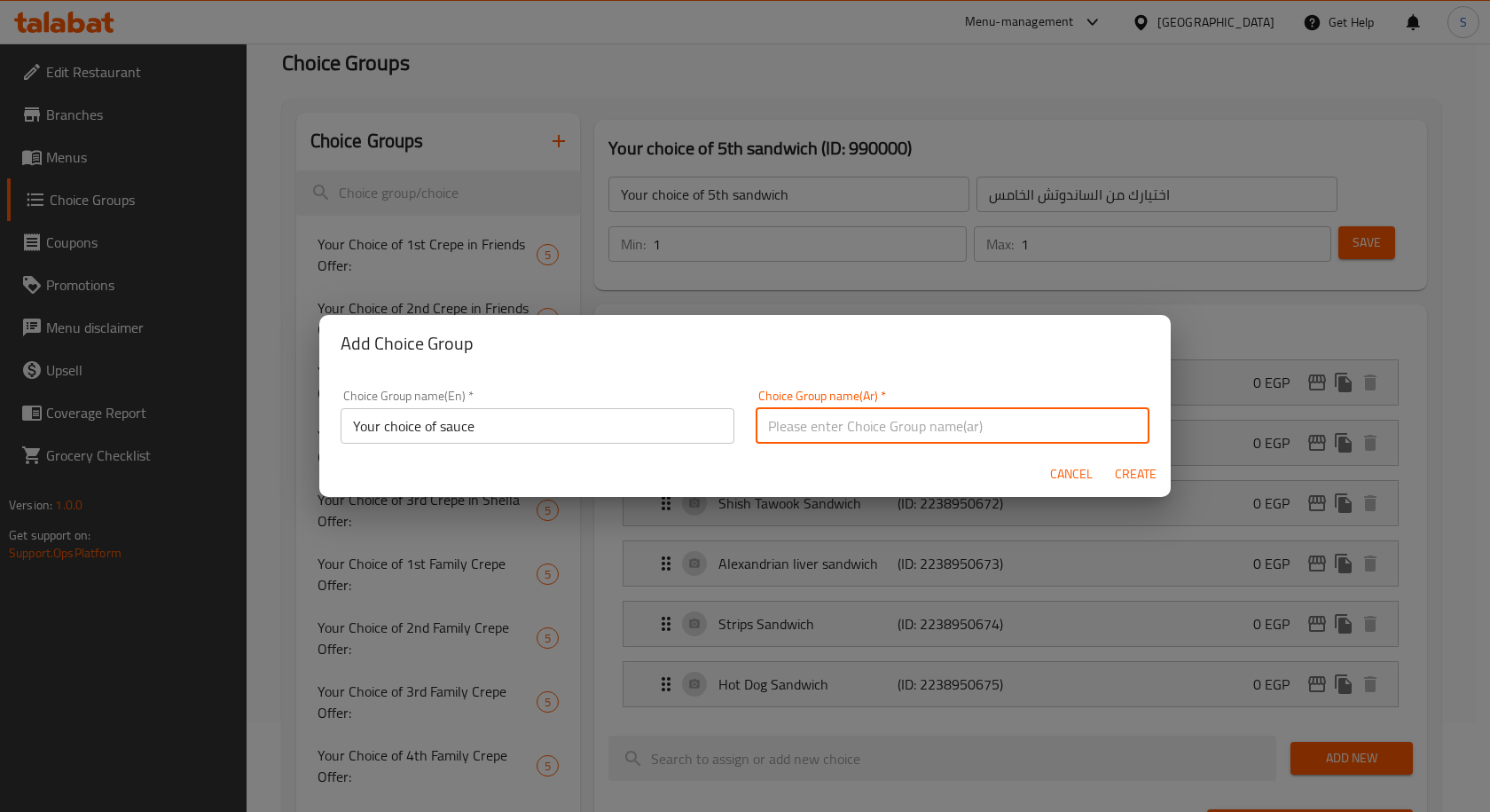
type input "اختيارك من الصوص"
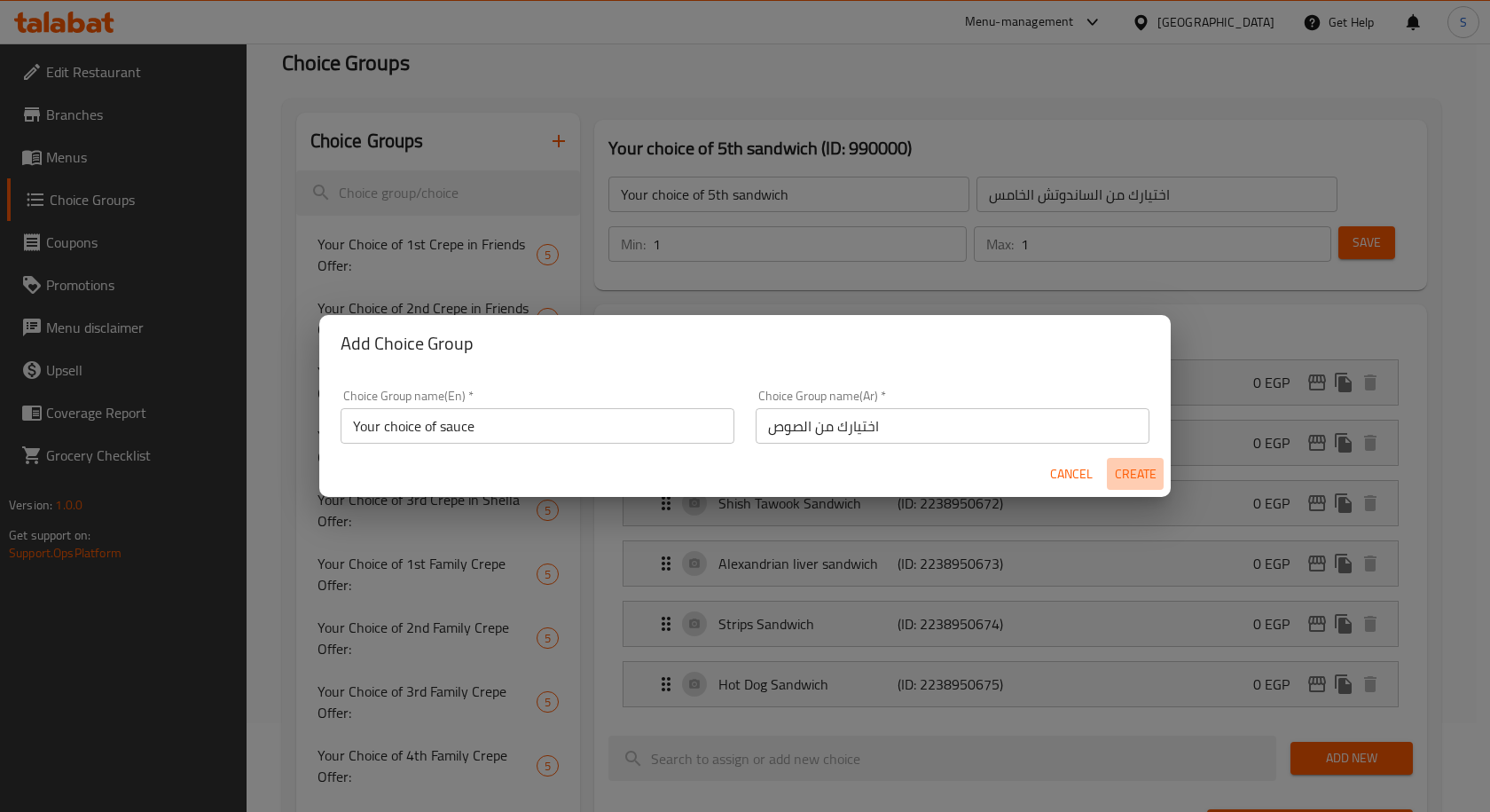
click at [1115, 476] on span "Create" at bounding box center [1135, 474] width 43 height 22
type input "Your choice of sauce"
type input "اختيارك من الصوص"
type input "0"
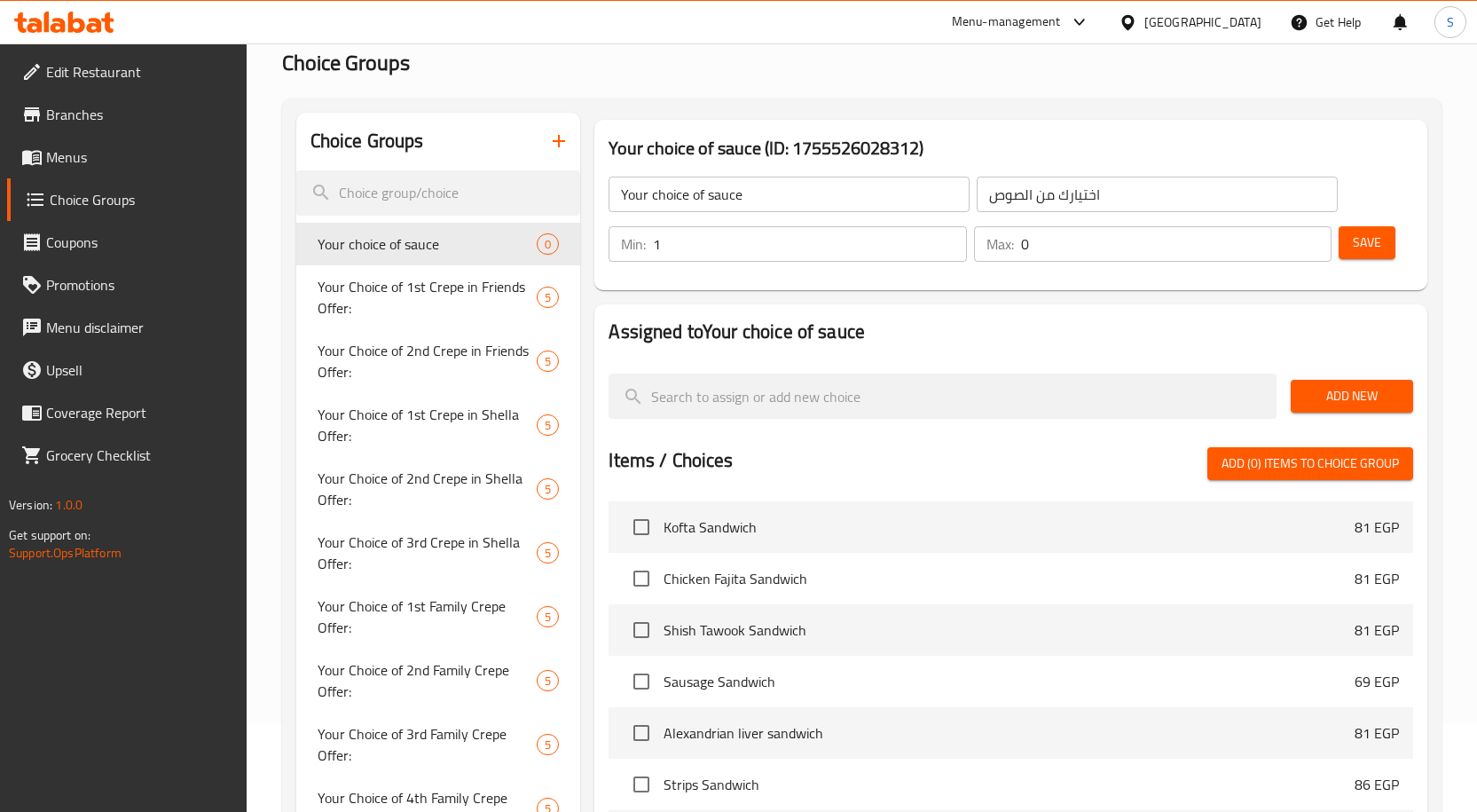
type input "1"
click at [948, 240] on input "1" at bounding box center [809, 244] width 314 height 35
type input "1"
click at [1307, 236] on input "1" at bounding box center [1177, 244] width 311 height 35
click at [1372, 234] on span "Save" at bounding box center [1367, 243] width 29 height 22
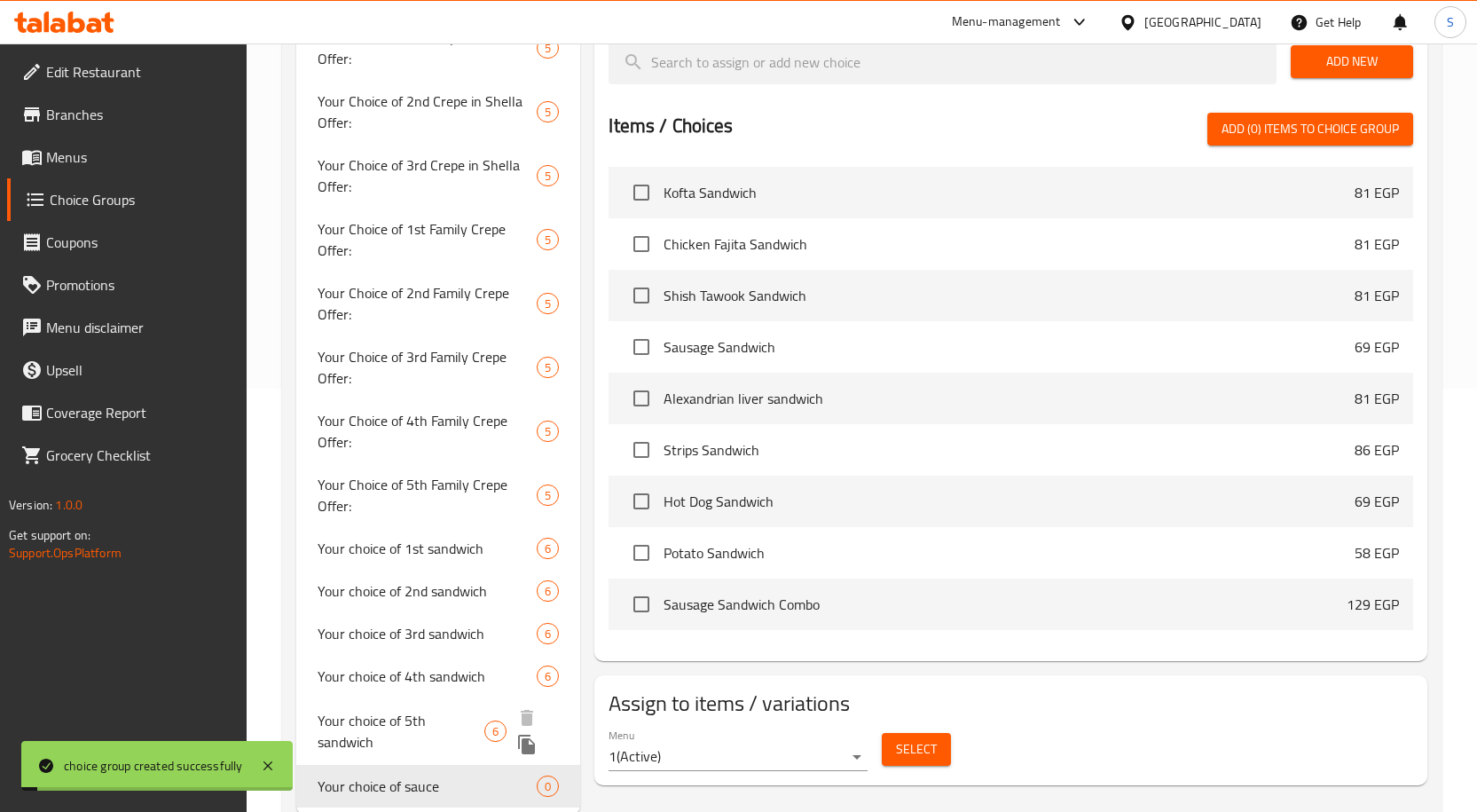
scroll to position [454, 0]
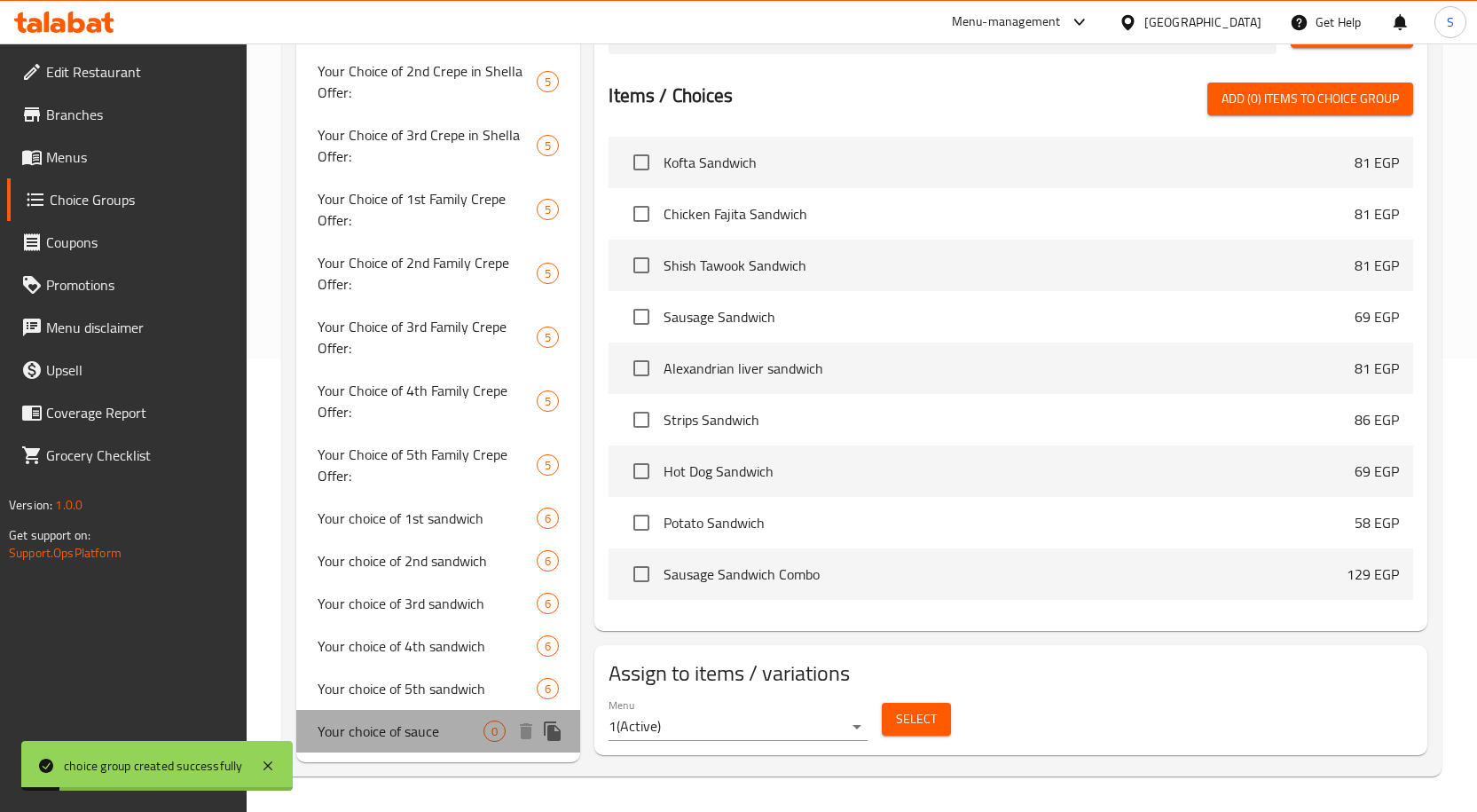
click at [433, 711] on div "Your choice of sauce 0" at bounding box center [439, 731] width 285 height 43
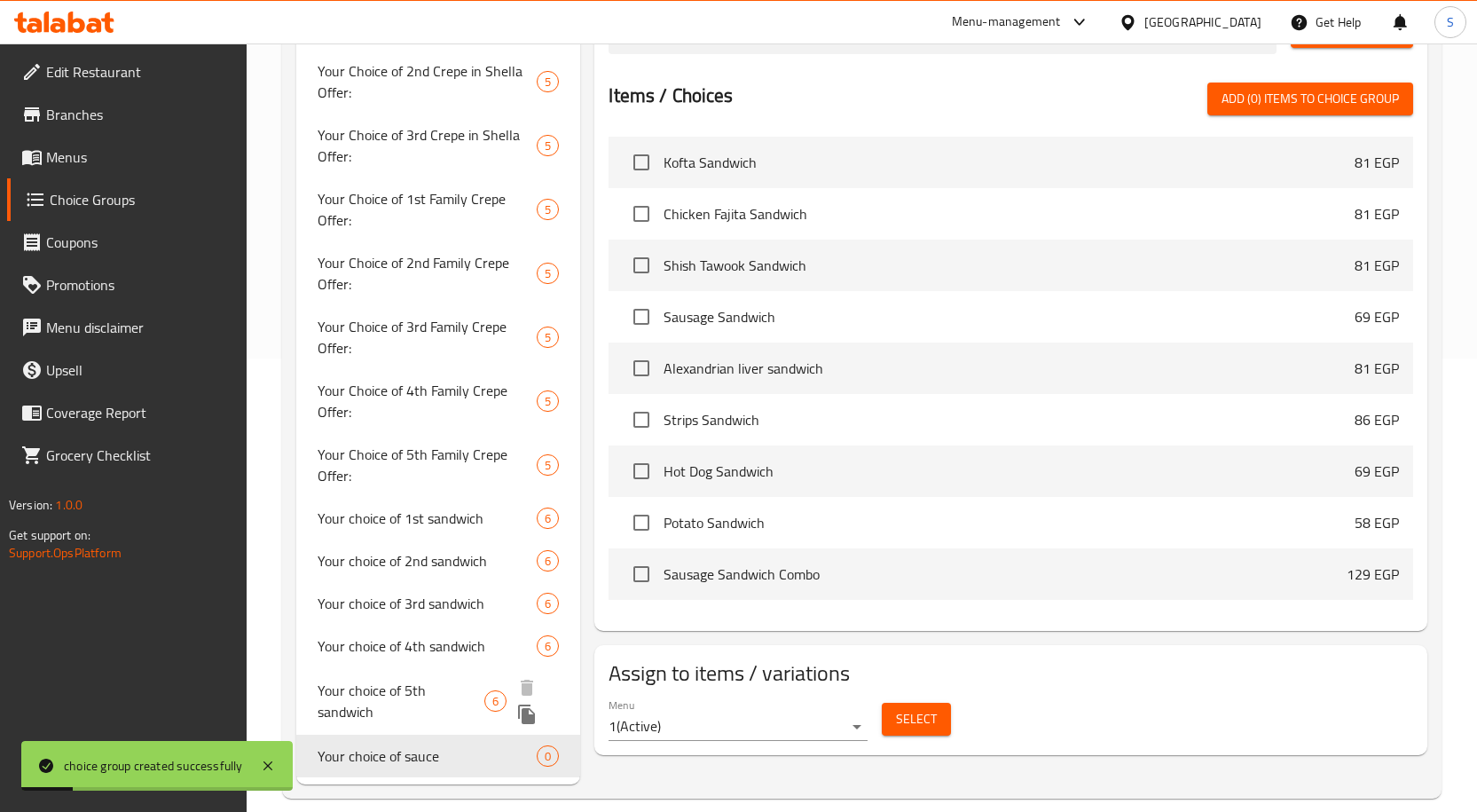
click at [446, 696] on span "Your choice of 5th sandwich" at bounding box center [401, 701] width 167 height 43
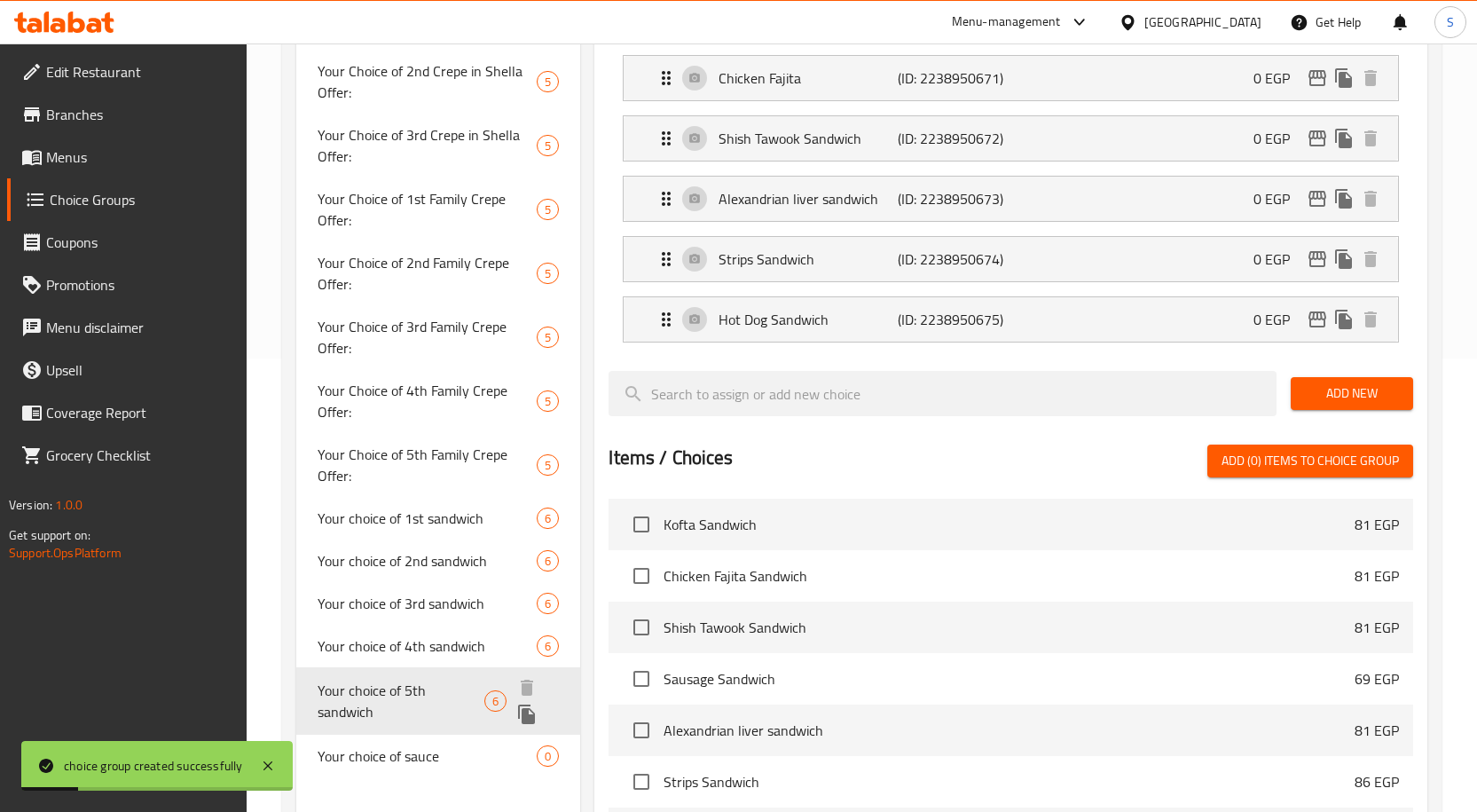
type input "Your choice of 5th sandwich"
type input "اختيارك من الساندوتش الخامس"
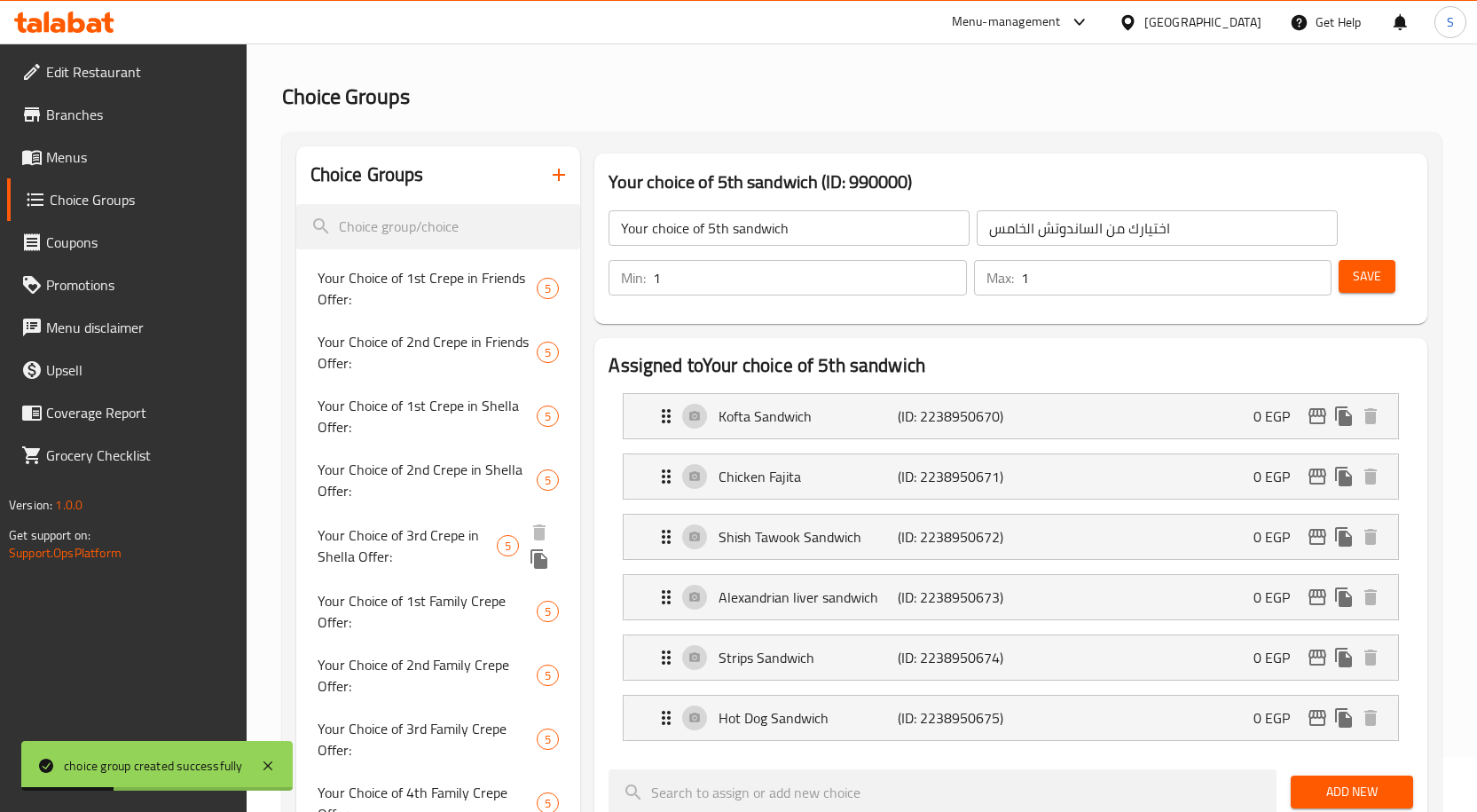
scroll to position [355, 0]
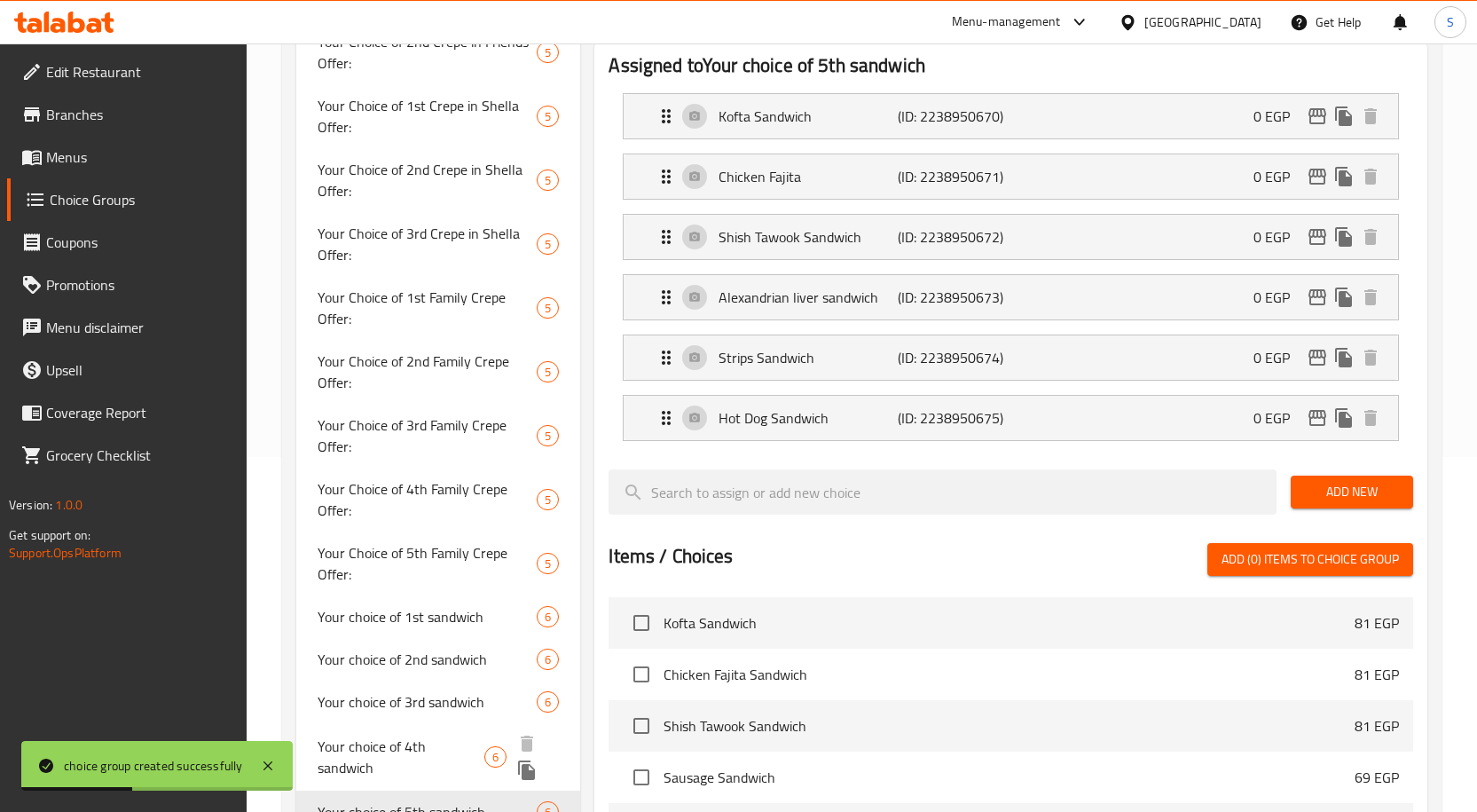
click at [443, 752] on span "Your choice of 4th sandwich" at bounding box center [401, 756] width 167 height 43
type input "Your choice of 4th sandwich"
type input "اختيارك من الساندوتش الرابع"
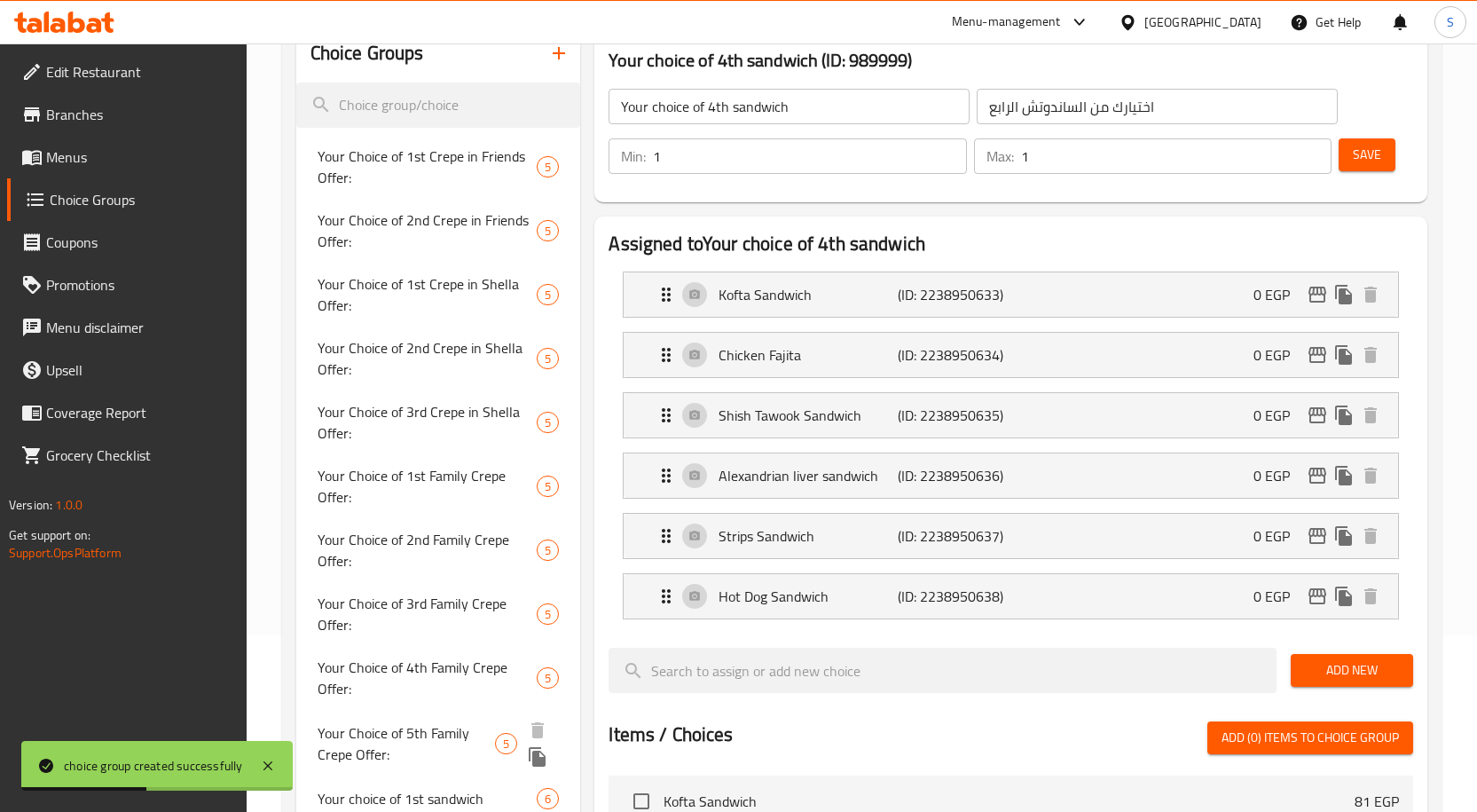
scroll to position [0, 0]
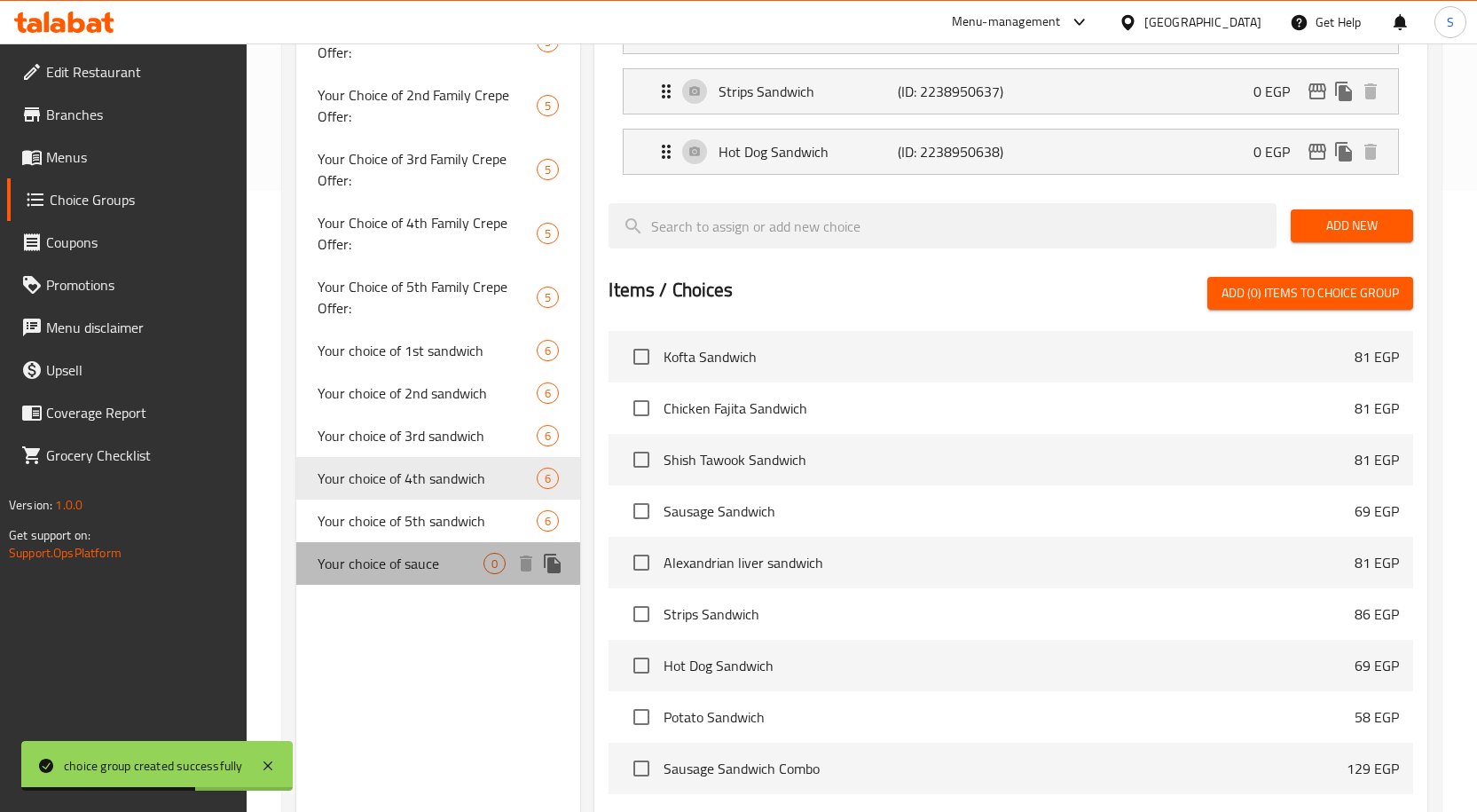
click at [434, 561] on span "Your choice of sauce" at bounding box center [401, 563] width 167 height 21
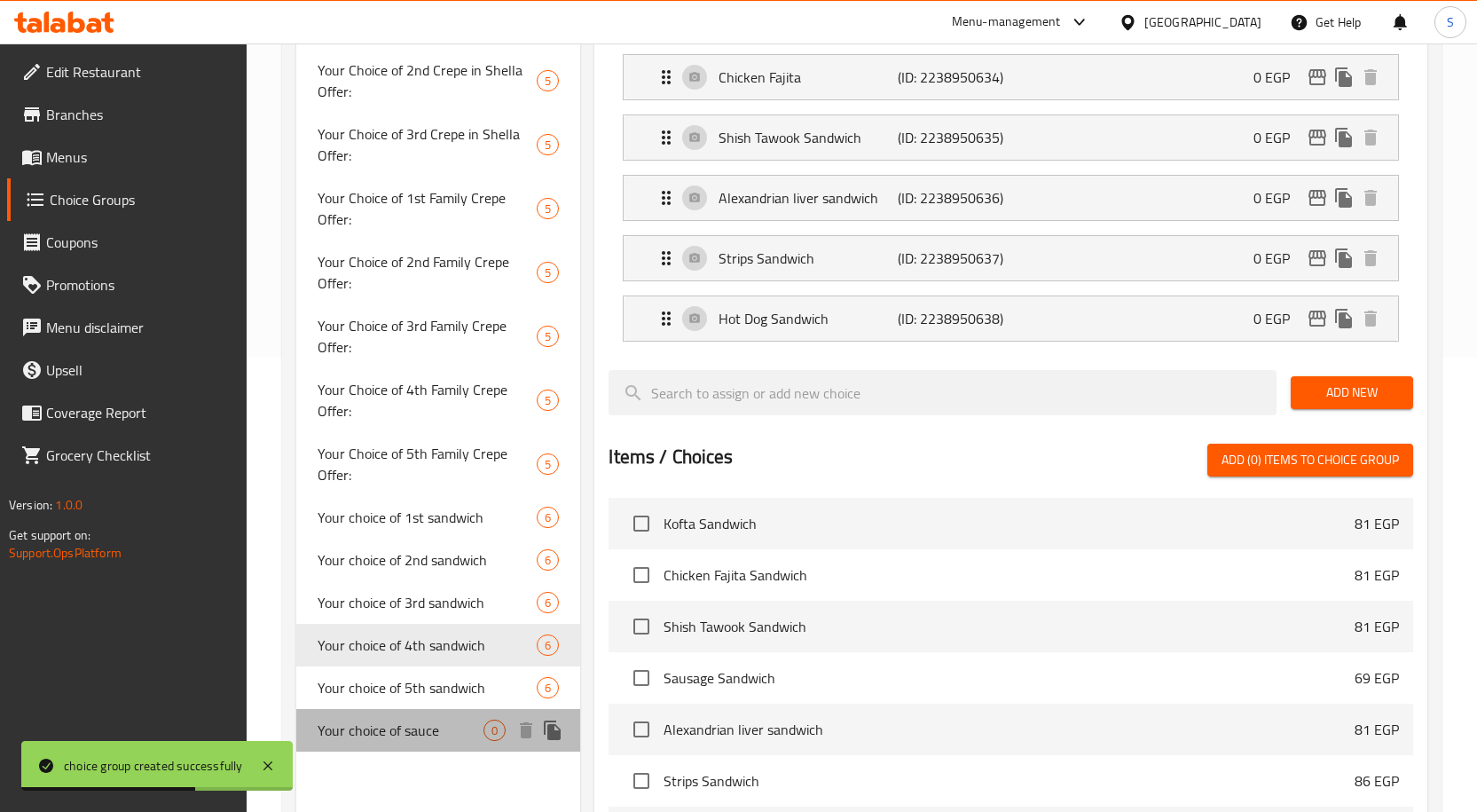
type input "Your choice of sauce"
type input "اختيارك من الصوص"
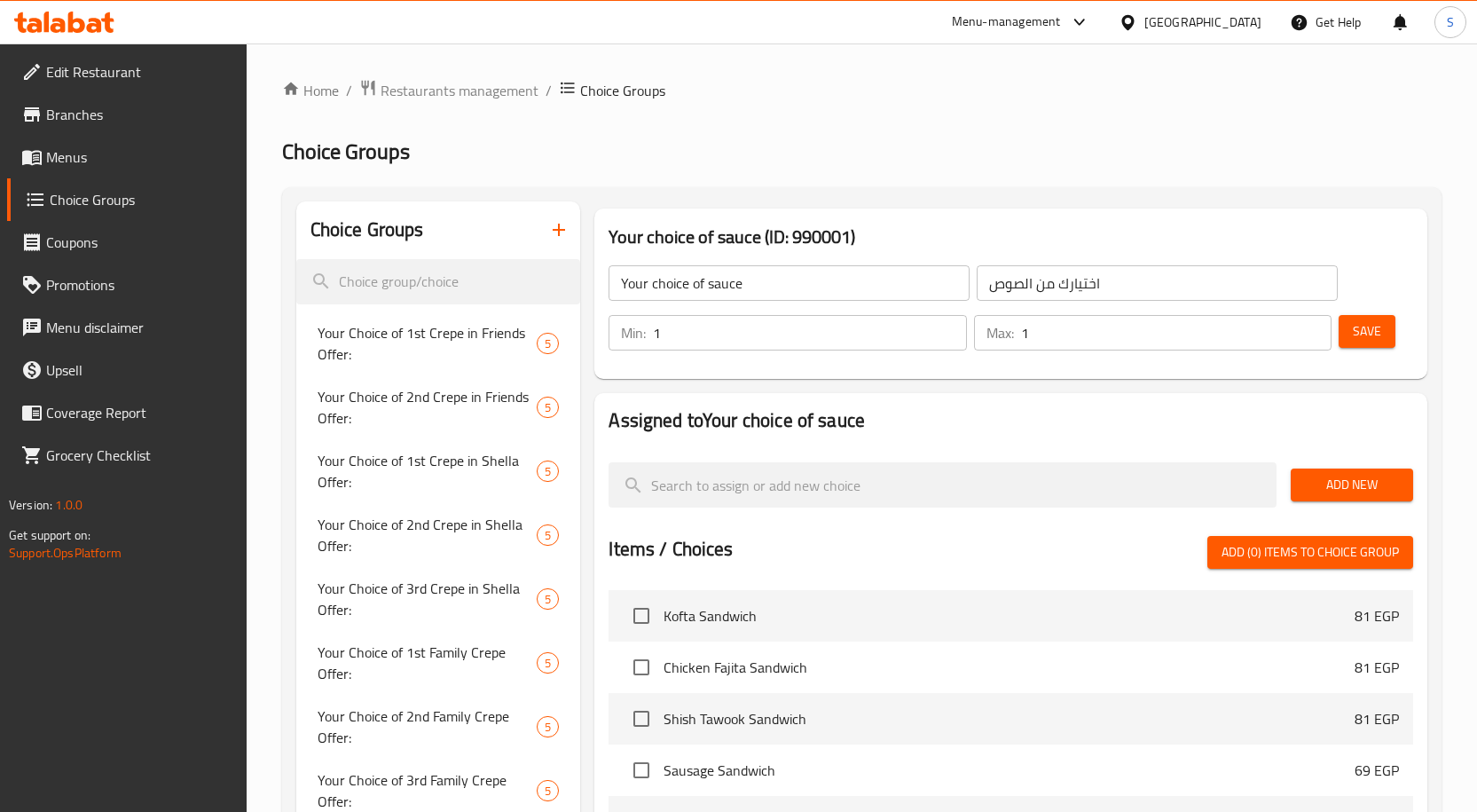
click at [1338, 476] on span "Add New" at bounding box center [1352, 485] width 94 height 22
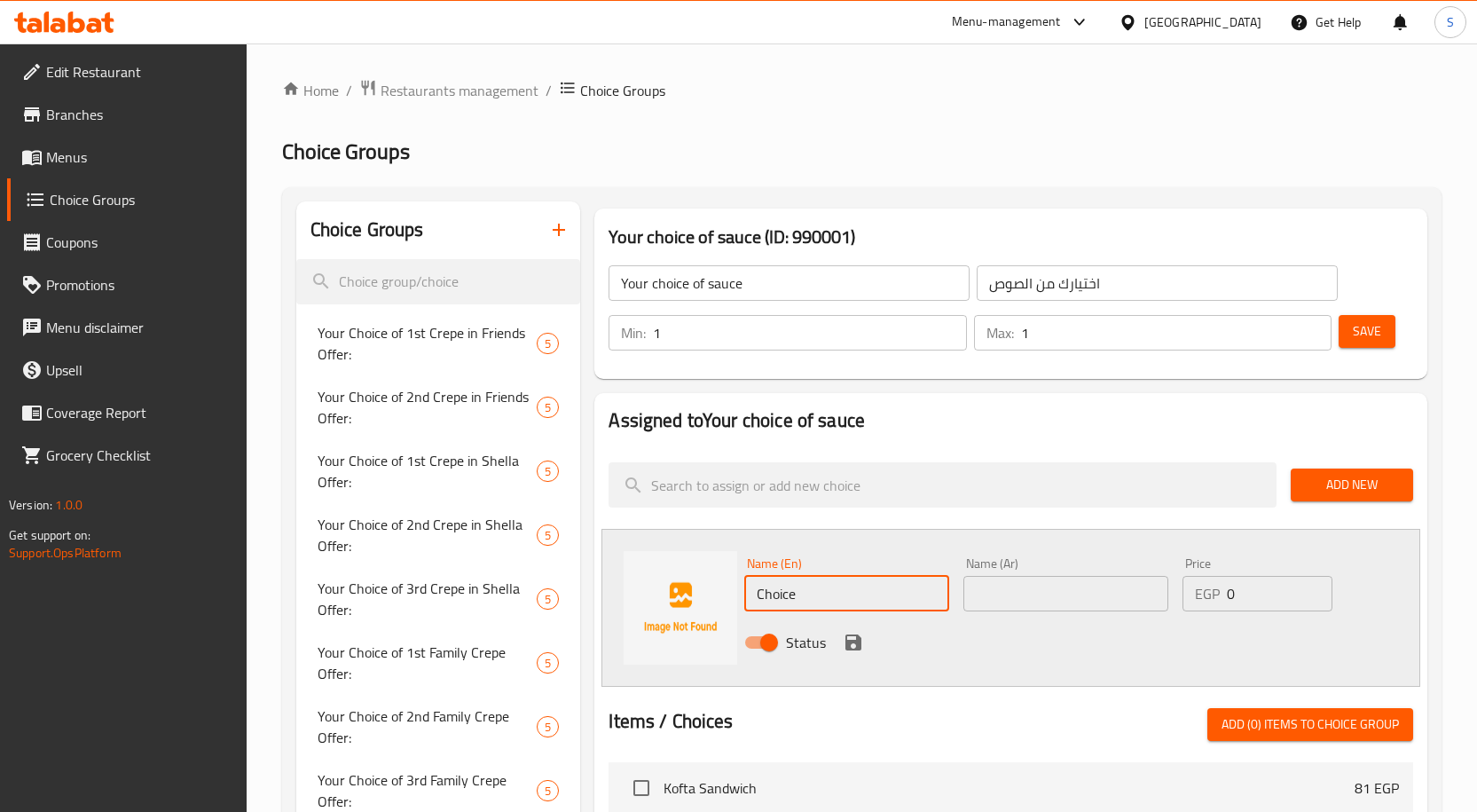
click at [863, 591] on input "Choice" at bounding box center [846, 593] width 205 height 35
paste input "mayonnais"
type input "mayonnaise"
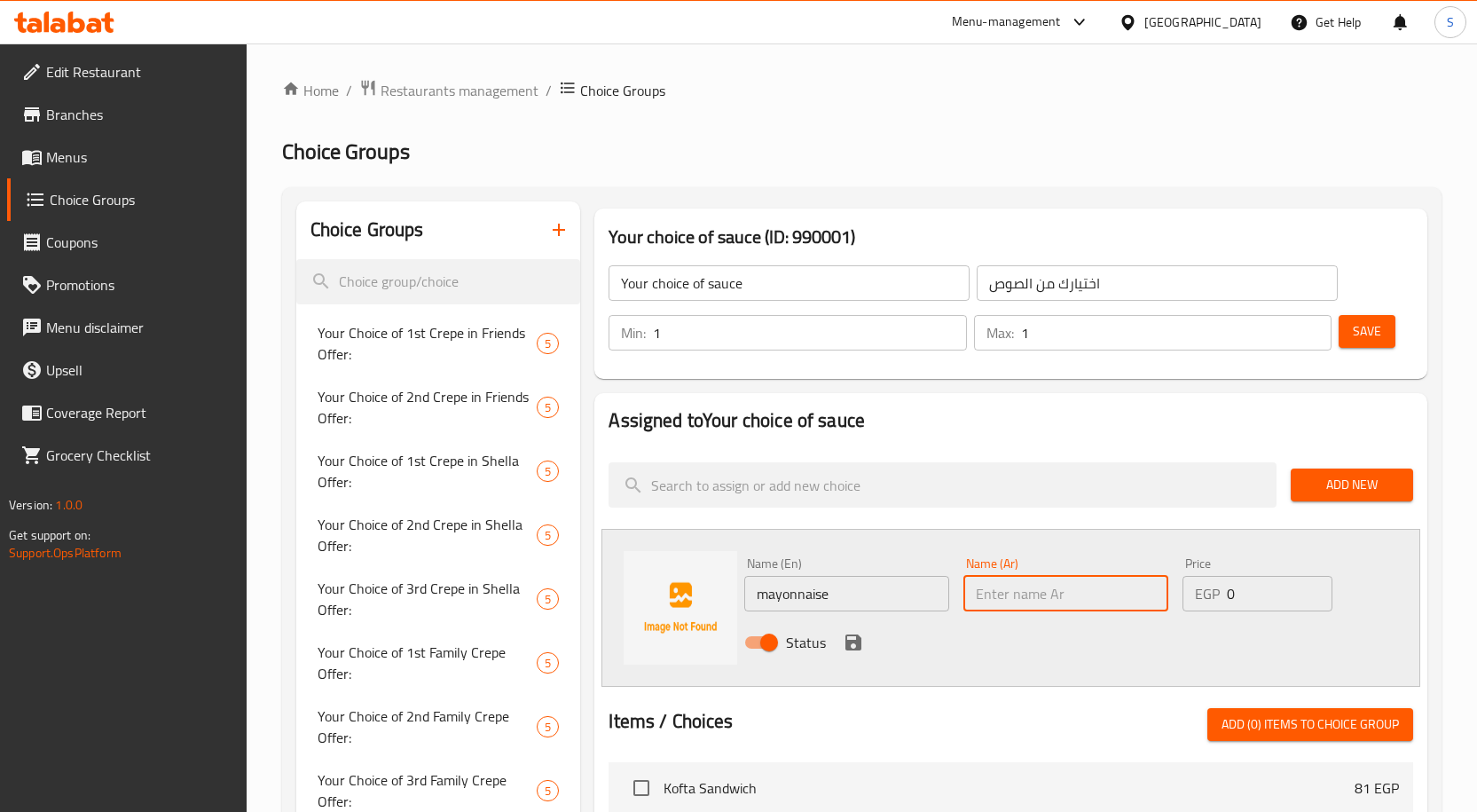
click at [1044, 596] on input "text" at bounding box center [1065, 593] width 205 height 35
paste input "ميونيز"
type input "ميونيز"
click at [857, 643] on icon "save" at bounding box center [853, 642] width 16 height 16
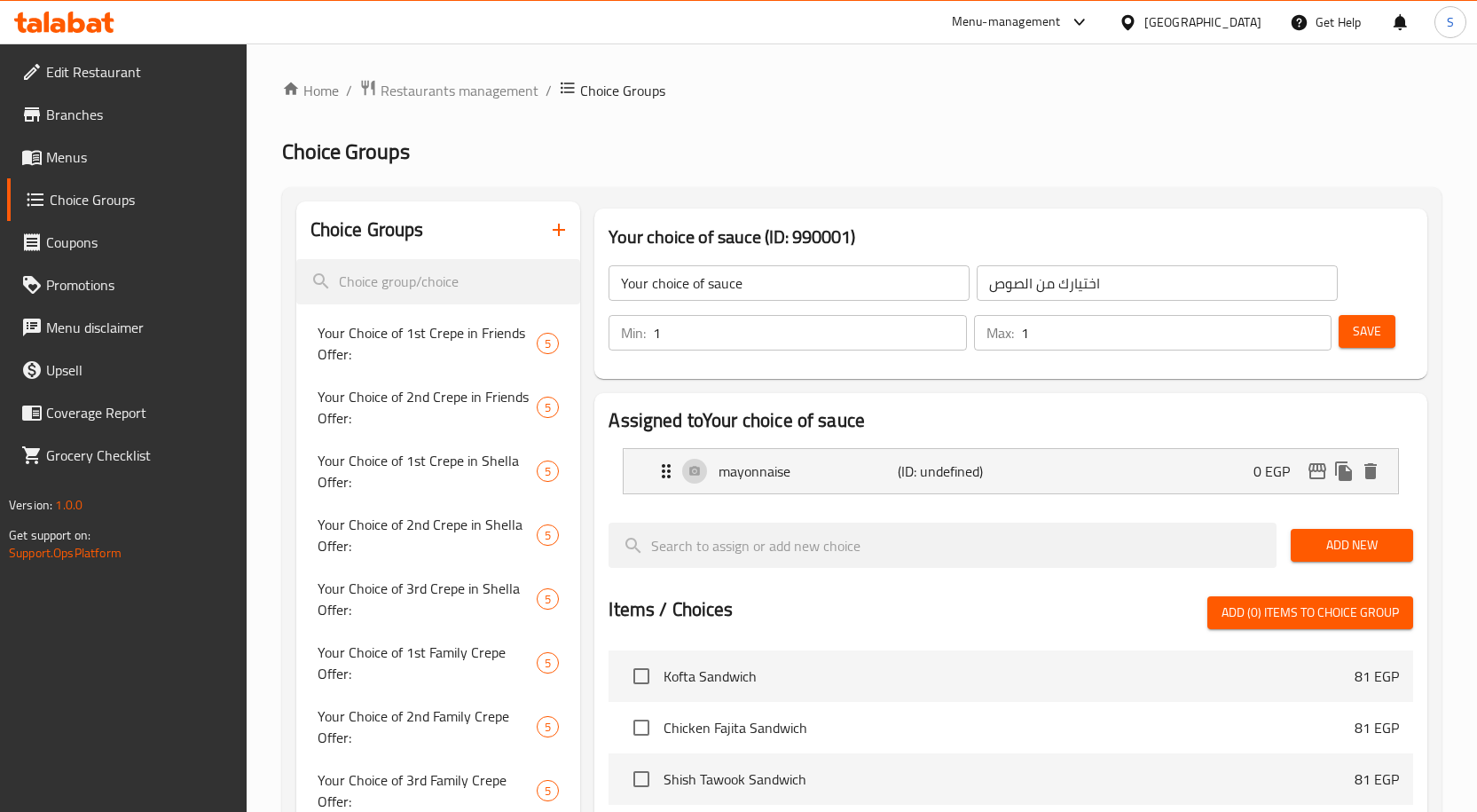
click at [1335, 543] on span "Add New" at bounding box center [1352, 545] width 94 height 22
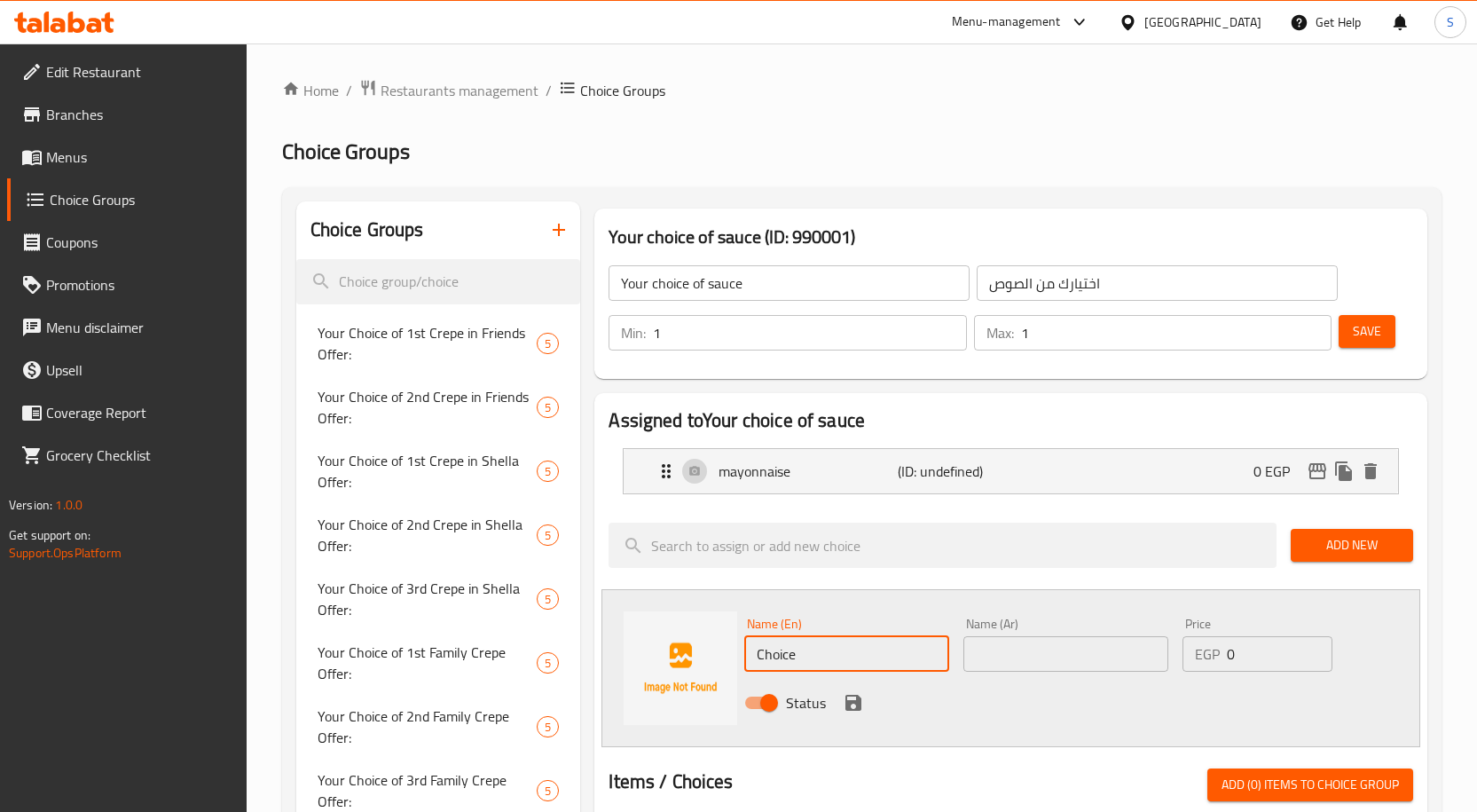
drag, startPoint x: 848, startPoint y: 659, endPoint x: 735, endPoint y: 658, distance: 113.0
click at [735, 658] on div "Name (En) Choice Name (En) Name (Ar) Name (Ar) Price EGP 0 Price Status" at bounding box center [1011, 668] width 819 height 158
paste input "Garlic Sau"
type input "Garlic Sauce"
click at [1105, 658] on input "text" at bounding box center [1065, 654] width 205 height 35
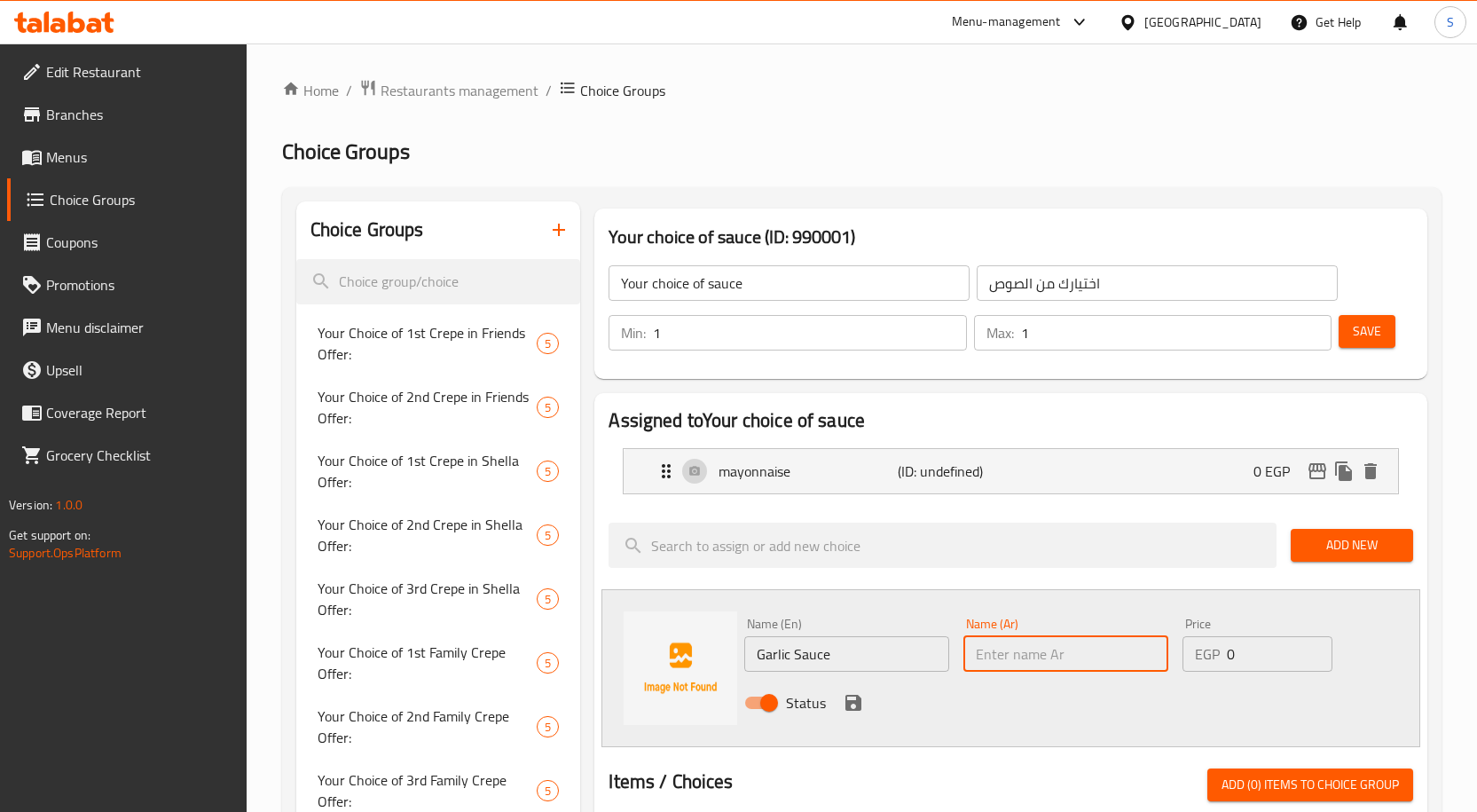
paste input "ثومية"
type input "ثومية"
click at [854, 706] on icon "save" at bounding box center [853, 702] width 21 height 21
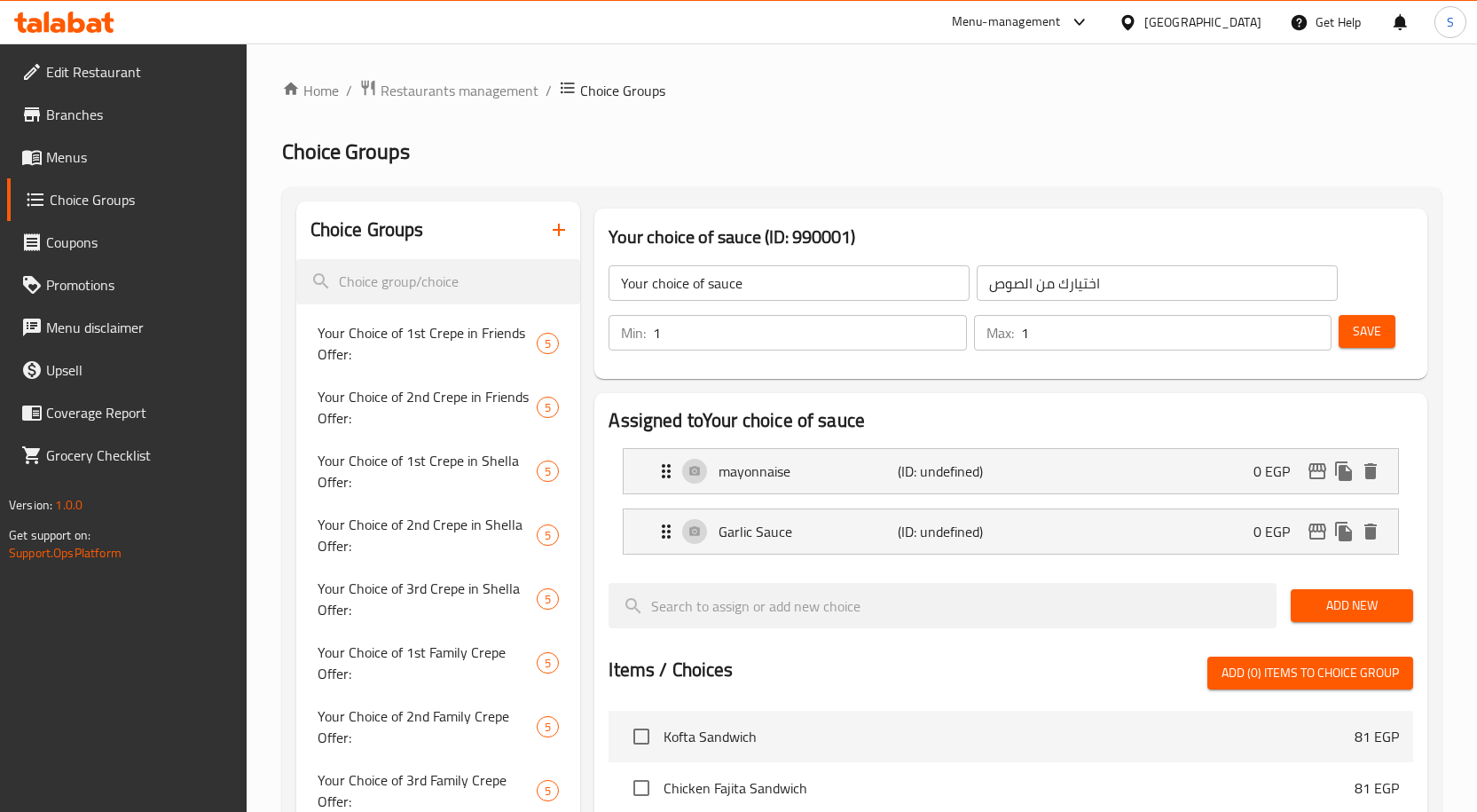
click at [1331, 589] on button "Add New" at bounding box center [1352, 605] width 122 height 32
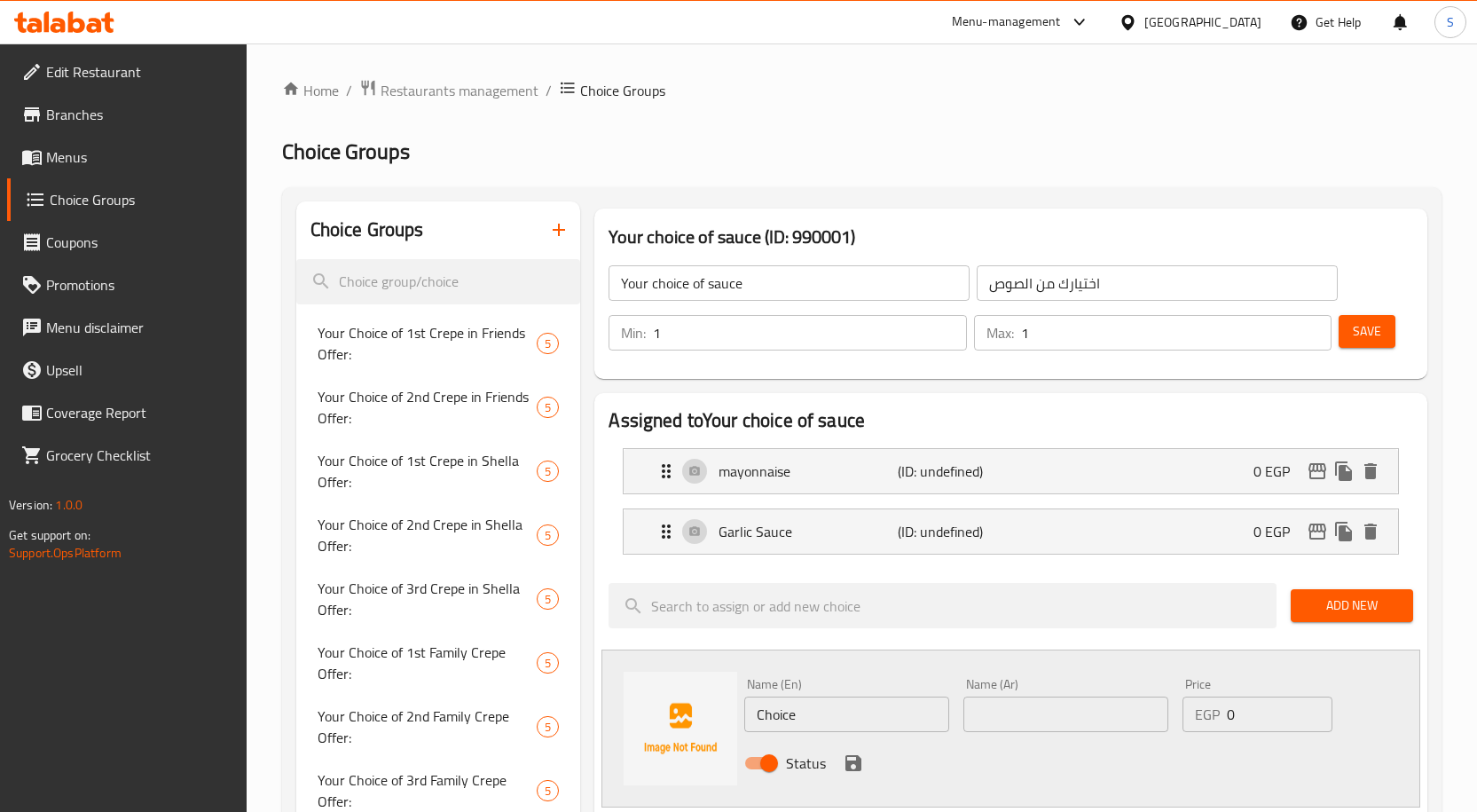
click at [856, 695] on div "Name (En) Choice Name (En)" at bounding box center [846, 705] width 205 height 54
click at [856, 696] on input "Choice" at bounding box center [846, 714] width 205 height 35
paste input "Tahini"
type input "Tahini"
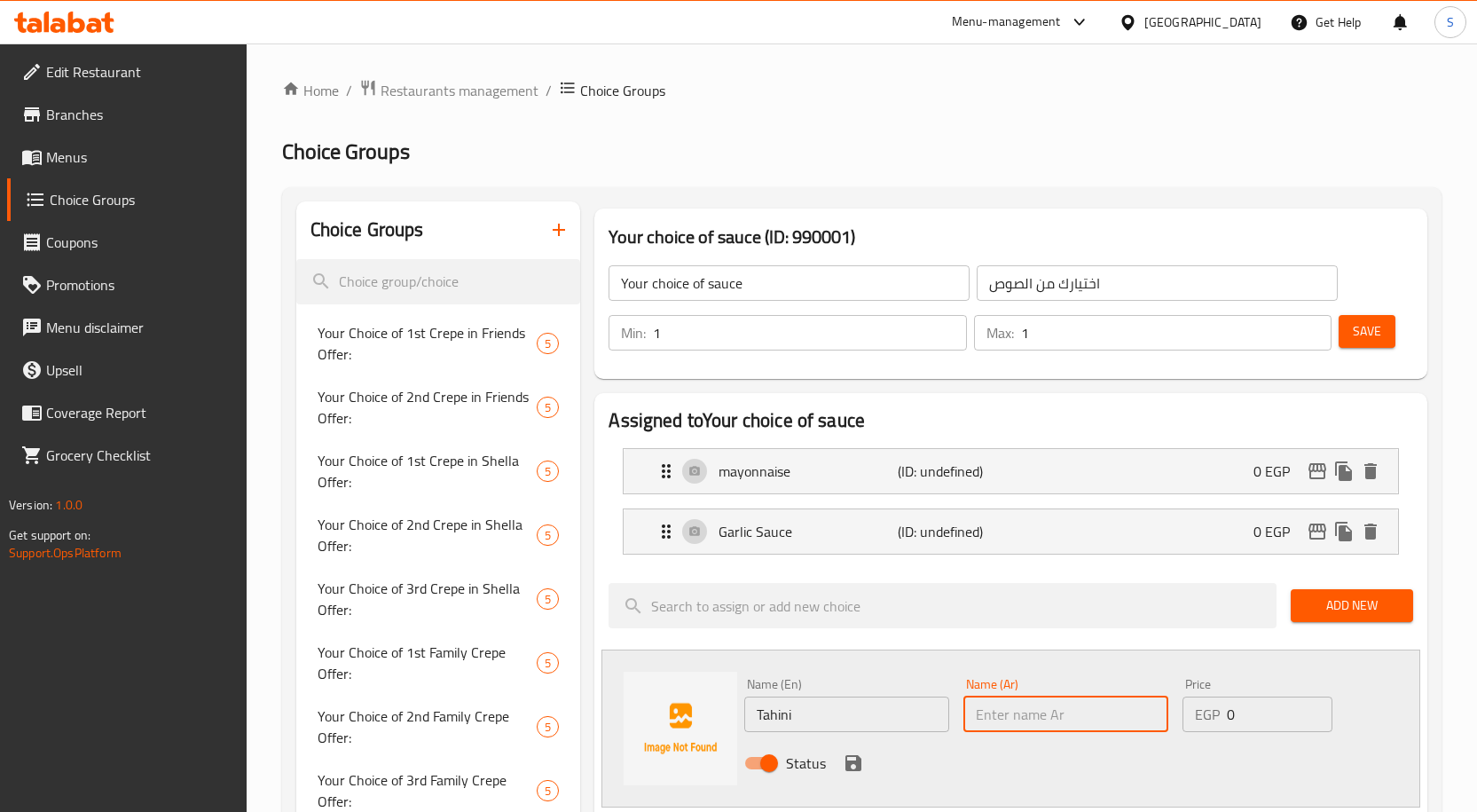
click at [1045, 721] on input "text" at bounding box center [1065, 714] width 205 height 35
paste input "طحينة"
type input "طحينة"
click at [850, 766] on icon "save" at bounding box center [853, 762] width 16 height 16
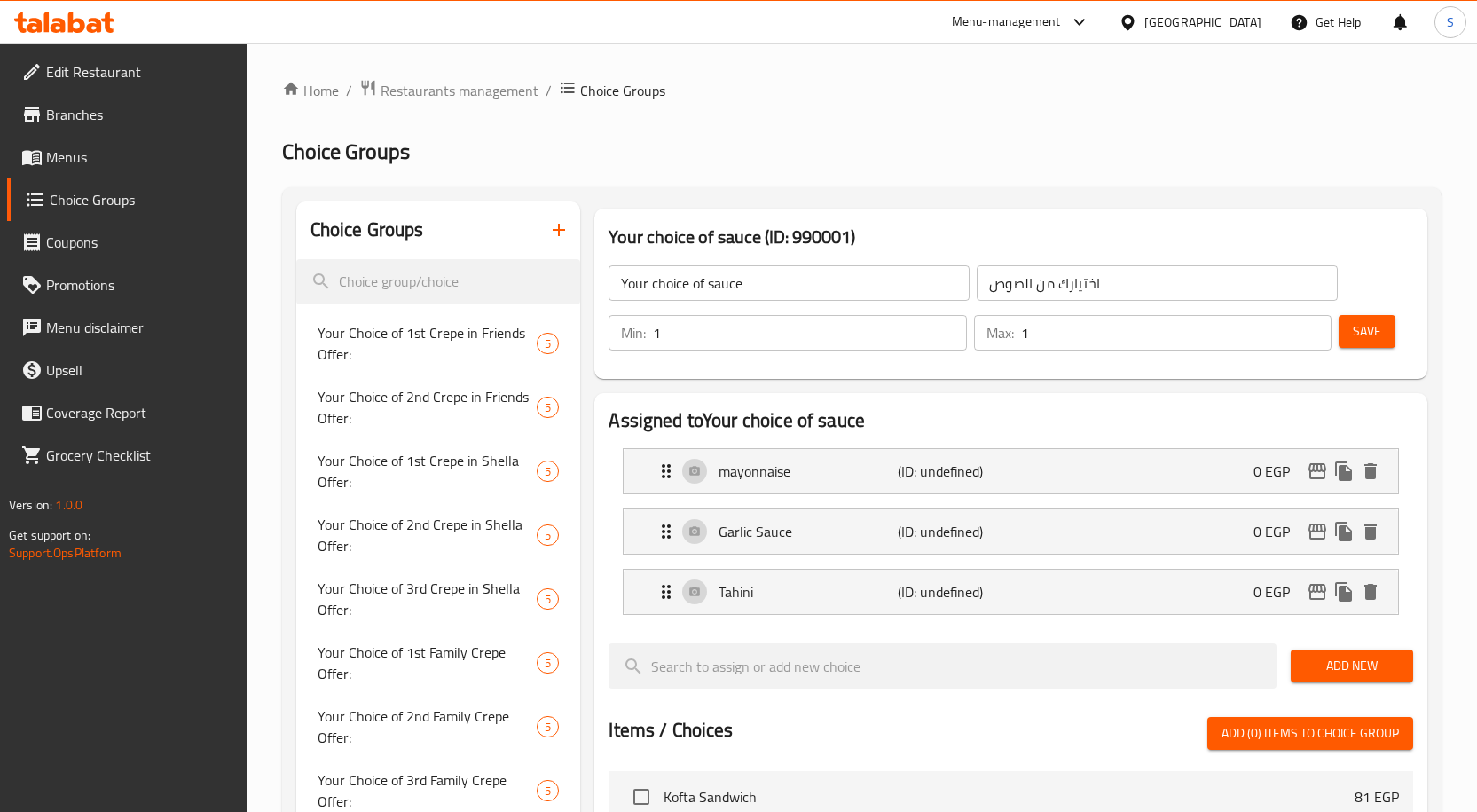
click at [1330, 681] on button "Add New" at bounding box center [1352, 665] width 122 height 32
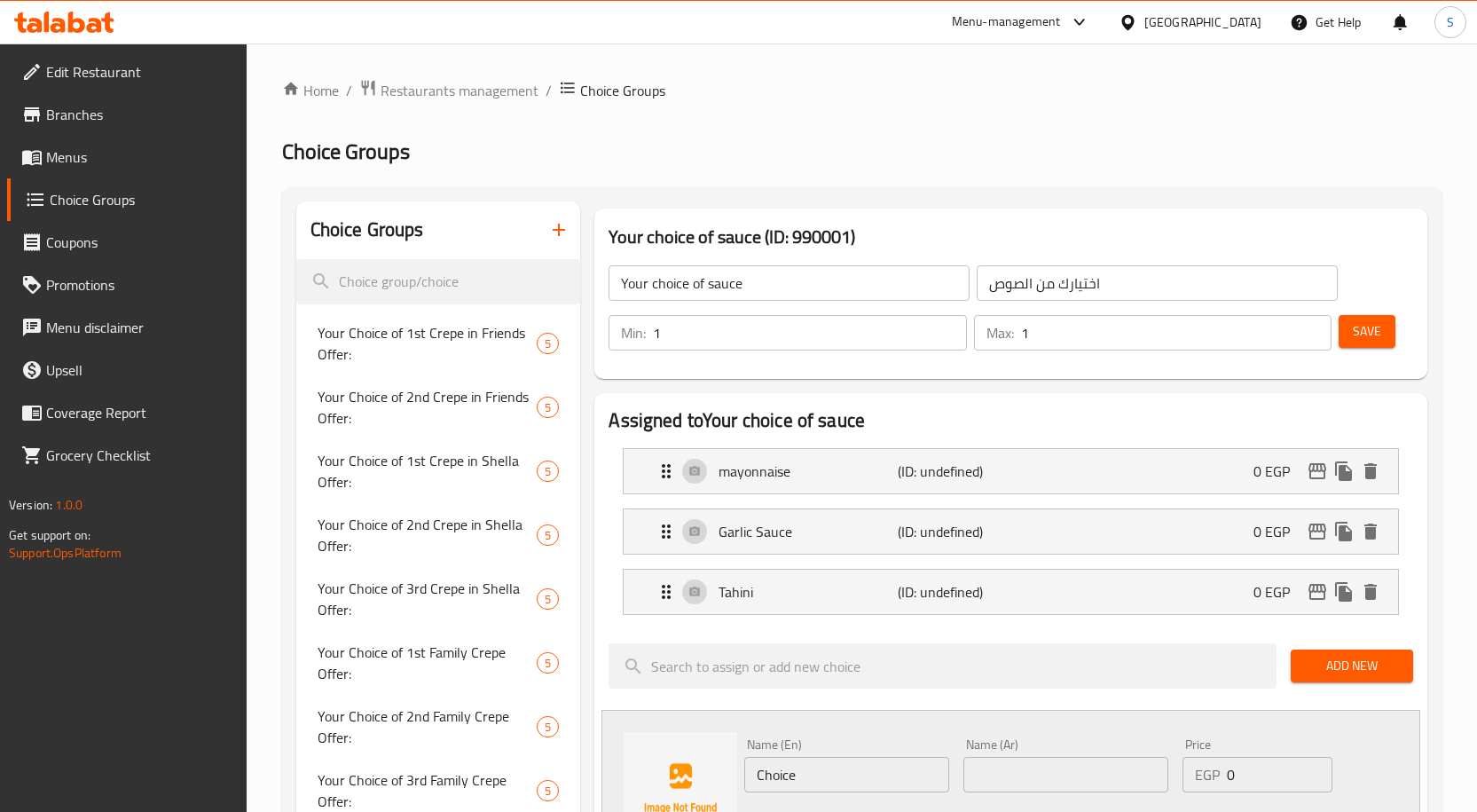
click at [874, 762] on input "Choice" at bounding box center [846, 774] width 205 height 35
paste input "Ketchup"
type input "Ketchup"
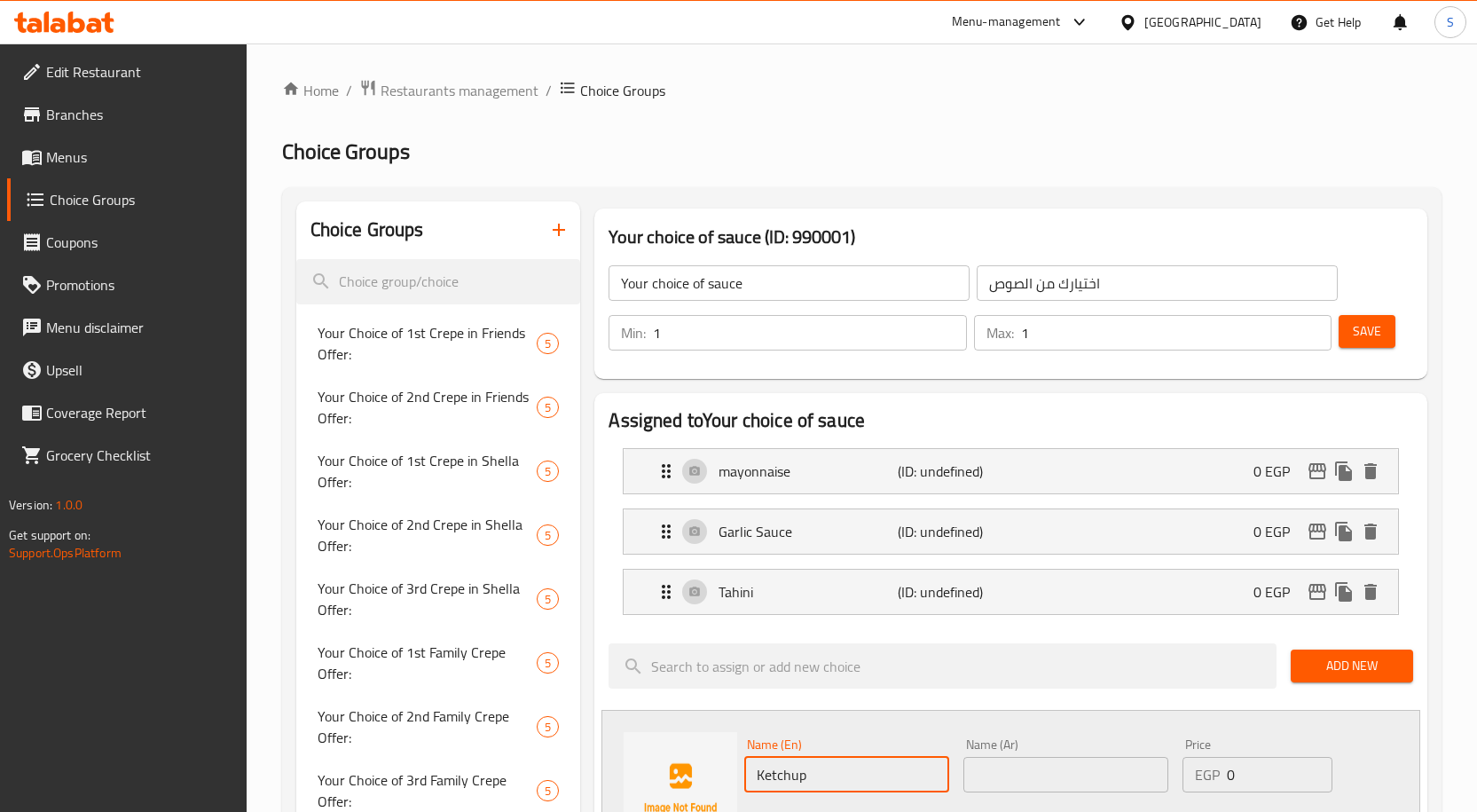
click at [1041, 768] on input "text" at bounding box center [1065, 774] width 205 height 35
paste input "كاتشب"
type input "كاتشب"
click at [1083, 731] on div "Name (Ar) كاتشب Name (Ar)" at bounding box center [1066, 765] width 219 height 69
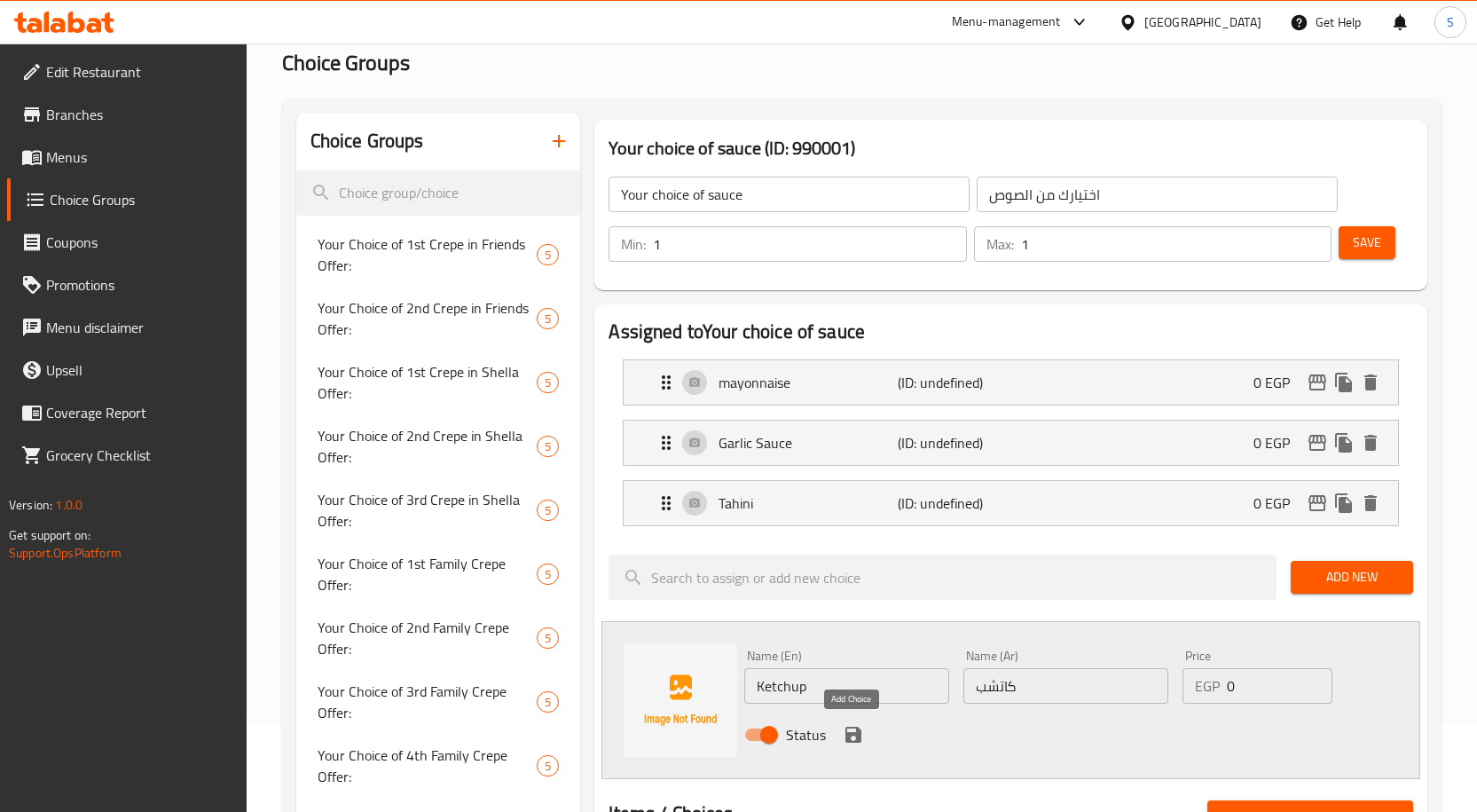
click at [861, 729] on icon "save" at bounding box center [853, 734] width 21 height 21
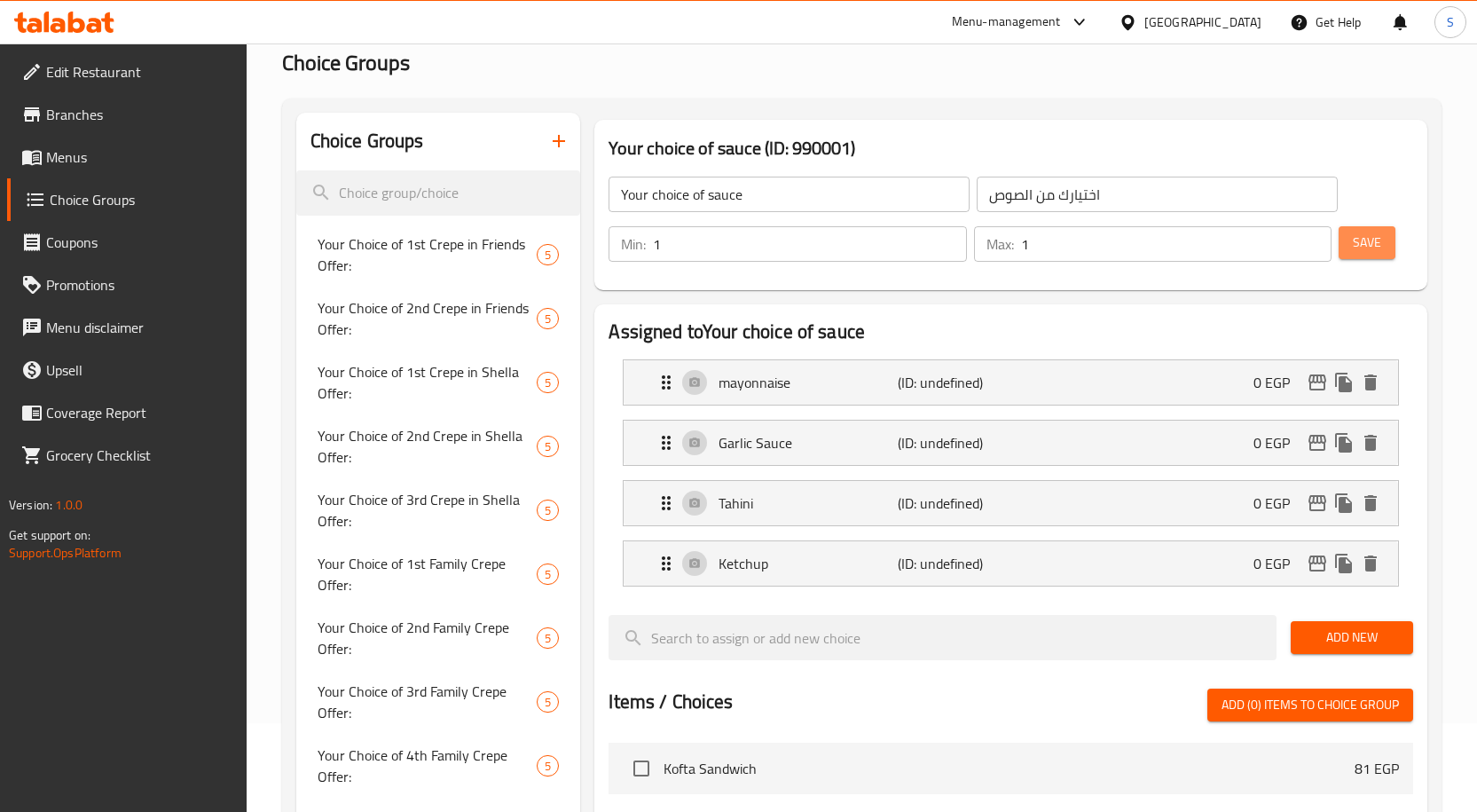
click at [1383, 252] on button "Save" at bounding box center [1367, 242] width 56 height 32
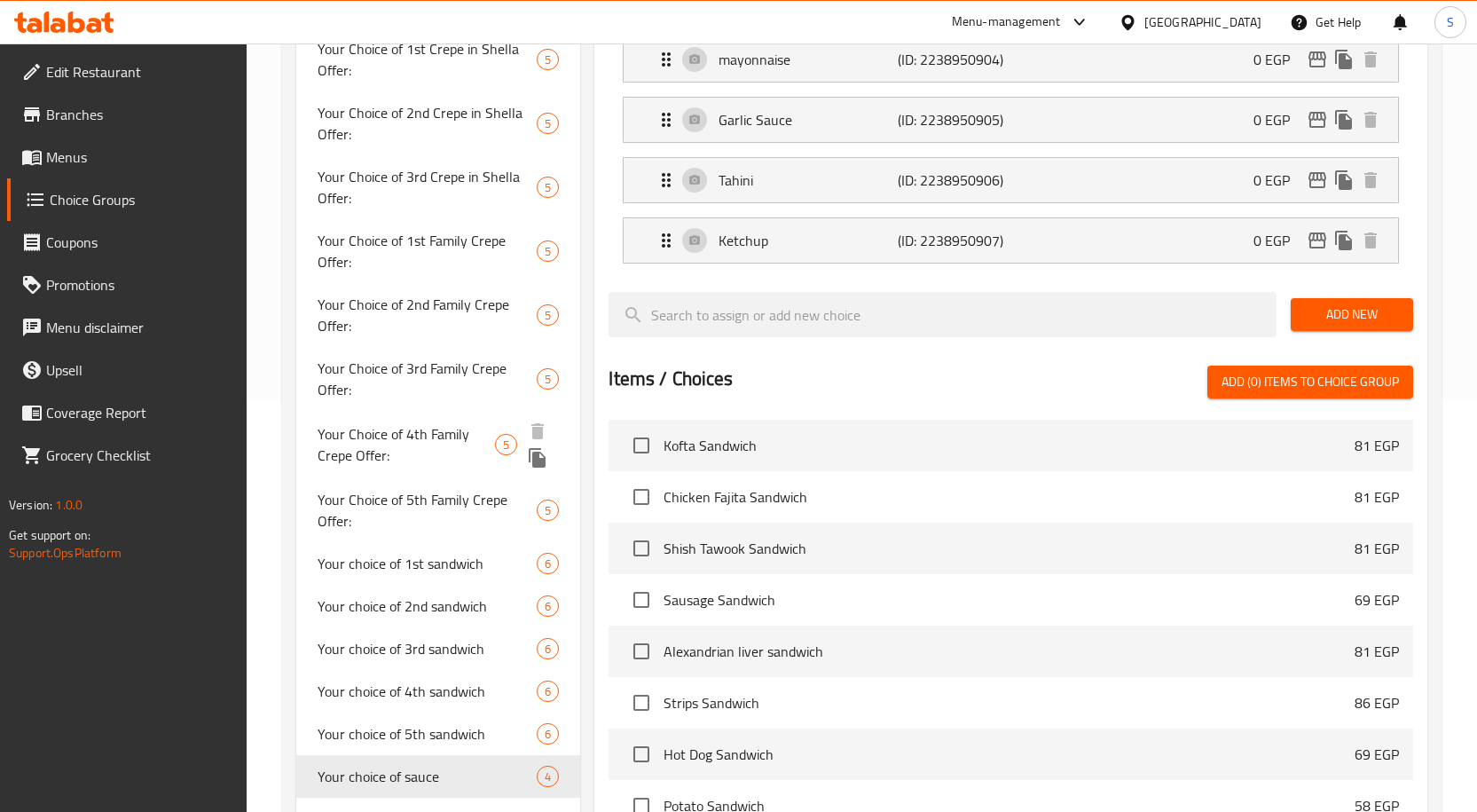
scroll to position [443, 0]
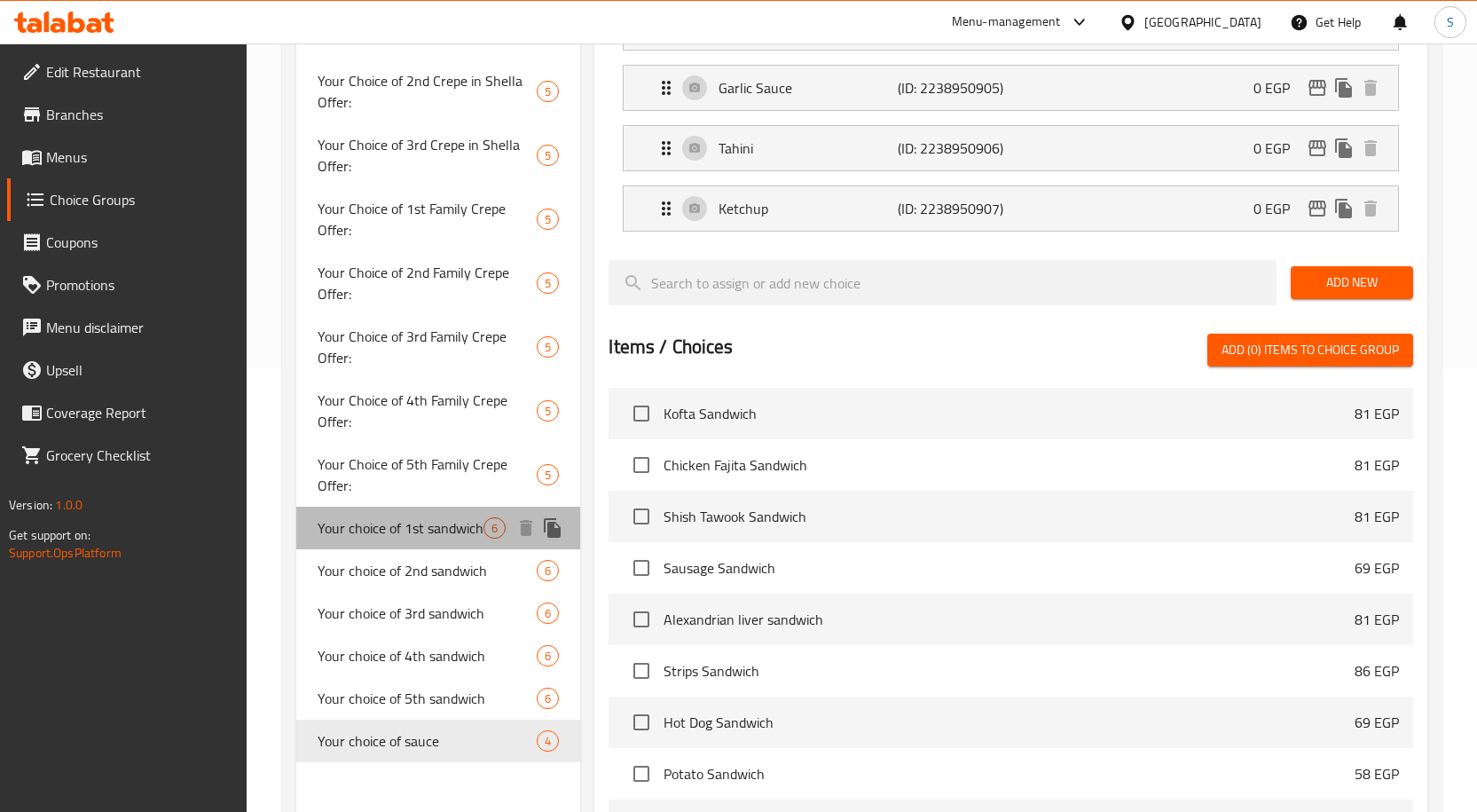
click at [446, 542] on div "Your choice of 1st sandwich 6" at bounding box center [439, 528] width 285 height 43
type input "Your choice of 1st sandwich"
type input "اختيارك من الساندوتش الأول"
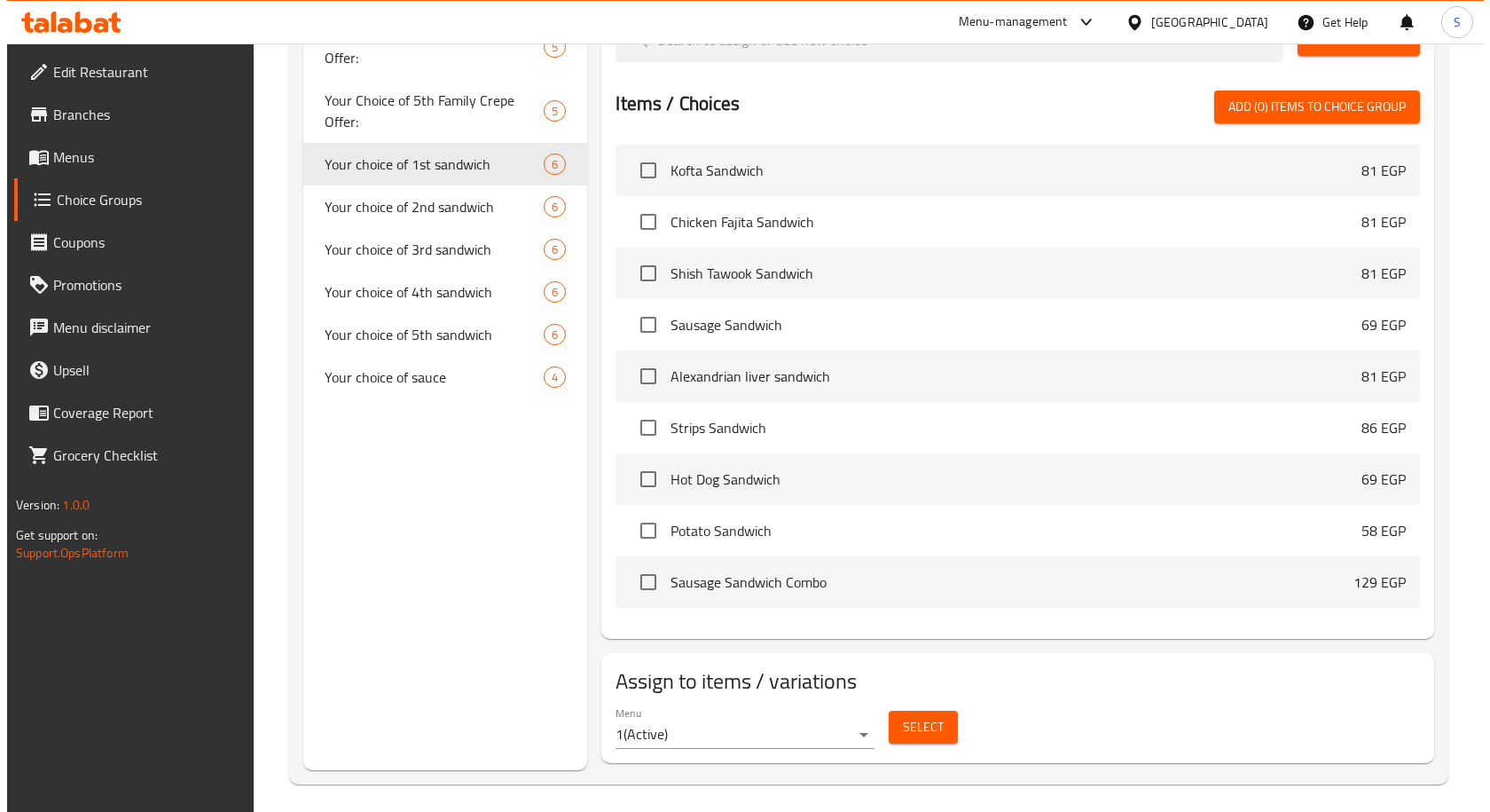
scroll to position [815, 0]
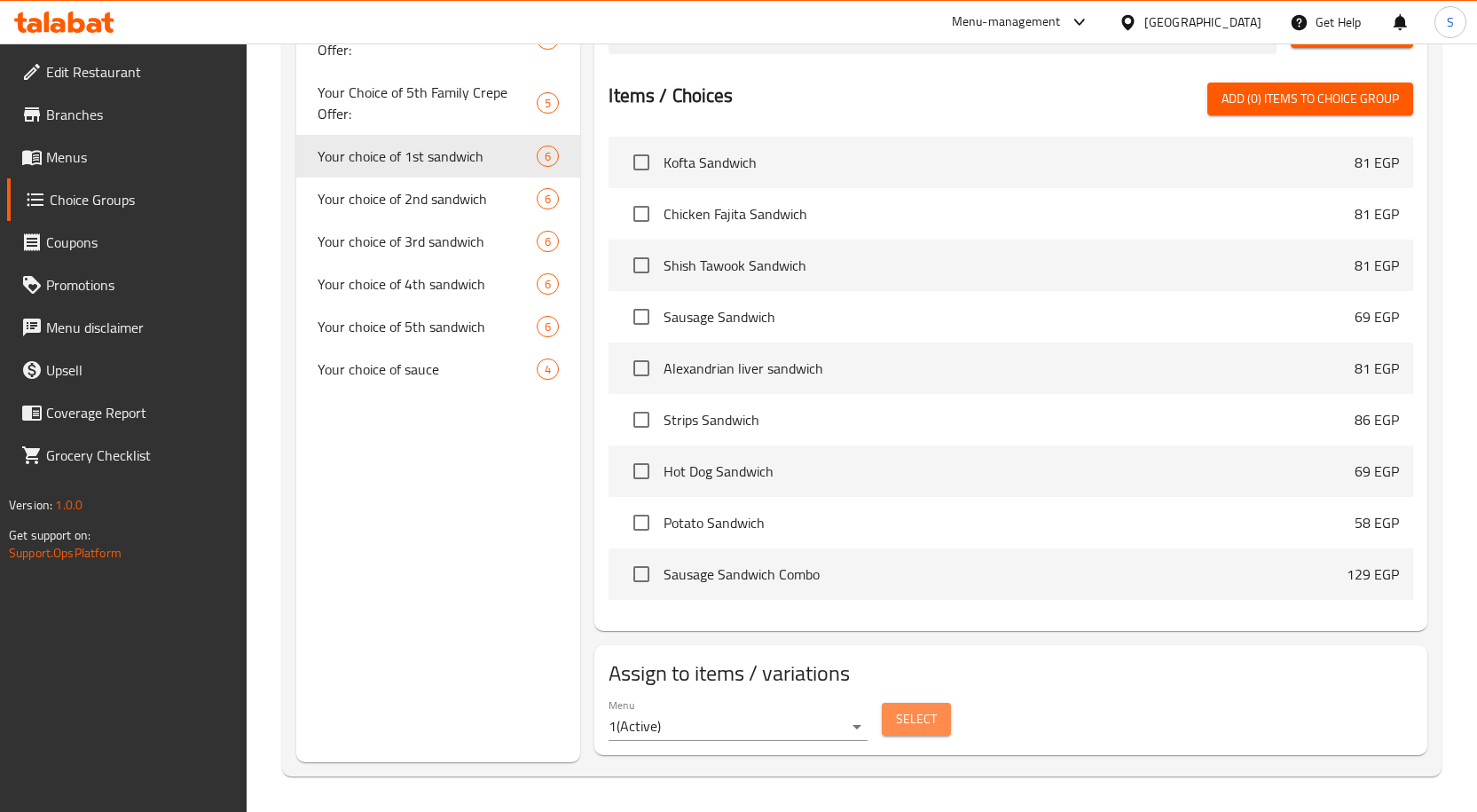
click at [908, 733] on button "Select" at bounding box center [916, 718] width 69 height 32
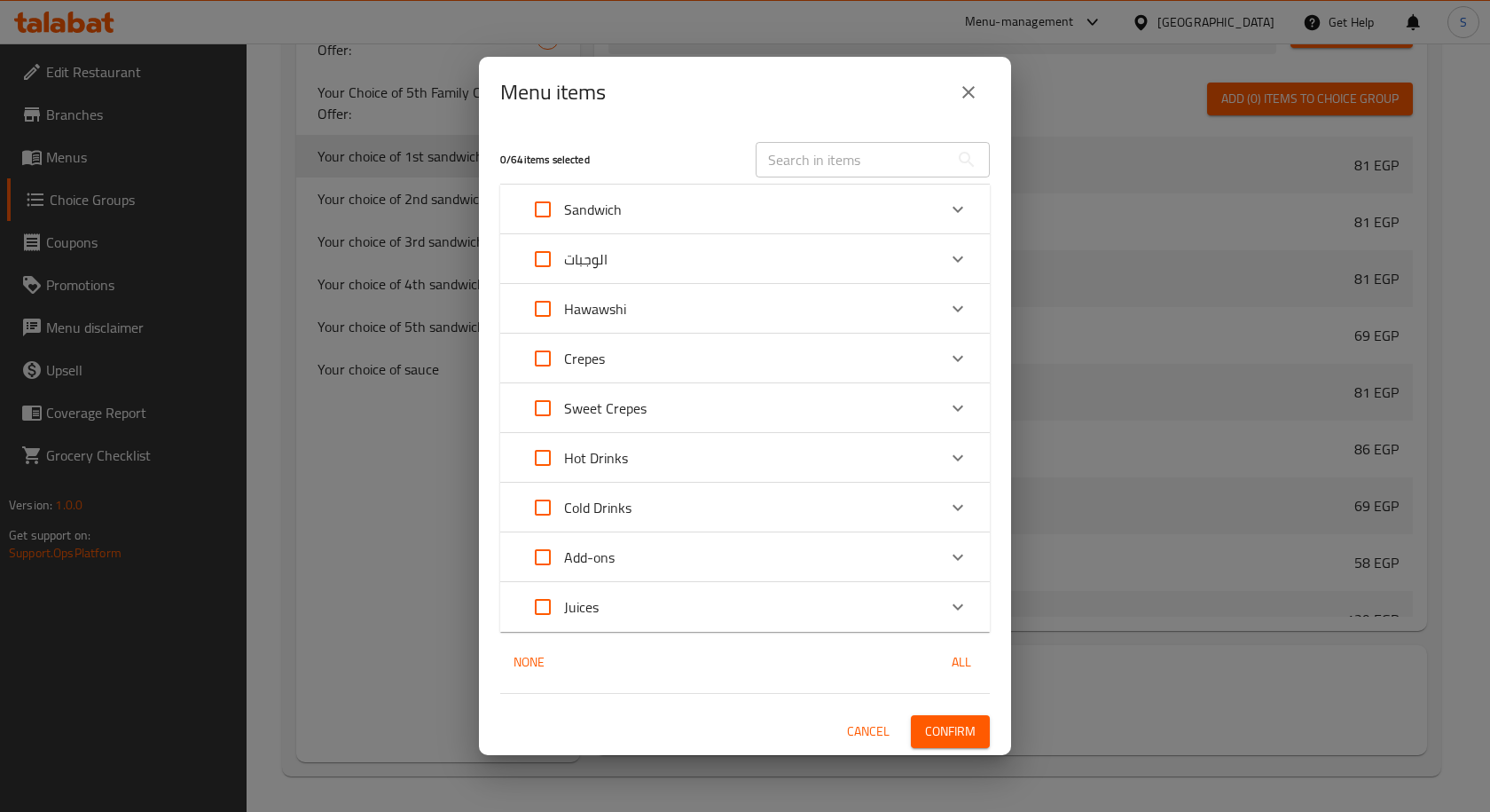
click at [721, 358] on div "Crepes" at bounding box center [729, 358] width 415 height 43
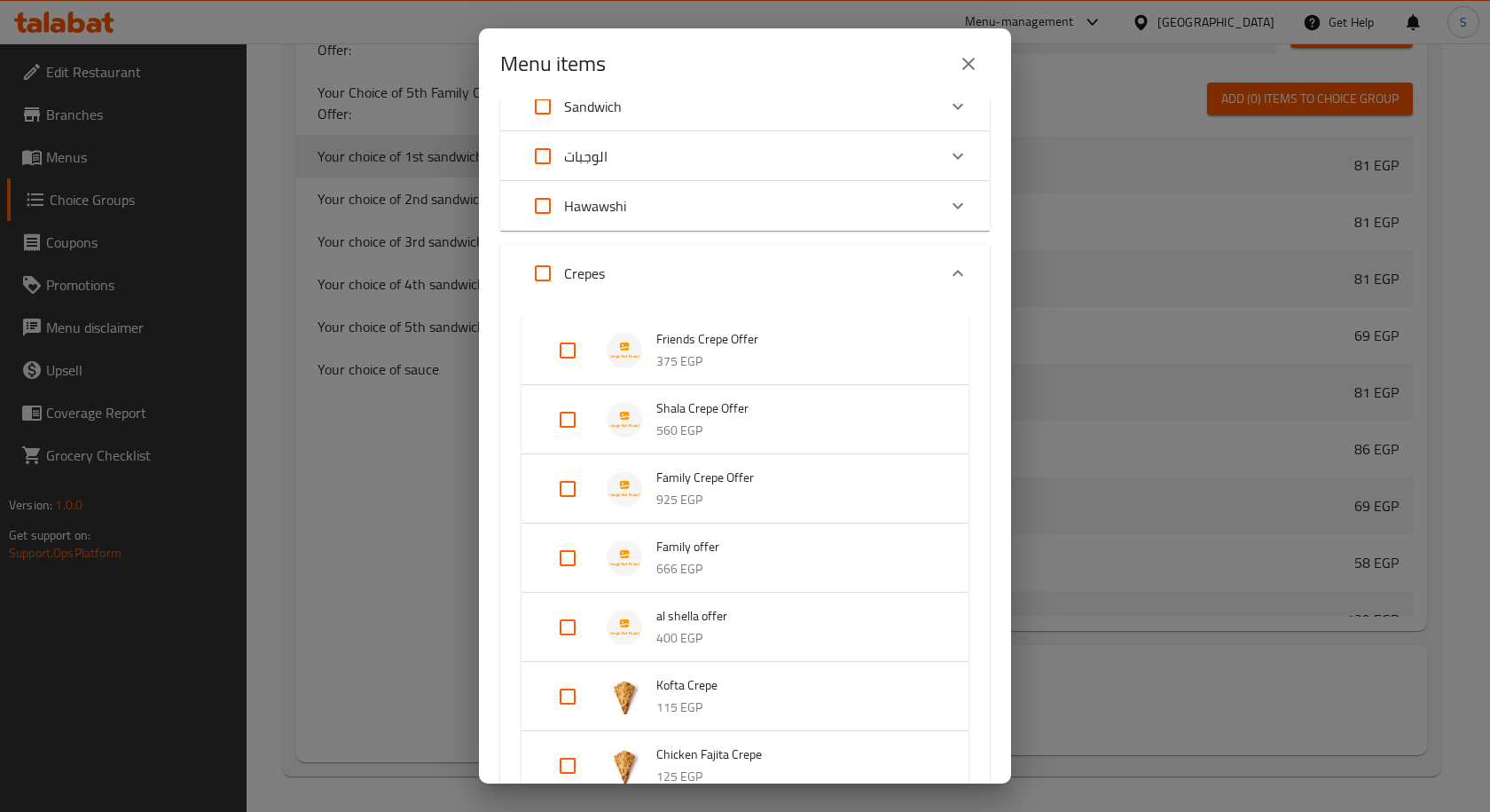
scroll to position [178, 0]
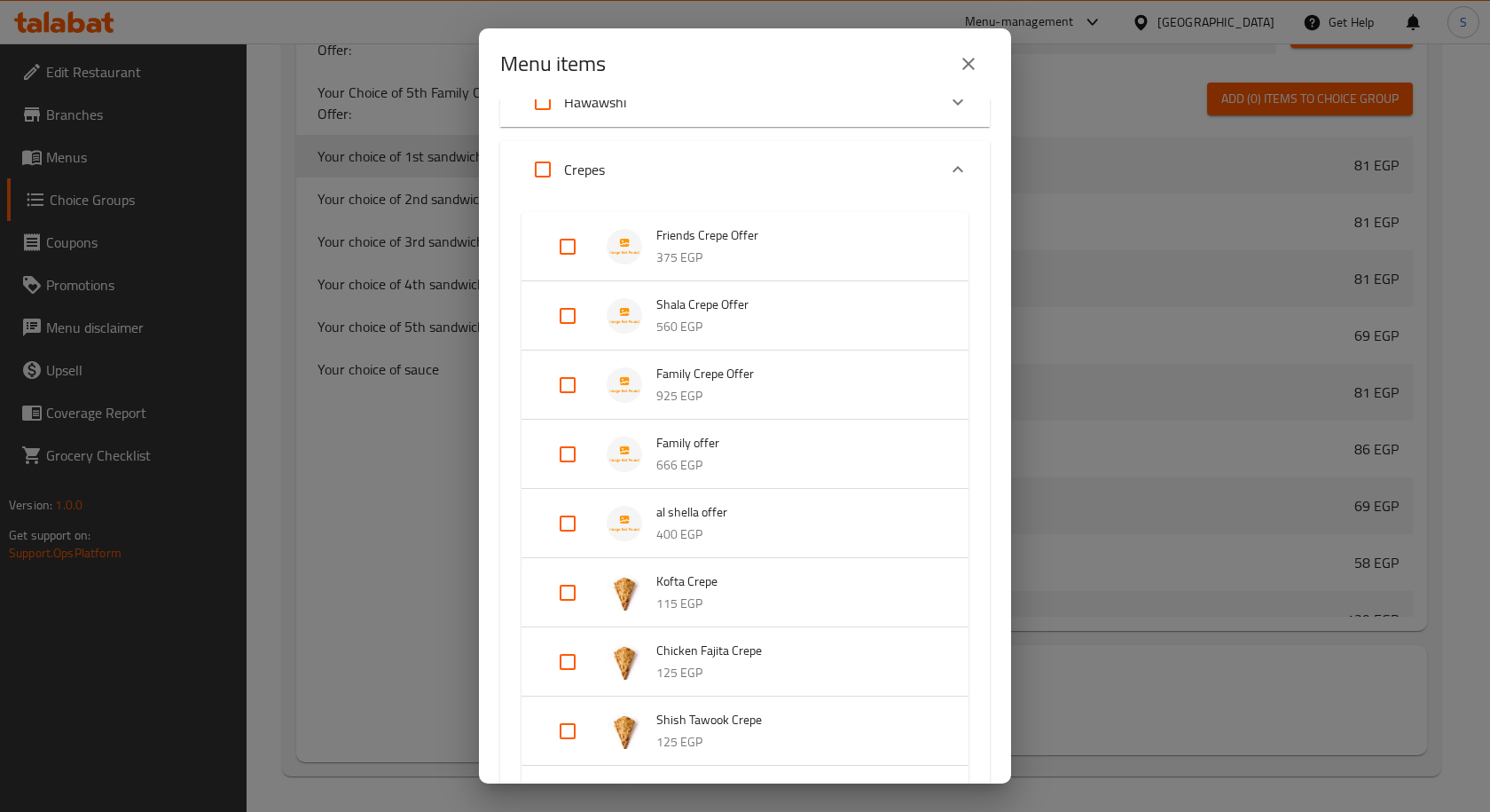
click at [566, 459] on input "Expand" at bounding box center [568, 455] width 43 height 43
checkbox input "true"
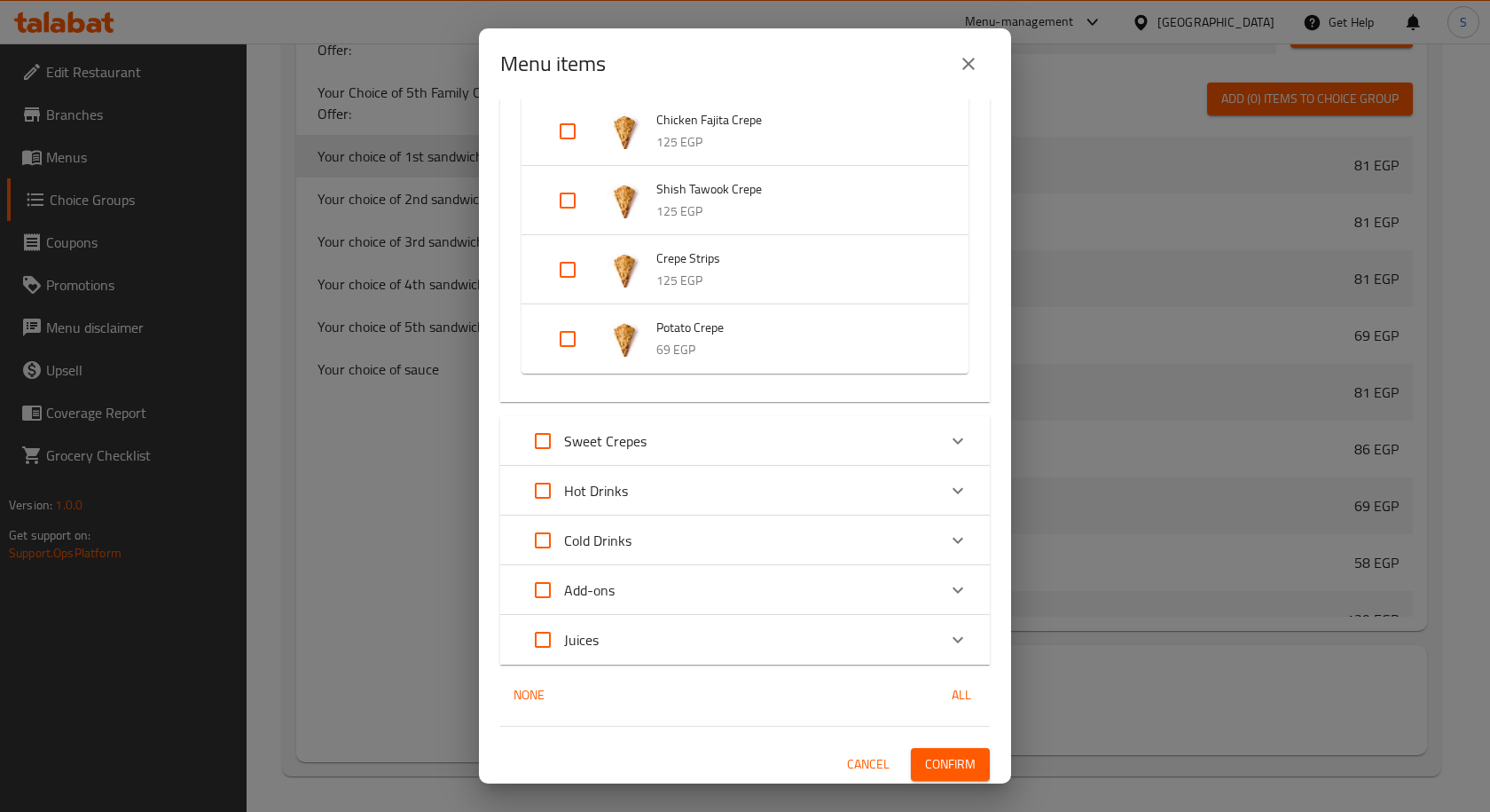
scroll to position [741, 0]
drag, startPoint x: 958, startPoint y: 751, endPoint x: 823, endPoint y: 276, distance: 493.8
click at [896, 309] on div "1 / 64 items selected ​ Sandwich Kofta Sandwich 81 EGP Chicken Fajita Sandwich …" at bounding box center [745, 441] width 532 height 684
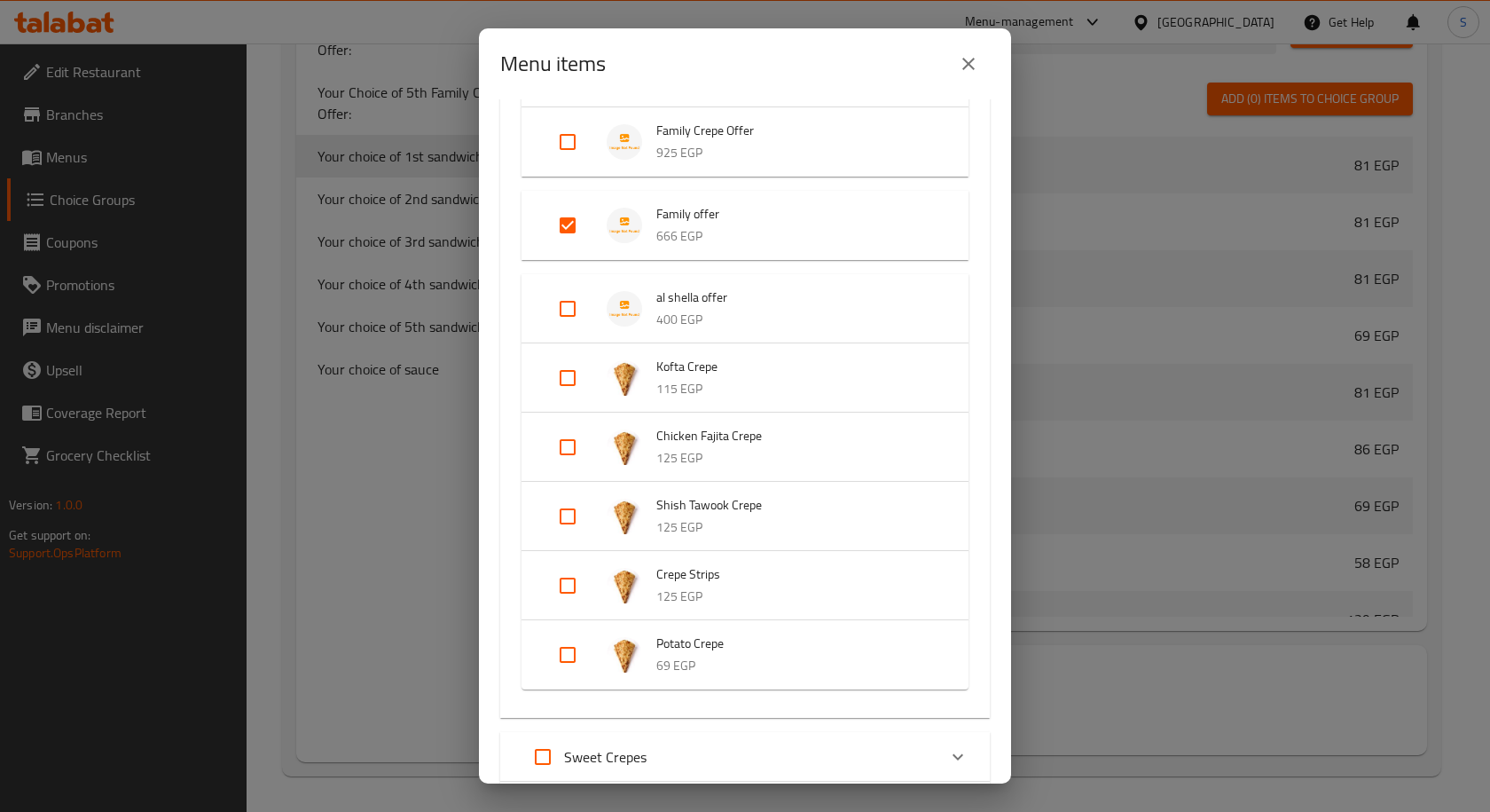
scroll to position [386, 0]
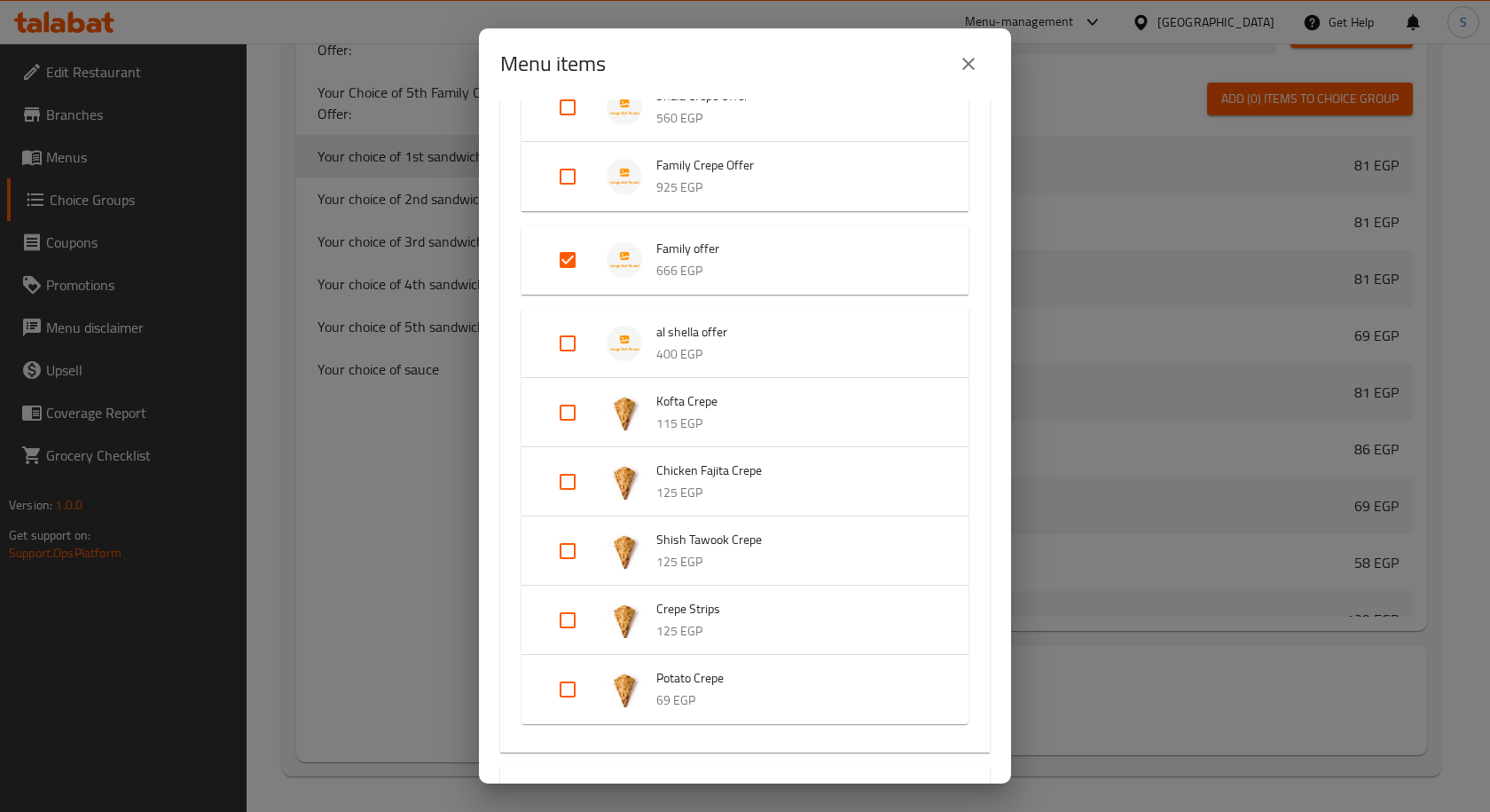
click at [579, 343] on input "Expand" at bounding box center [568, 344] width 43 height 43
checkbox input "true"
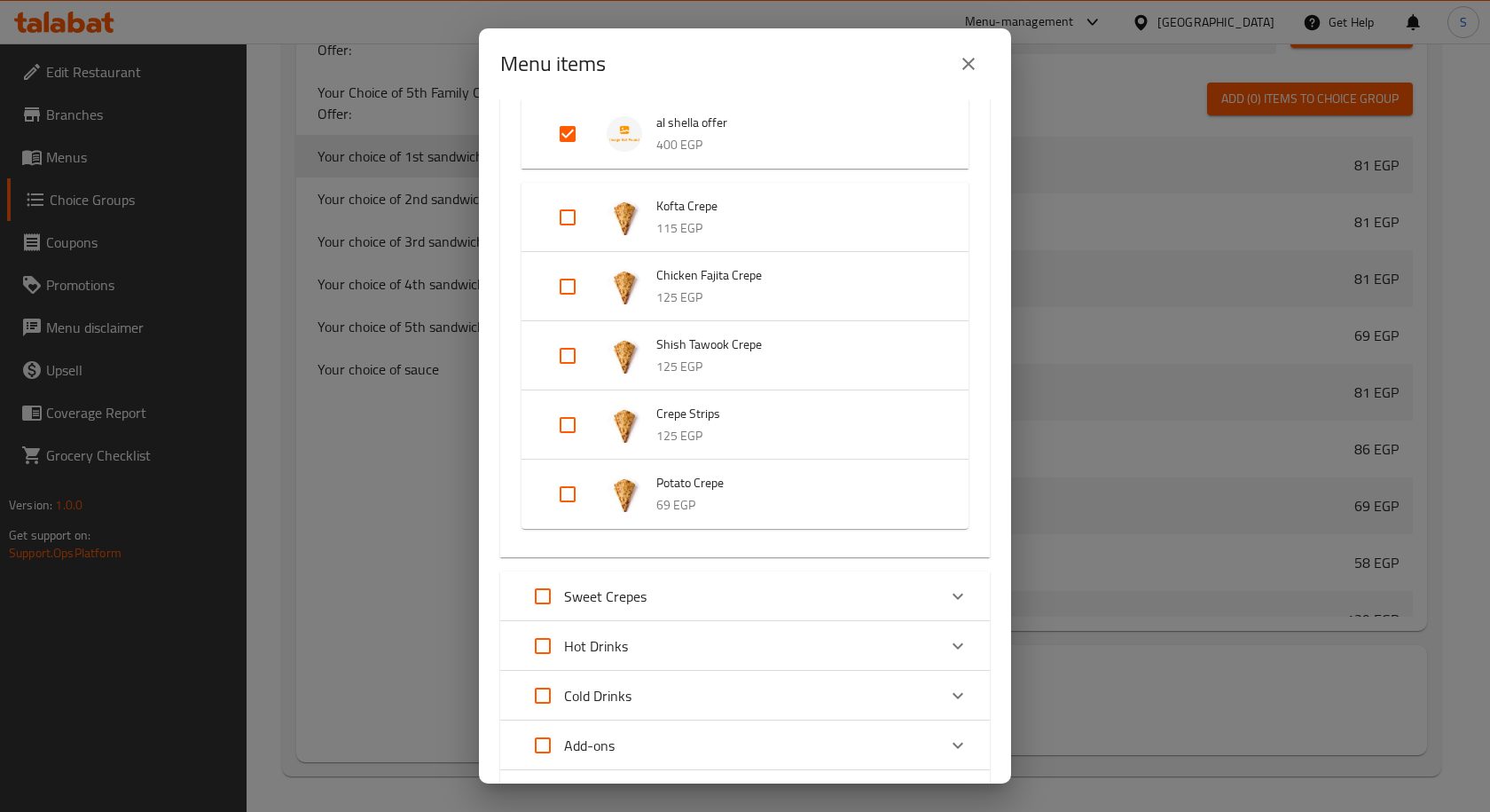
scroll to position [755, 0]
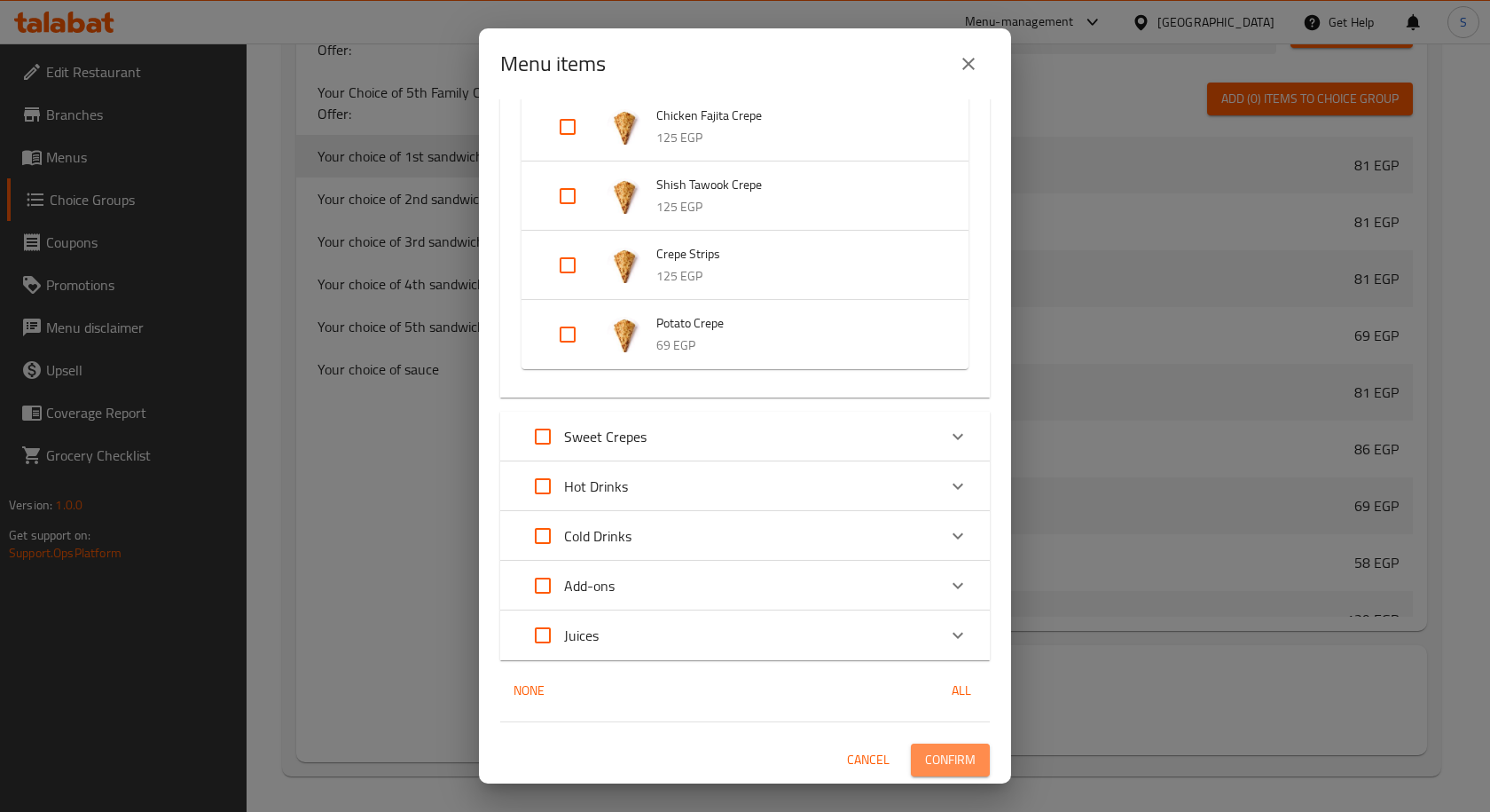
click at [933, 763] on span "Confirm" at bounding box center [950, 760] width 51 height 22
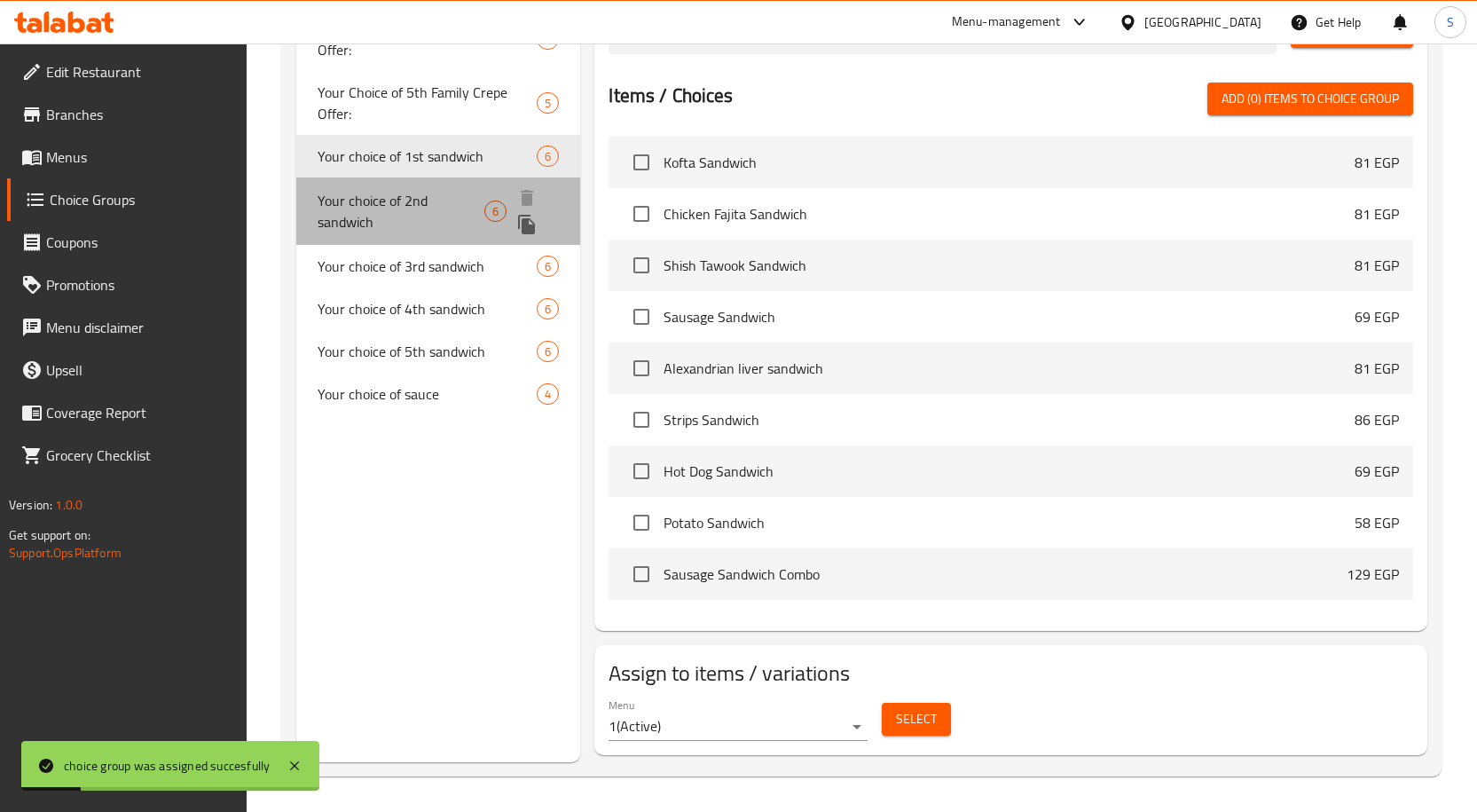
click at [412, 204] on span "Your choice of 2nd sandwich" at bounding box center [401, 211] width 167 height 43
type input "Your choice of 2nd sandwich"
type input "اختيارك من الساندوتش اثاني"
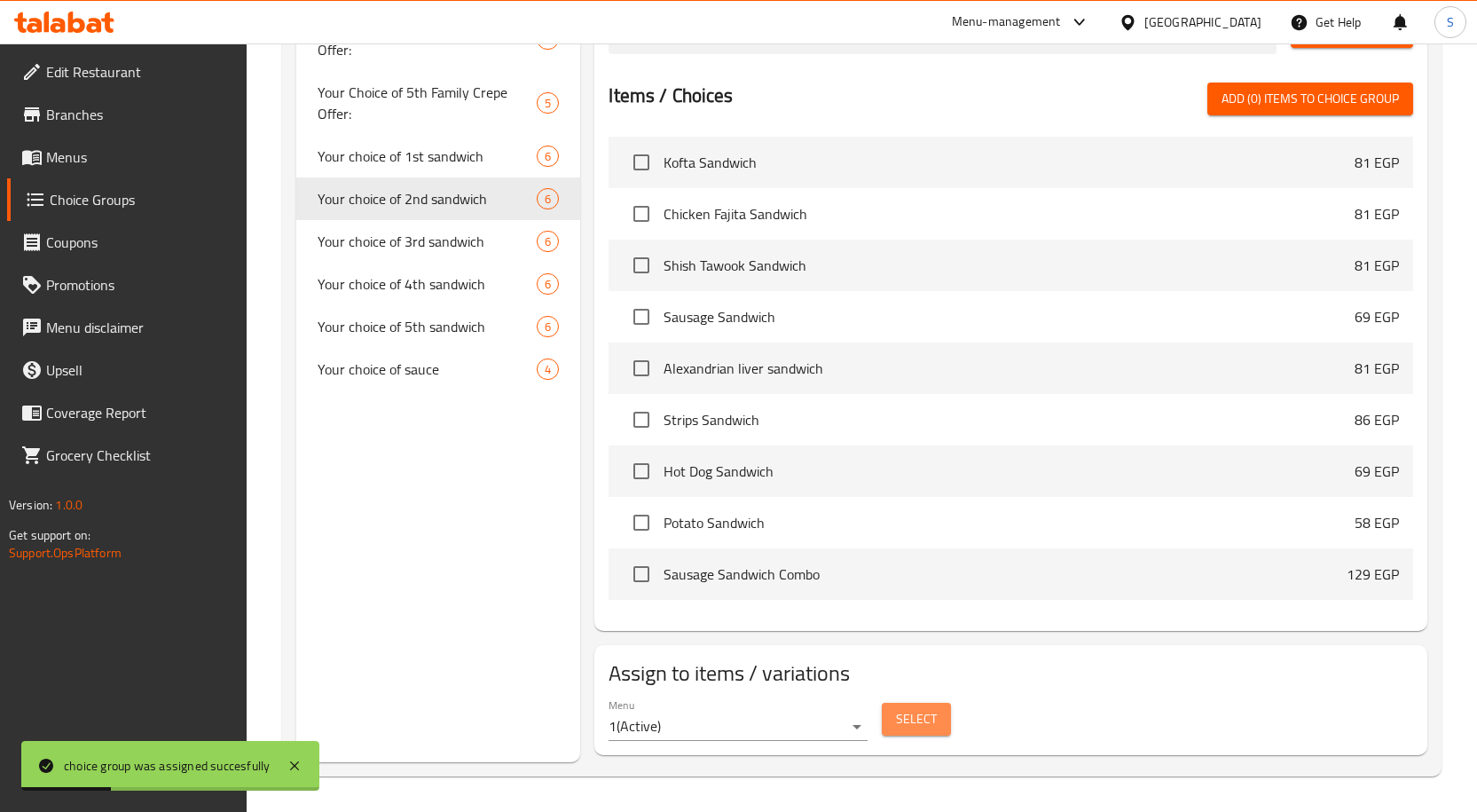
click at [917, 732] on button "Select" at bounding box center [916, 718] width 69 height 32
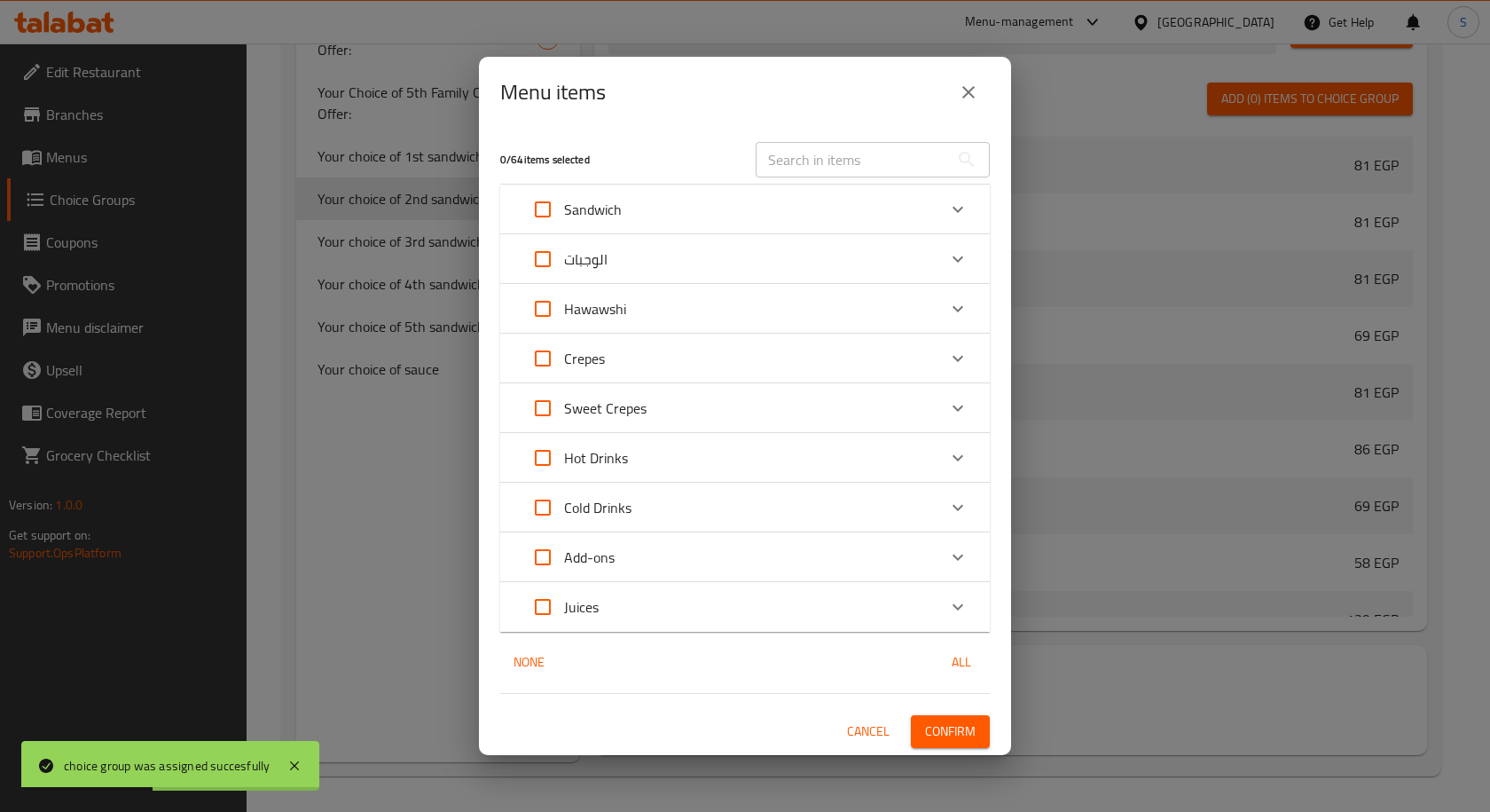
click at [717, 362] on div "Crepes" at bounding box center [729, 358] width 415 height 43
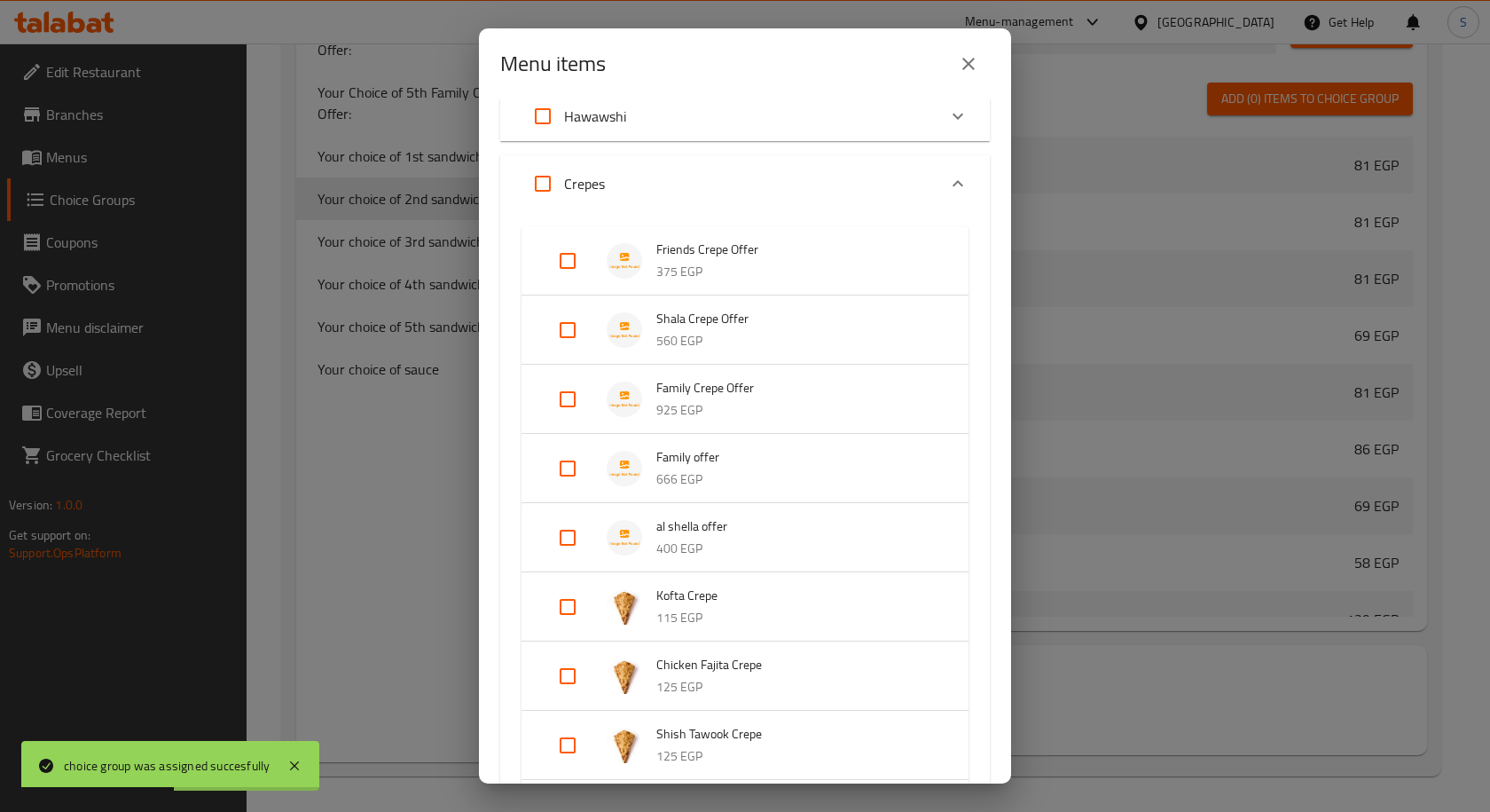
scroll to position [178, 0]
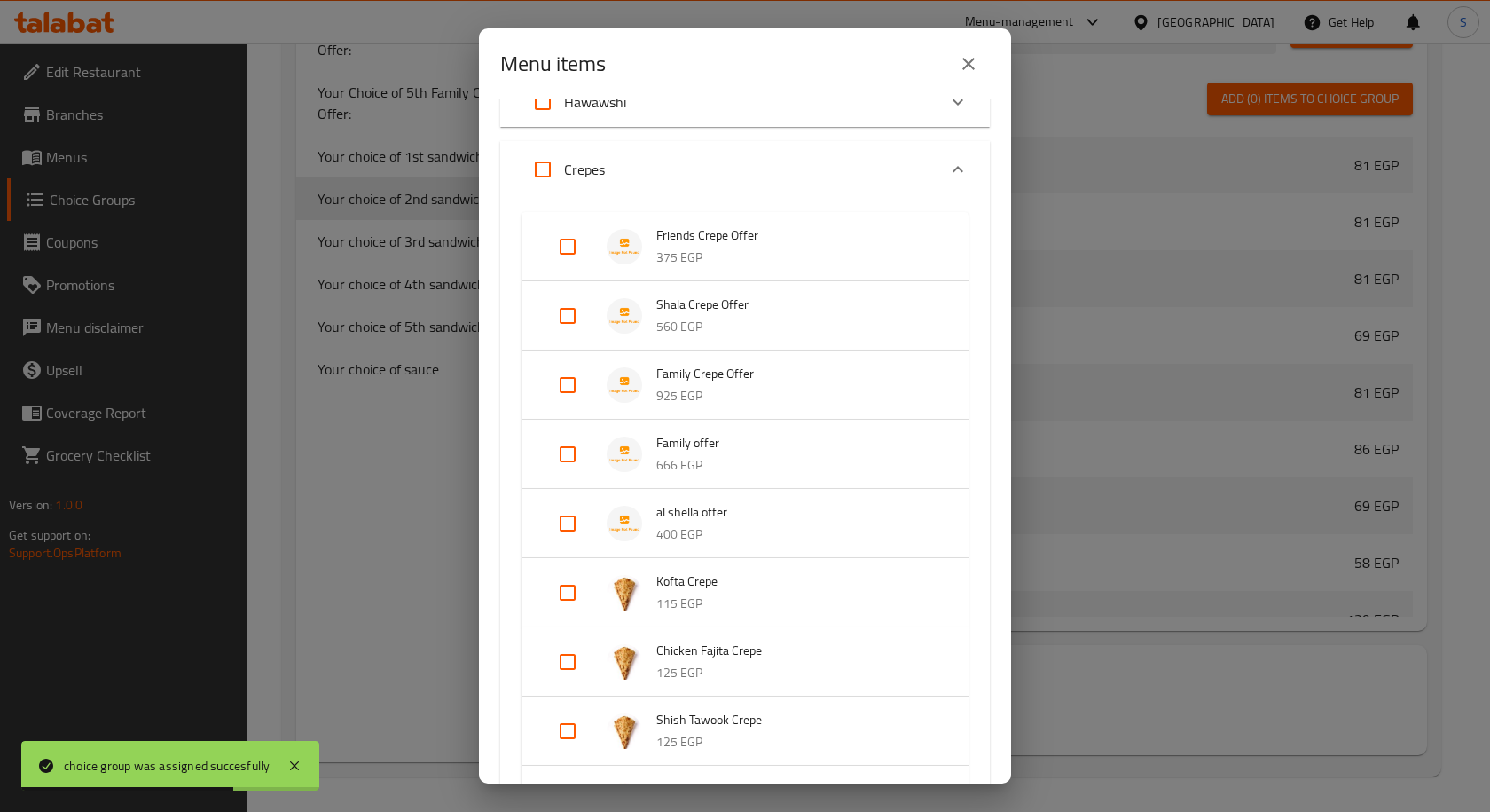
click at [567, 524] on input "Expand" at bounding box center [568, 523] width 43 height 43
checkbox input "true"
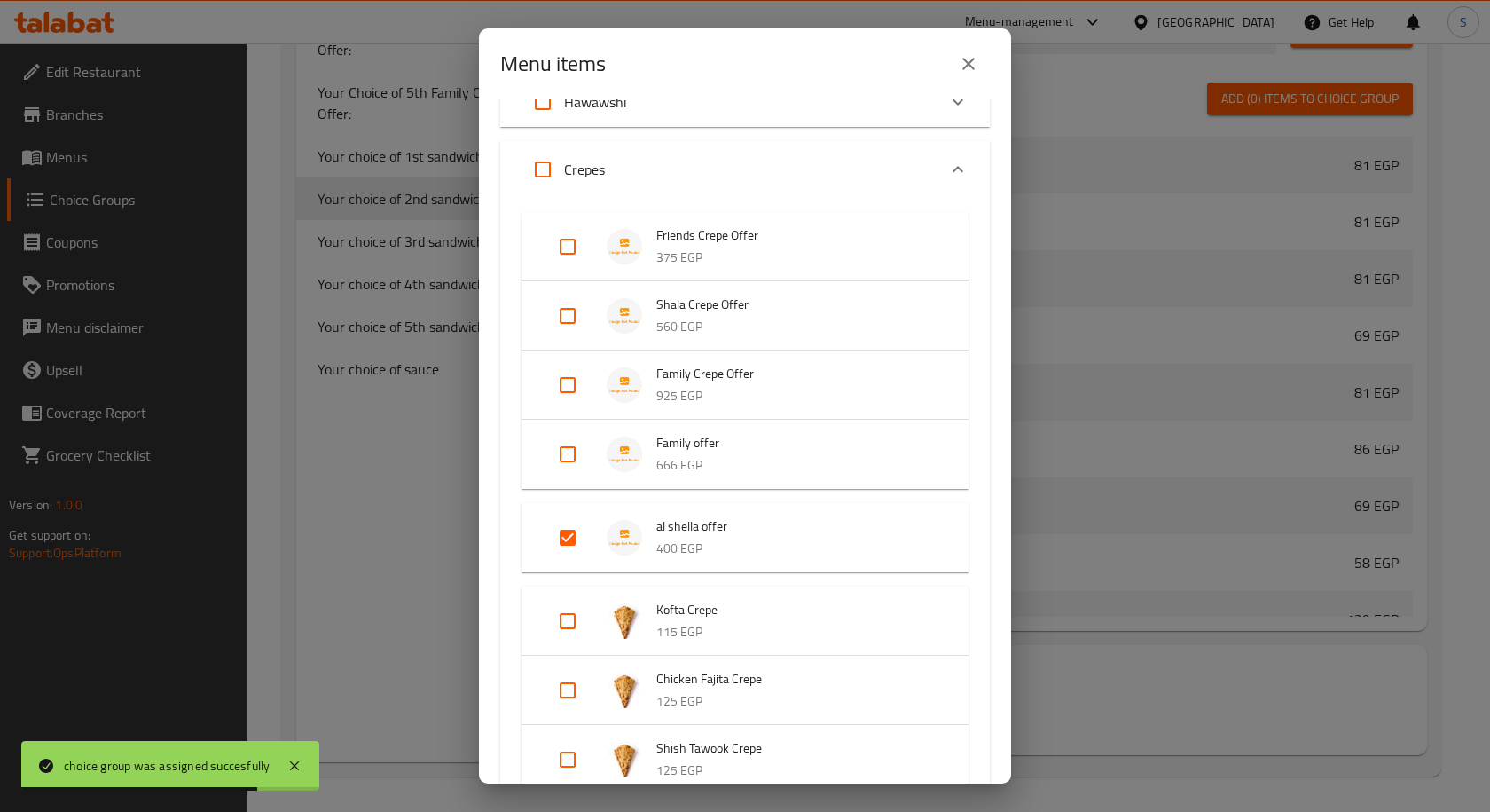
click at [565, 466] on input "Expand" at bounding box center [568, 455] width 43 height 43
checkbox input "true"
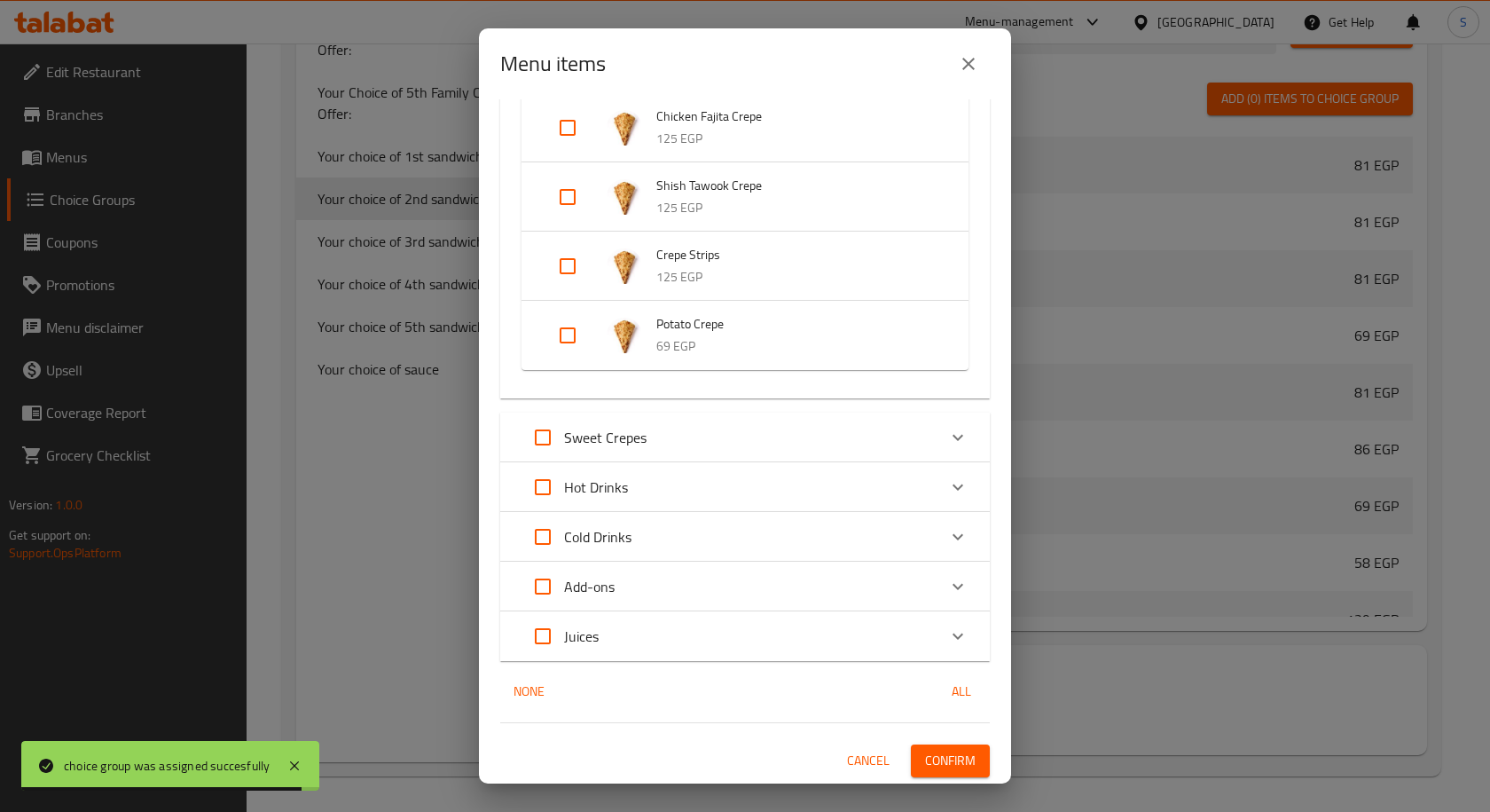
scroll to position [755, 0]
click at [928, 760] on span "Confirm" at bounding box center [950, 760] width 51 height 22
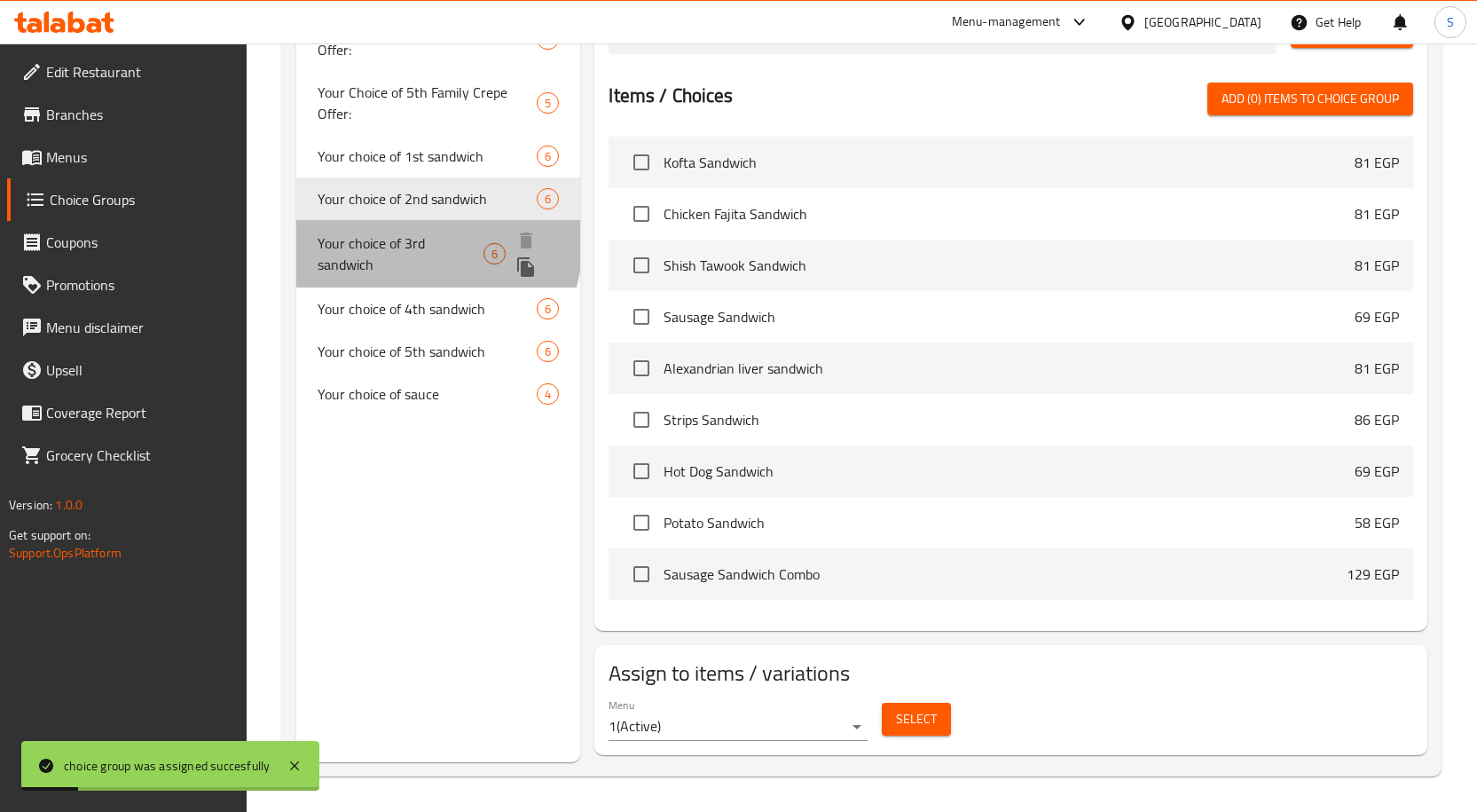
click at [385, 238] on span "Your choice of 3rd sandwich" at bounding box center [401, 254] width 167 height 43
type input "Your choice of 3rd sandwich"
type input "اختيارك من الساندوتش الثالث"
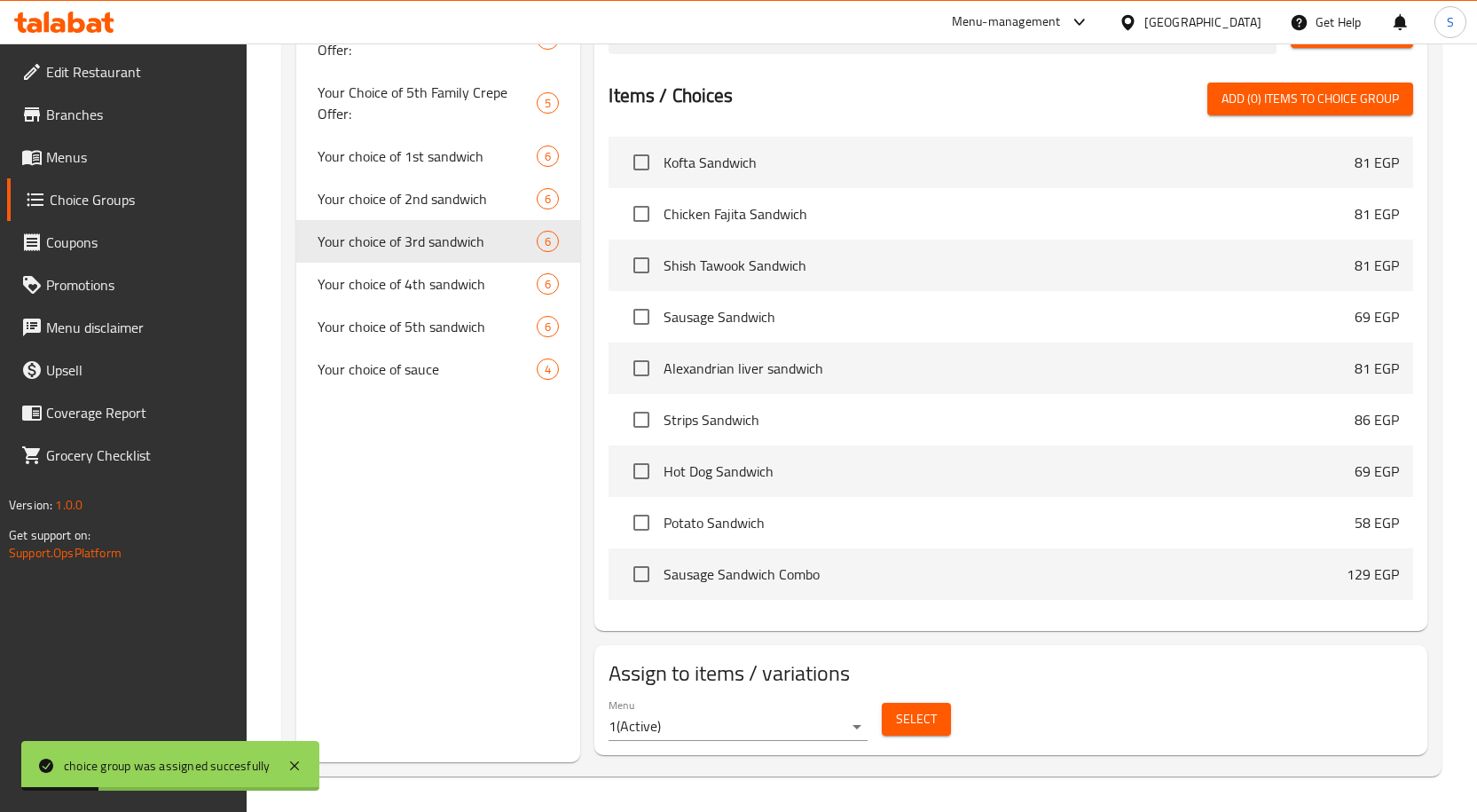
click at [902, 711] on span "Select" at bounding box center [917, 719] width 41 height 22
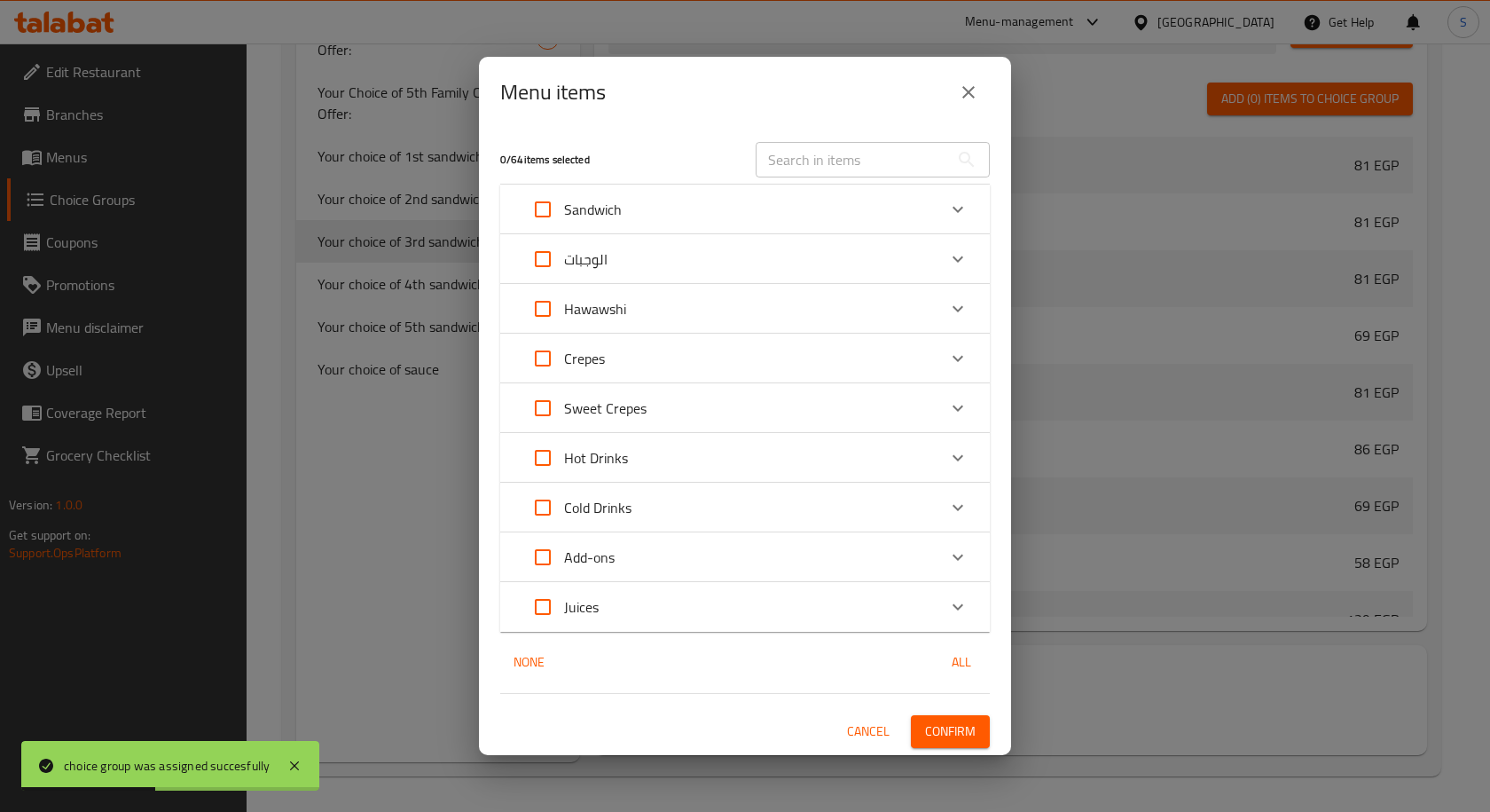
click at [705, 378] on div "Crepes" at bounding box center [729, 358] width 415 height 43
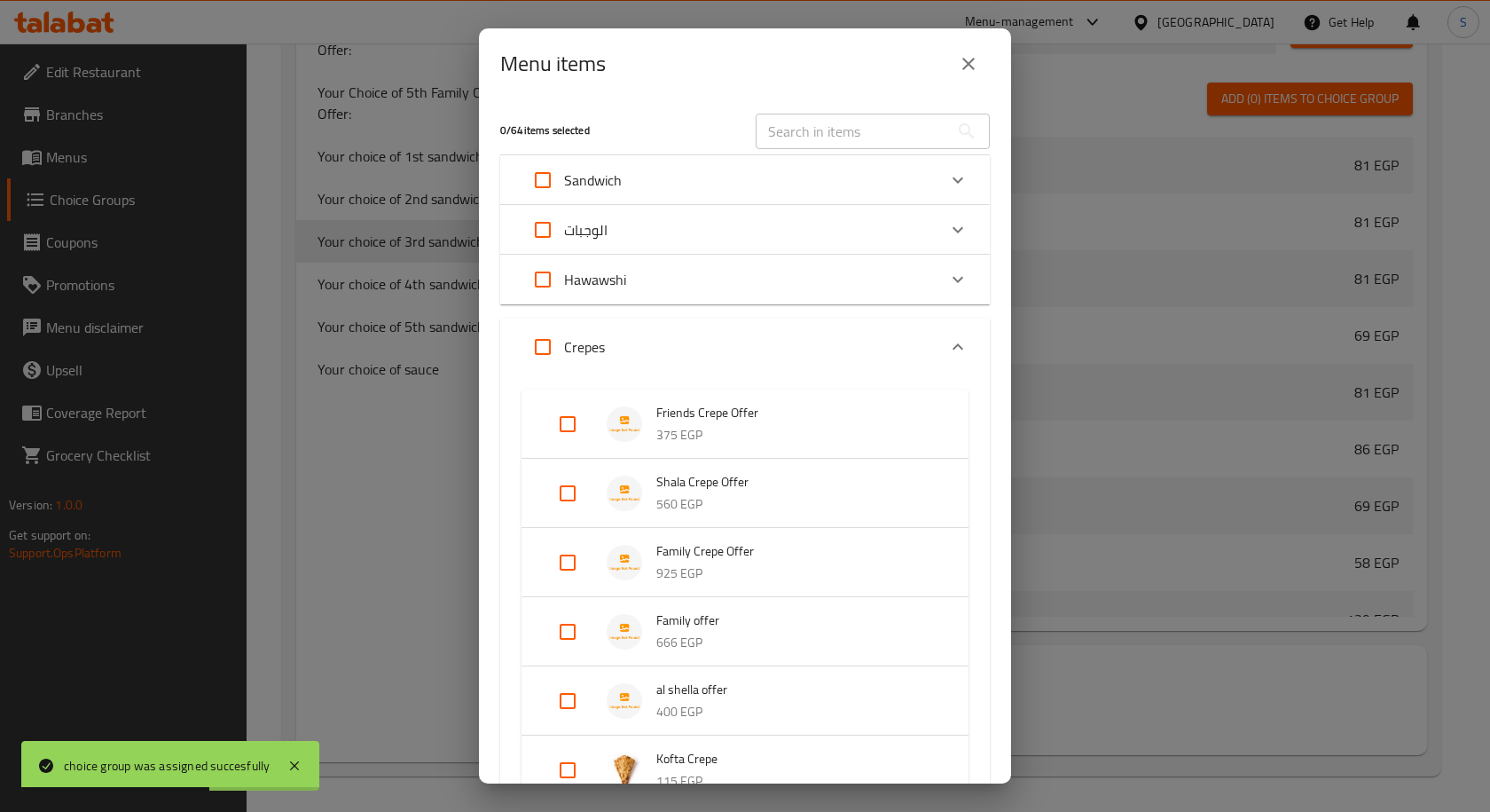
click at [563, 687] on input "Expand" at bounding box center [568, 701] width 43 height 43
checkbox input "true"
click at [563, 644] on input "Expand" at bounding box center [568, 631] width 43 height 43
checkbox input "true"
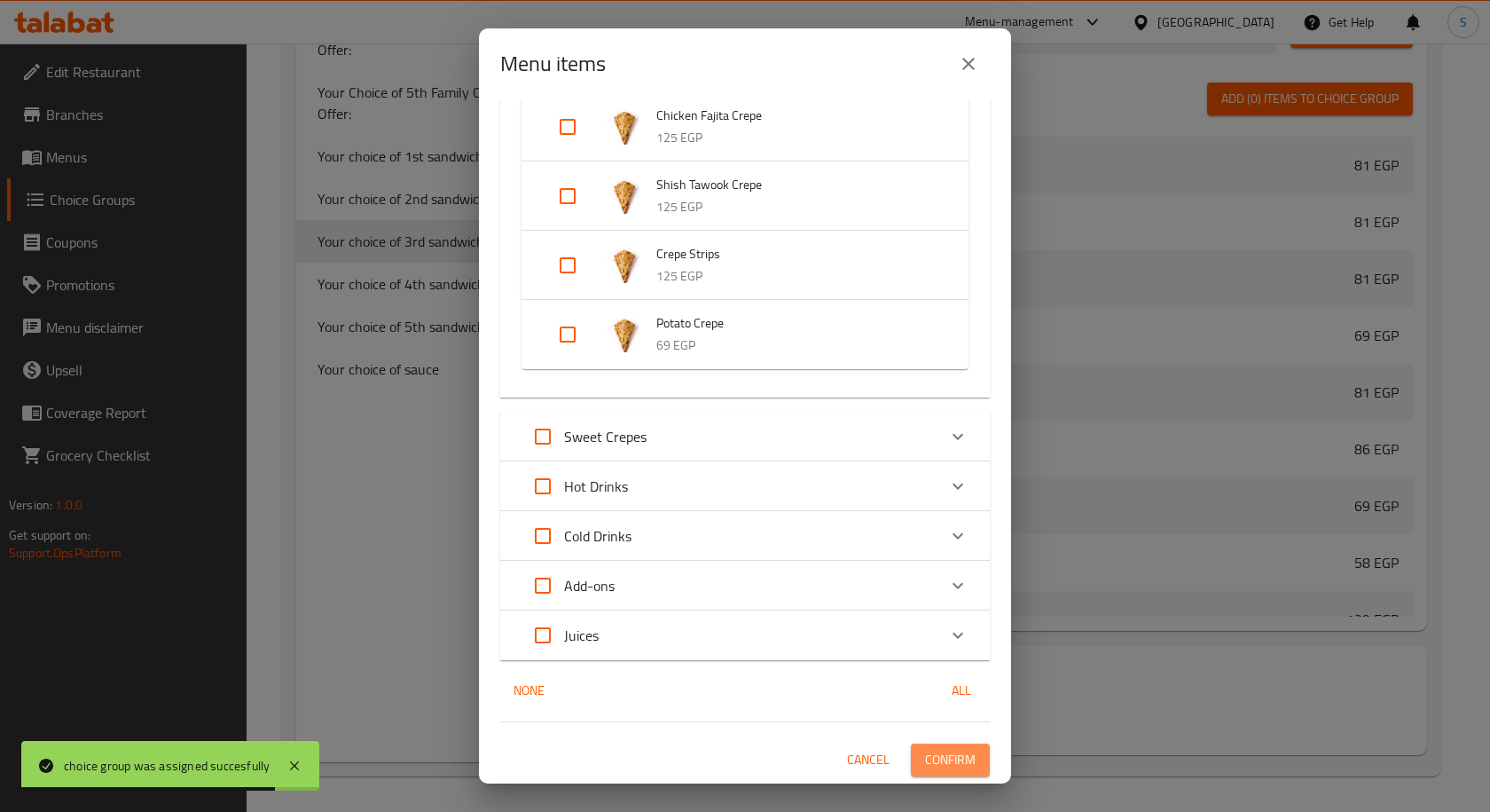
click at [931, 761] on span "Confirm" at bounding box center [950, 760] width 51 height 22
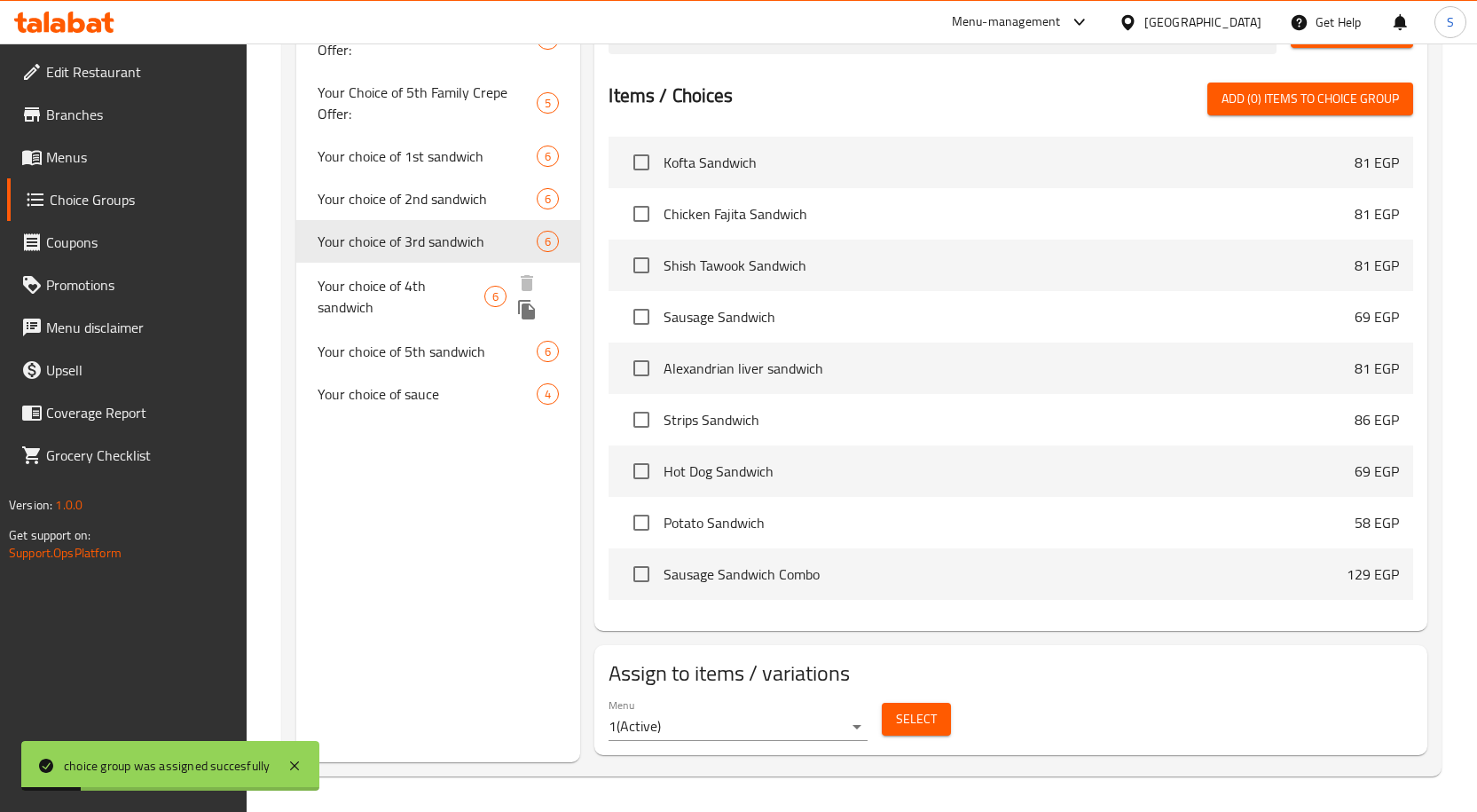
click at [439, 275] on span "Your choice of 4th sandwich" at bounding box center [401, 296] width 167 height 43
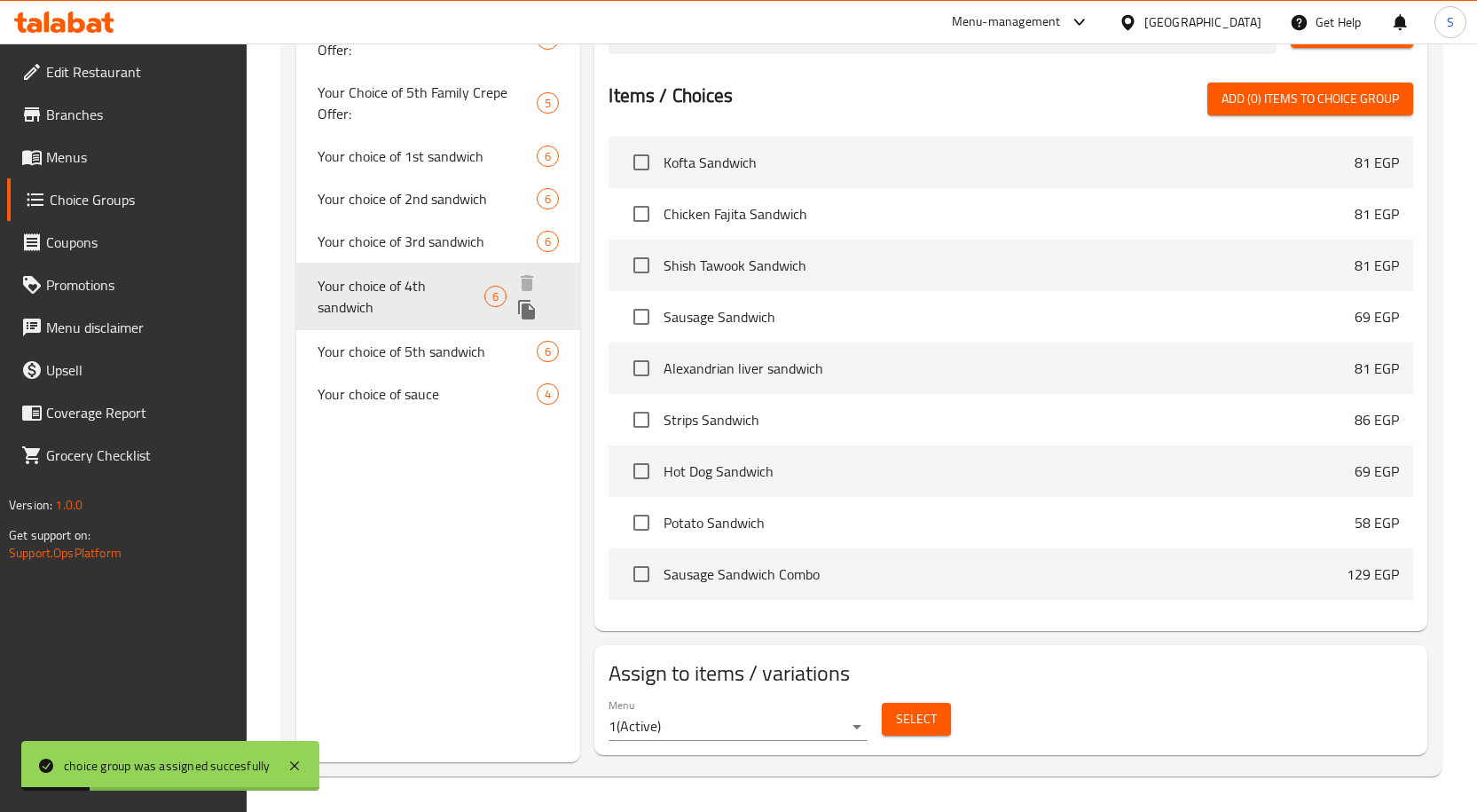
type input "Your choice of 4th sandwich"
type input "اختيارك من الساندوتش الرابع"
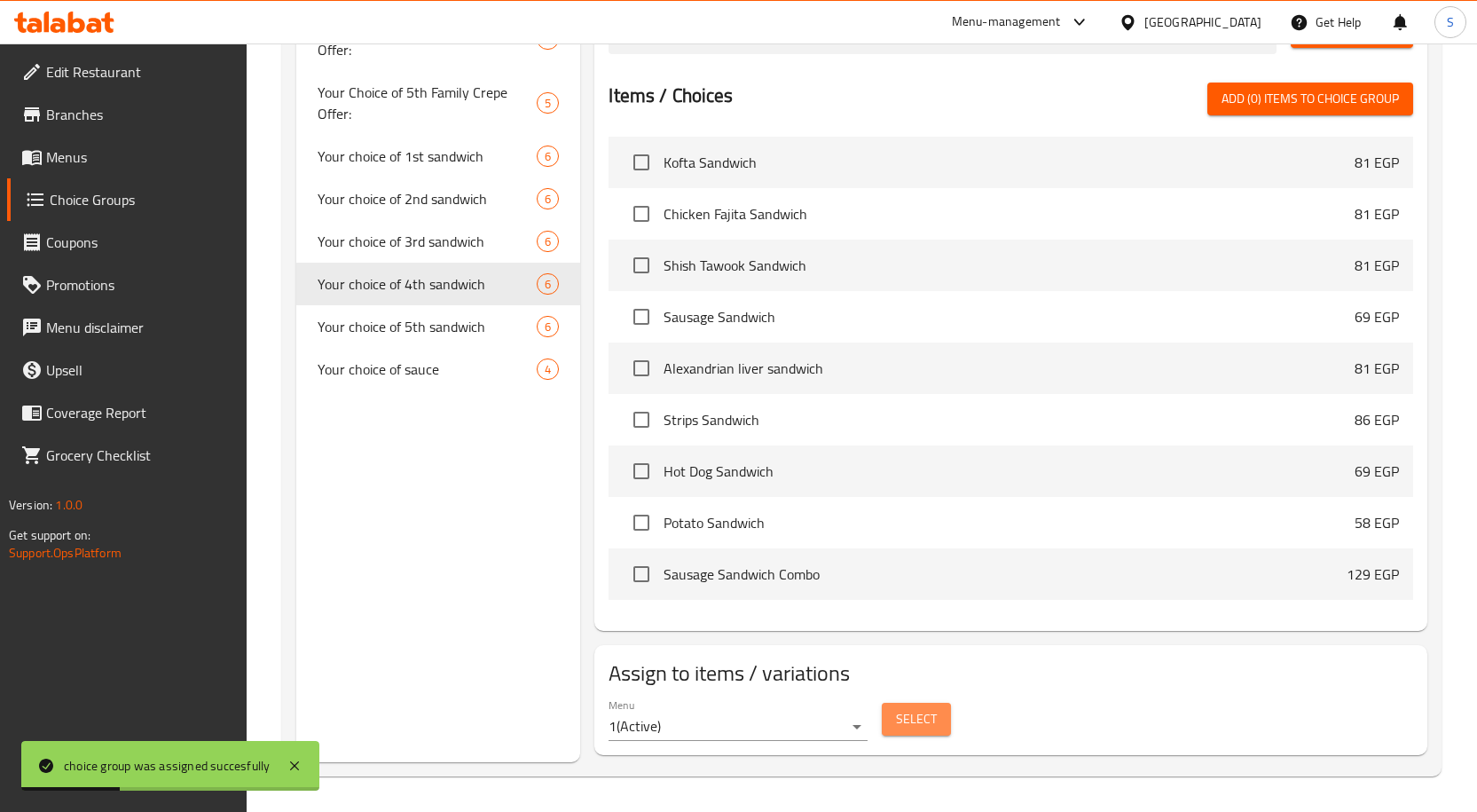
click at [907, 716] on span "Select" at bounding box center [917, 719] width 41 height 22
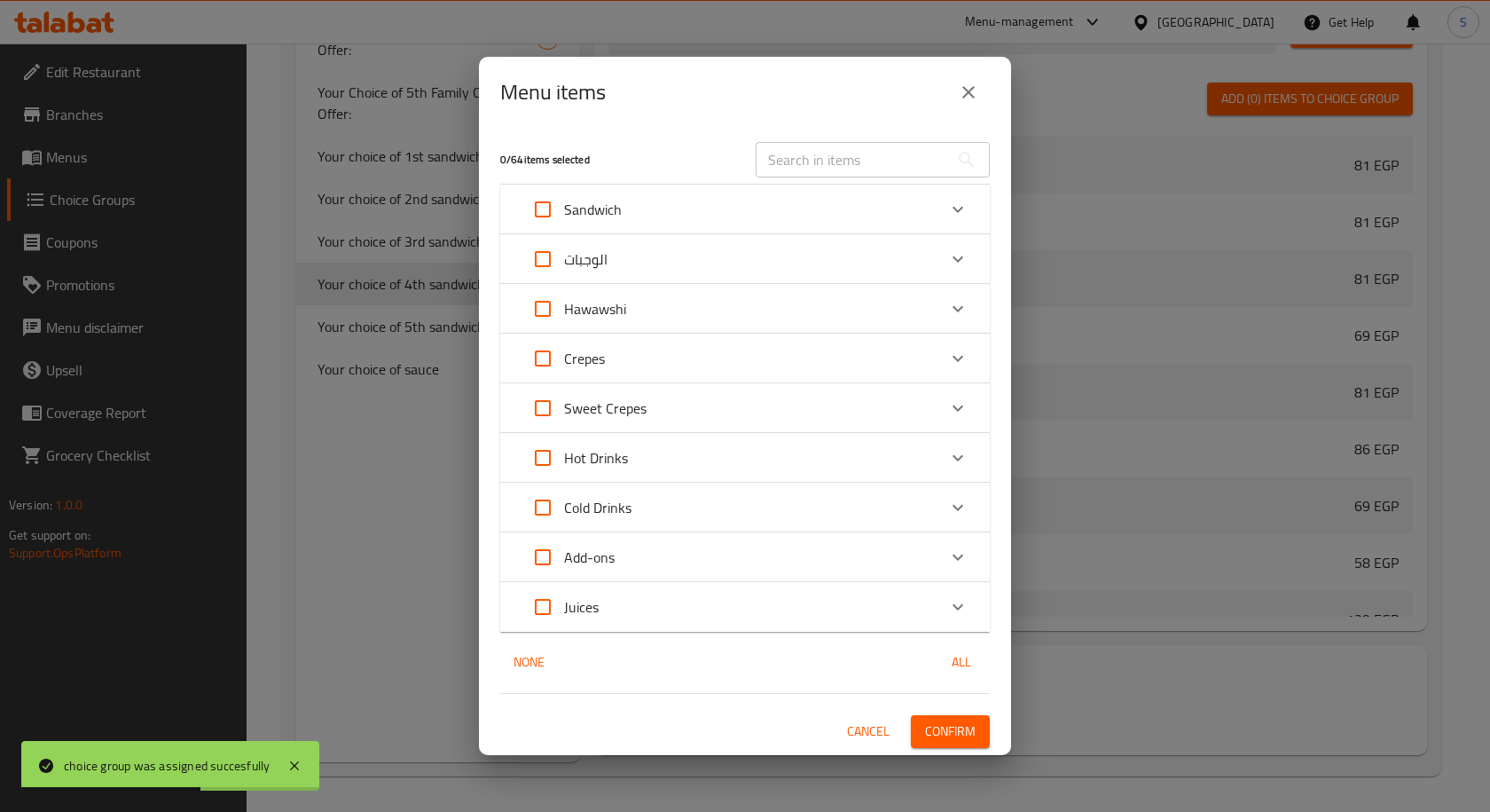
click at [704, 373] on div "Crepes" at bounding box center [729, 358] width 415 height 43
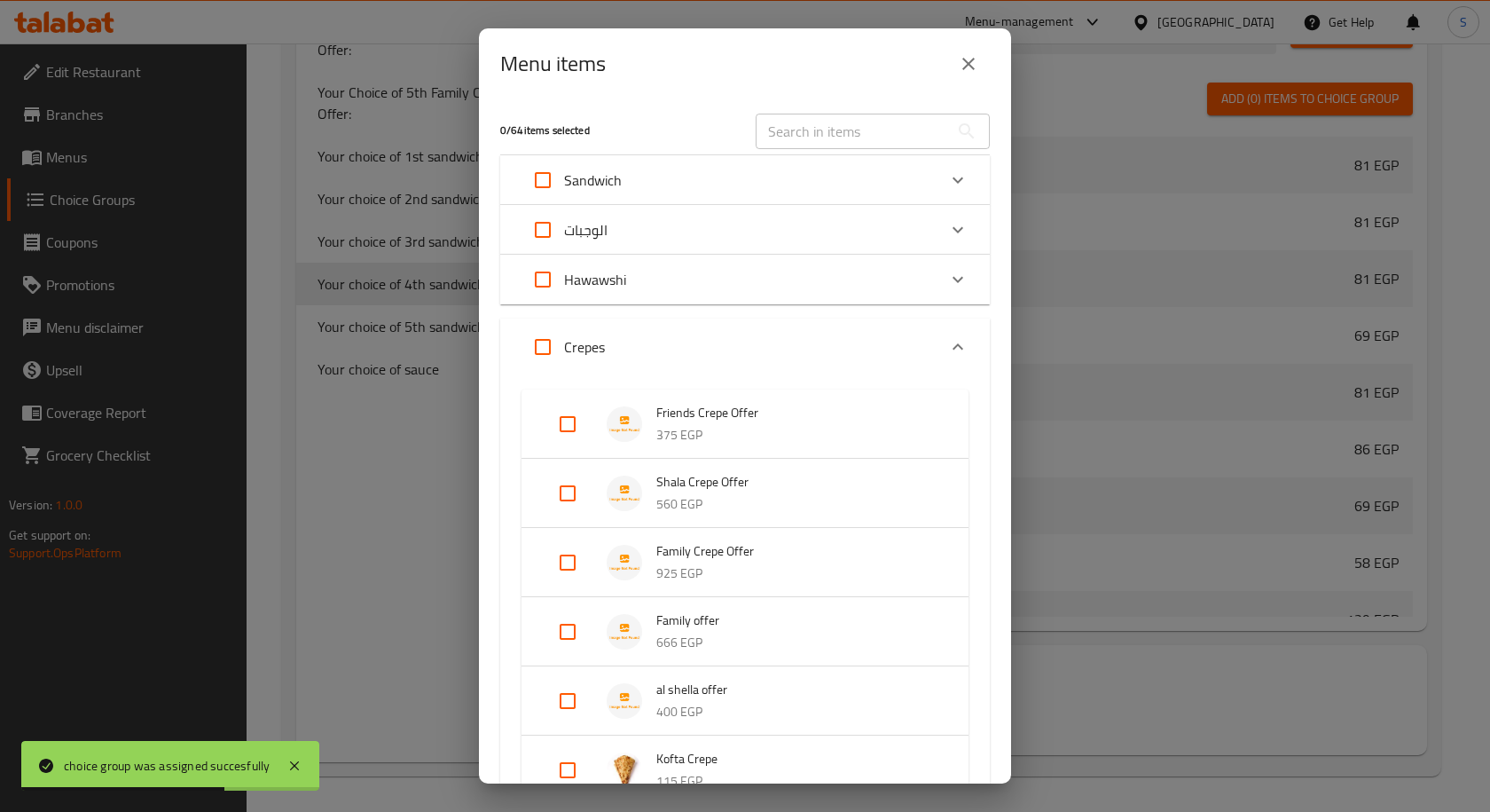
scroll to position [89, 0]
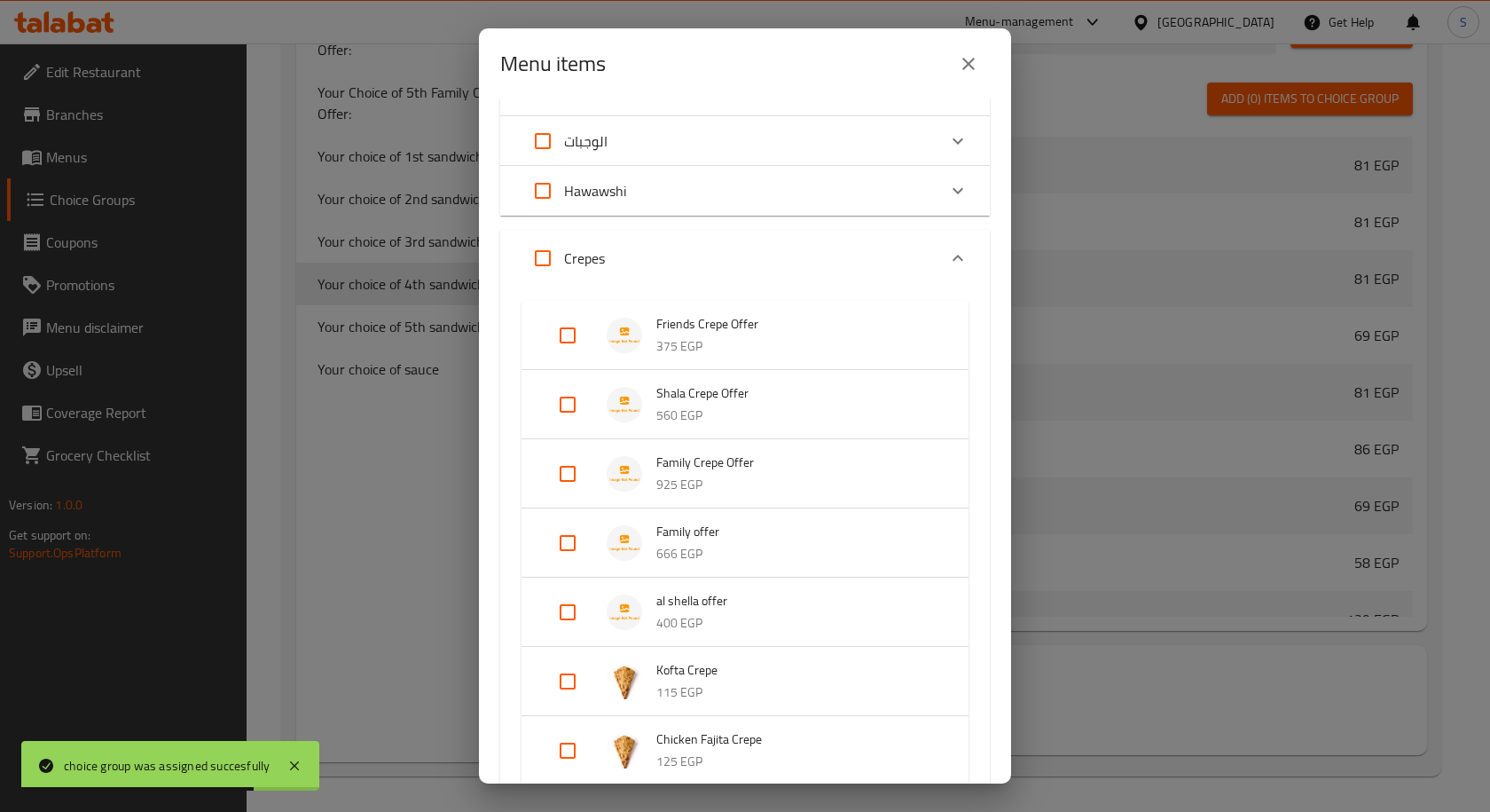
click at [569, 538] on input "Expand" at bounding box center [568, 543] width 43 height 43
checkbox input "true"
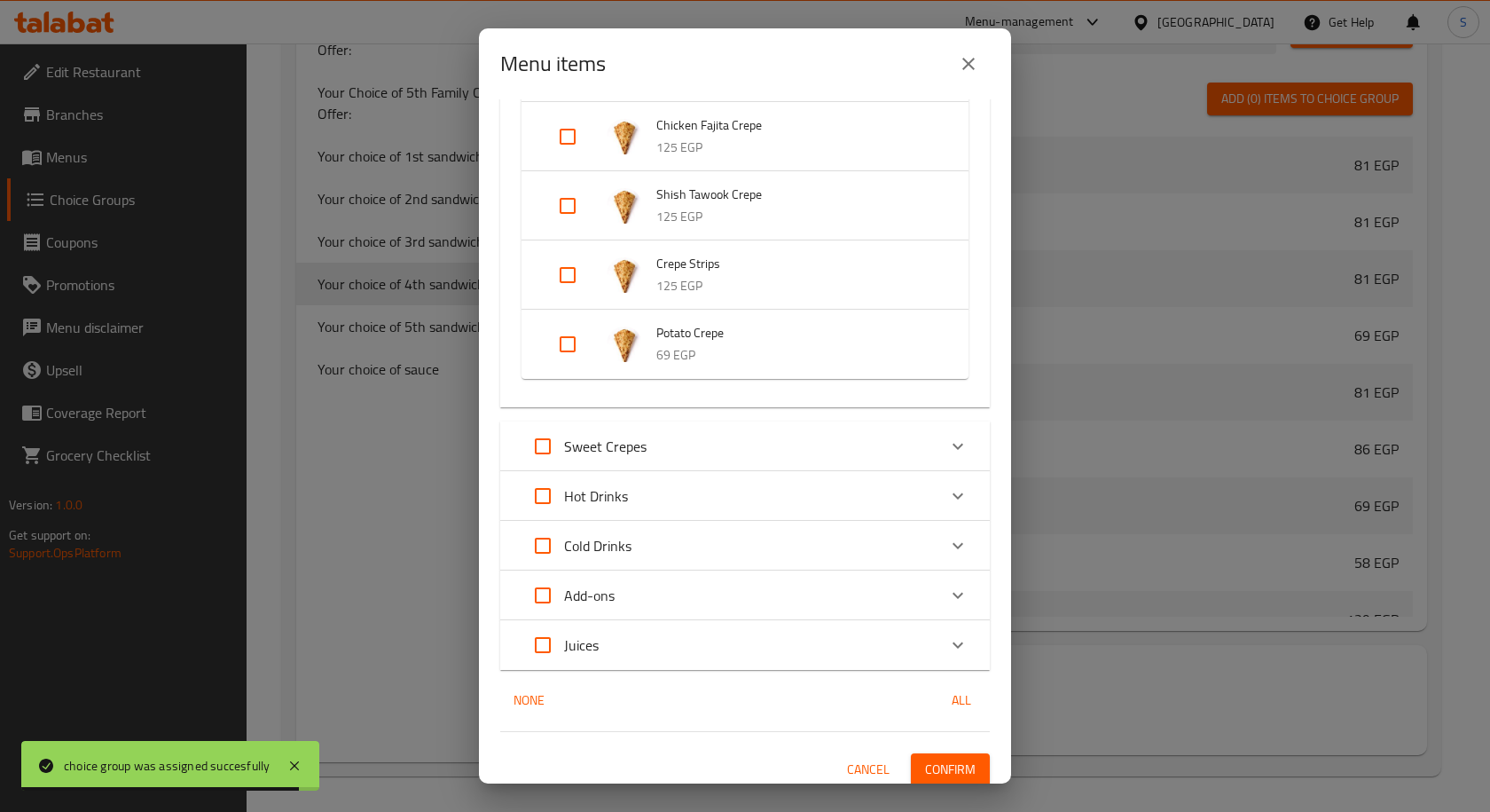
scroll to position [741, 0]
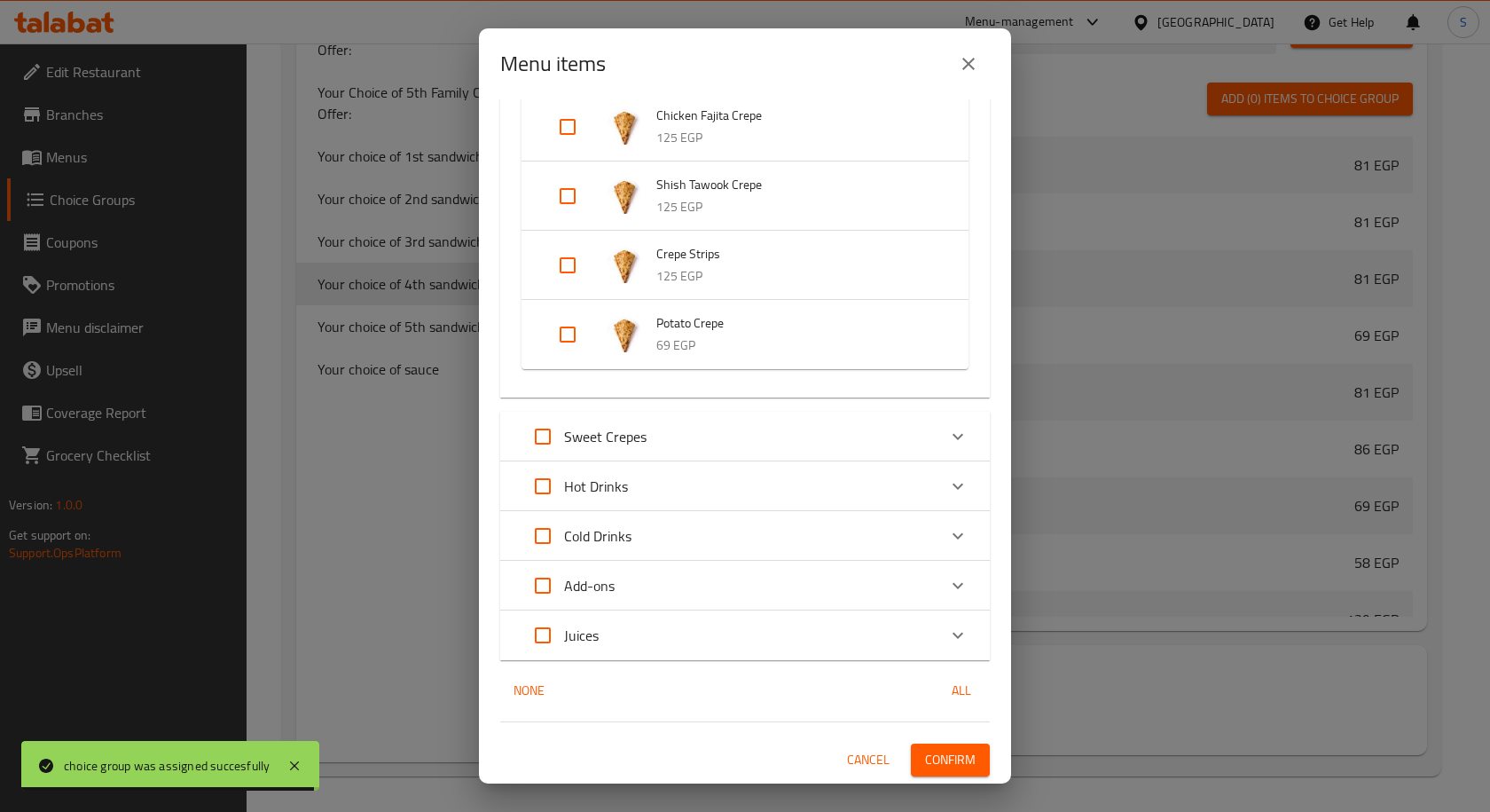
click at [938, 756] on span "Confirm" at bounding box center [950, 760] width 51 height 22
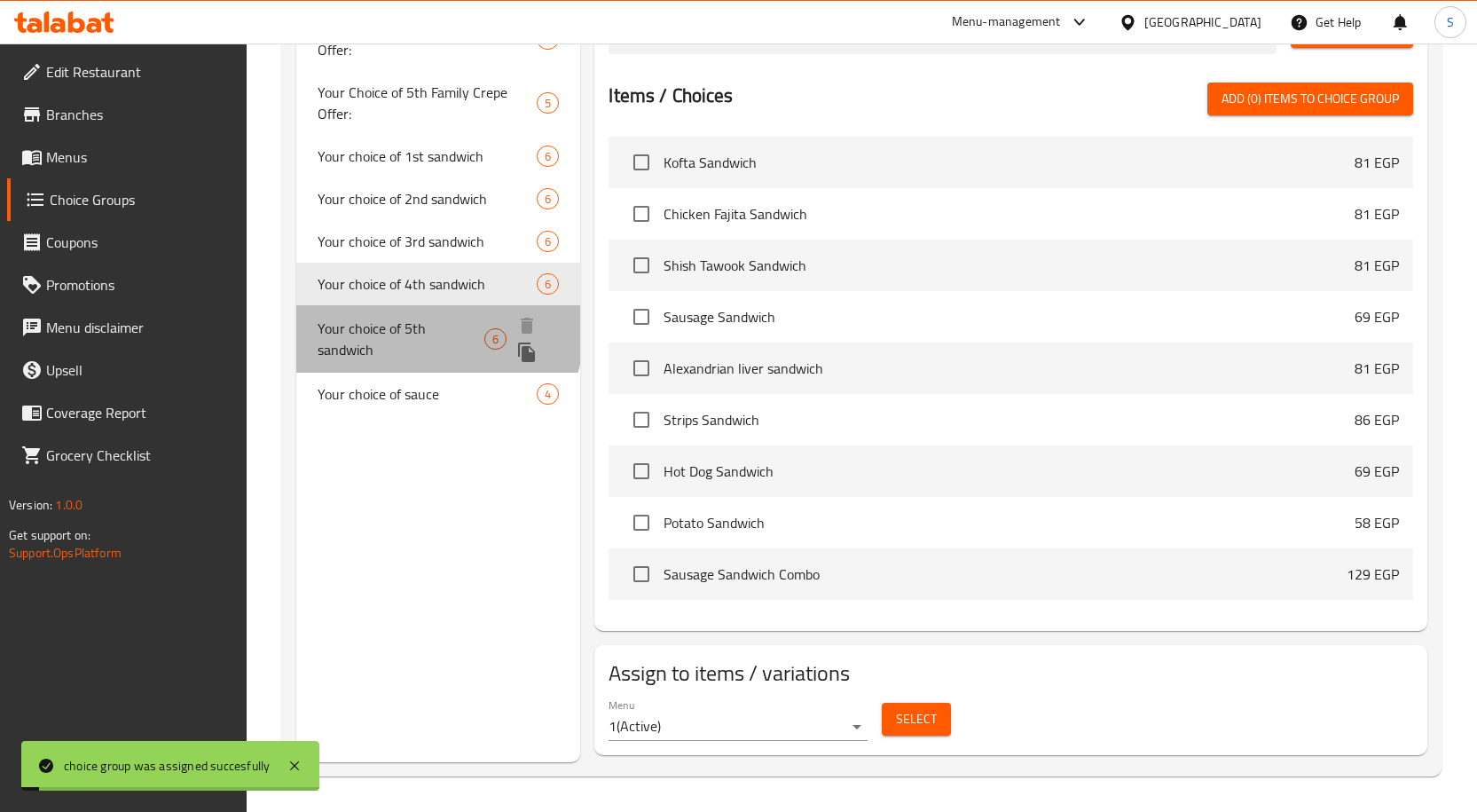
click at [423, 331] on span "Your choice of 5th sandwich" at bounding box center [401, 339] width 167 height 43
type input "Your choice of 5th sandwich"
type input "اختيارك من الساندوتش الخامس"
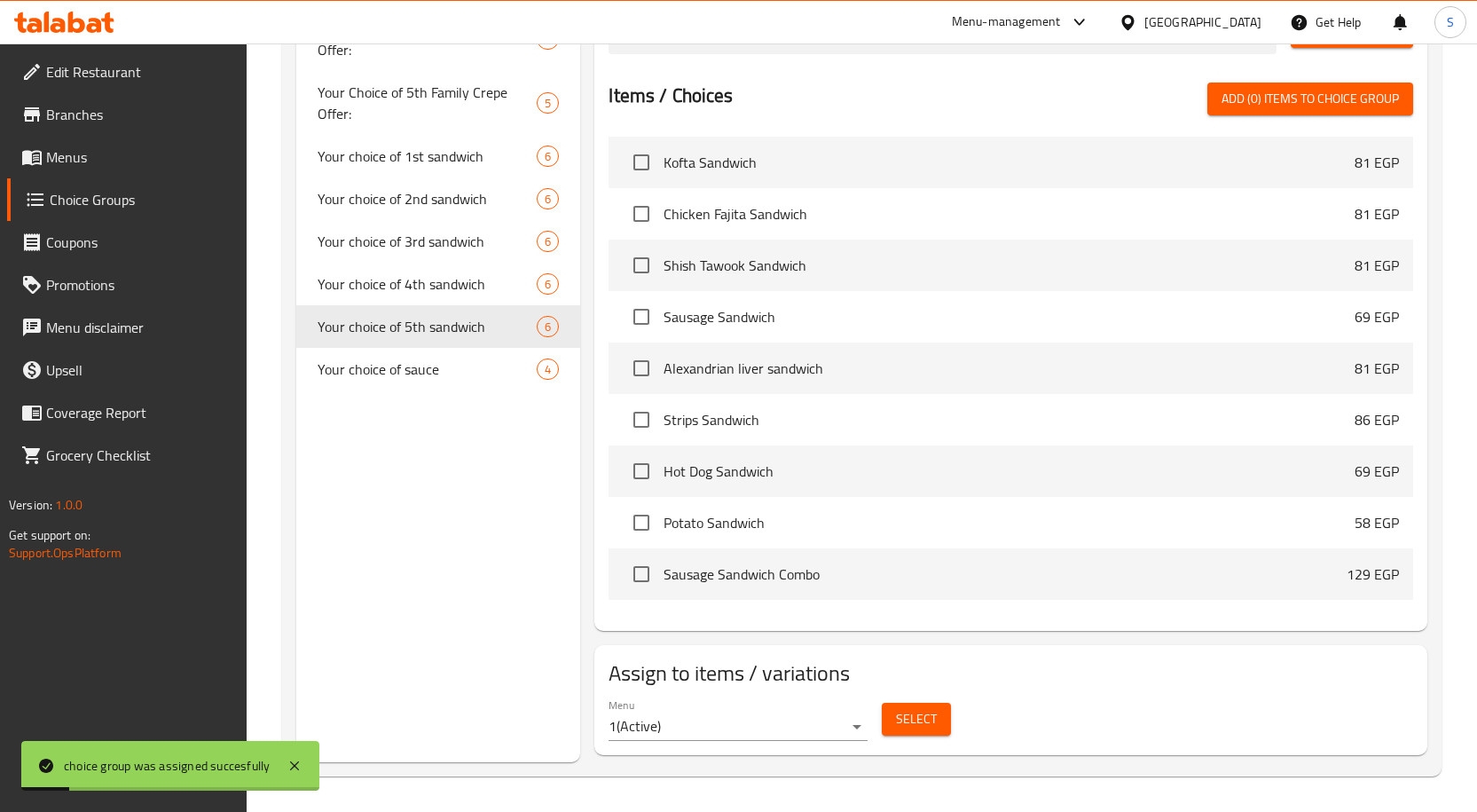
click at [914, 705] on button "Select" at bounding box center [916, 718] width 69 height 32
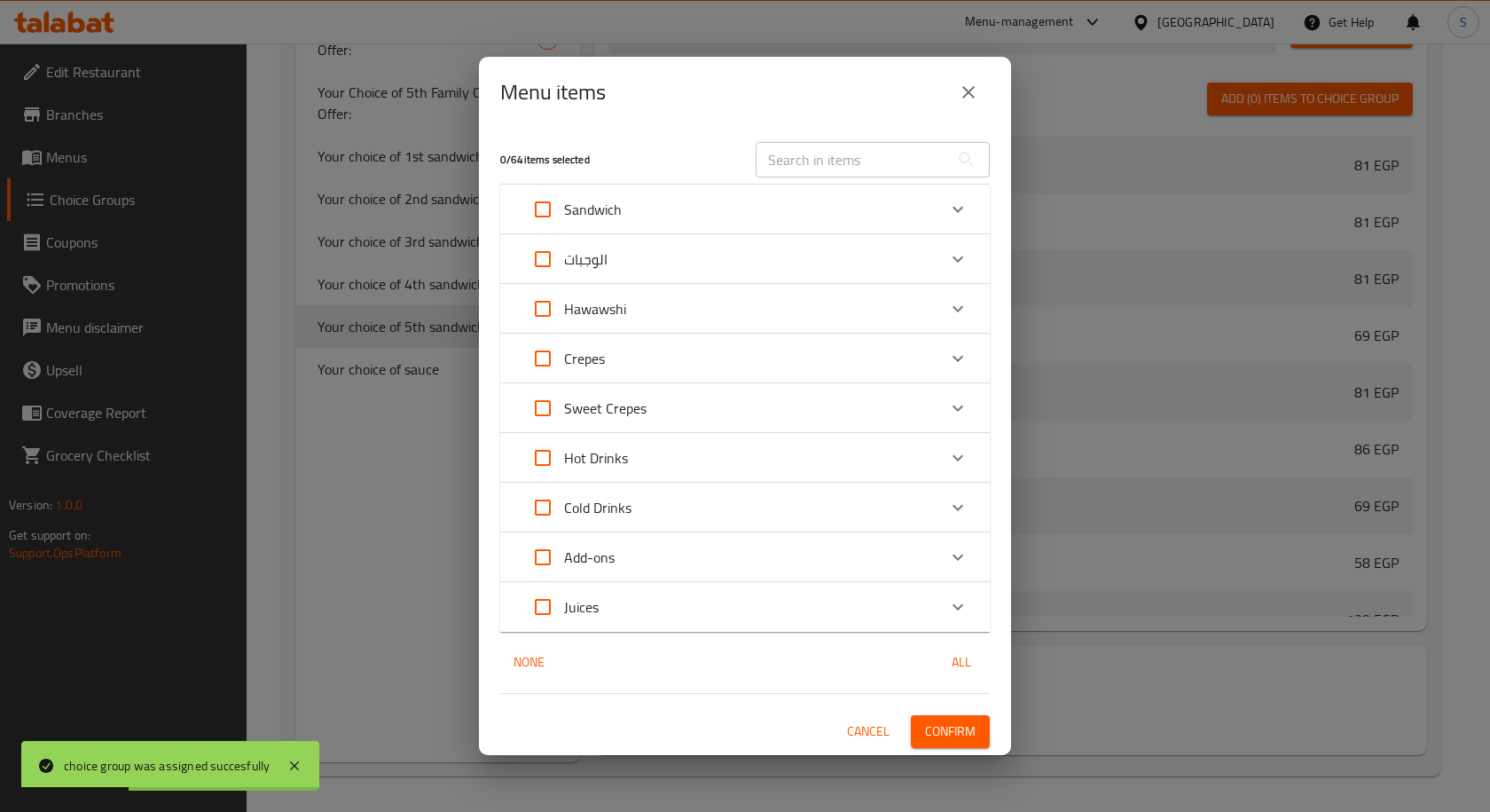
click at [818, 367] on div "Crepes" at bounding box center [729, 358] width 415 height 43
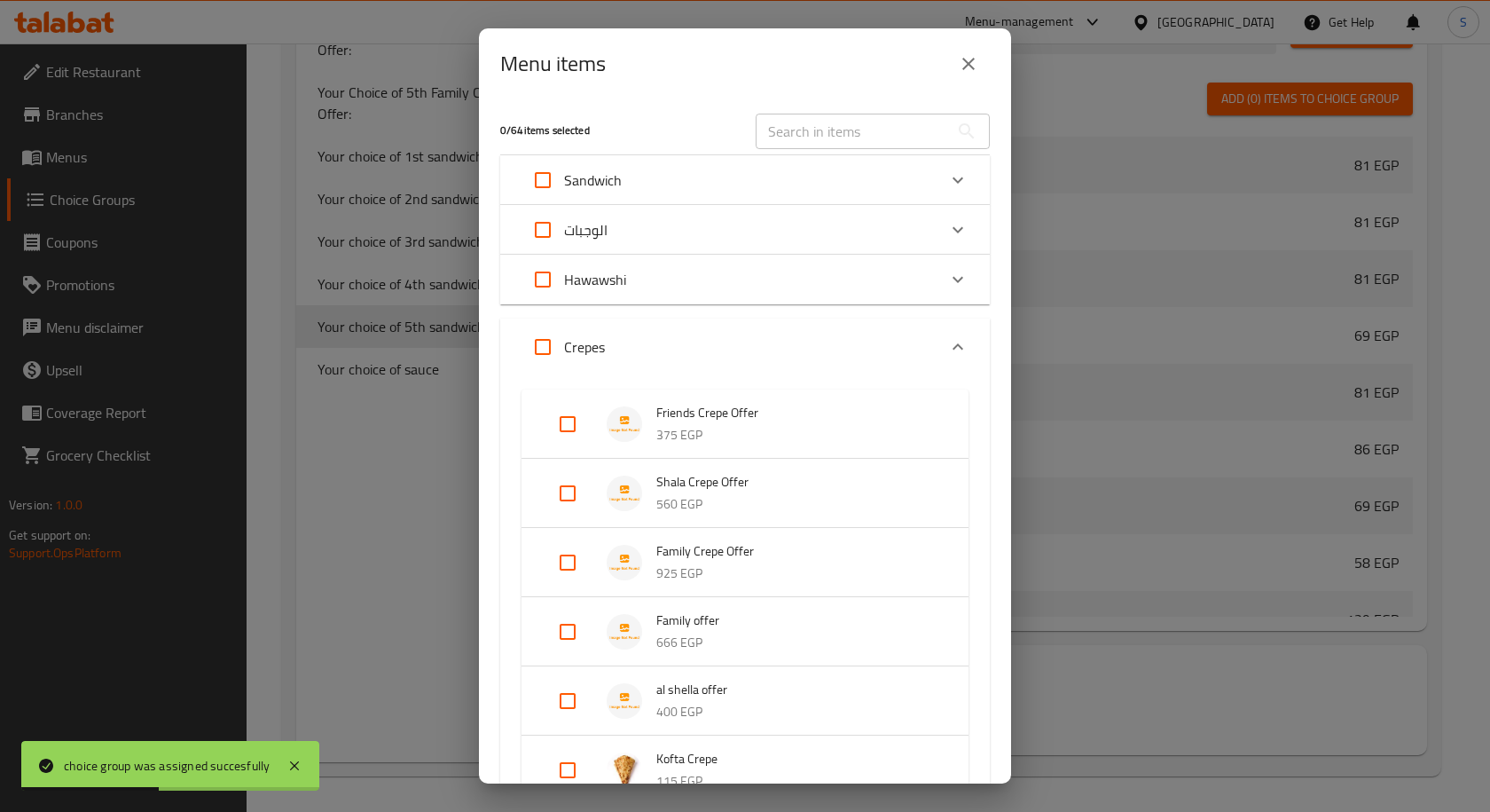
click at [570, 638] on input "Expand" at bounding box center [568, 631] width 43 height 43
checkbox input "true"
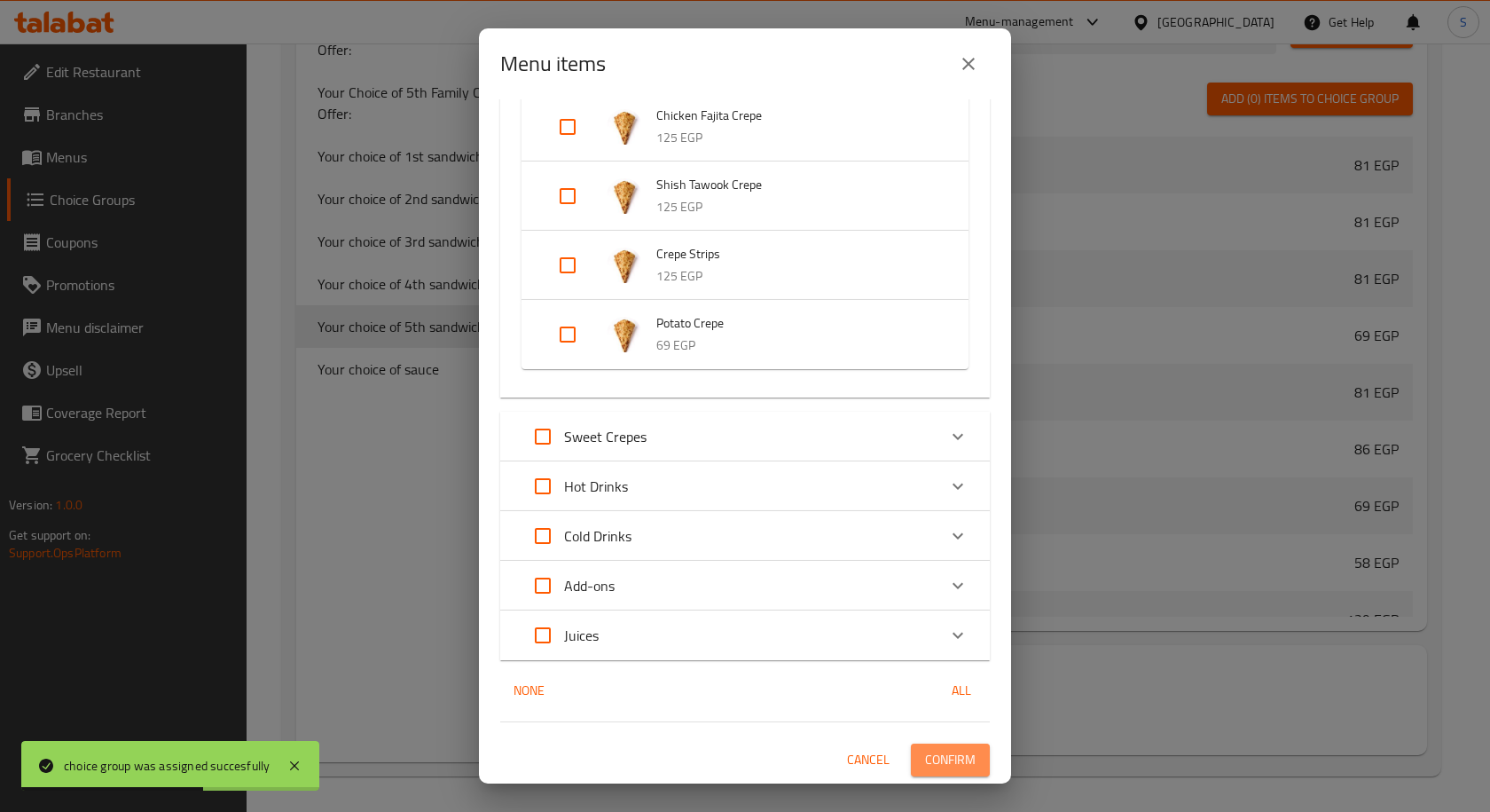
click at [926, 749] on span "Confirm" at bounding box center [950, 760] width 51 height 22
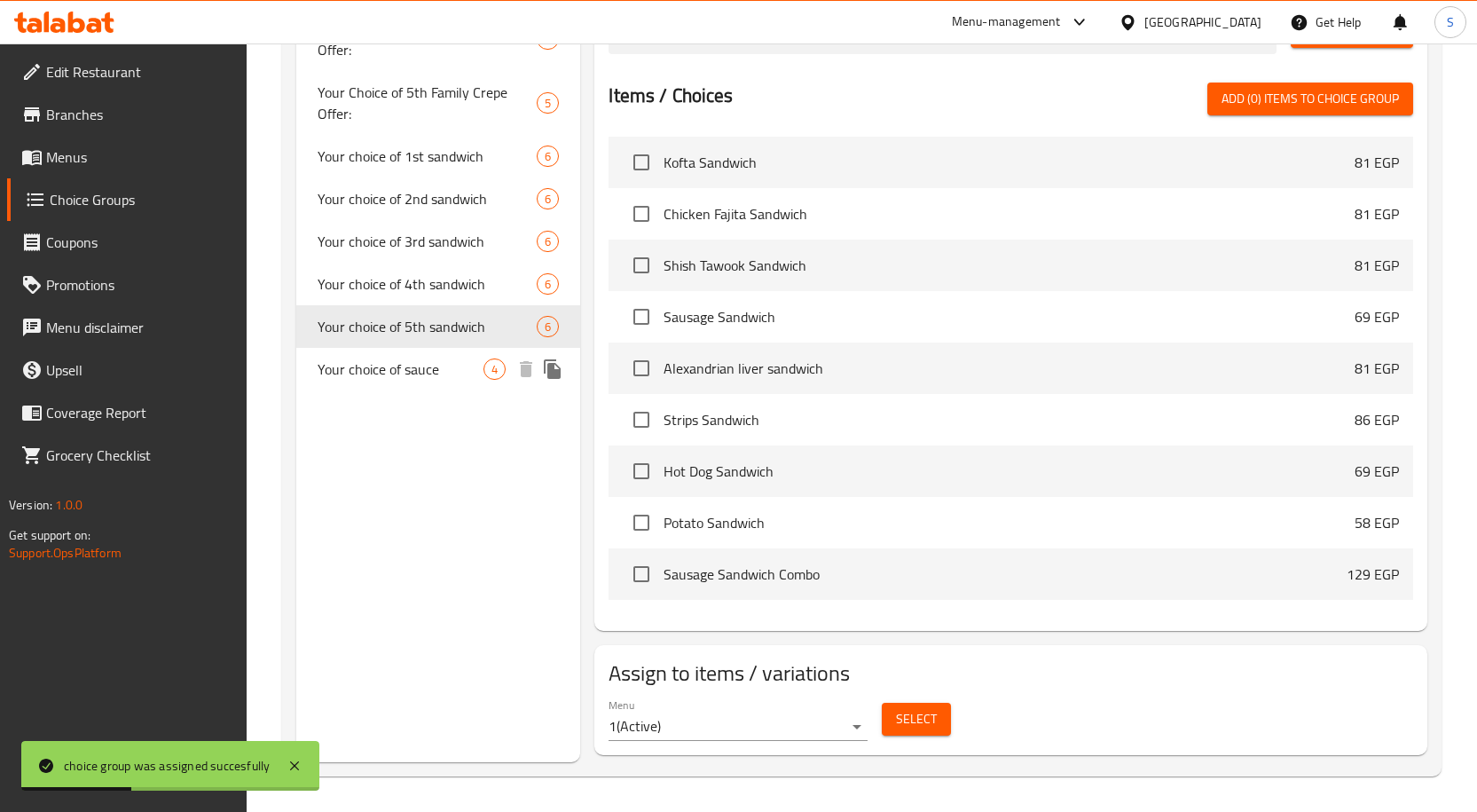
click at [426, 369] on span "Your choice of sauce" at bounding box center [401, 369] width 167 height 21
type input "Your choice of sauce"
type input "اختيارك من الصوص"
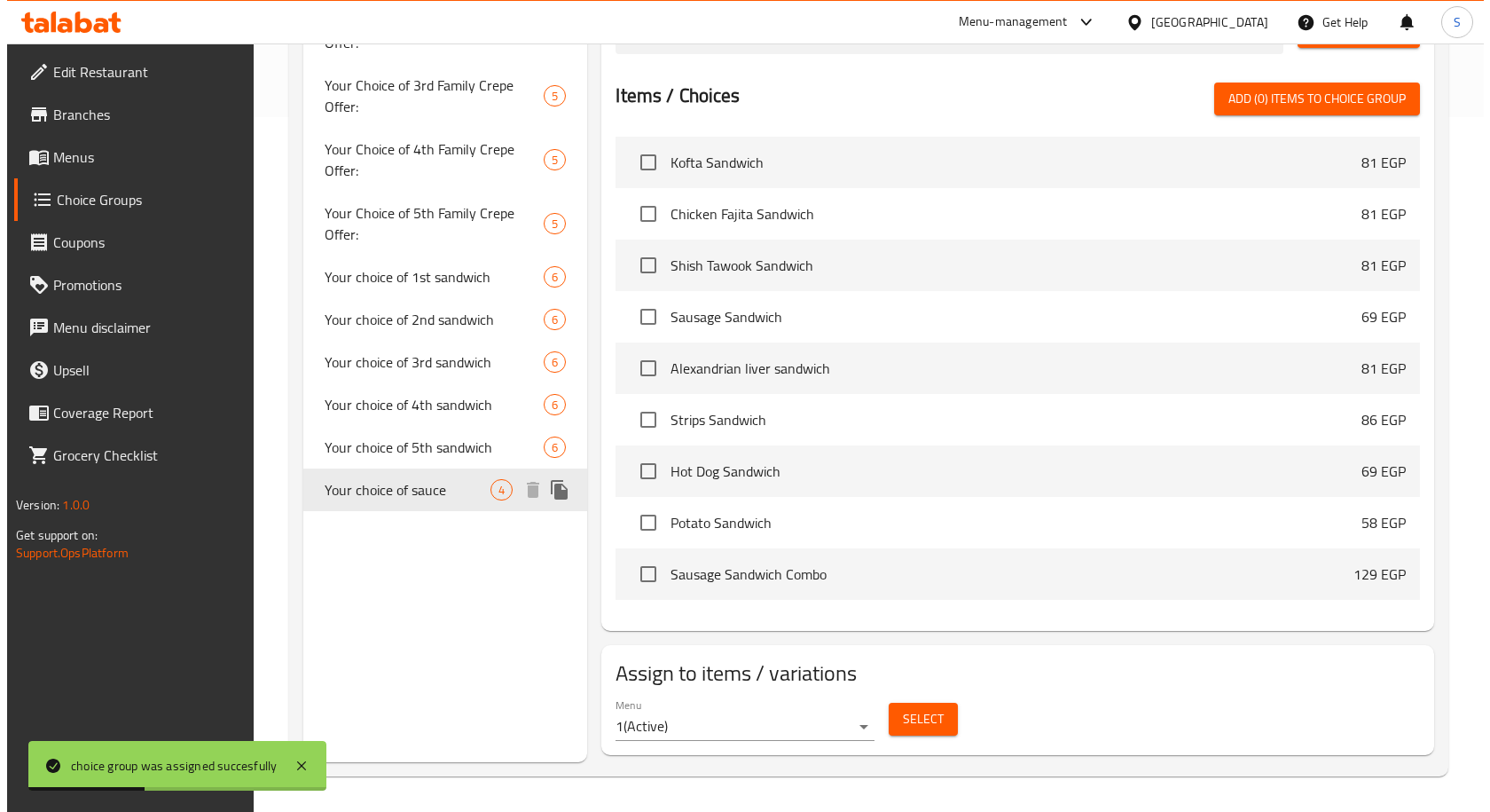
scroll to position [694, 0]
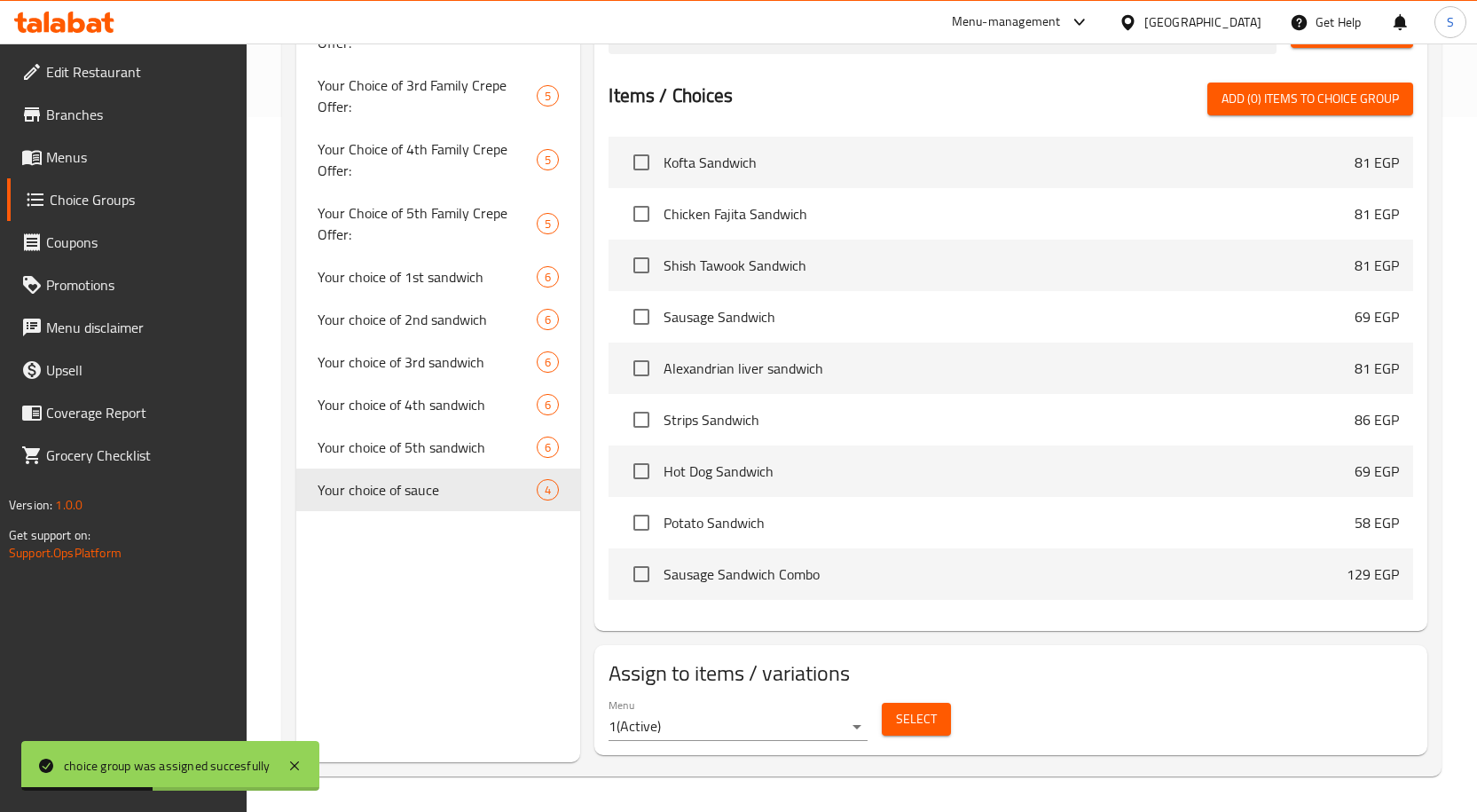
click at [911, 730] on span "Select" at bounding box center [917, 719] width 41 height 22
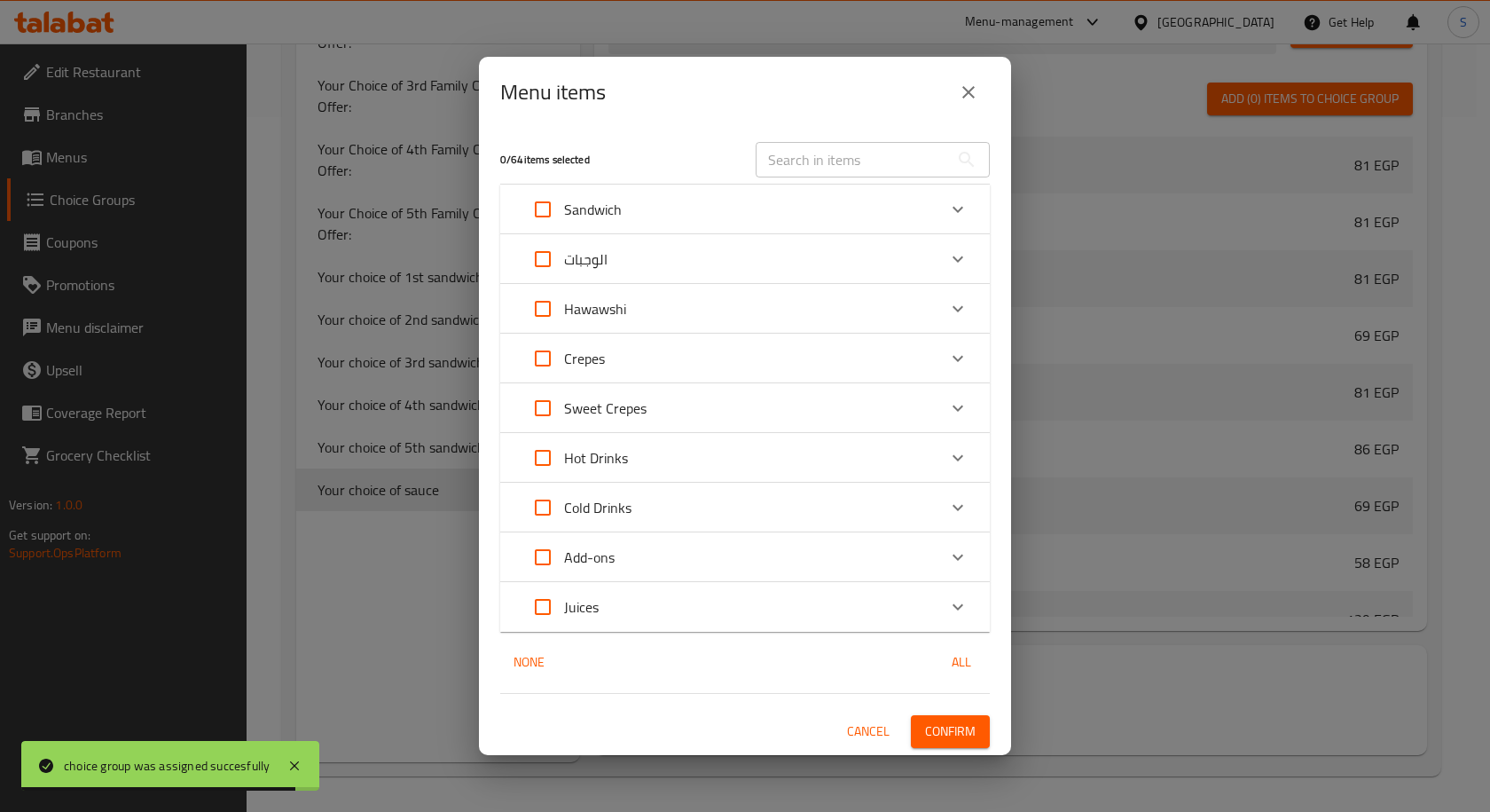
click at [711, 346] on div "Crepes" at bounding box center [729, 358] width 415 height 43
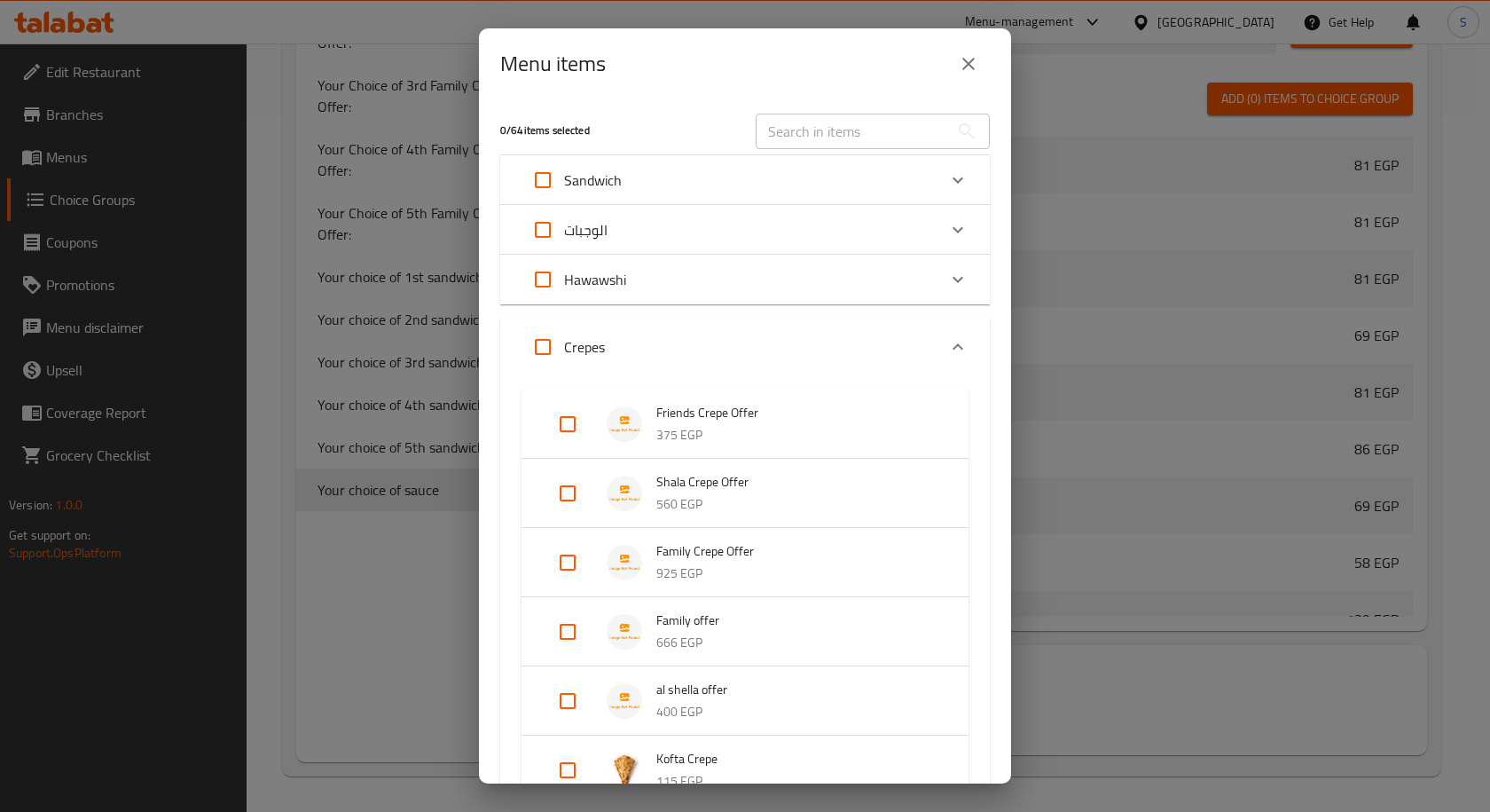
click at [575, 617] on input "Expand" at bounding box center [568, 631] width 43 height 43
checkbox input "true"
click at [568, 720] on input "Expand" at bounding box center [568, 730] width 43 height 43
checkbox input "true"
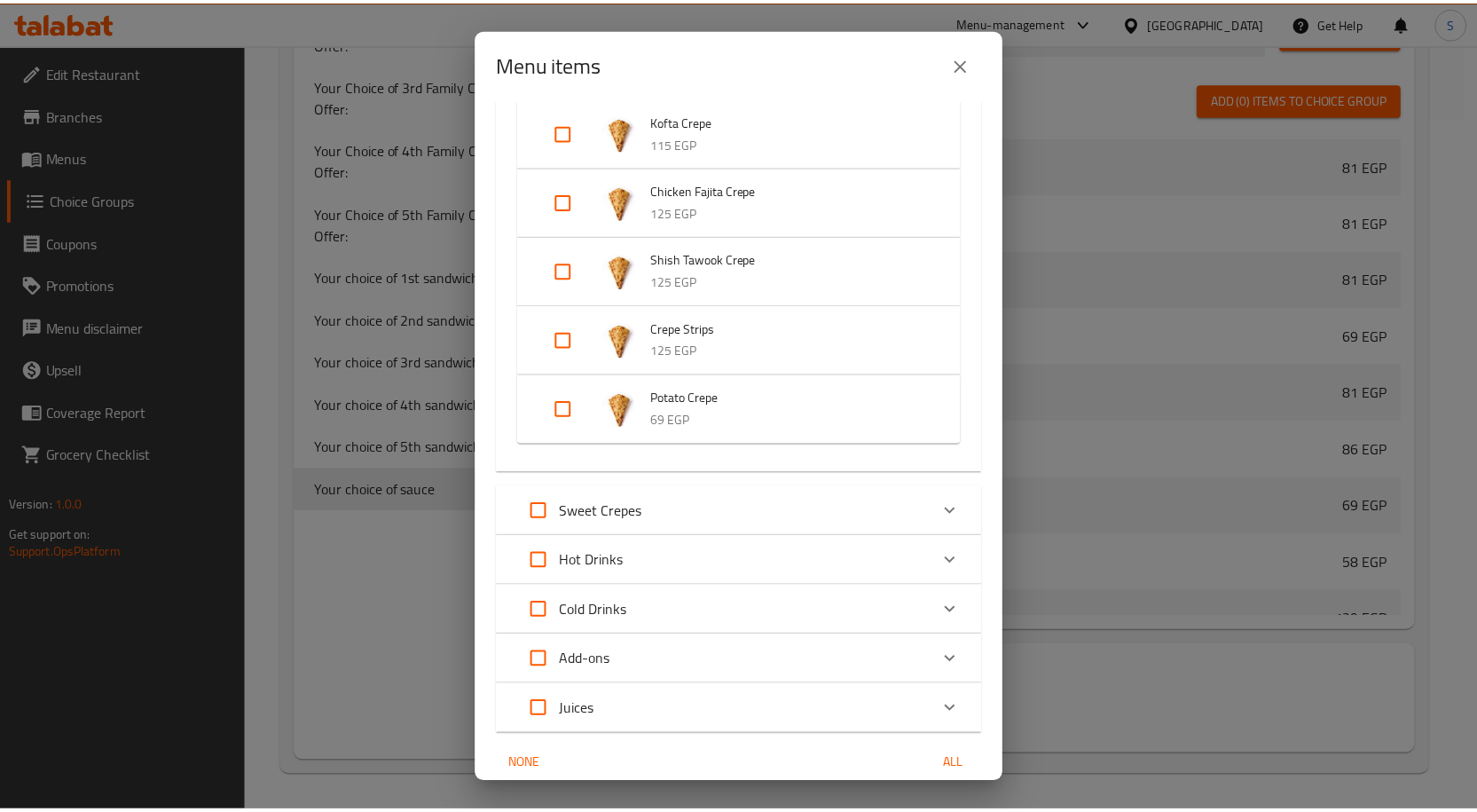
scroll to position [755, 0]
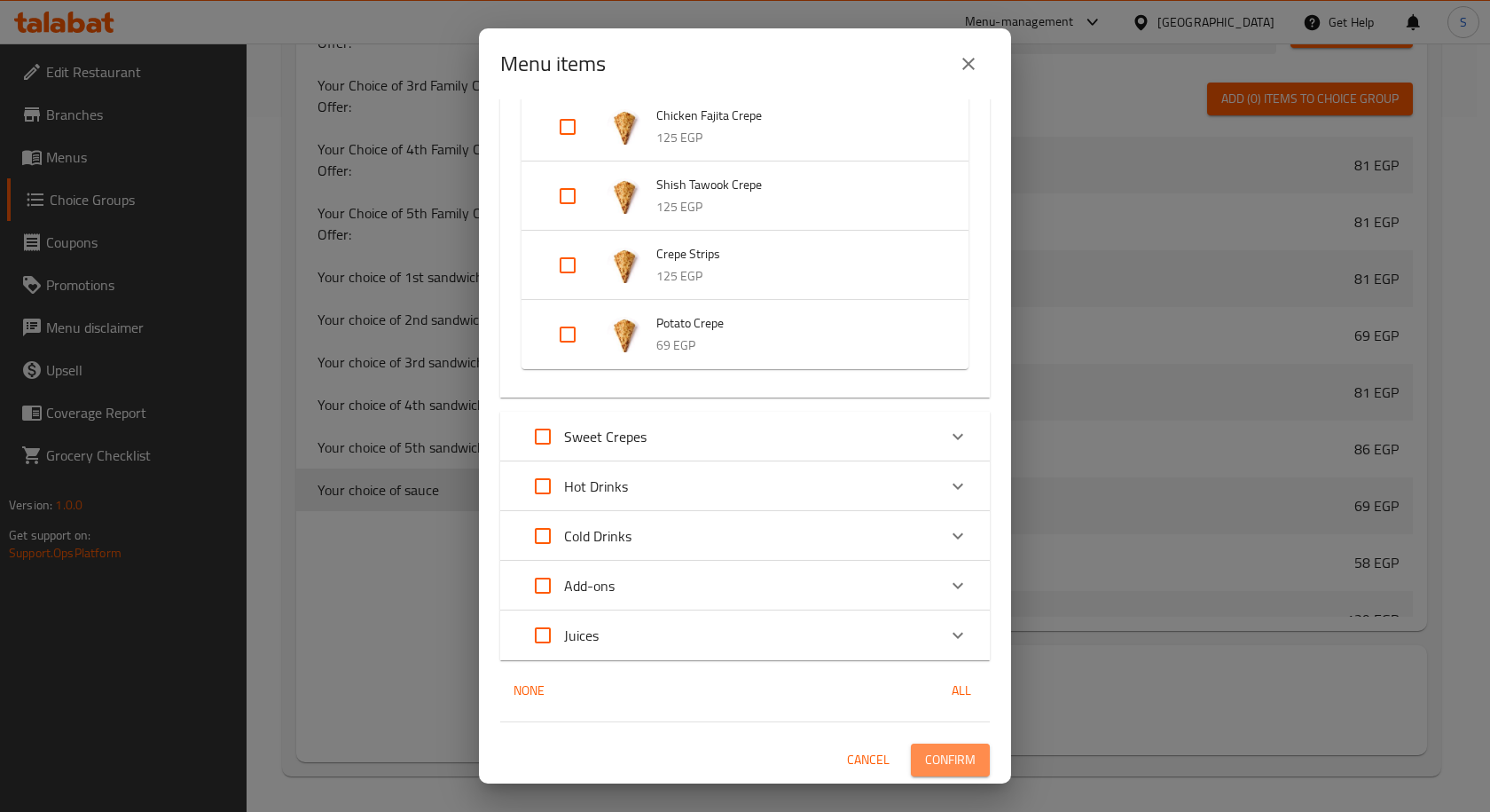
click at [925, 756] on span "Confirm" at bounding box center [950, 760] width 51 height 22
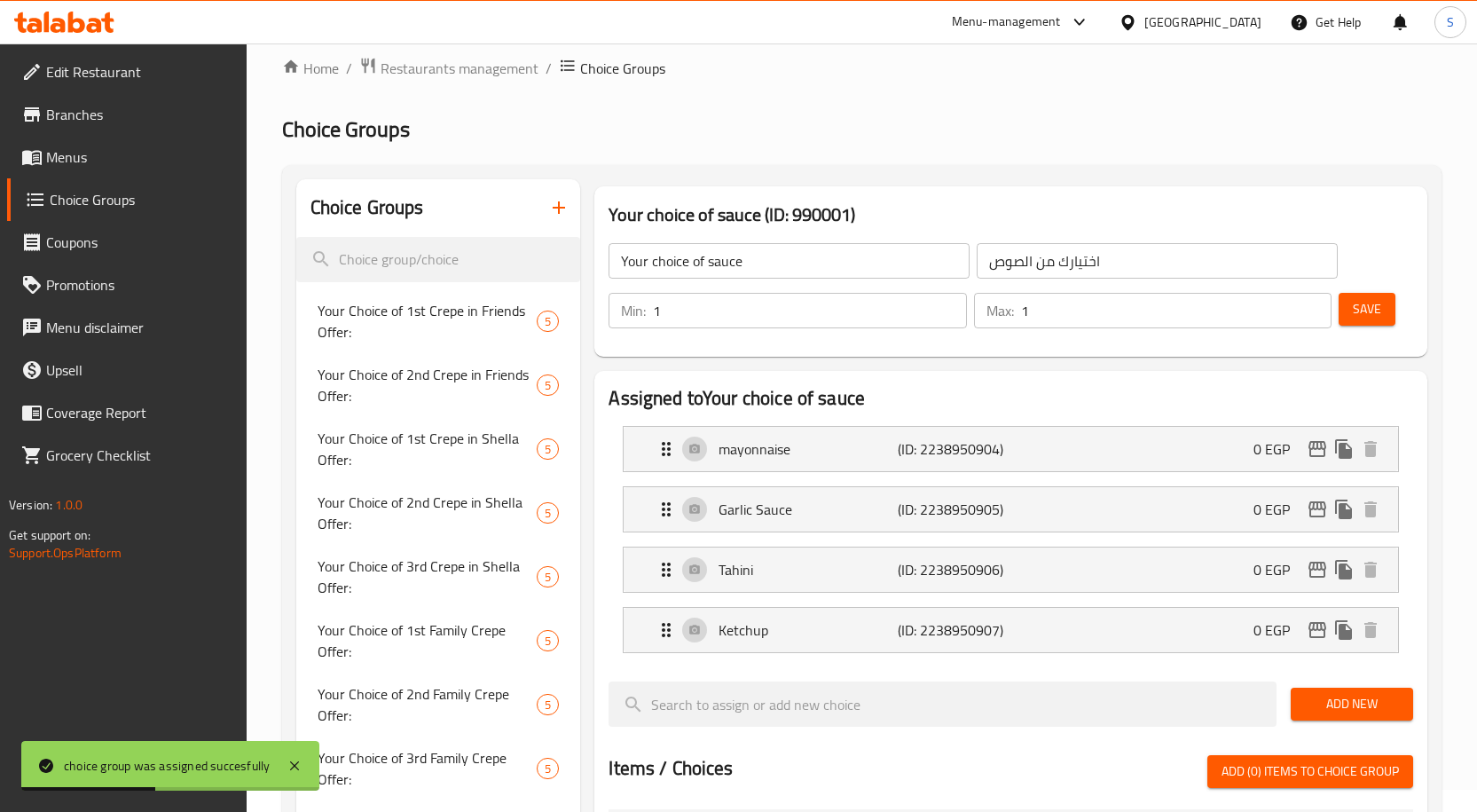
scroll to position [0, 0]
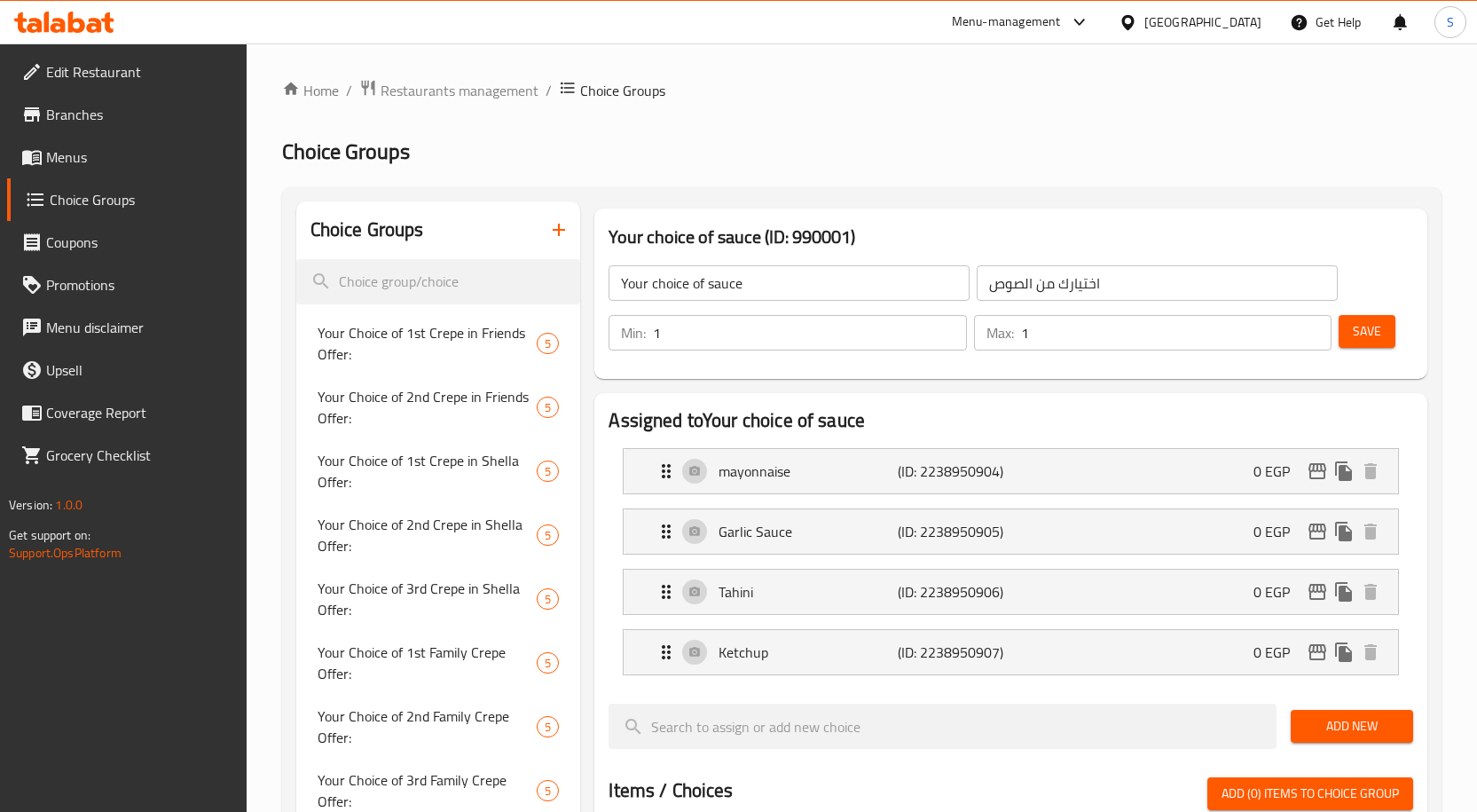
click at [124, 119] on span "Branches" at bounding box center [139, 114] width 186 height 21
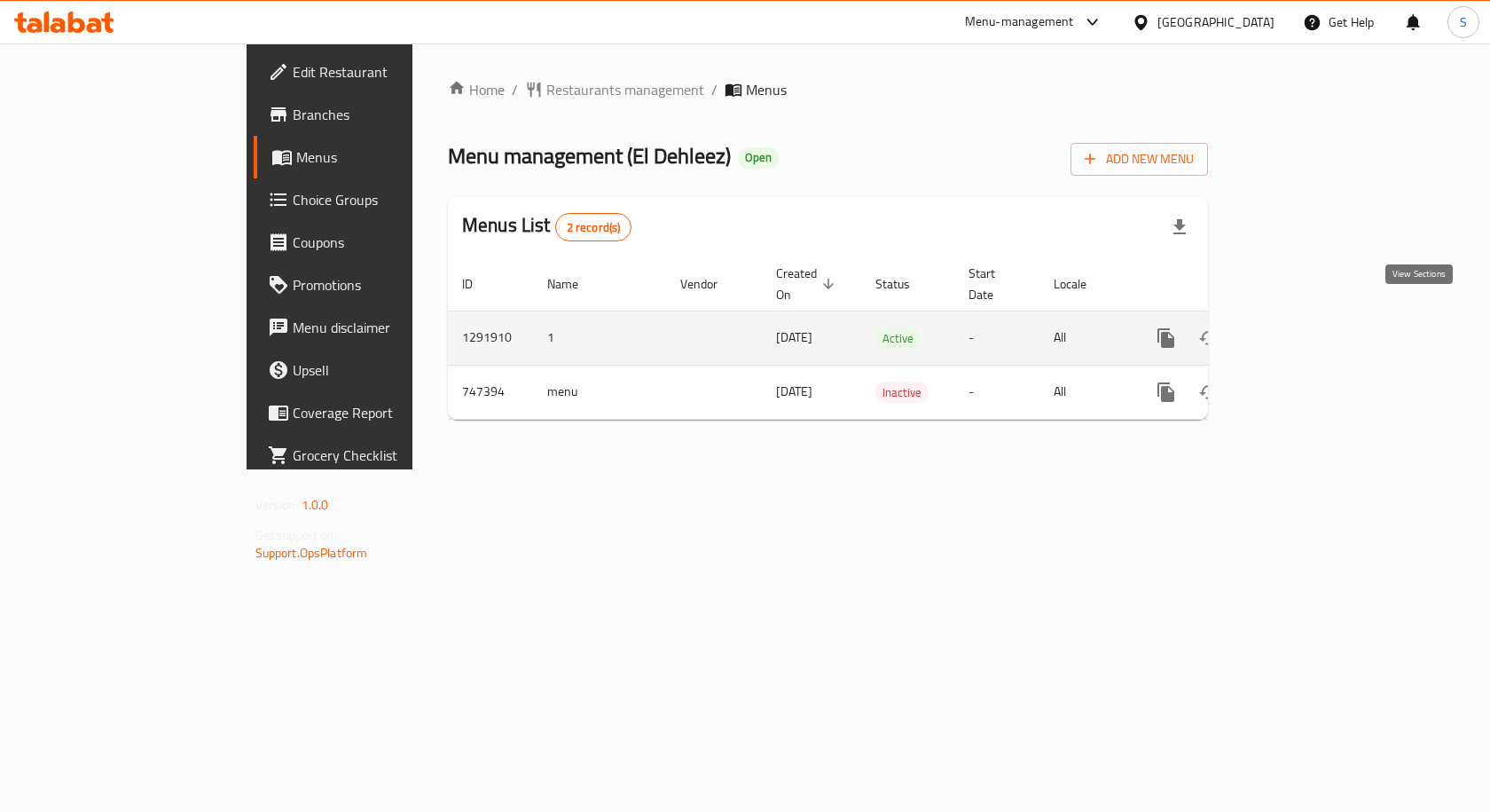
click at [1305, 328] on icon "enhanced table" at bounding box center [1294, 338] width 21 height 21
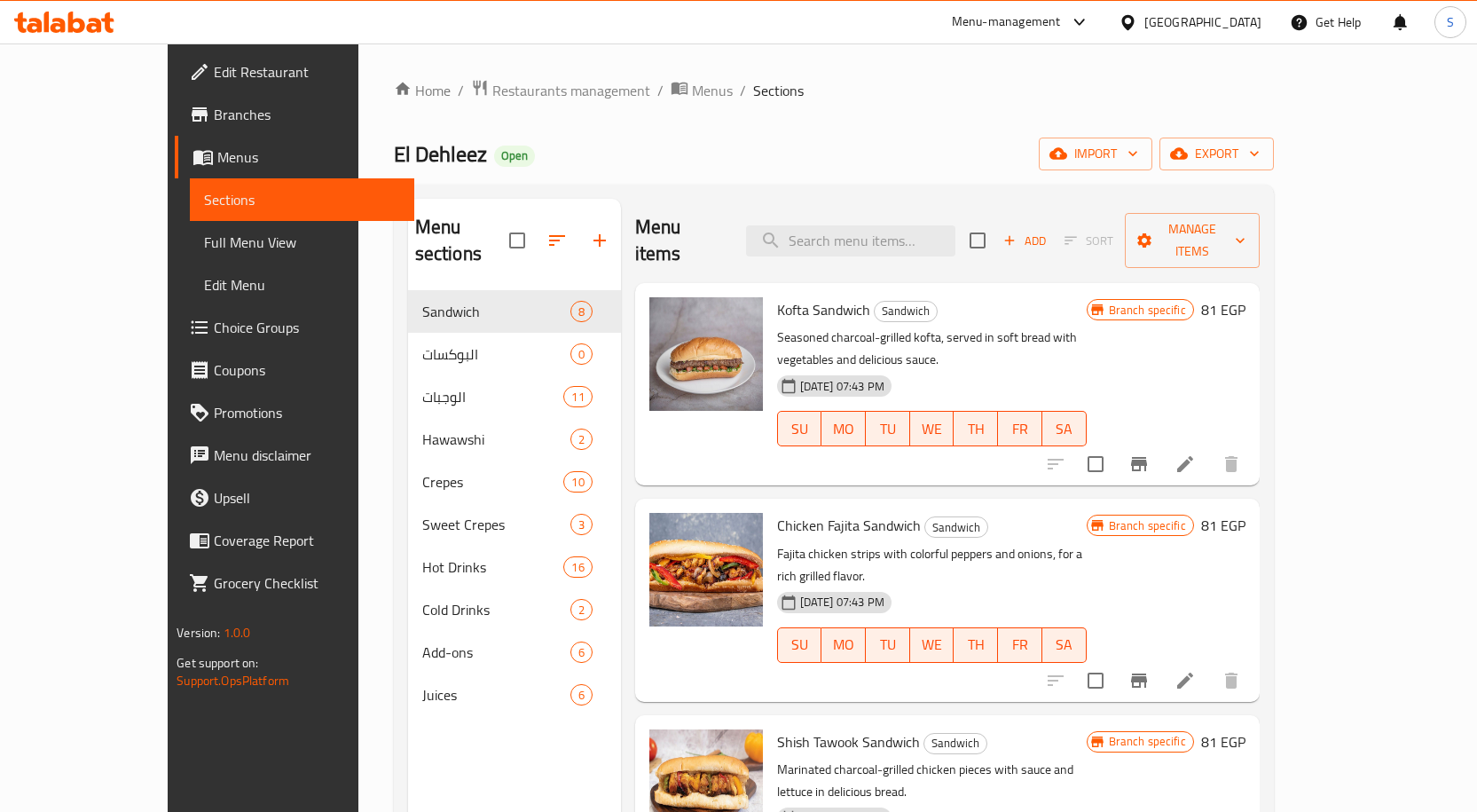
scroll to position [89, 0]
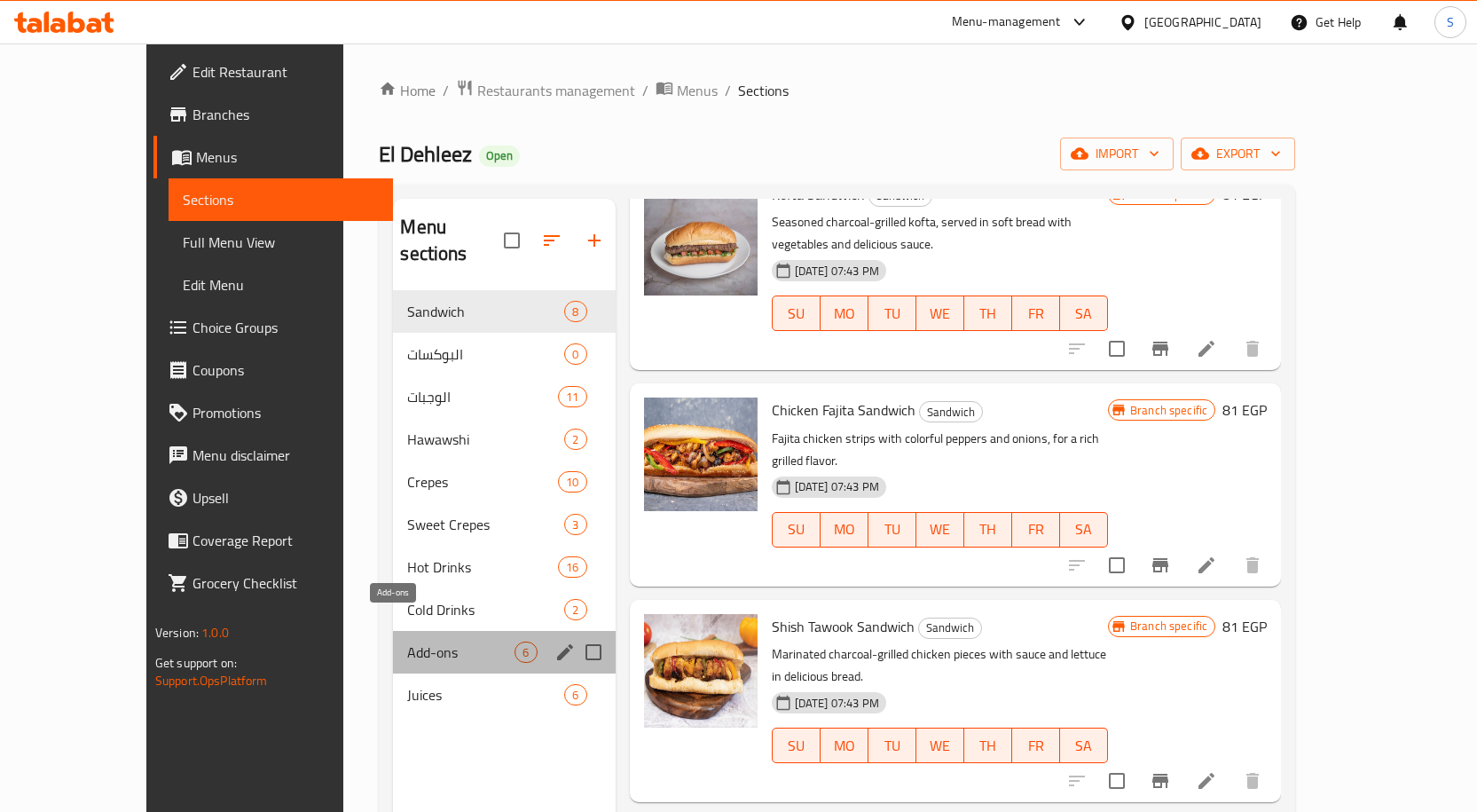
click at [407, 642] on span "Add-ons" at bounding box center [461, 652] width 107 height 21
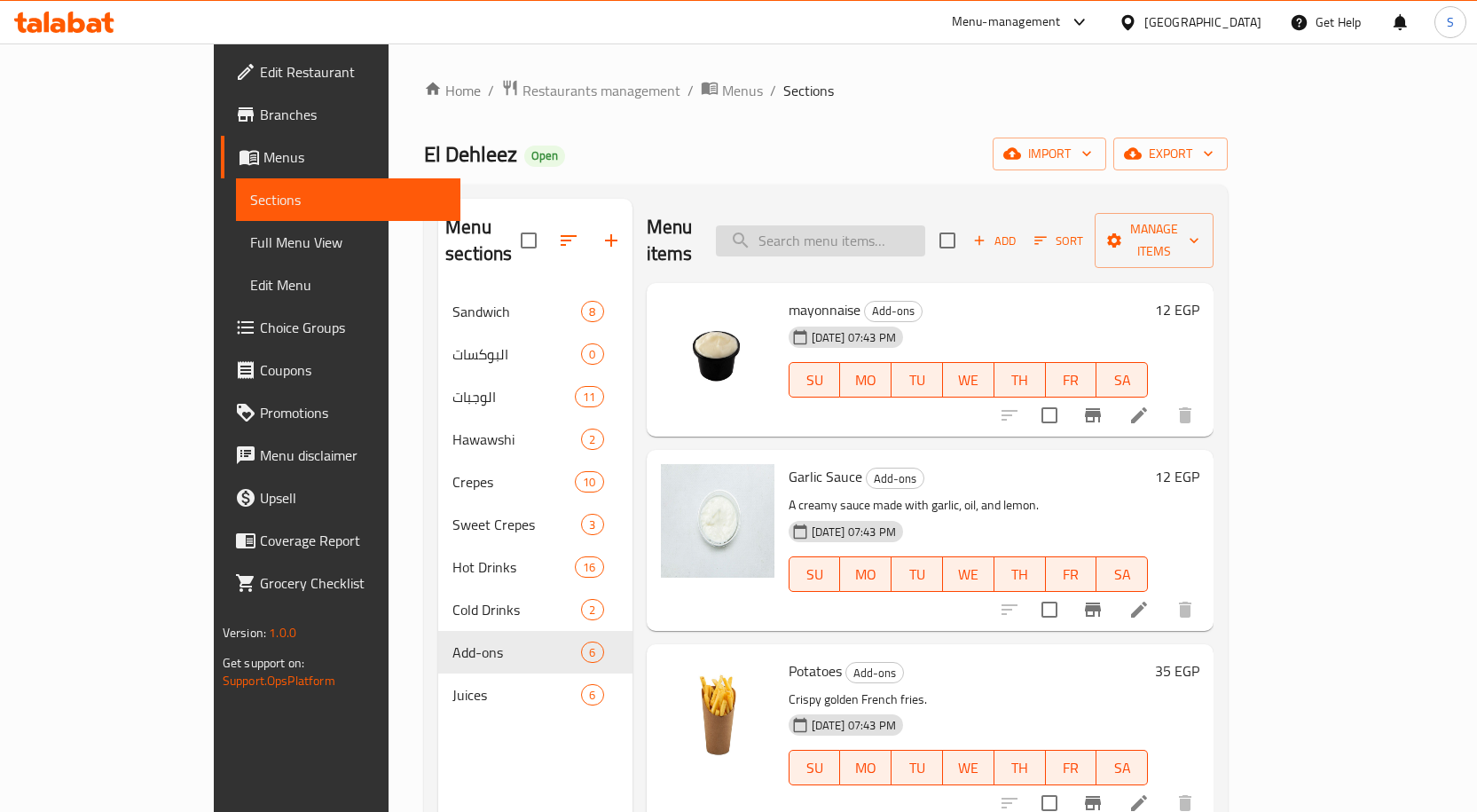
click at [925, 238] on input "search" at bounding box center [820, 241] width 209 height 31
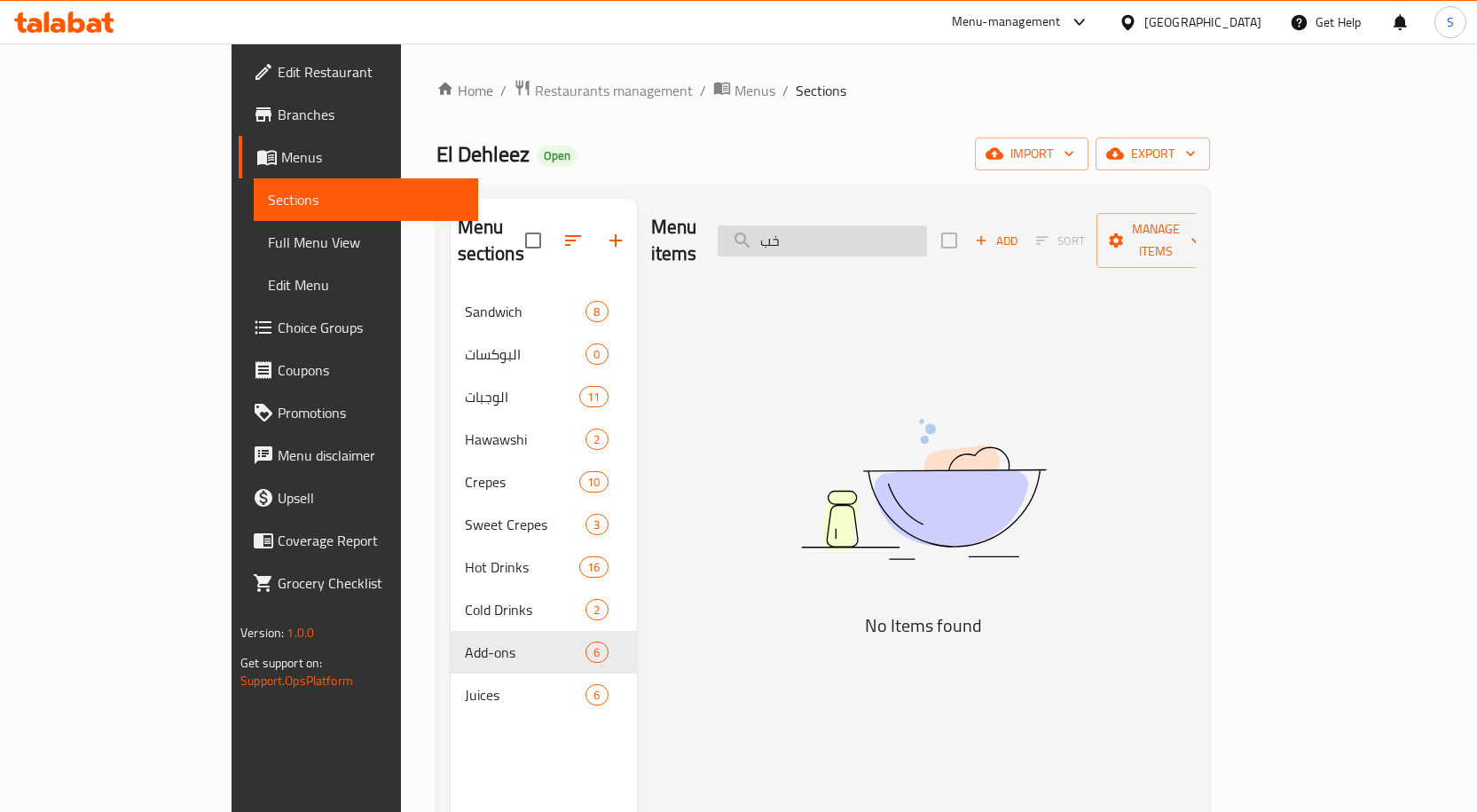
type input "خ"
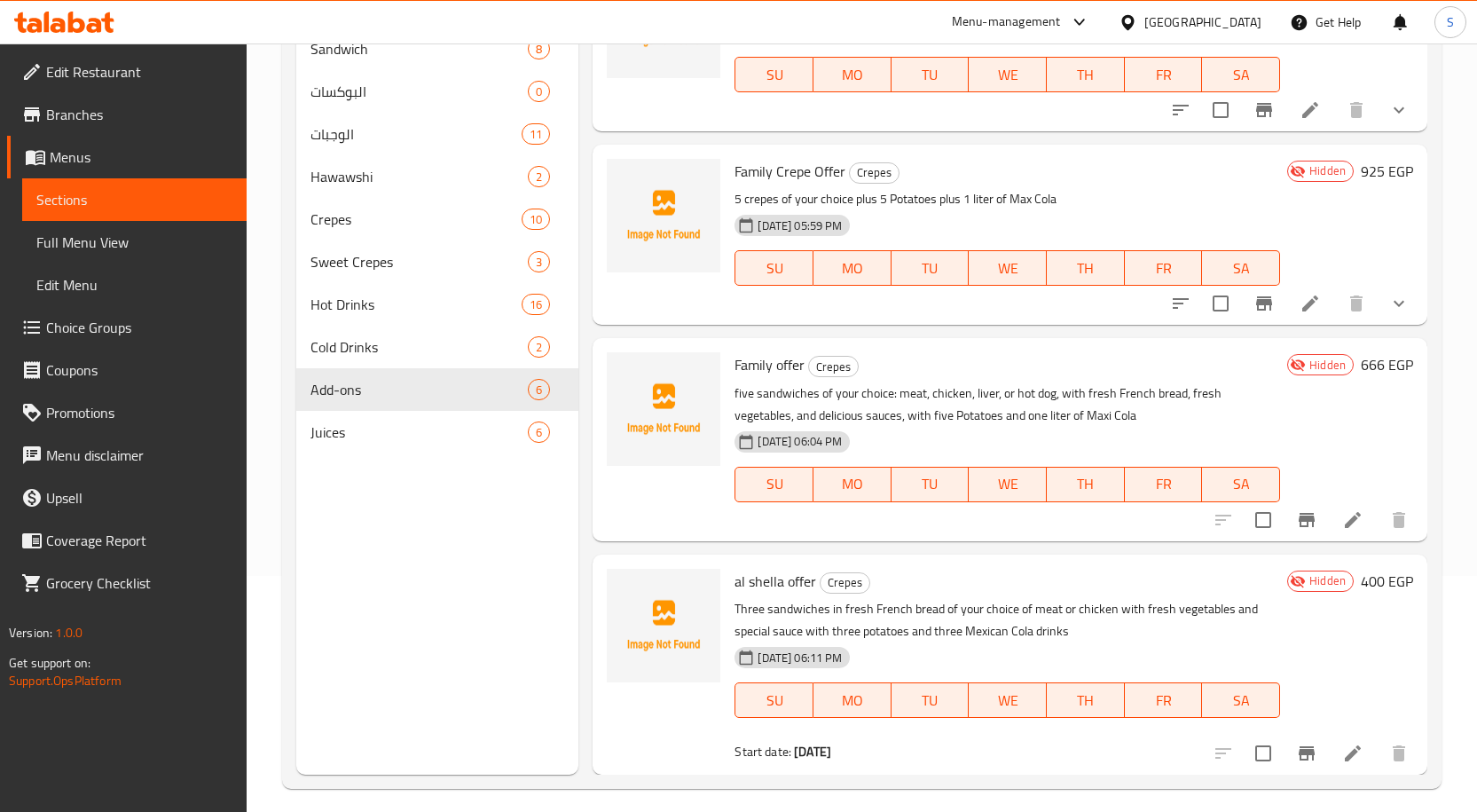
scroll to position [248, 0]
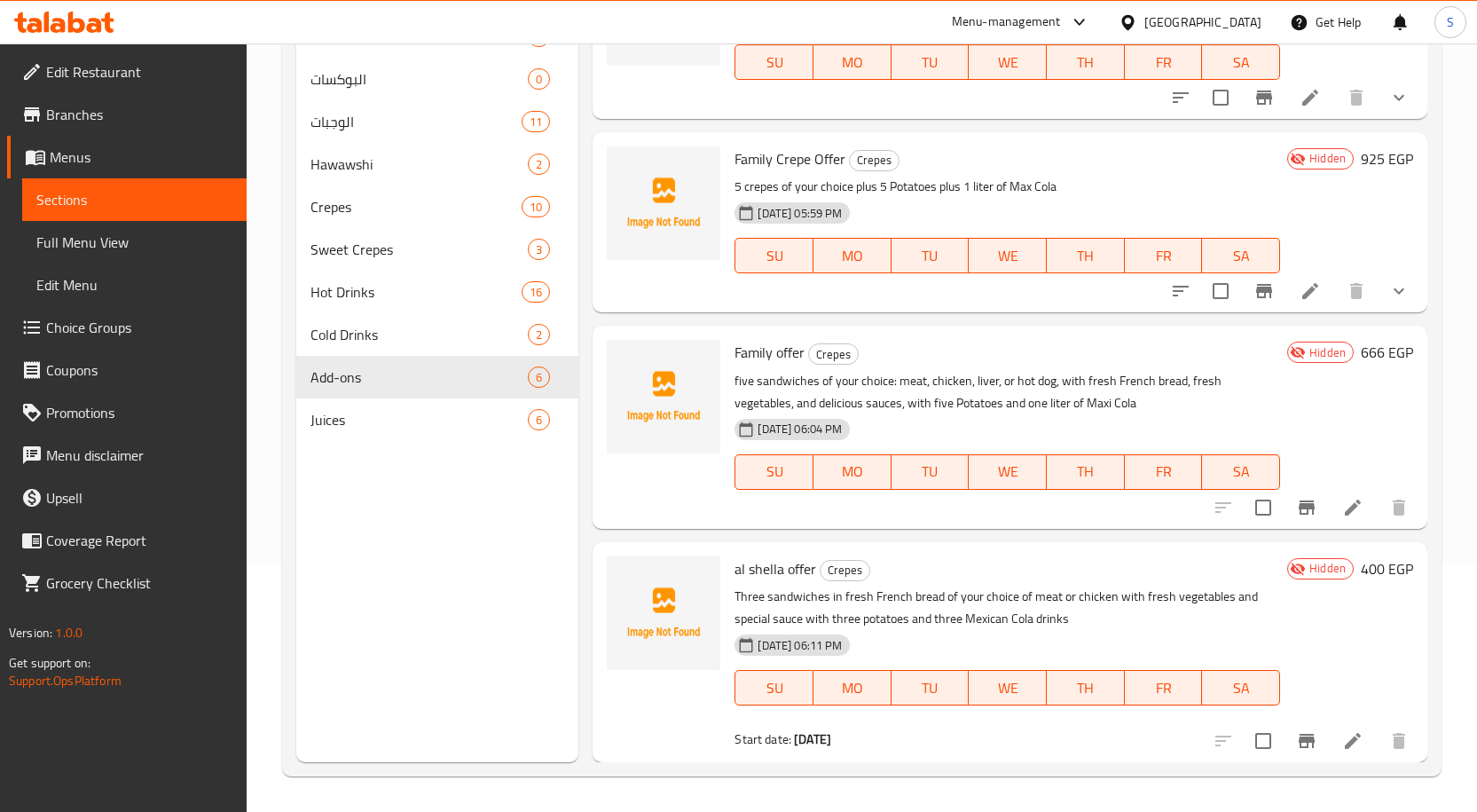
type input "offer"
click at [407, 259] on span "Sweet Crepes" at bounding box center [394, 249] width 169 height 21
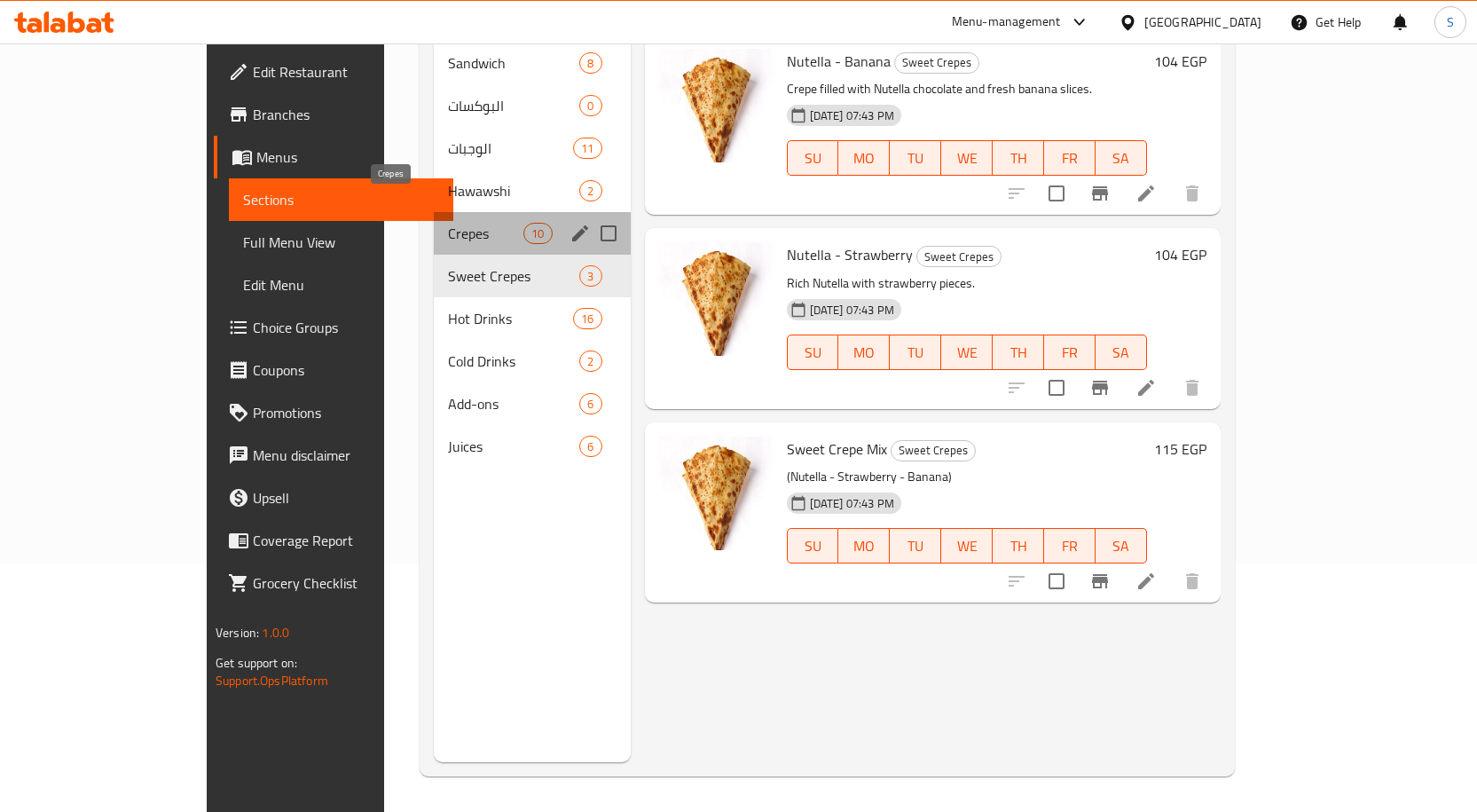
click at [448, 222] on span "Crepes" at bounding box center [485, 232] width 75 height 21
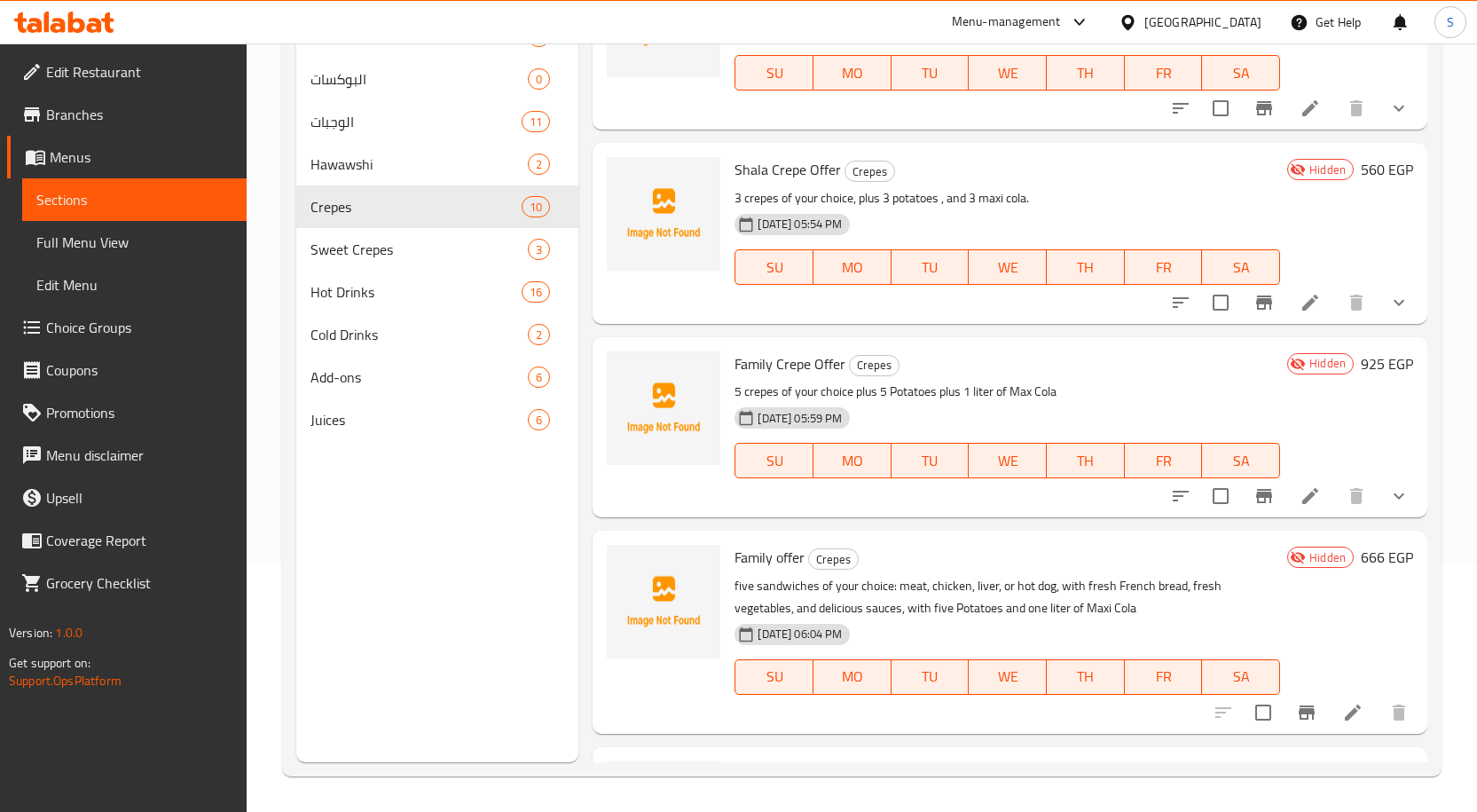
scroll to position [89, 0]
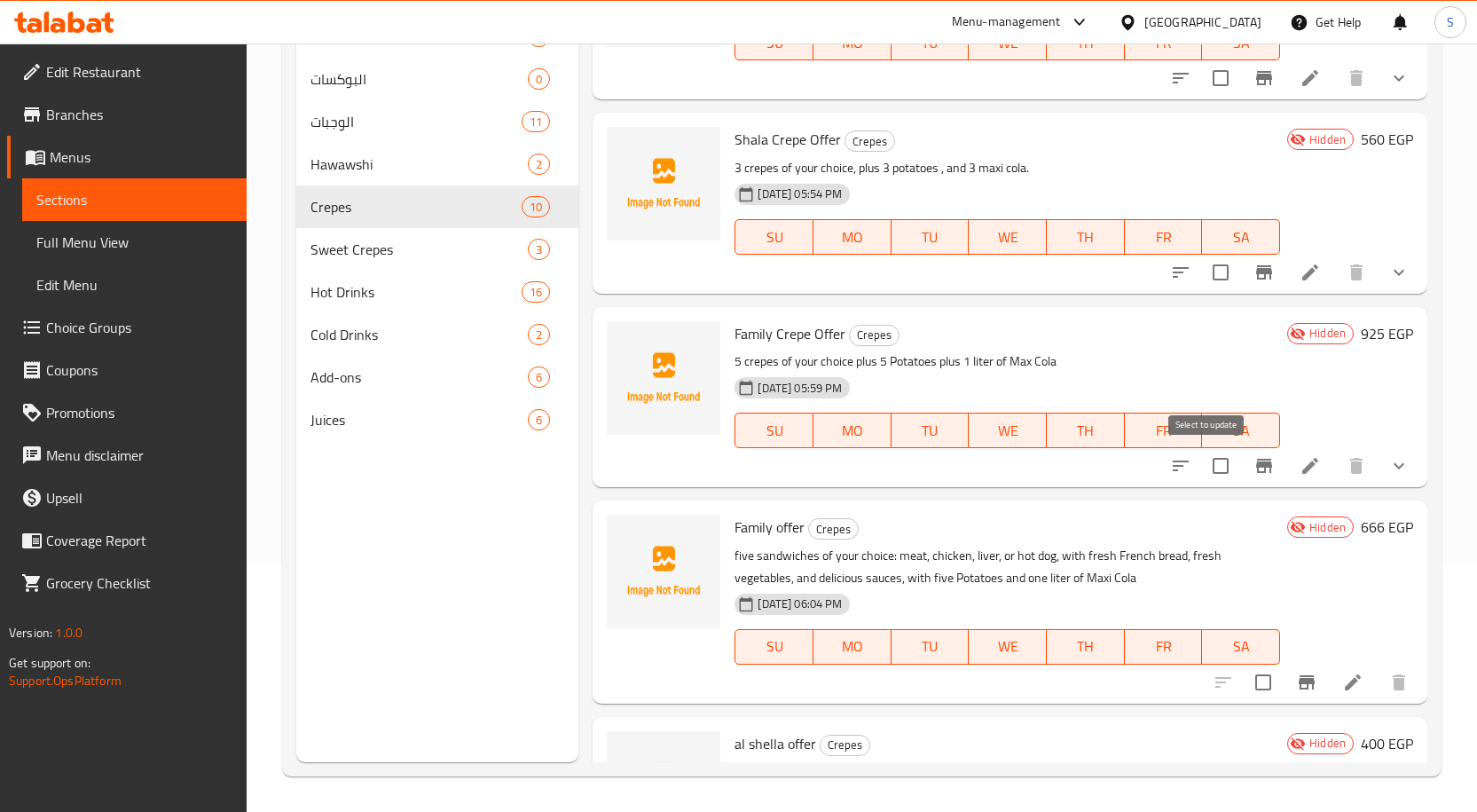
click at [1207, 461] on input "checkbox" at bounding box center [1220, 466] width 37 height 37
click at [1206, 471] on input "checkbox" at bounding box center [1220, 466] width 37 height 37
checkbox input "false"
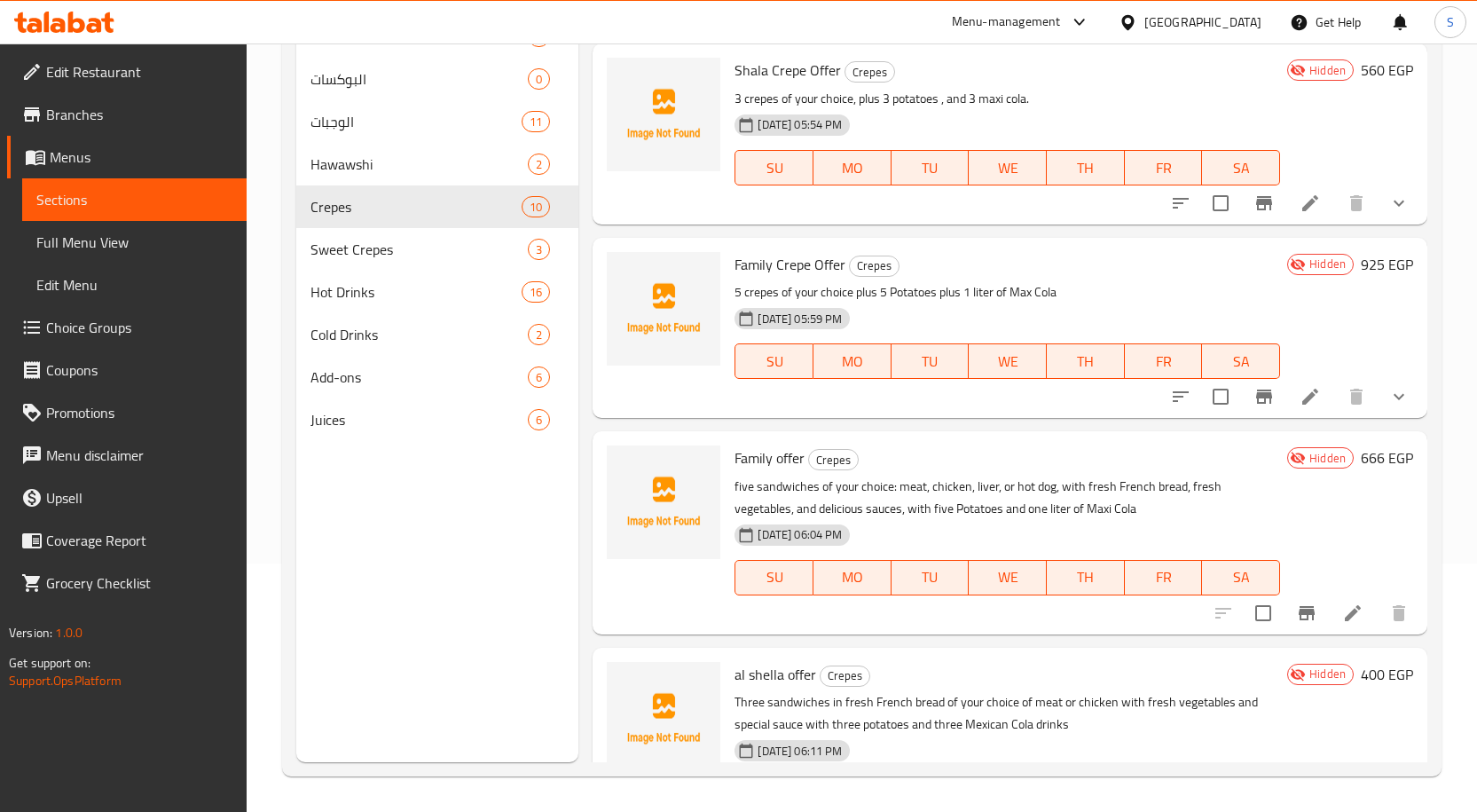
scroll to position [355, 0]
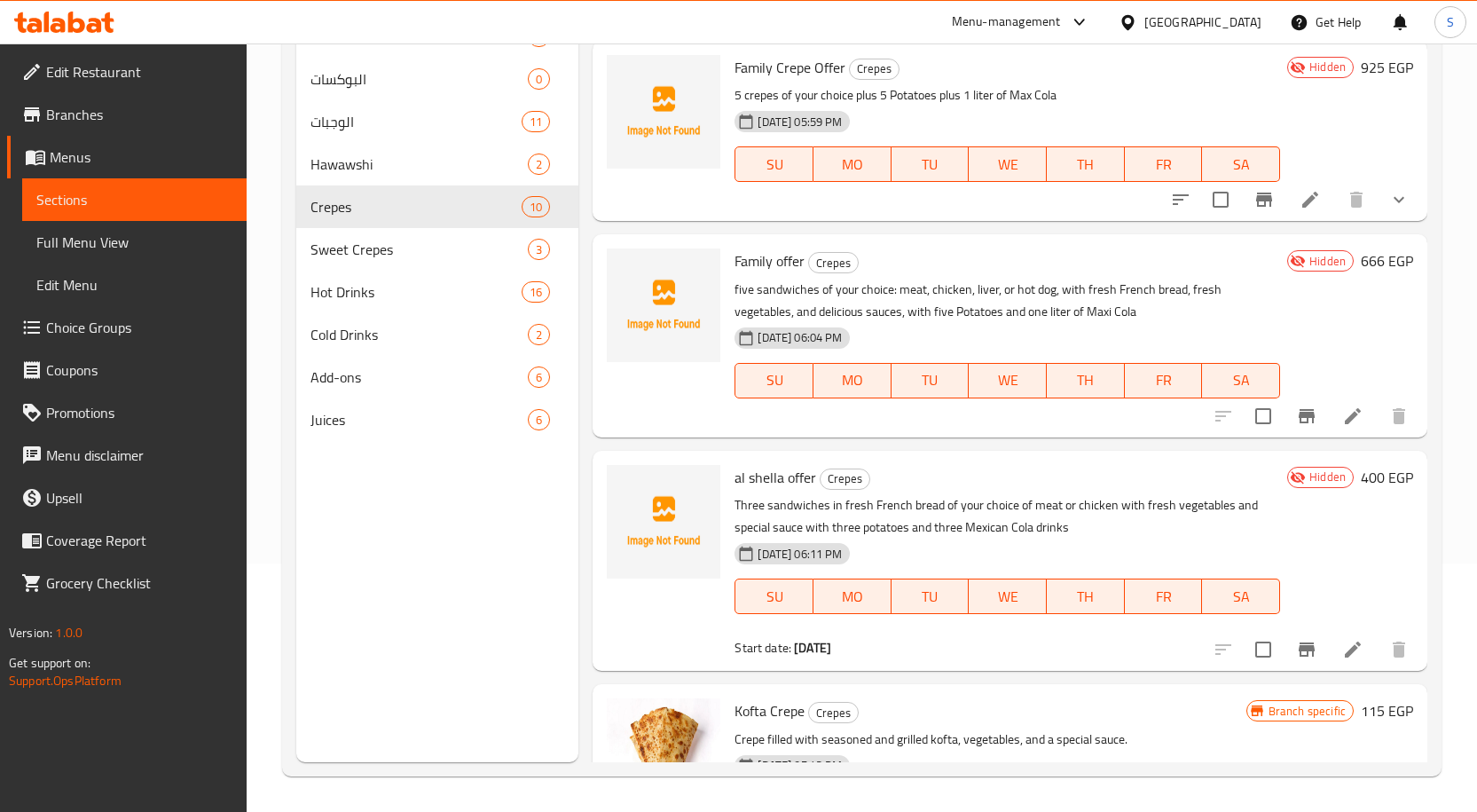
click at [1245, 408] on input "checkbox" at bounding box center [1263, 416] width 37 height 37
checkbox input "true"
click at [1245, 643] on input "checkbox" at bounding box center [1263, 649] width 37 height 37
checkbox input "true"
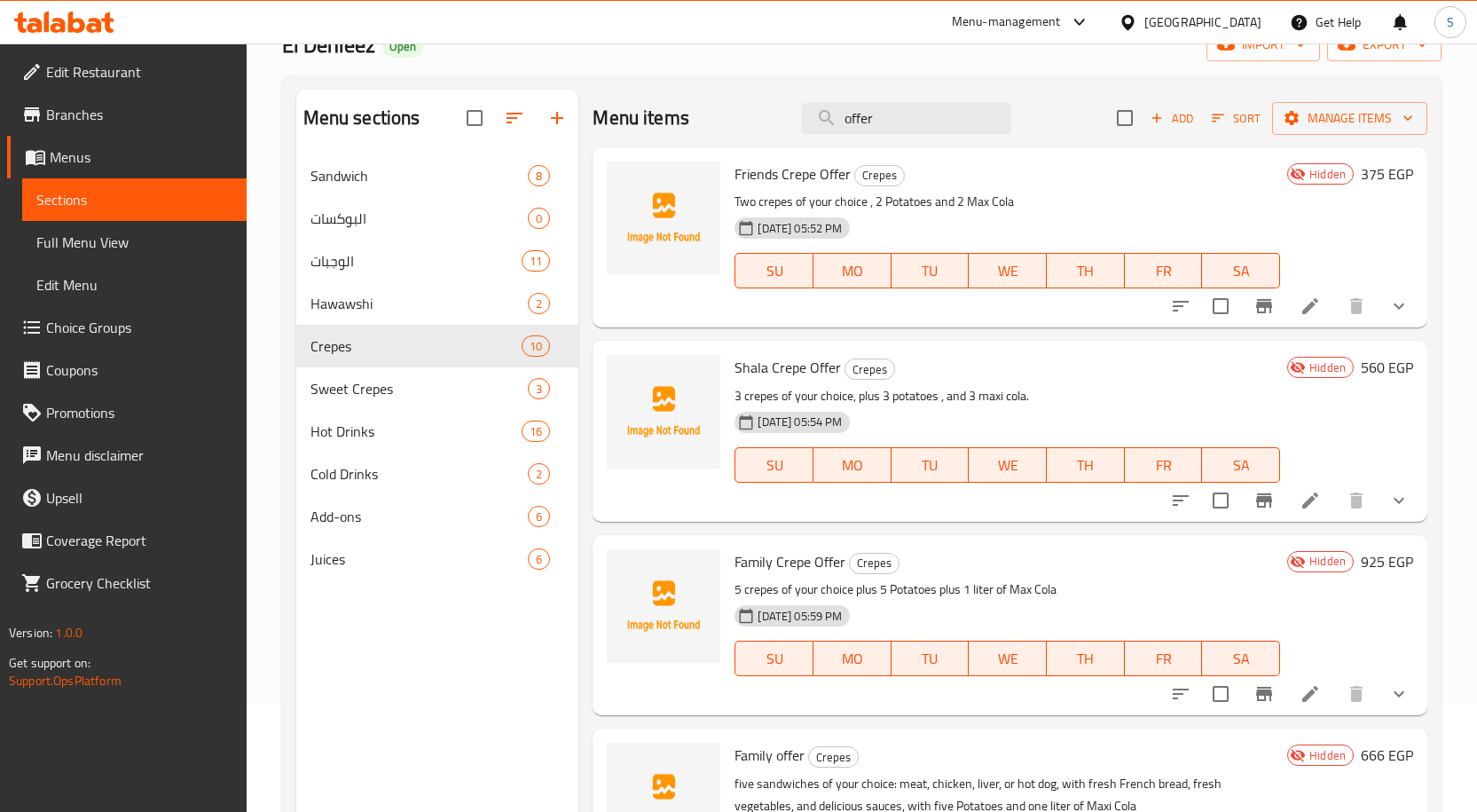
scroll to position [0, 0]
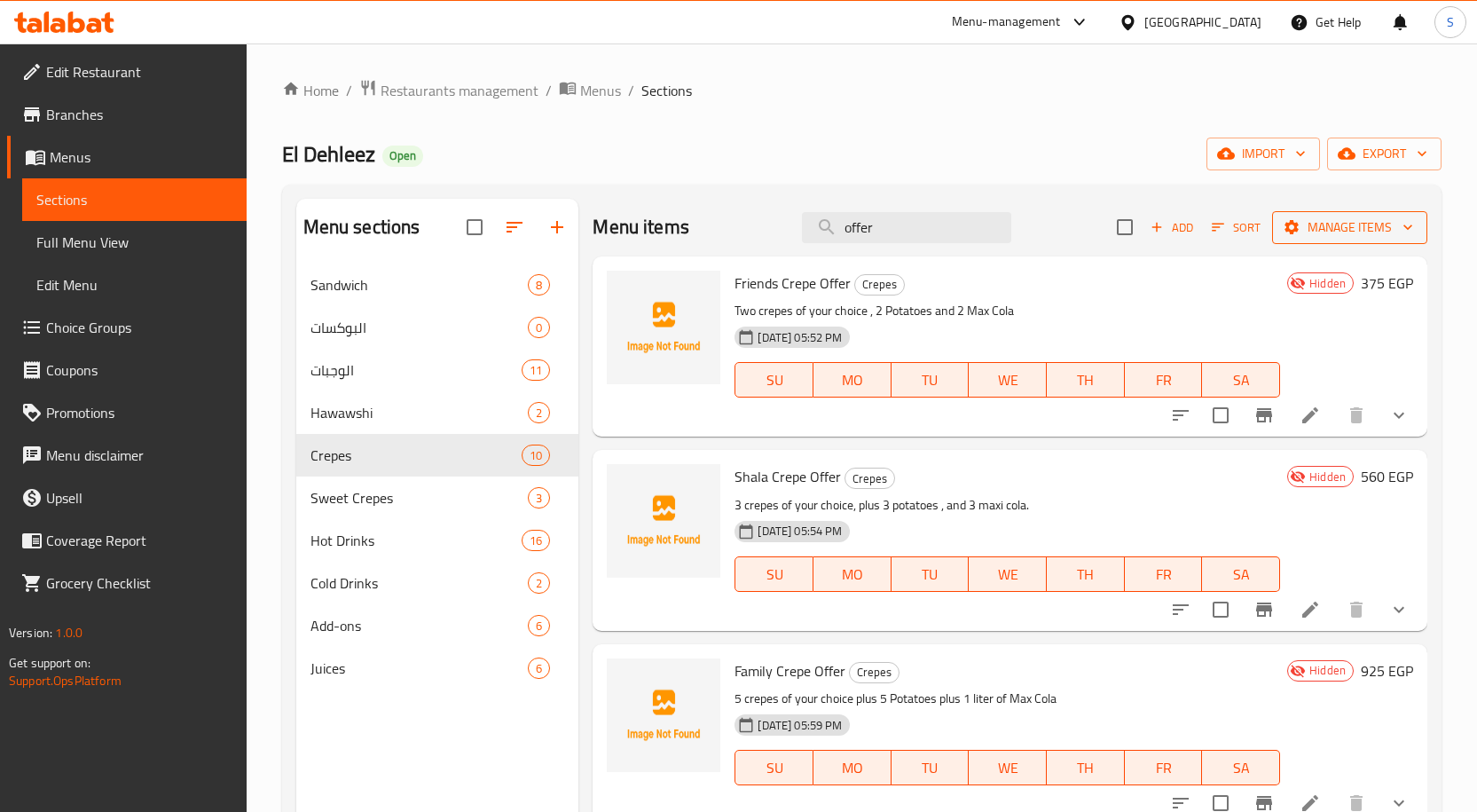
click at [1370, 230] on span "Manage items" at bounding box center [1349, 228] width 127 height 22
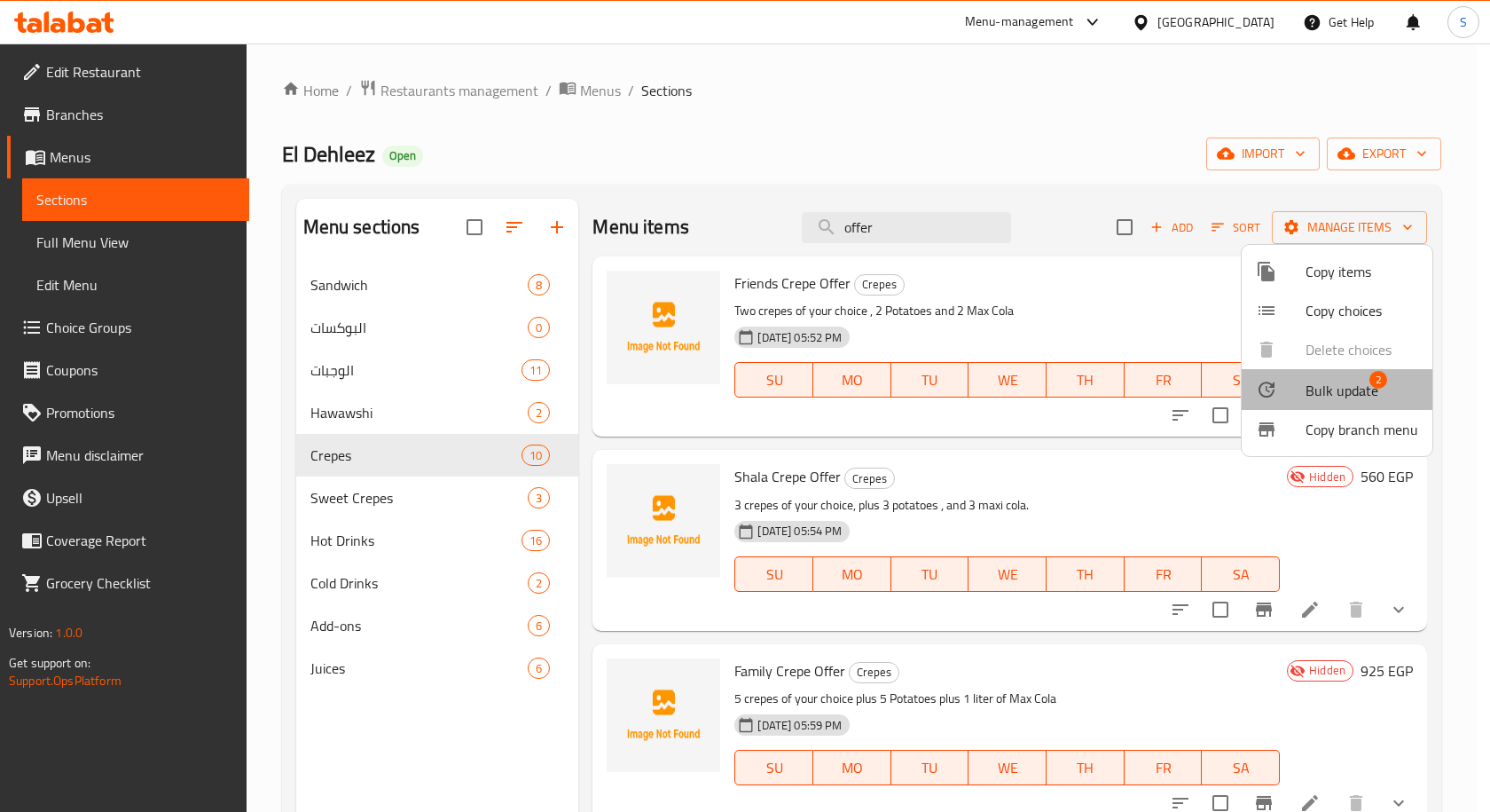
click at [1333, 385] on span "Bulk update" at bounding box center [1342, 390] width 73 height 21
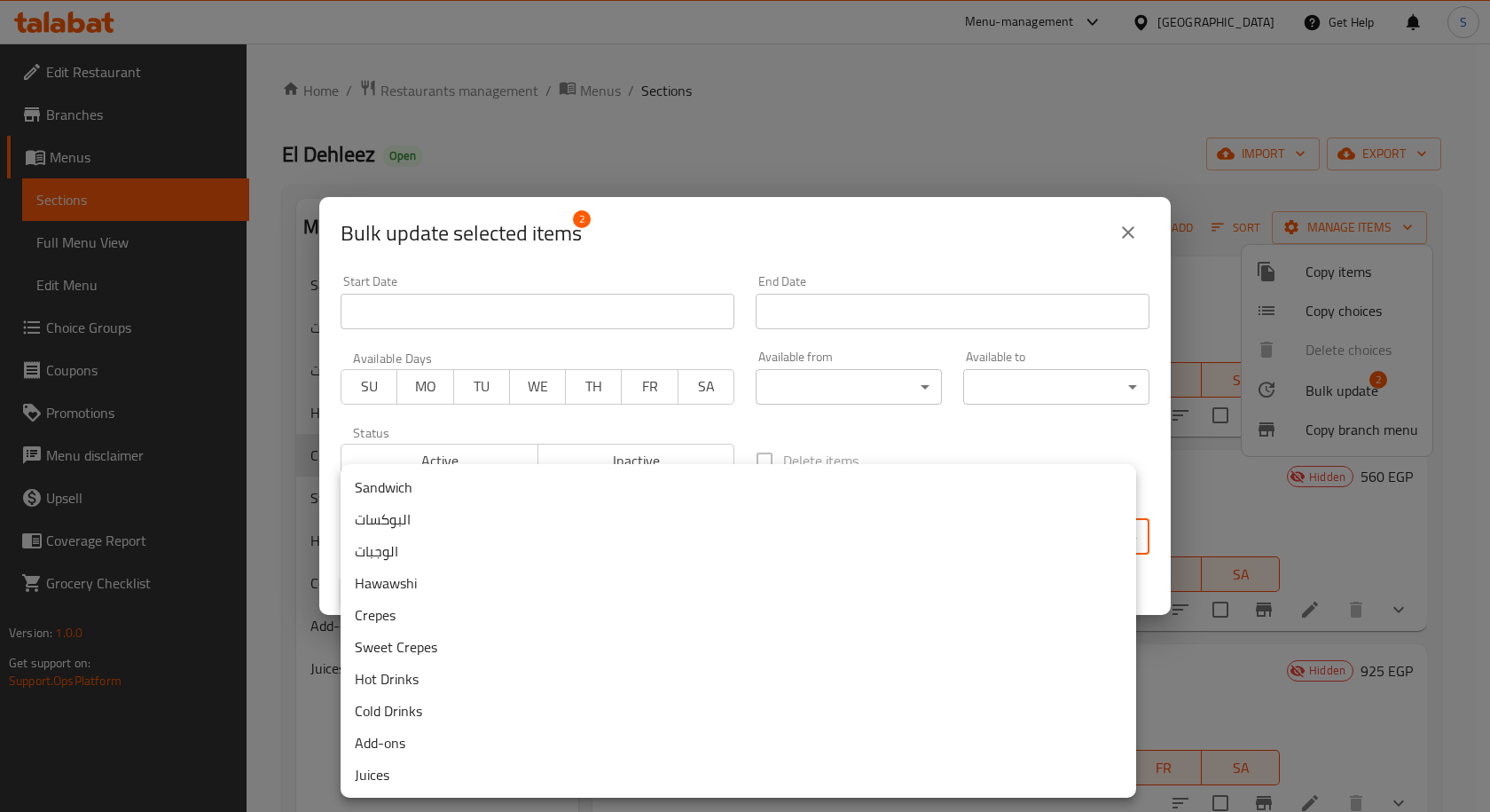
click at [621, 539] on body "​ Menu-management Egypt Get Help S Edit Restaurant Branches Menus Sections Full…" at bounding box center [745, 428] width 1490 height 768
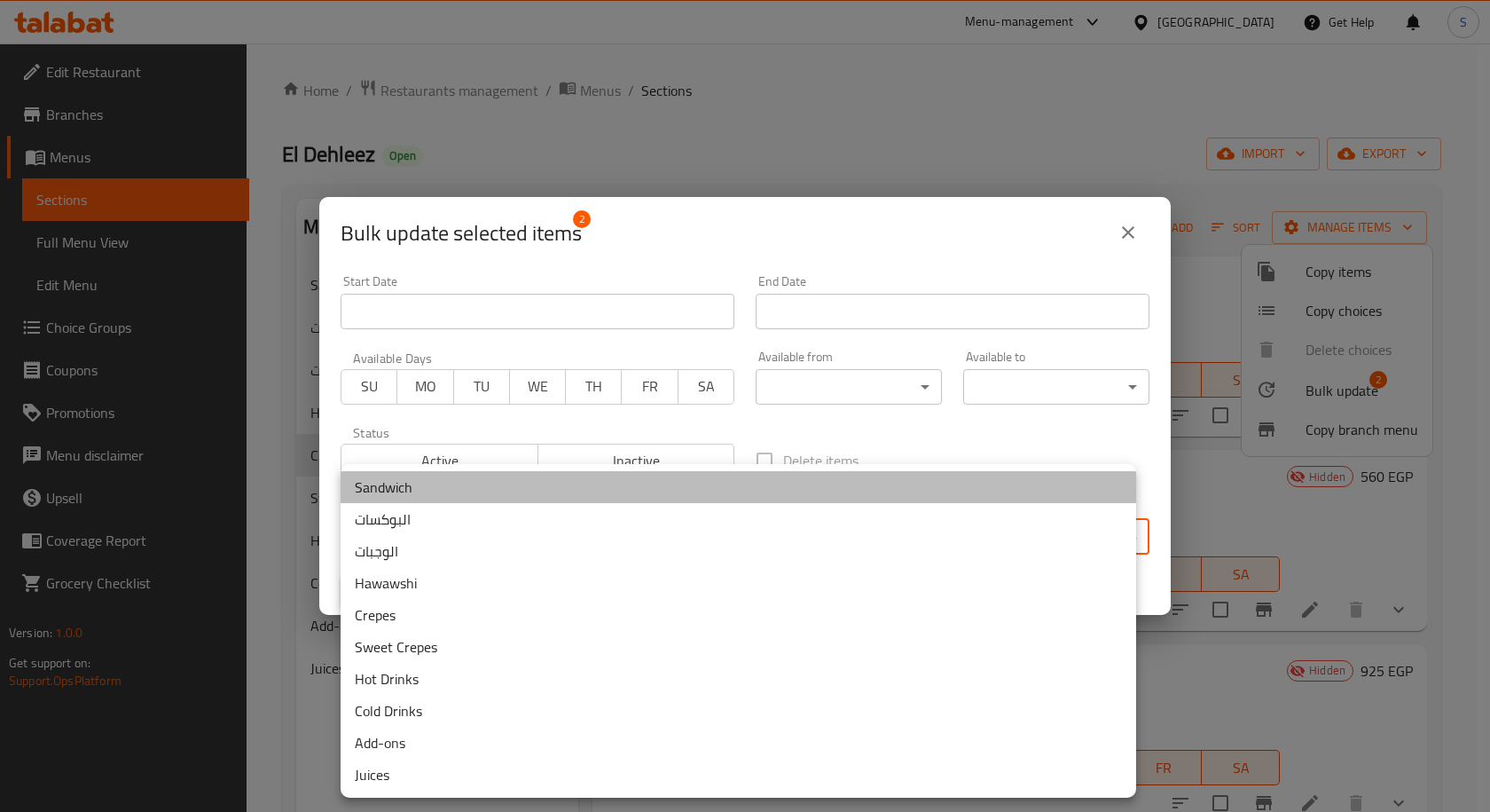
click at [403, 481] on li "Sandwich" at bounding box center [738, 487] width 795 height 31
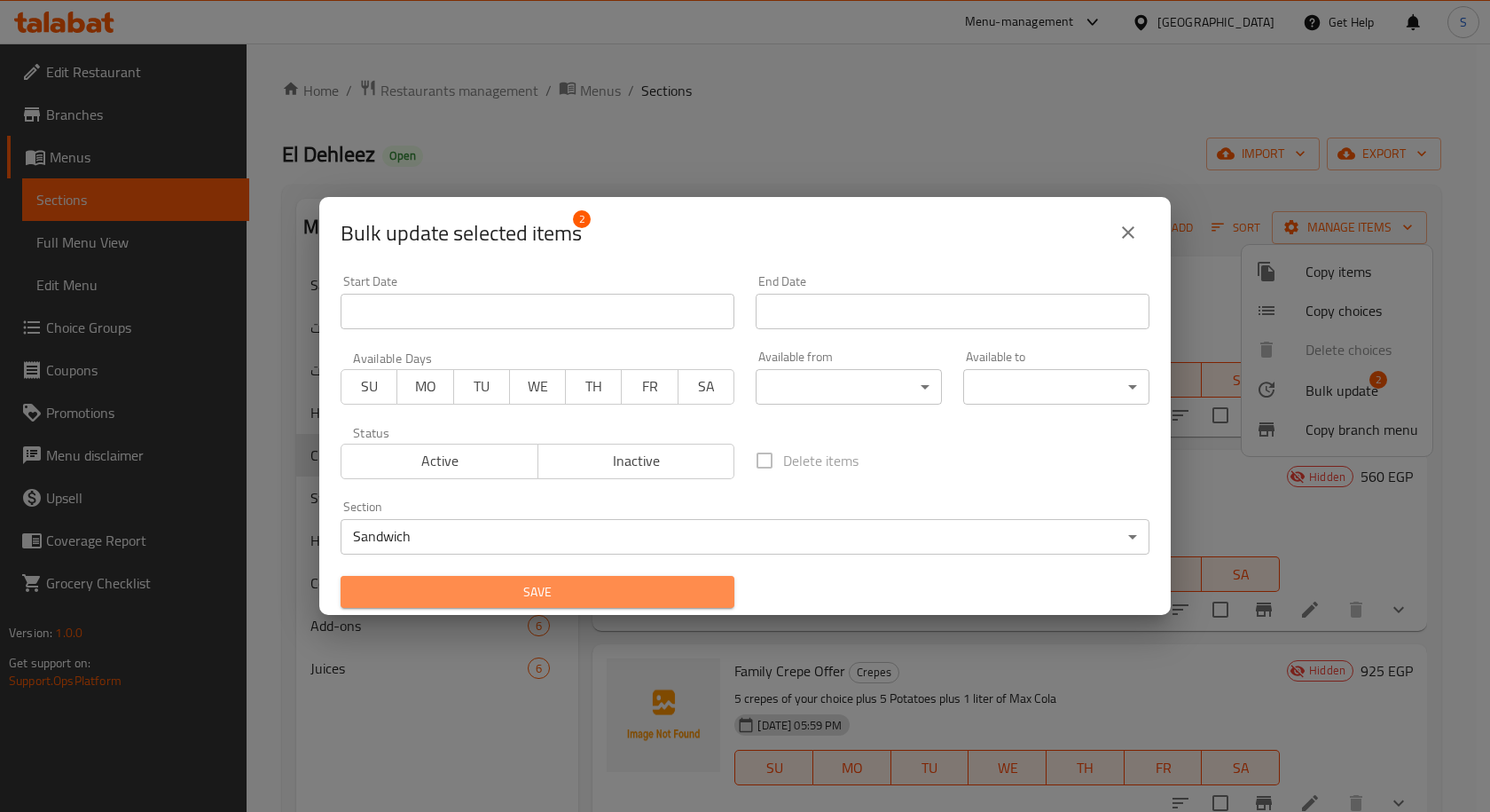
click at [648, 594] on span "Save" at bounding box center [537, 593] width 366 height 22
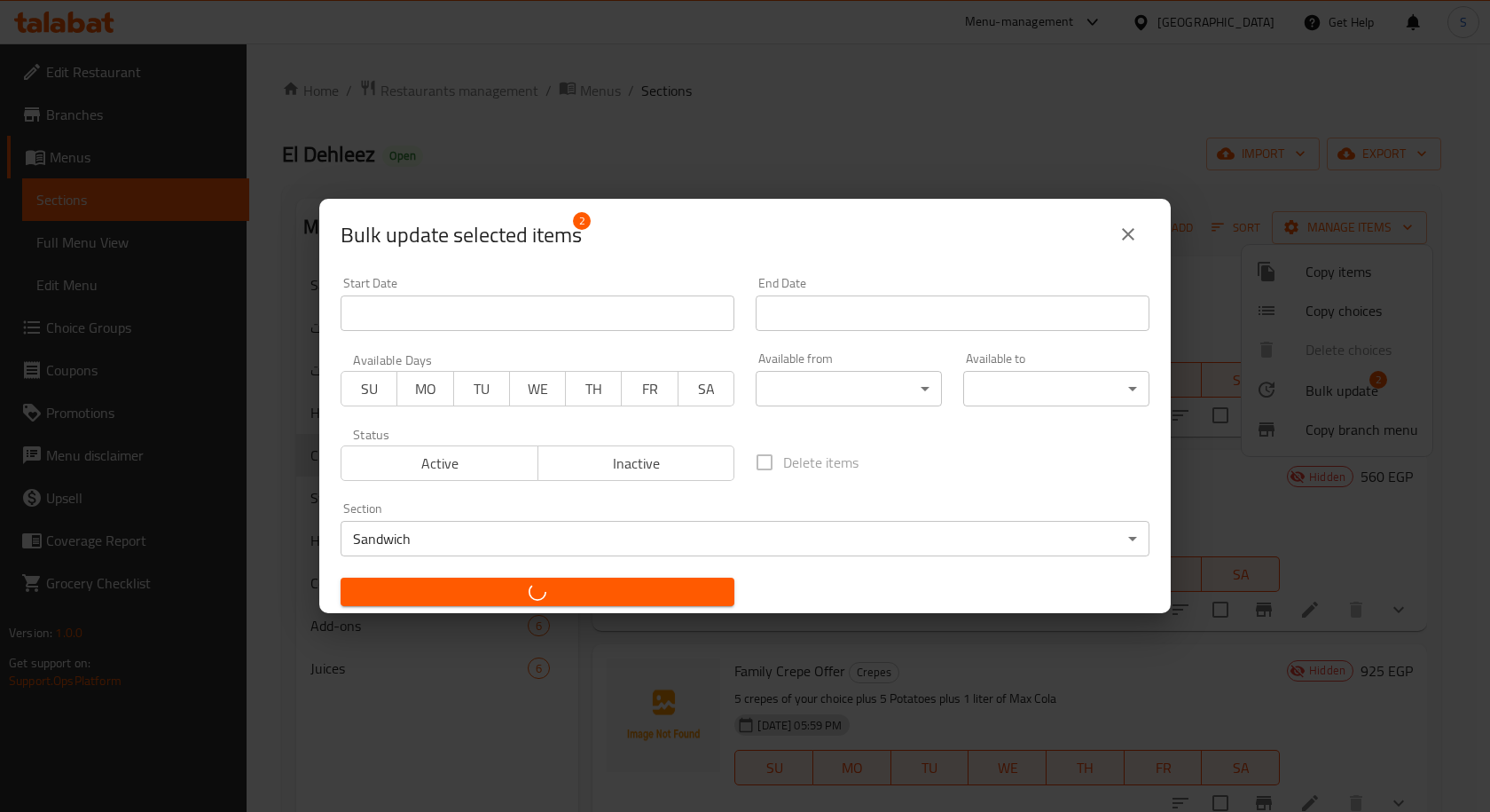
checkbox input "false"
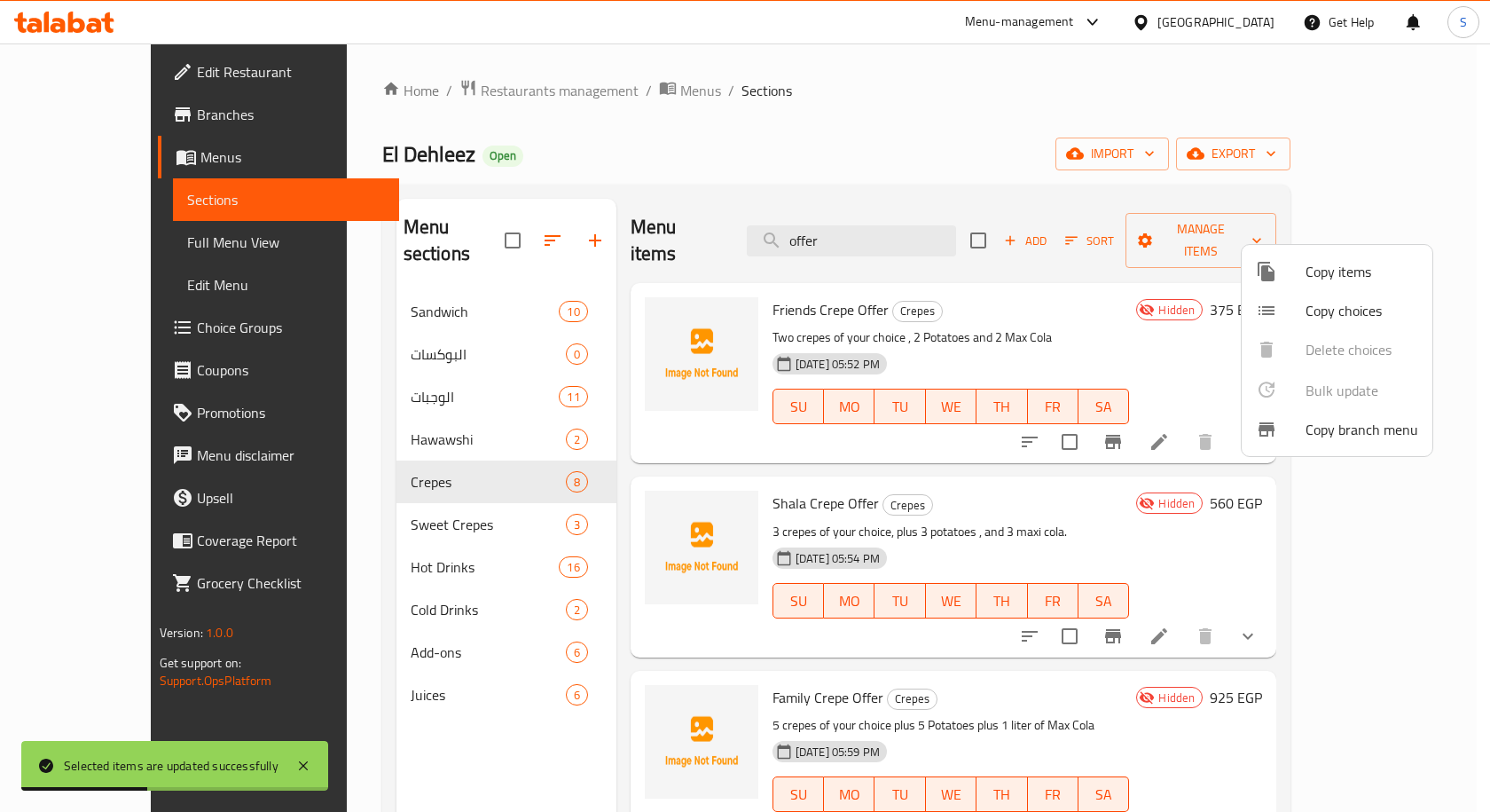
click at [989, 136] on div at bounding box center [745, 406] width 1490 height 812
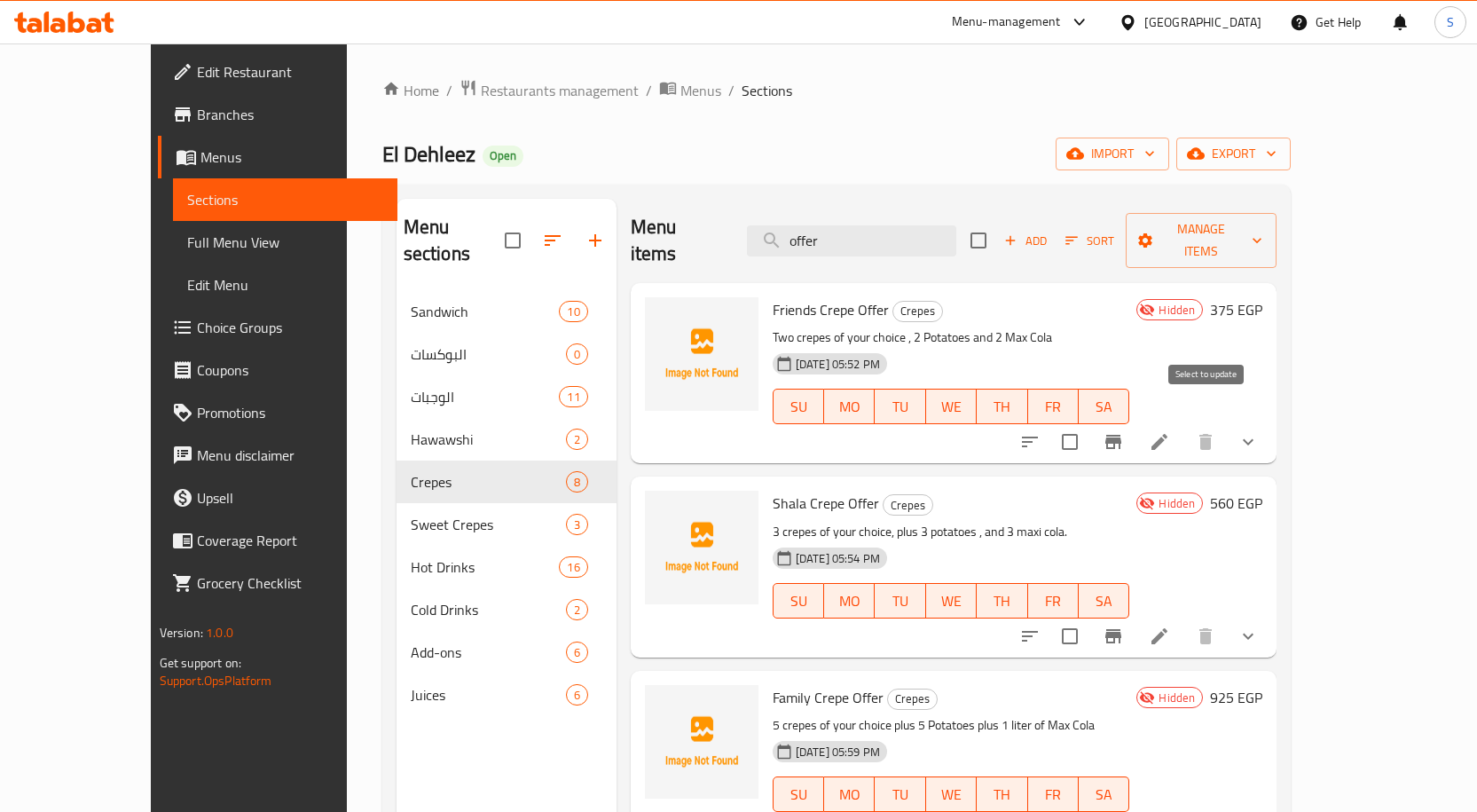
click at [1089, 423] on input "checkbox" at bounding box center [1070, 442] width 37 height 37
checkbox input "true"
click at [1262, 233] on span "Manage items" at bounding box center [1201, 241] width 122 height 44
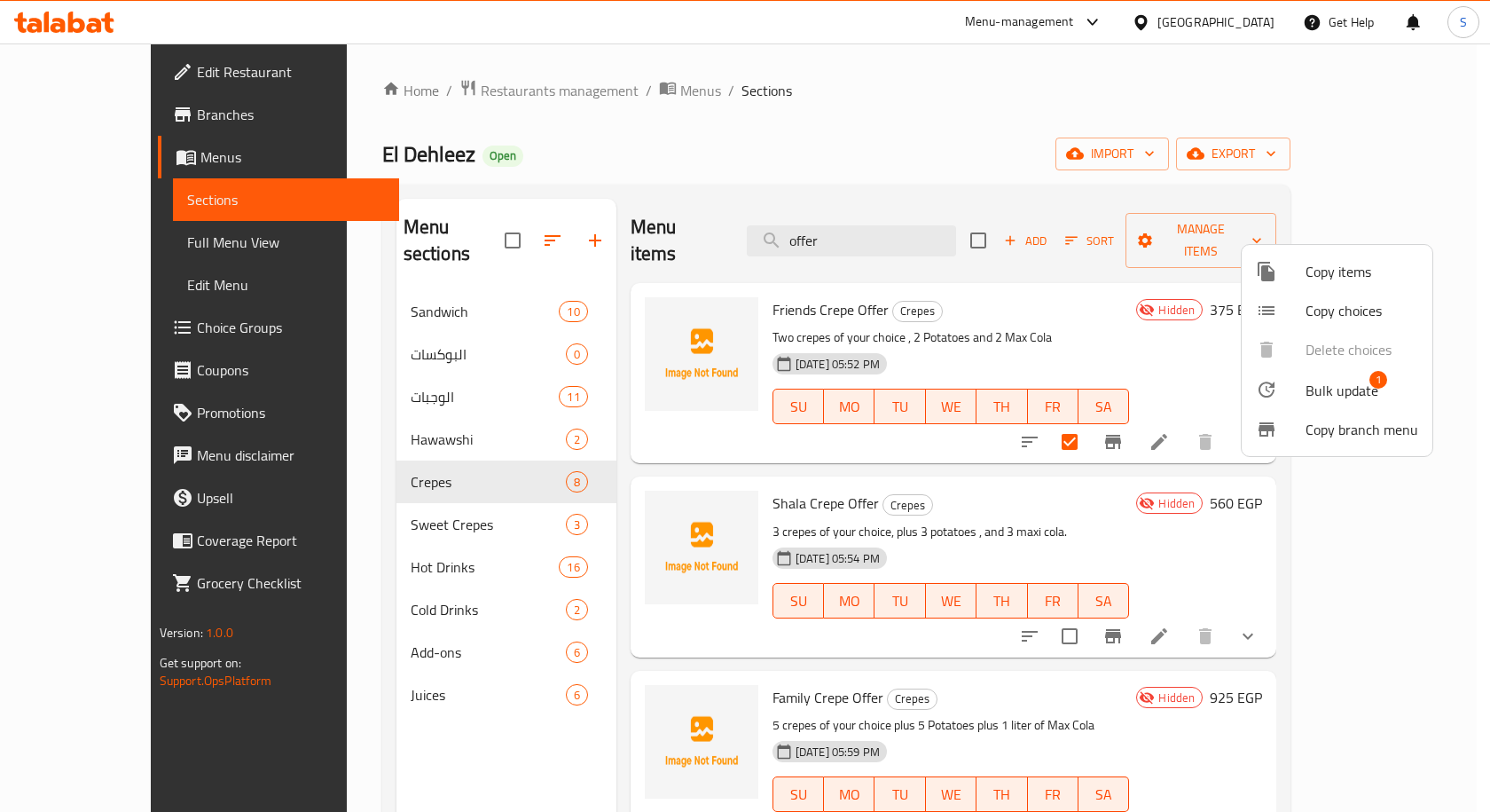
click at [1320, 374] on li "Bulk update 1" at bounding box center [1337, 390] width 191 height 41
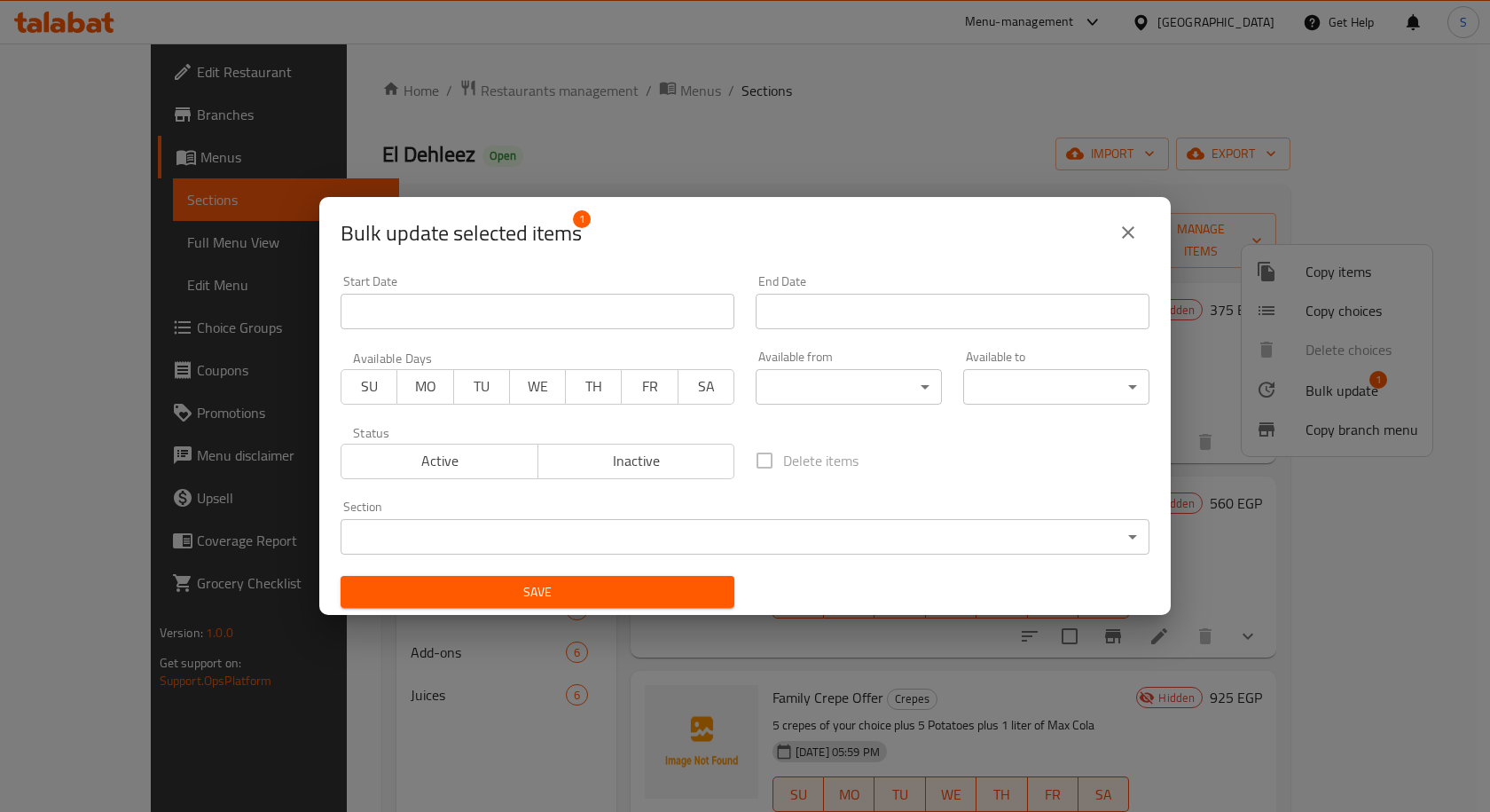
click at [851, 106] on div "Bulk update selected items 1 Start Date Start Date End Date End Date Available …" at bounding box center [745, 406] width 1490 height 812
click at [1129, 240] on icon "close" at bounding box center [1128, 232] width 21 height 21
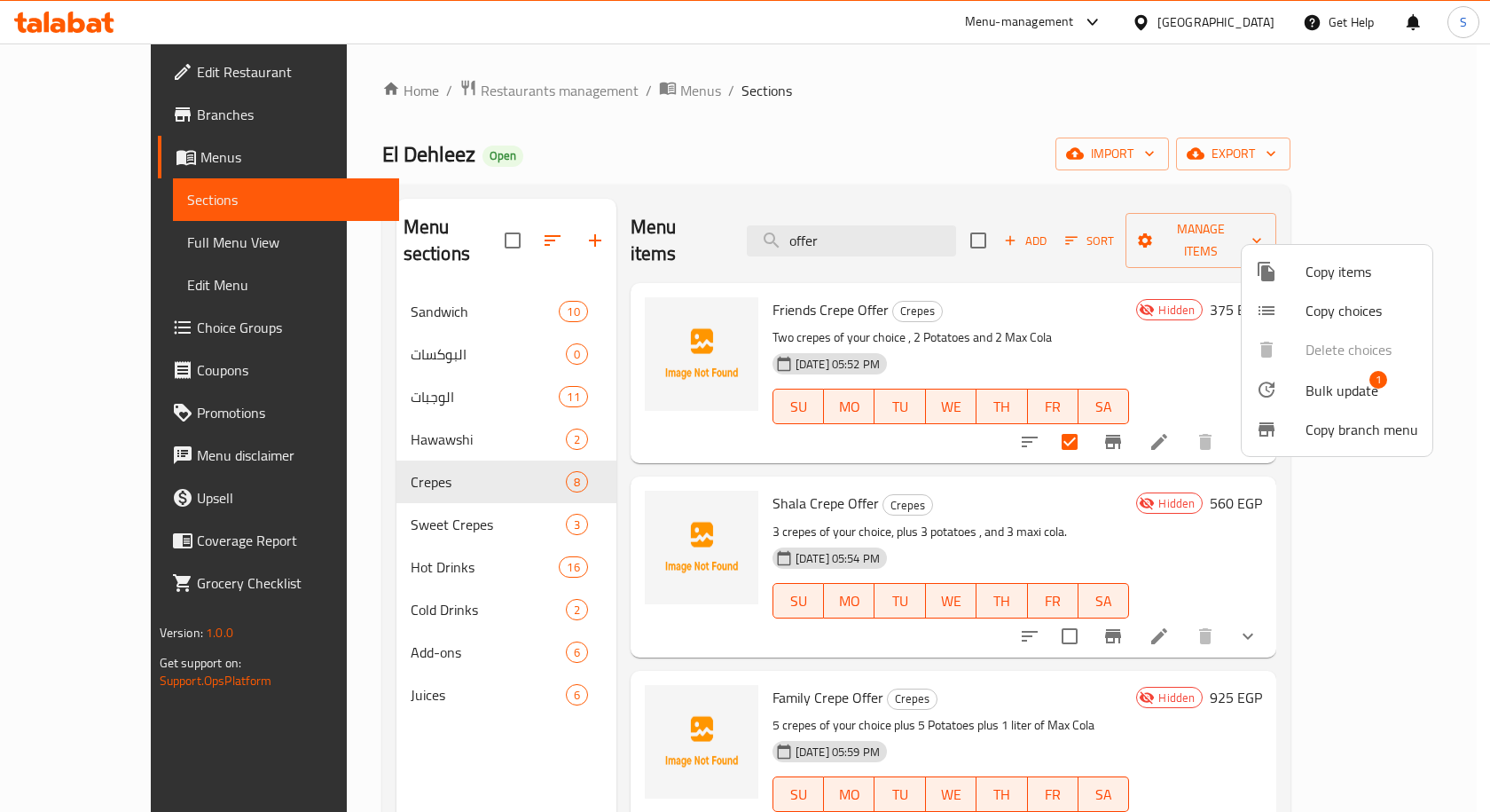
click at [1199, 613] on div at bounding box center [745, 406] width 1490 height 812
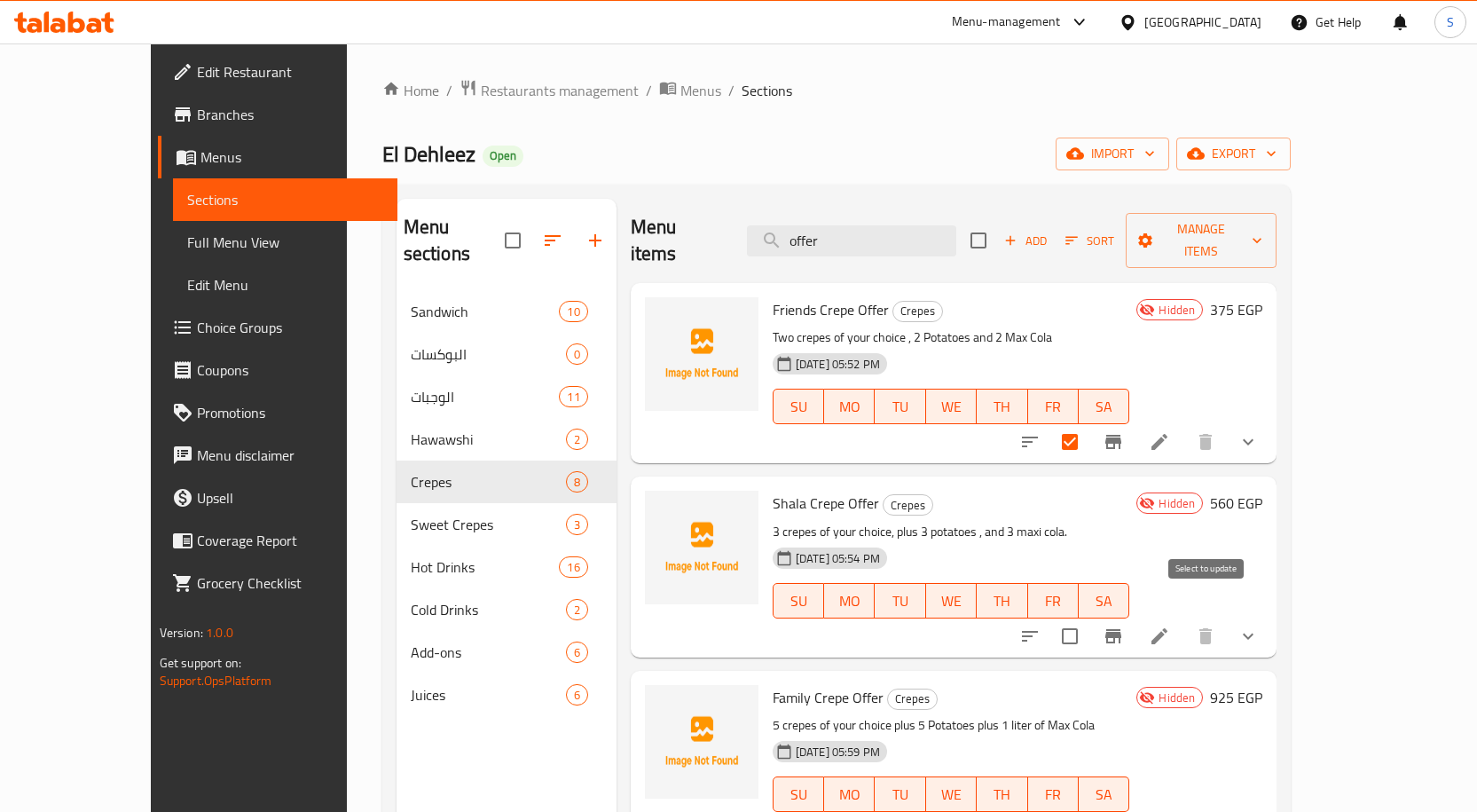
click at [1089, 618] on input "checkbox" at bounding box center [1070, 636] width 37 height 37
checkbox input "true"
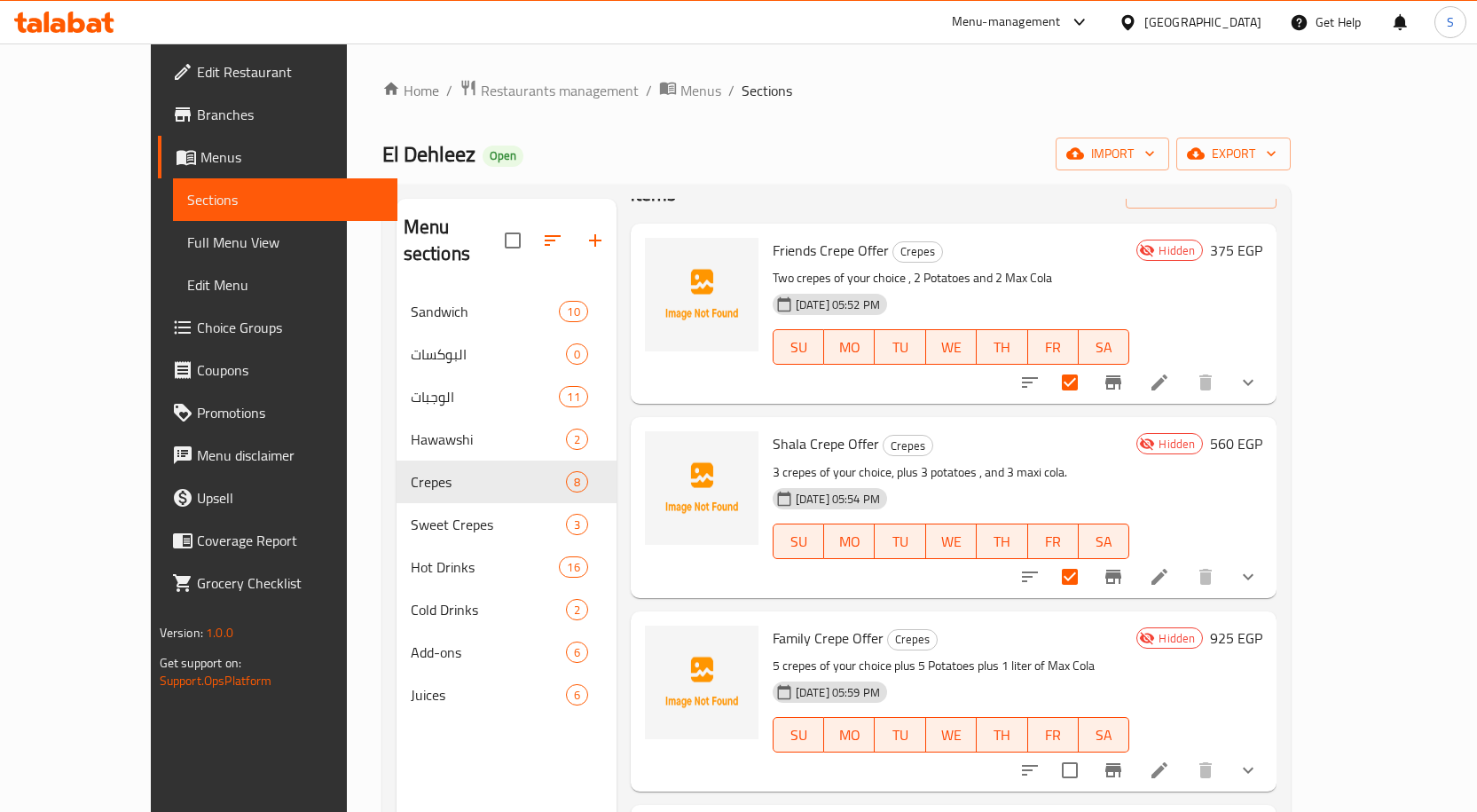
scroll to position [89, 0]
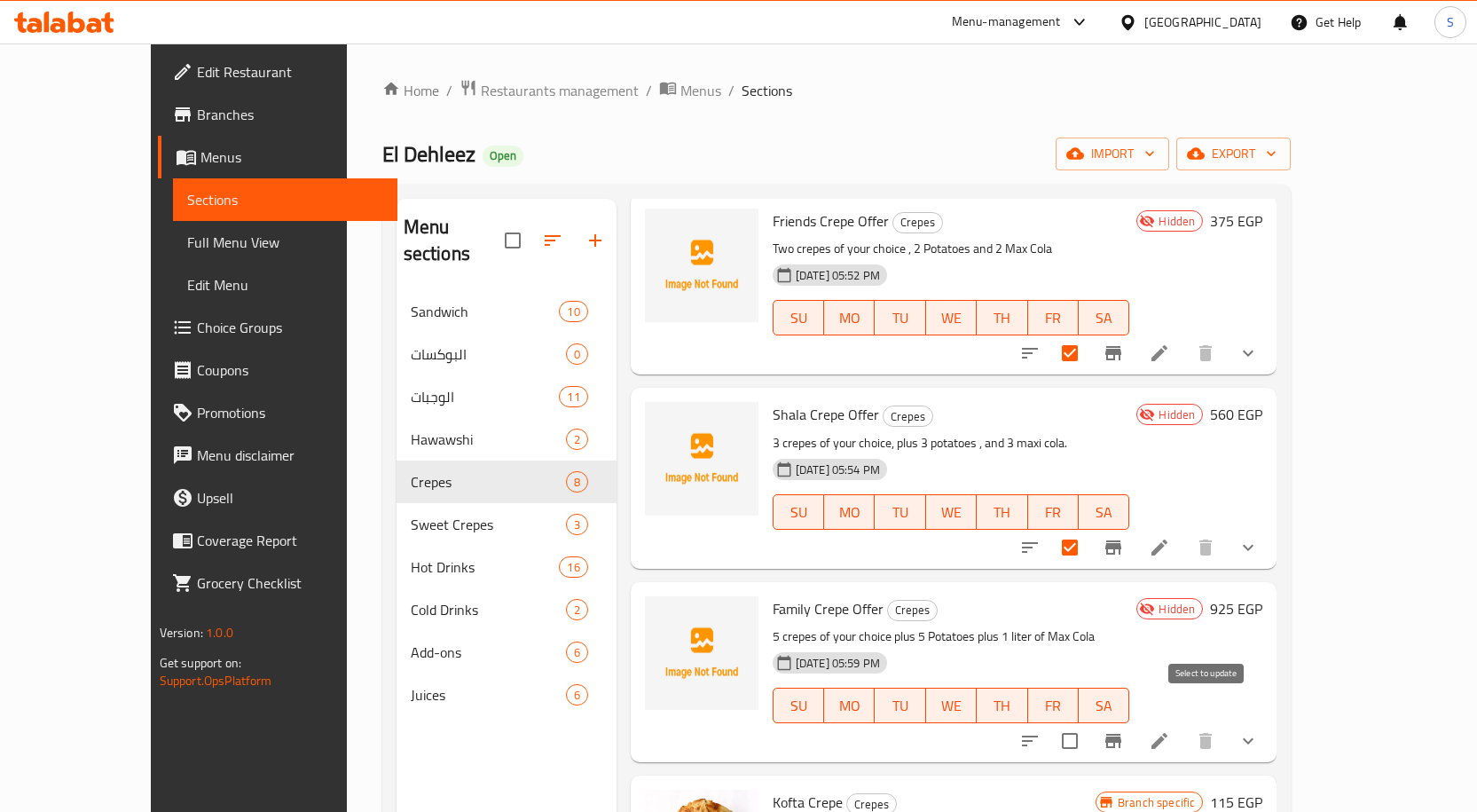
click at [1089, 722] on input "checkbox" at bounding box center [1070, 741] width 37 height 37
checkbox input "true"
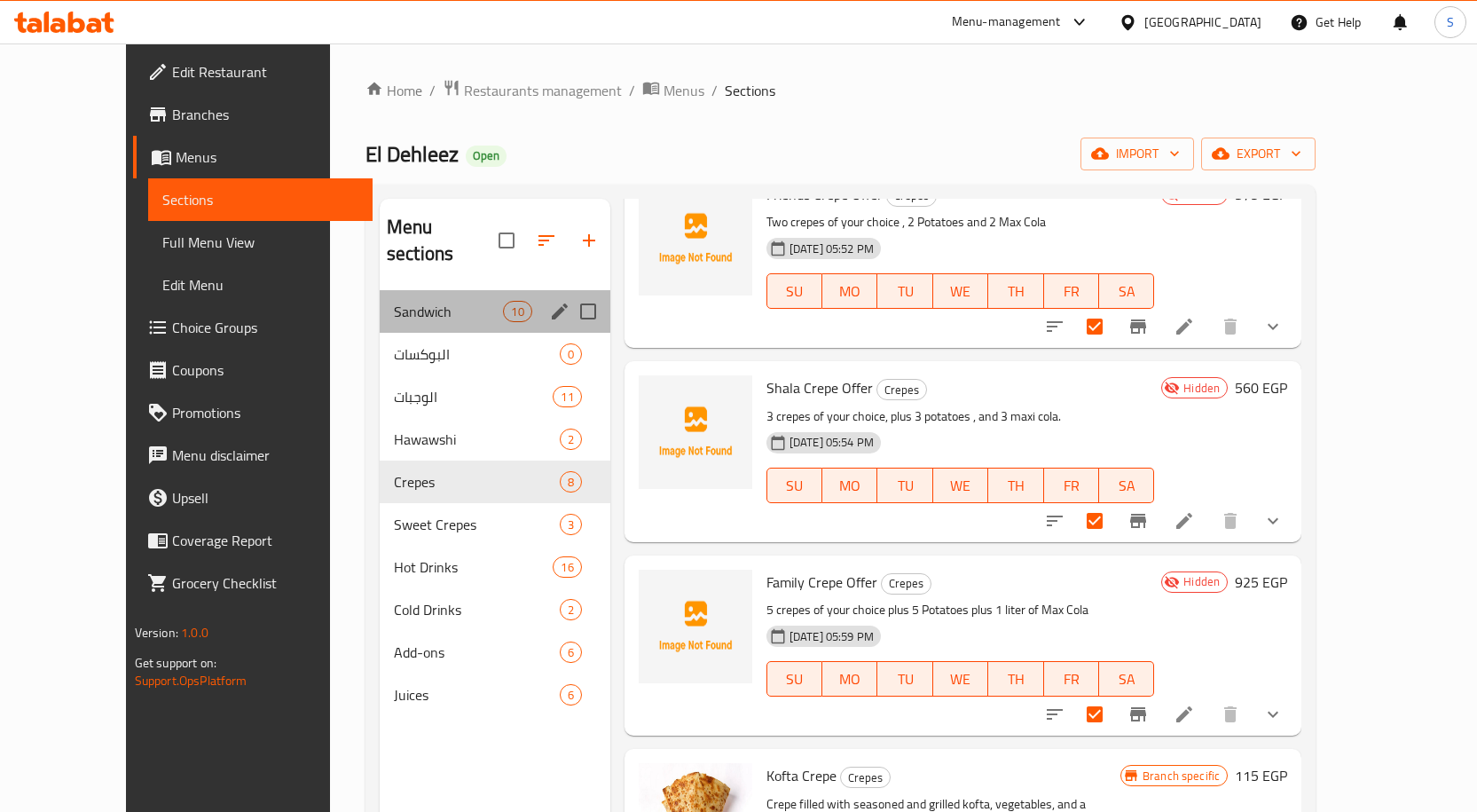
click at [382, 290] on div "Sandwich 10" at bounding box center [494, 311] width 231 height 43
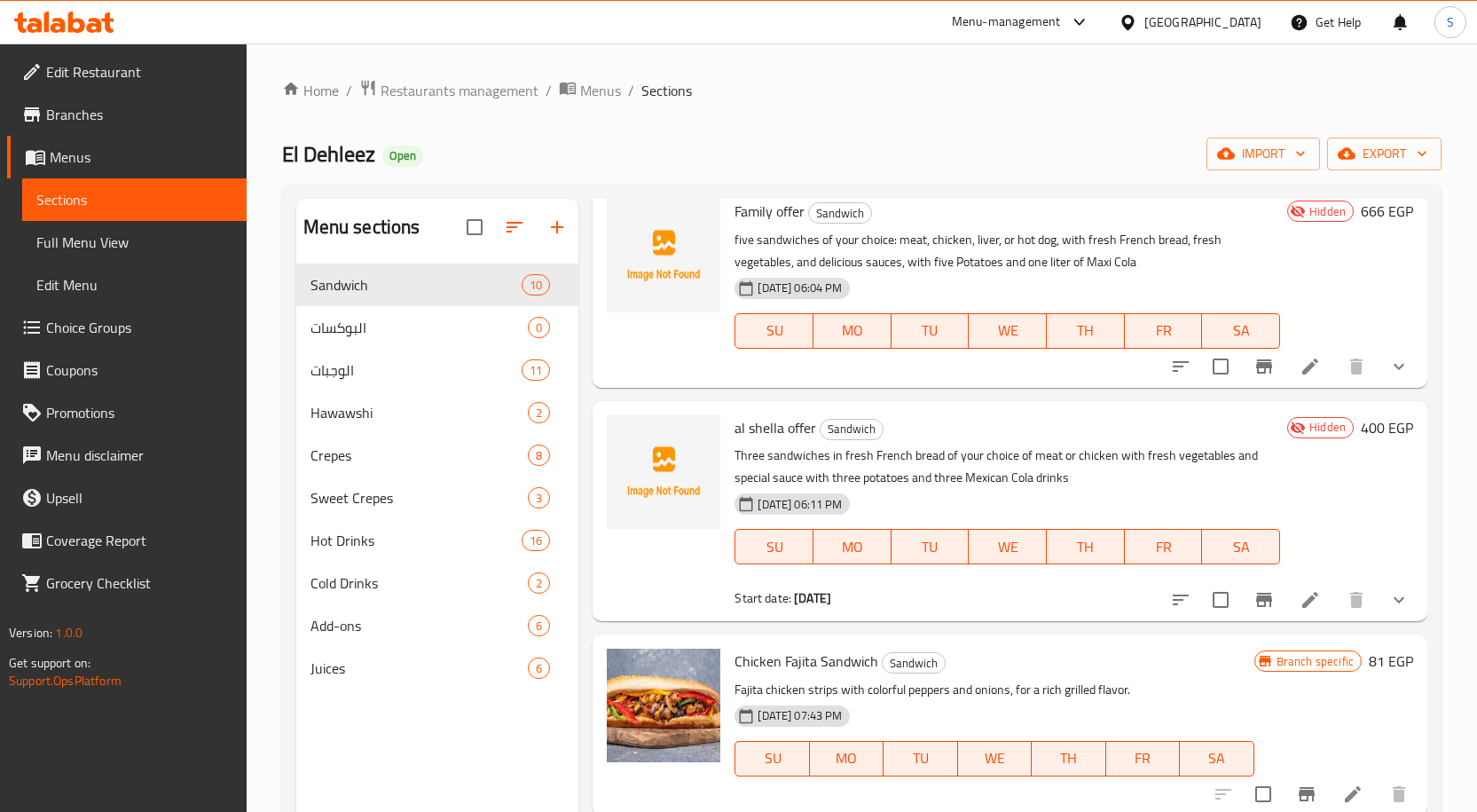
scroll to position [266, 0]
click at [1211, 370] on input "checkbox" at bounding box center [1220, 366] width 37 height 37
checkbox input "true"
click at [1215, 597] on input "checkbox" at bounding box center [1220, 599] width 37 height 37
checkbox input "true"
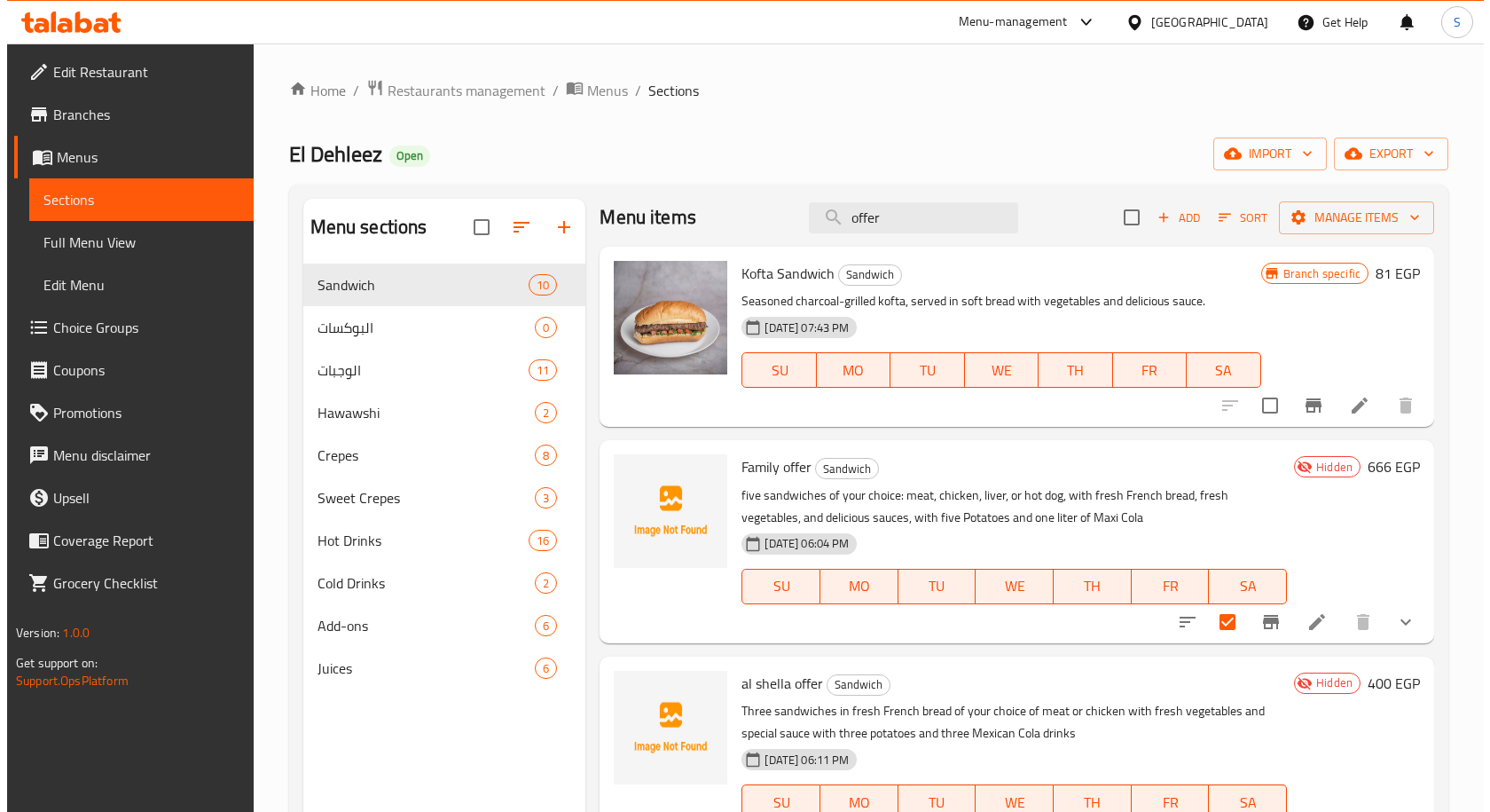
scroll to position [0, 0]
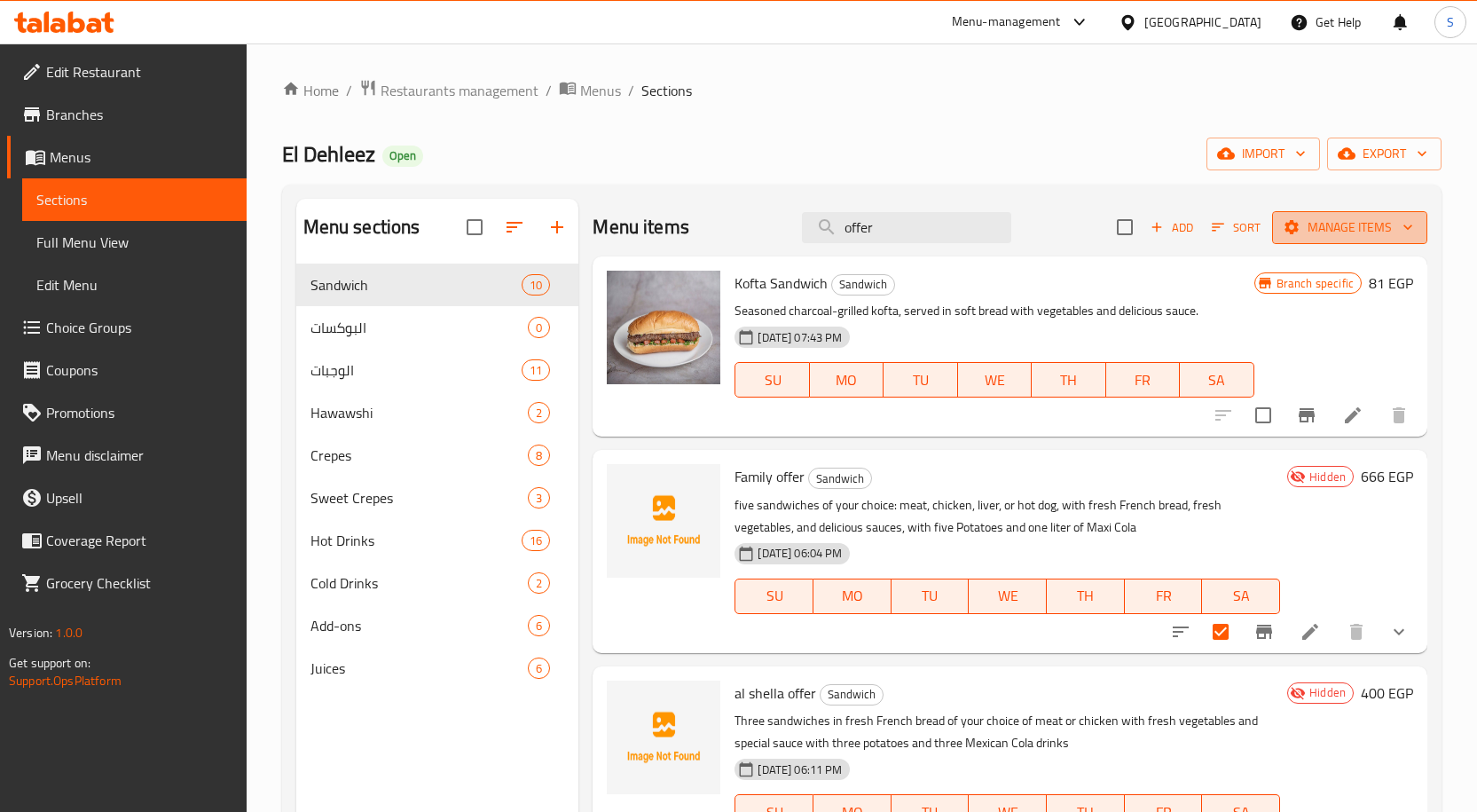
click at [1337, 234] on span "Manage items" at bounding box center [1349, 228] width 127 height 22
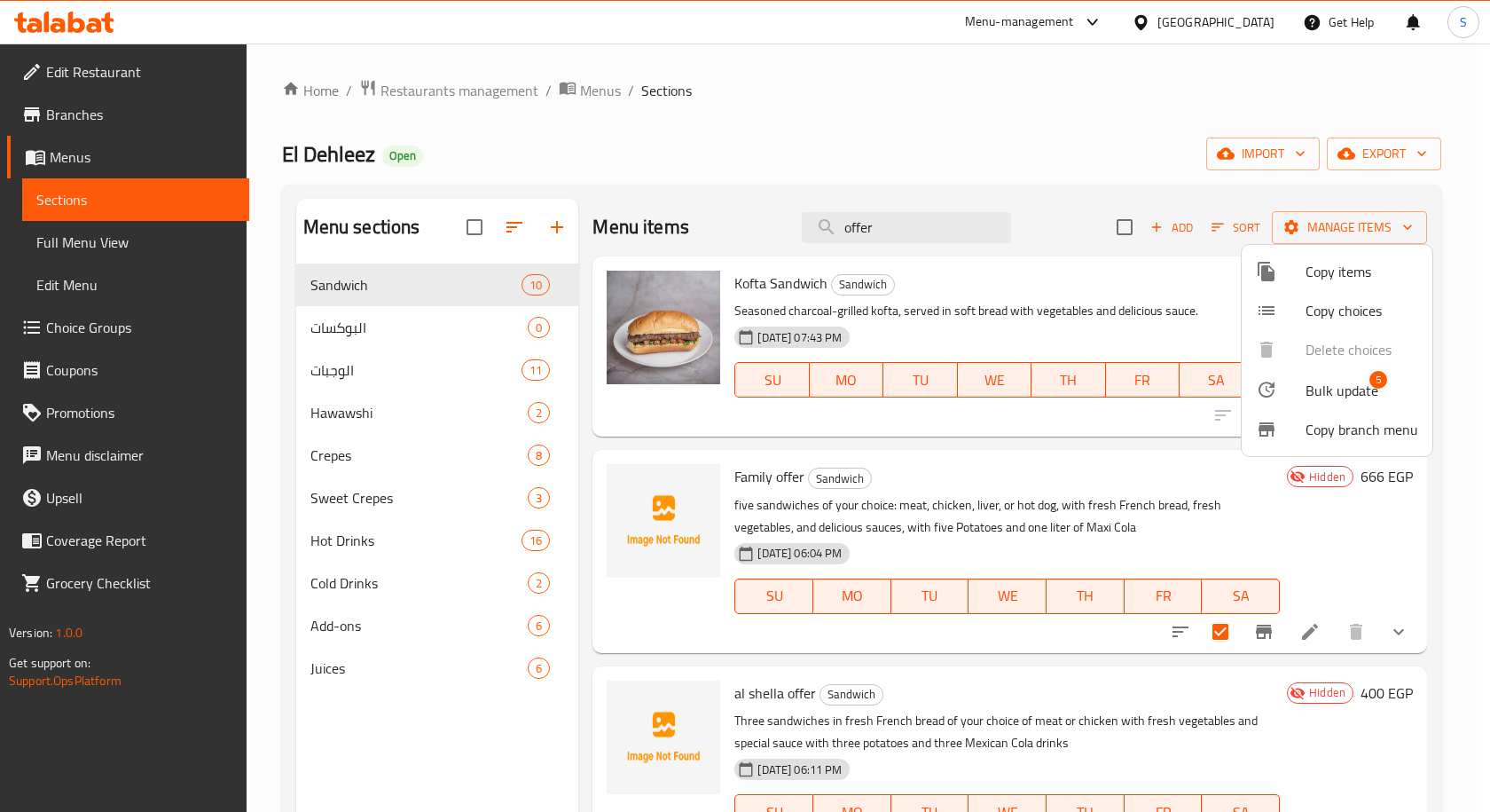
click at [1333, 387] on span "Bulk update" at bounding box center [1342, 390] width 73 height 21
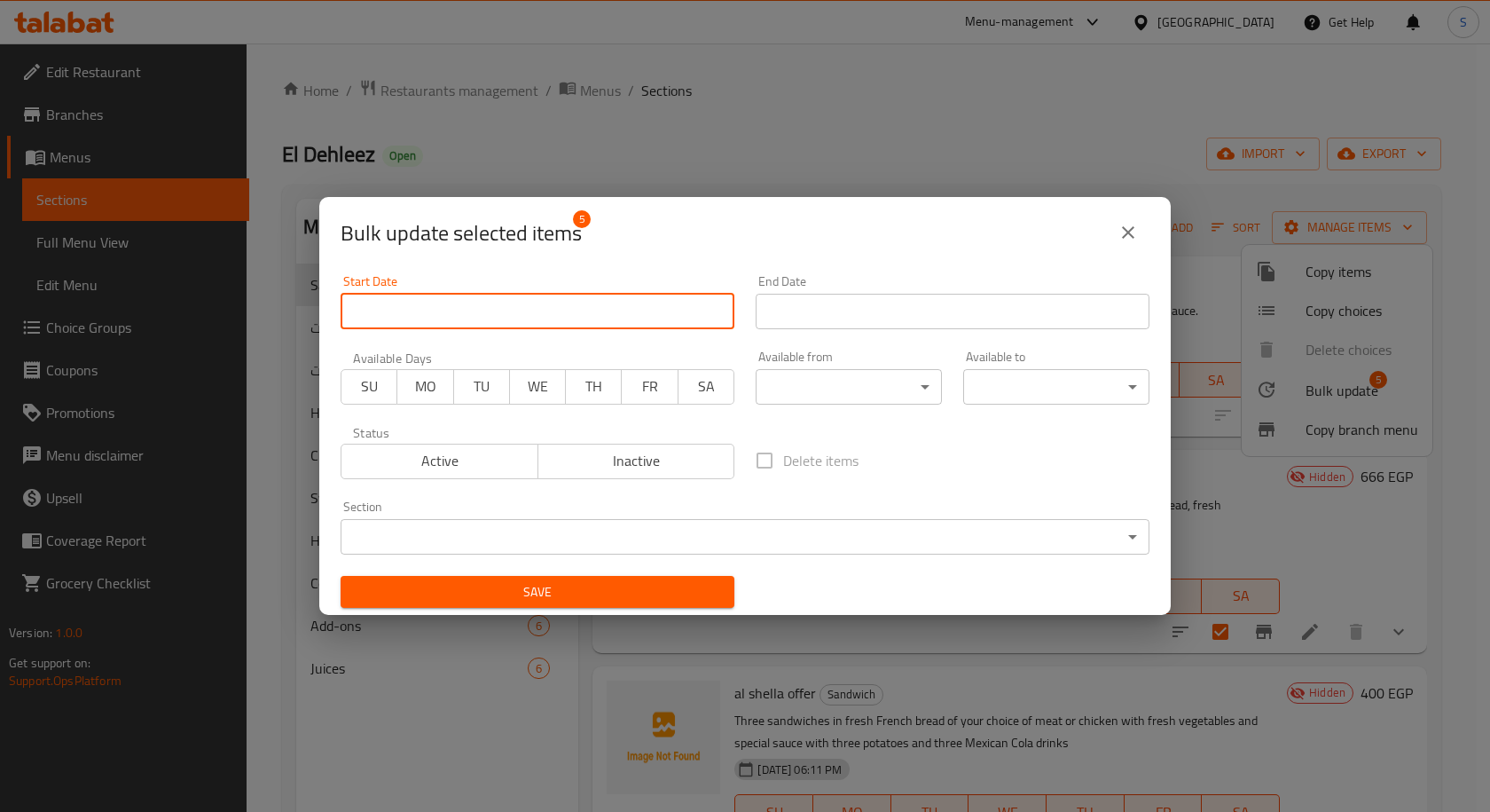
click at [641, 319] on input "Start Date" at bounding box center [537, 311] width 394 height 35
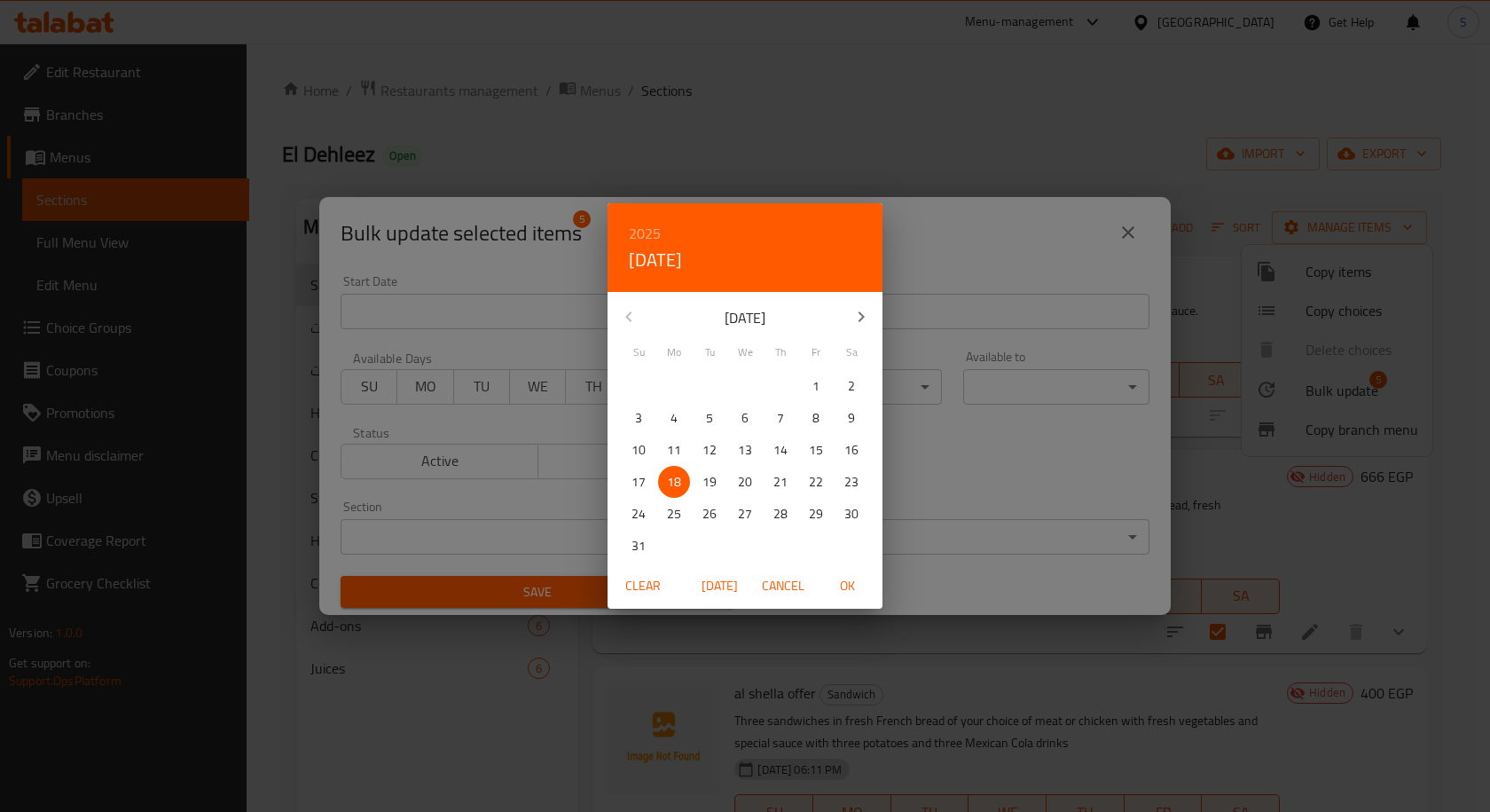
click at [852, 586] on span "OK" at bounding box center [847, 586] width 43 height 22
type input "18-08-2025"
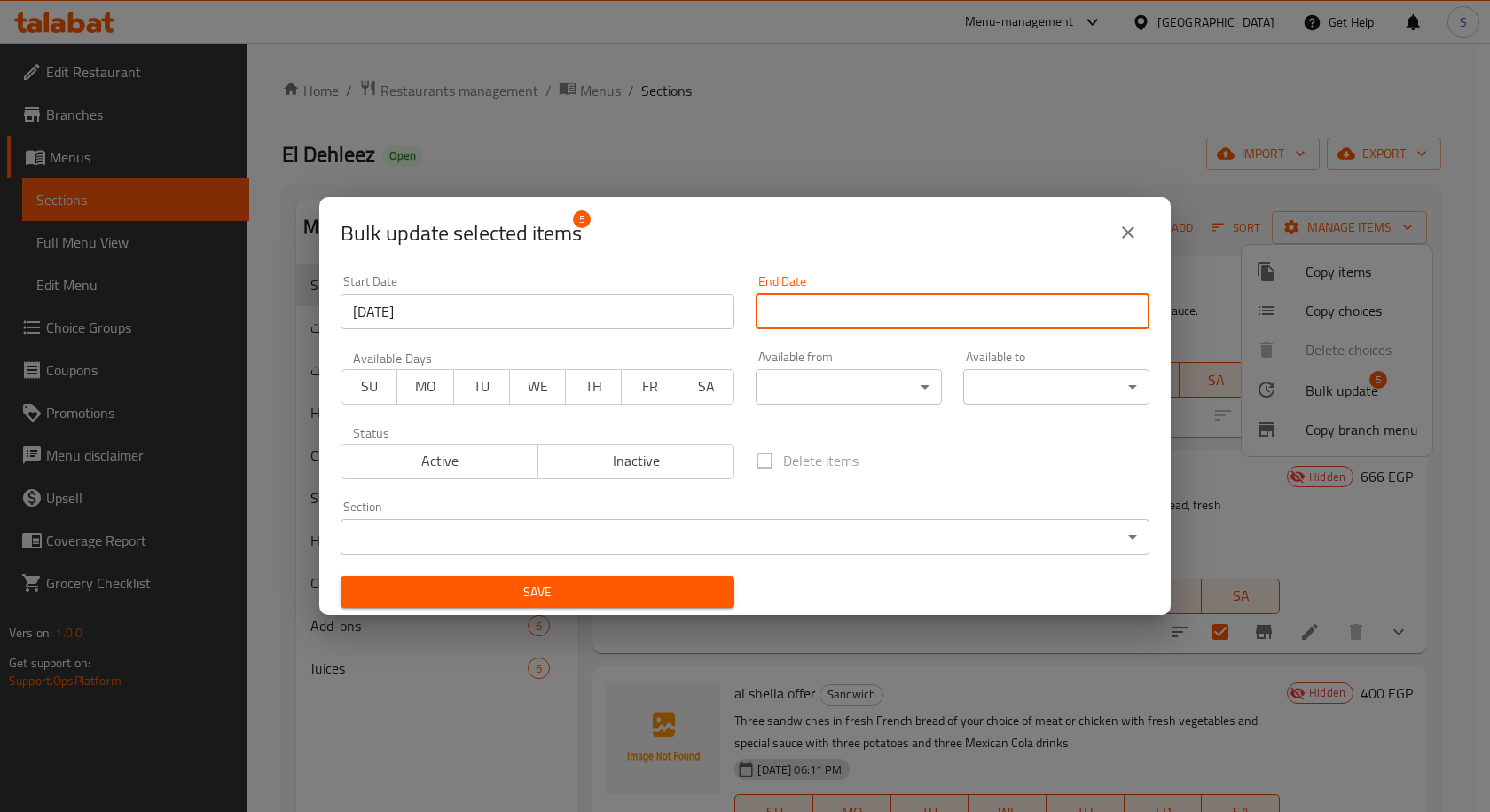
click at [886, 306] on input "Start Date" at bounding box center [952, 311] width 394 height 35
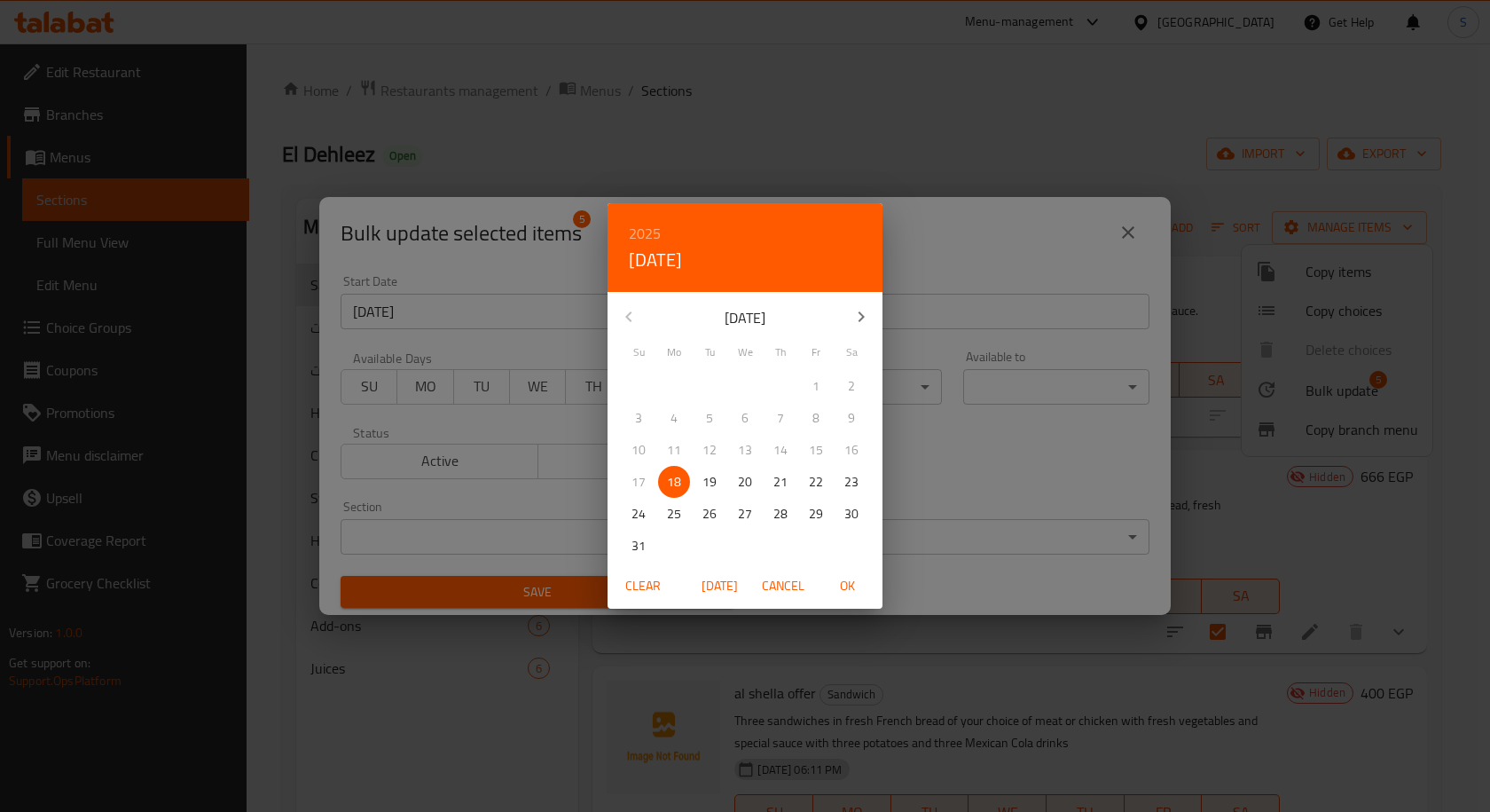
click at [649, 231] on h6 "2025" at bounding box center [645, 233] width 31 height 25
click at [738, 372] on div "2026" at bounding box center [745, 365] width 275 height 35
click at [786, 447] on p "13" at bounding box center [780, 450] width 14 height 22
click at [840, 585] on span "OK" at bounding box center [847, 586] width 43 height 22
type input "13-08-2026"
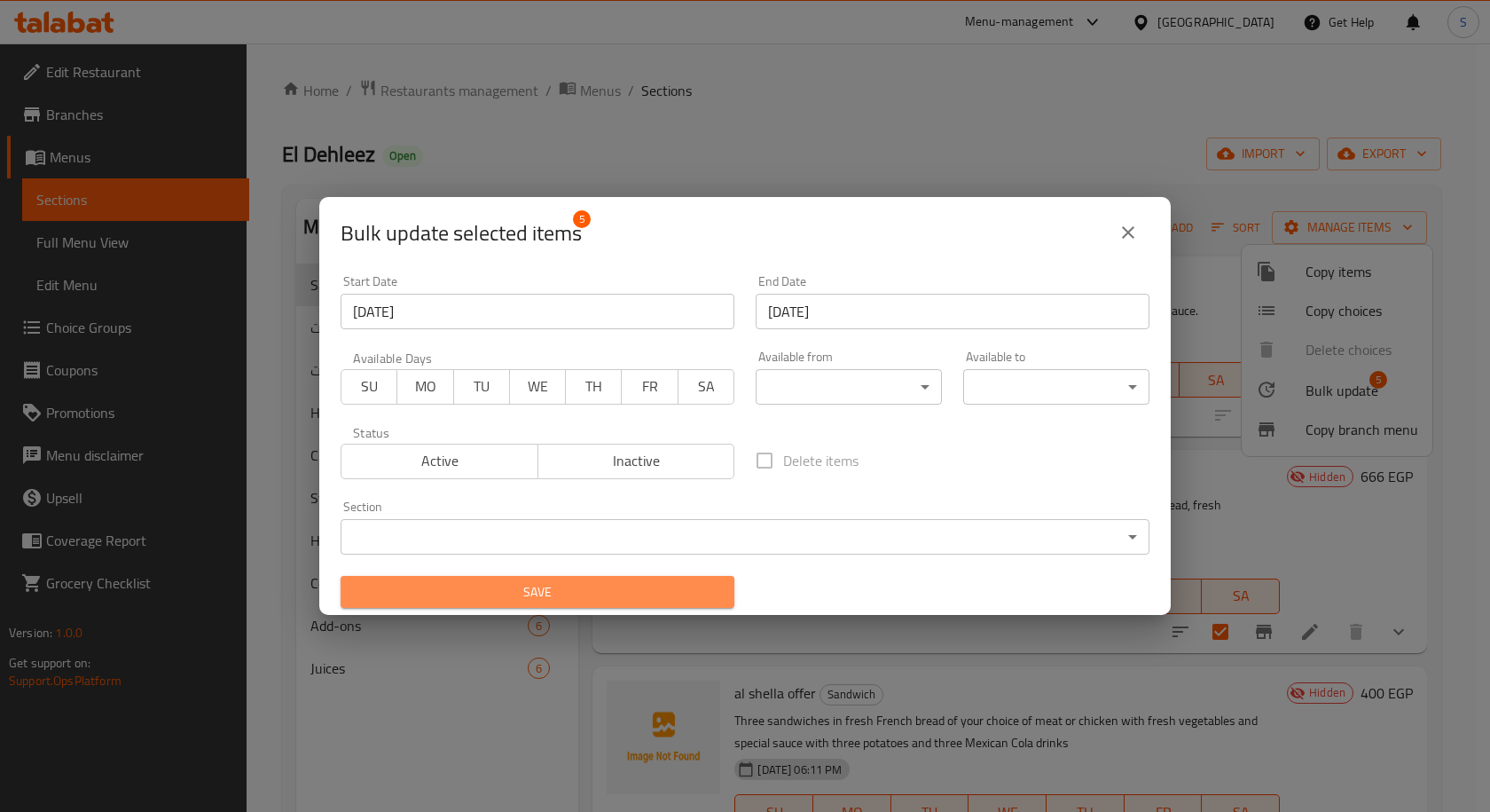
click at [676, 597] on span "Save" at bounding box center [537, 593] width 366 height 22
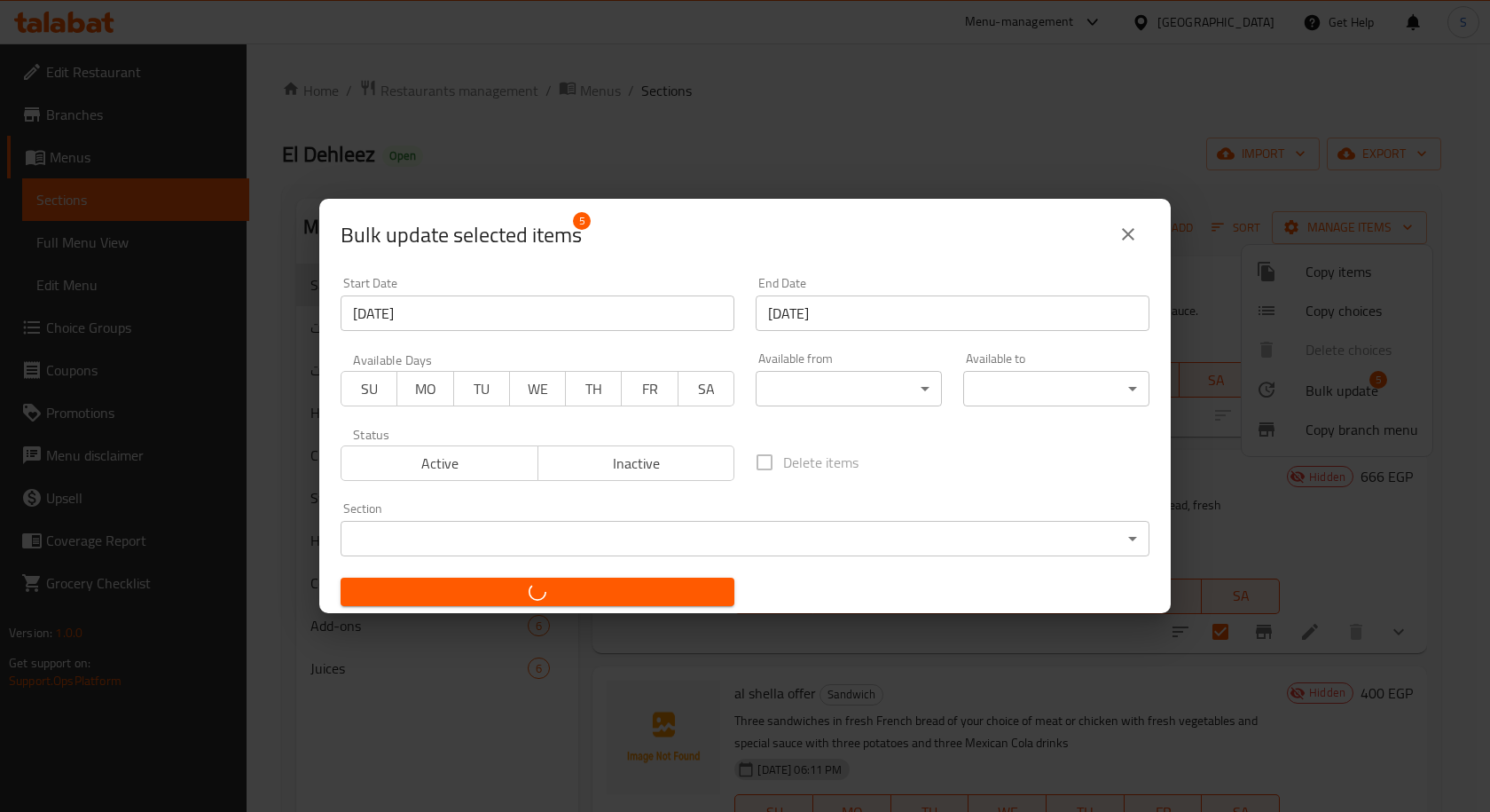
checkbox input "false"
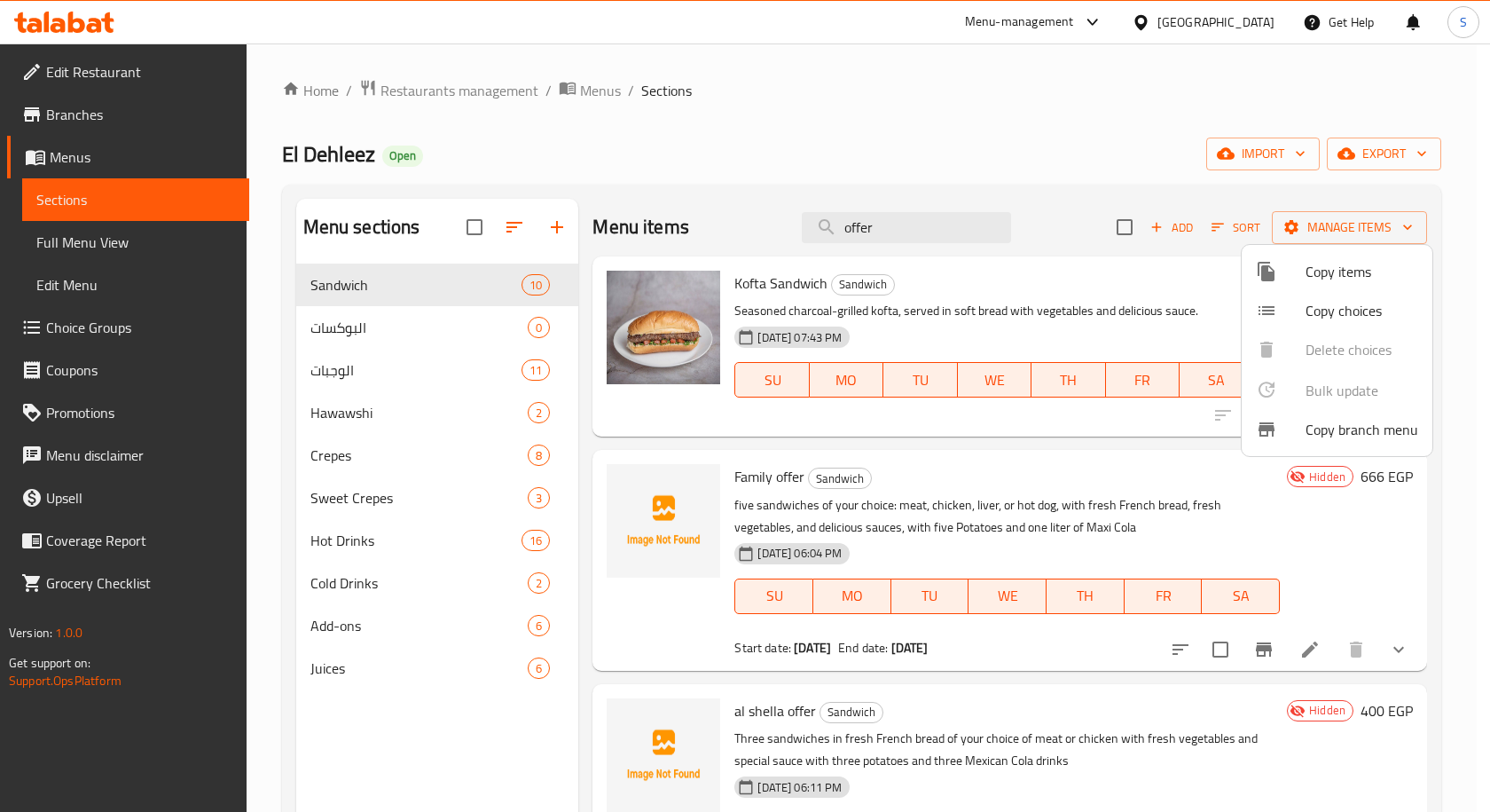
click at [937, 114] on div at bounding box center [745, 406] width 1490 height 812
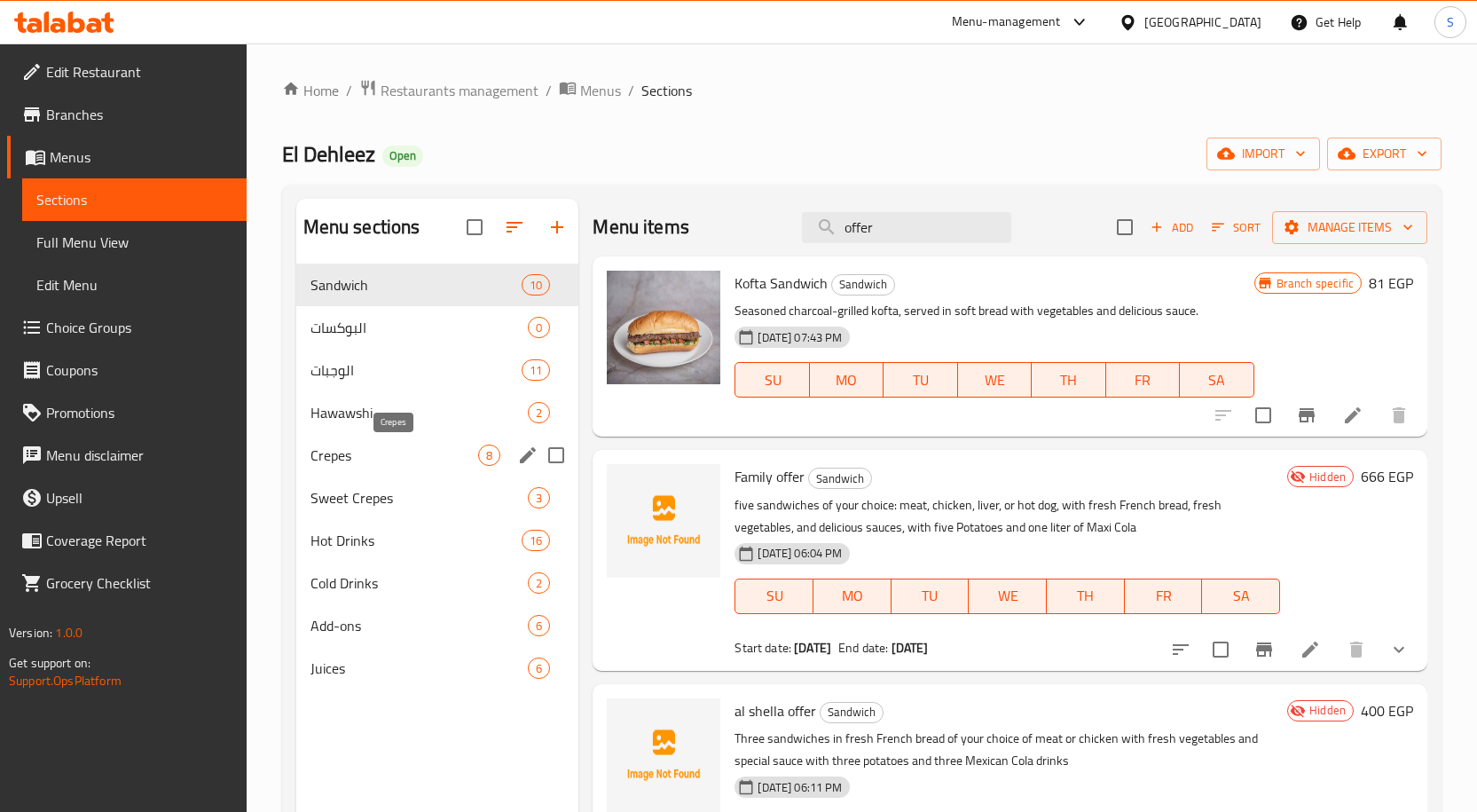
click at [406, 452] on span "Crepes" at bounding box center [394, 455] width 169 height 21
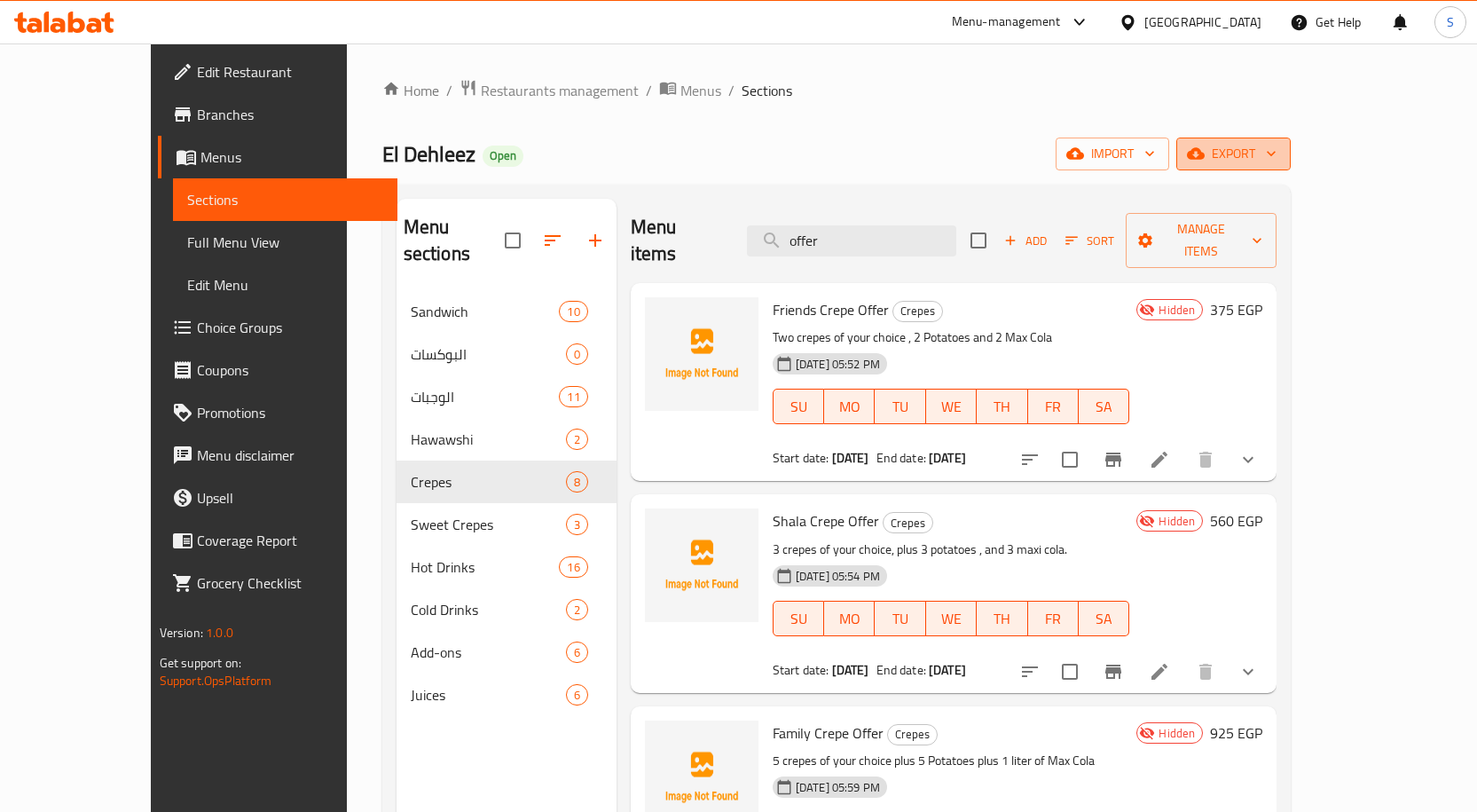
click at [1205, 159] on icon "button" at bounding box center [1195, 154] width 18 height 11
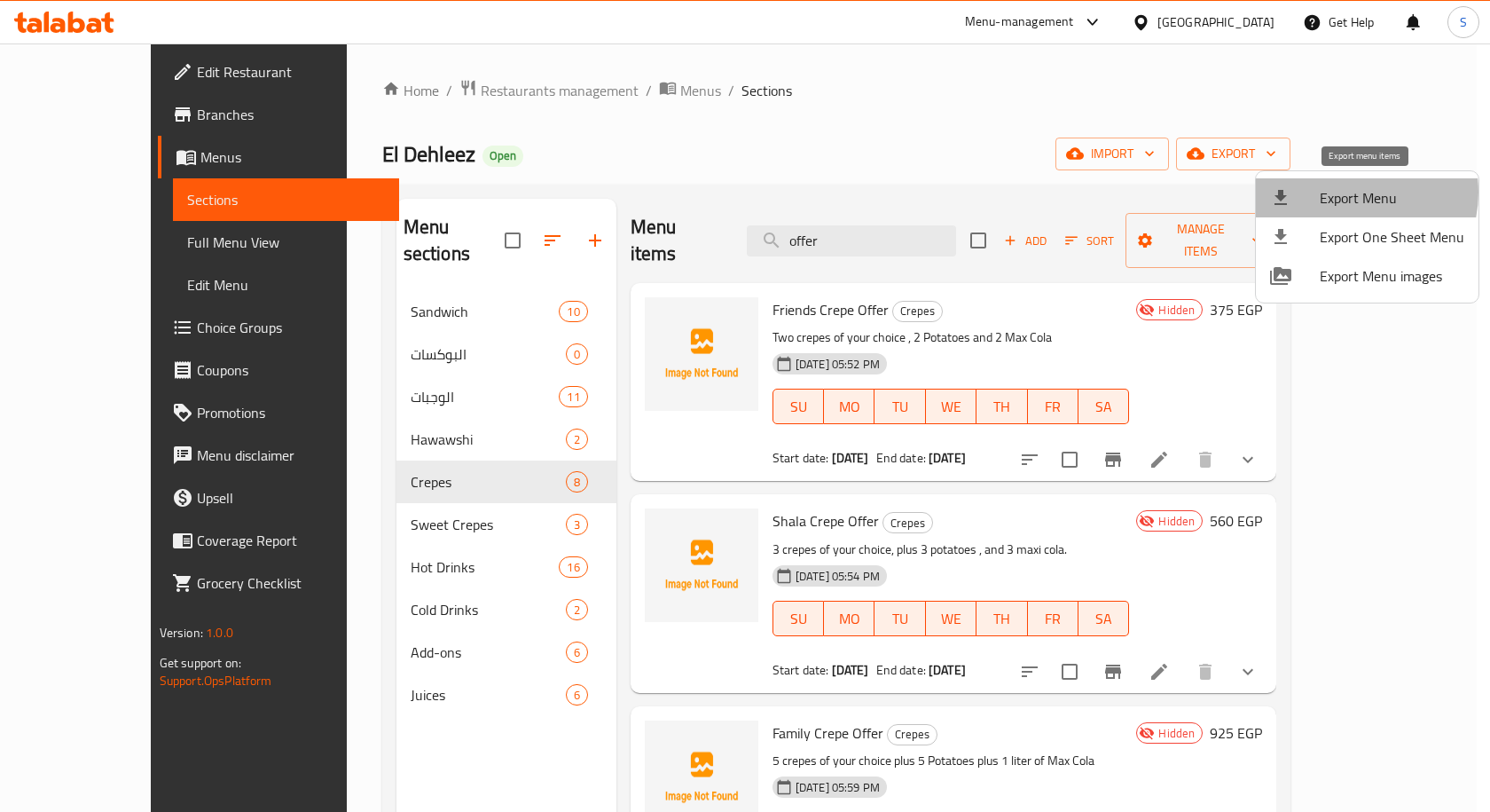
click at [1349, 193] on span "Export Menu" at bounding box center [1393, 197] width 144 height 21
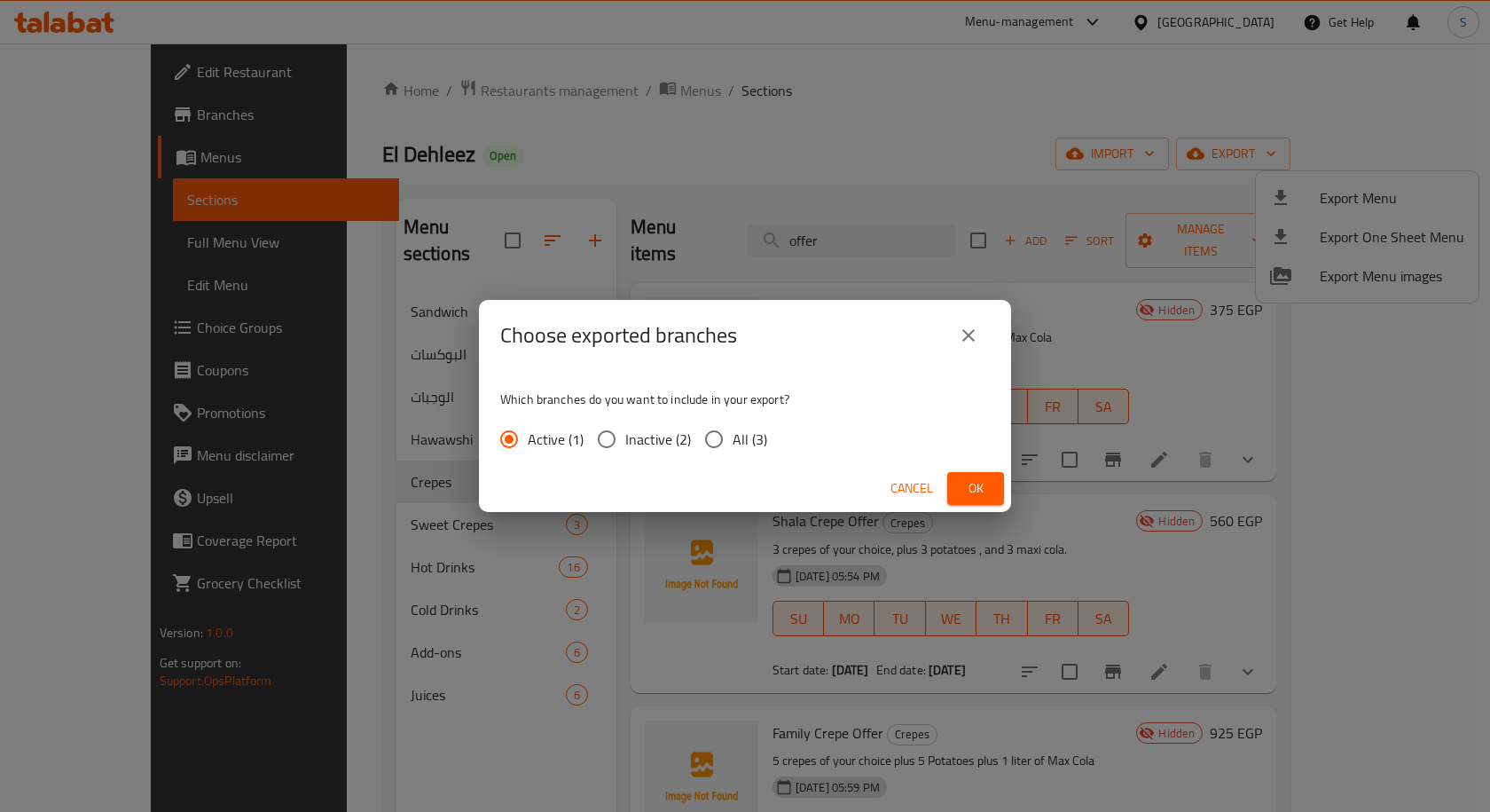
click at [695, 442] on input "All (3)" at bounding box center [714, 439] width 37 height 37
radio input "true"
click at [958, 479] on button "Ok" at bounding box center [975, 488] width 56 height 32
